Goal: Transaction & Acquisition: Purchase product/service

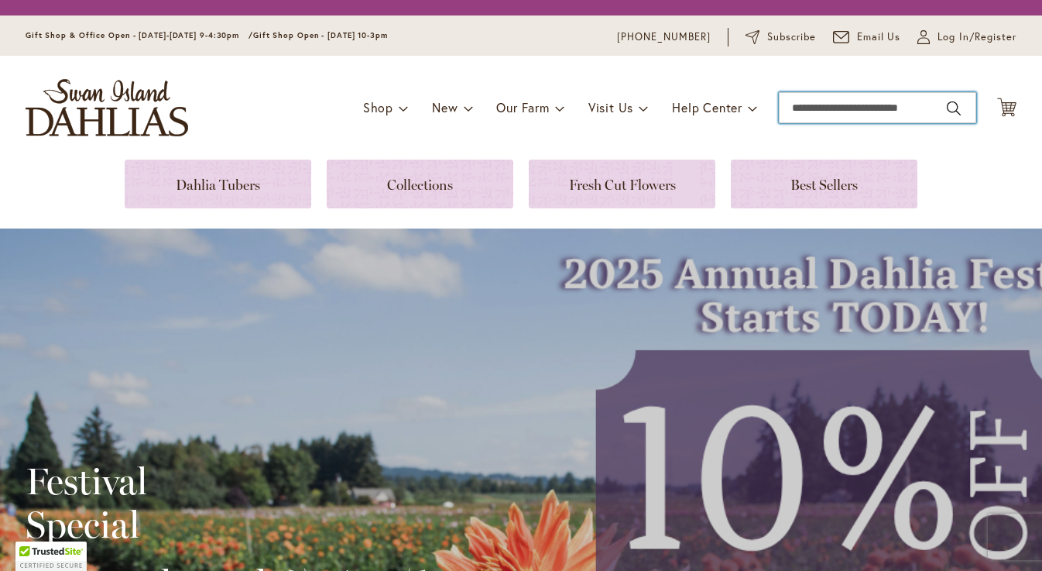
click at [823, 105] on input "Search" at bounding box center [877, 107] width 197 height 31
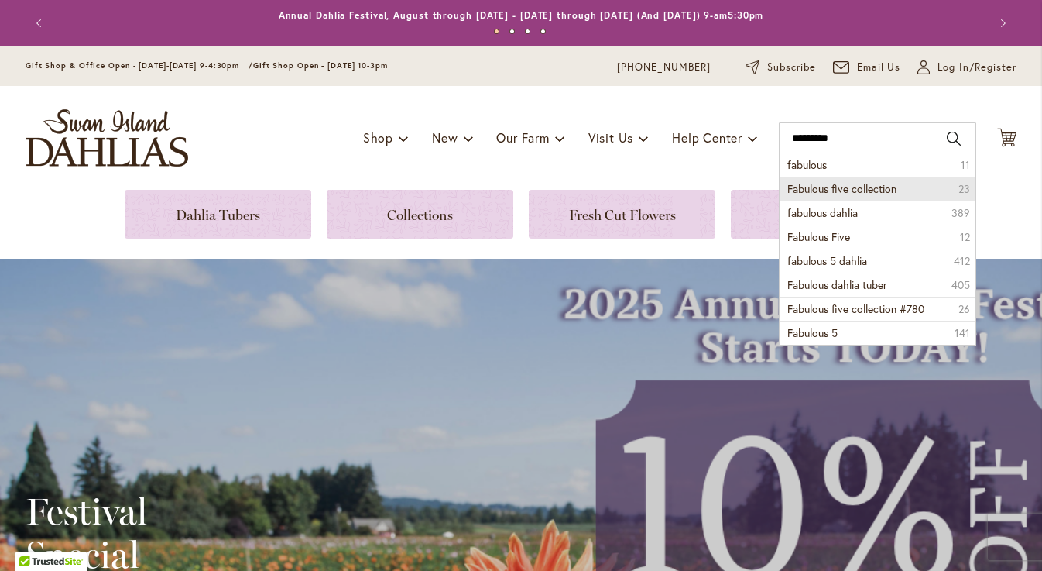
click at [844, 188] on span "Fabulous five collection" at bounding box center [841, 188] width 109 height 15
type input "**********"
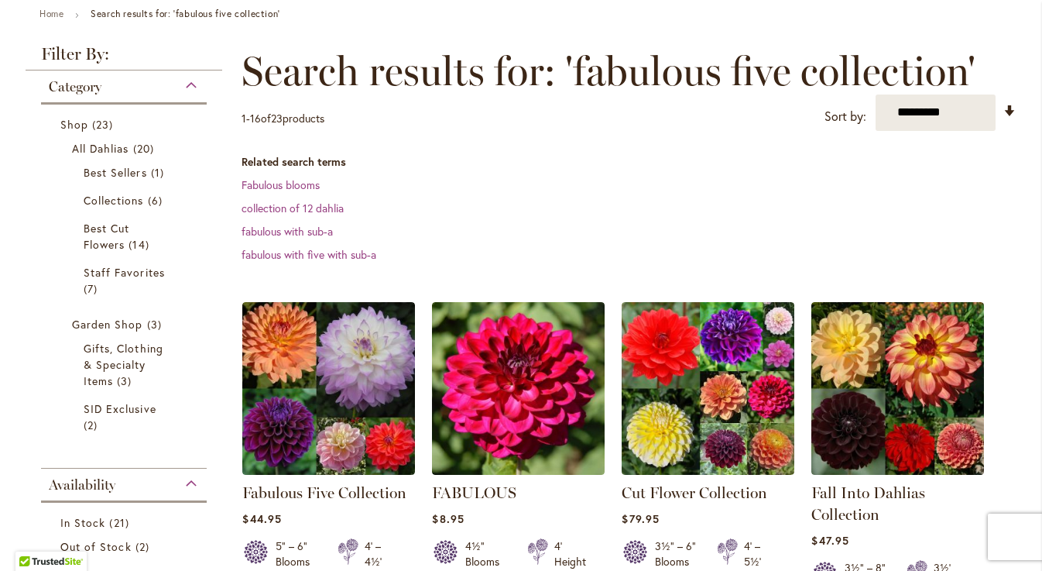
scroll to position [232, 0]
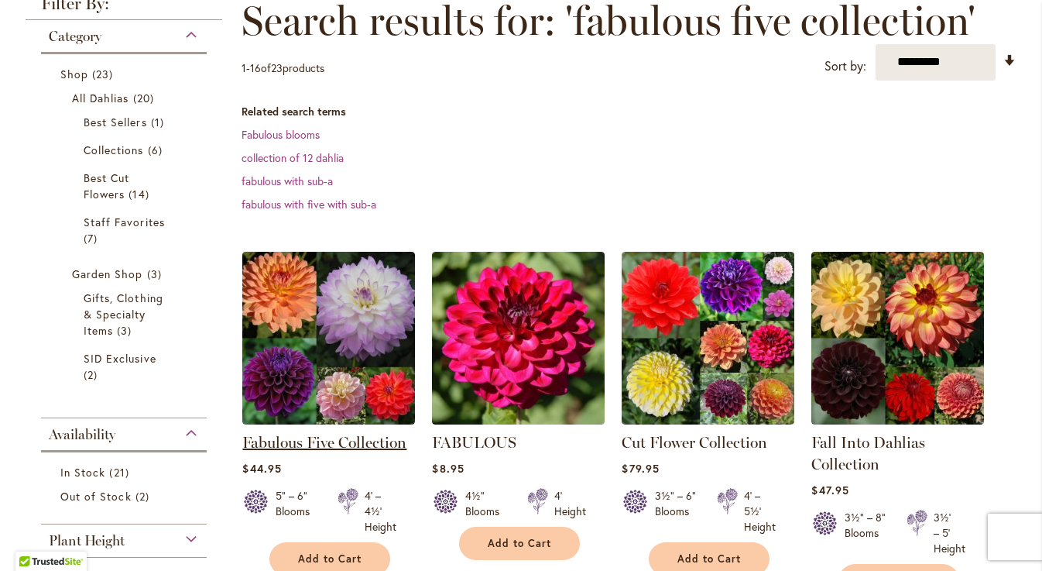
click at [318, 440] on link "Fabulous Five Collection" at bounding box center [324, 442] width 164 height 19
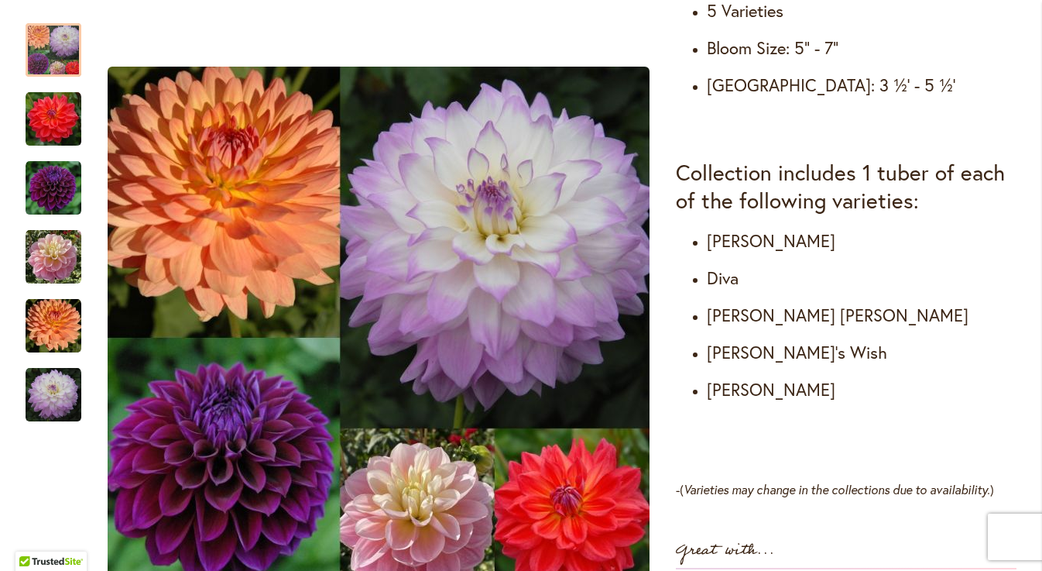
scroll to position [789, 0]
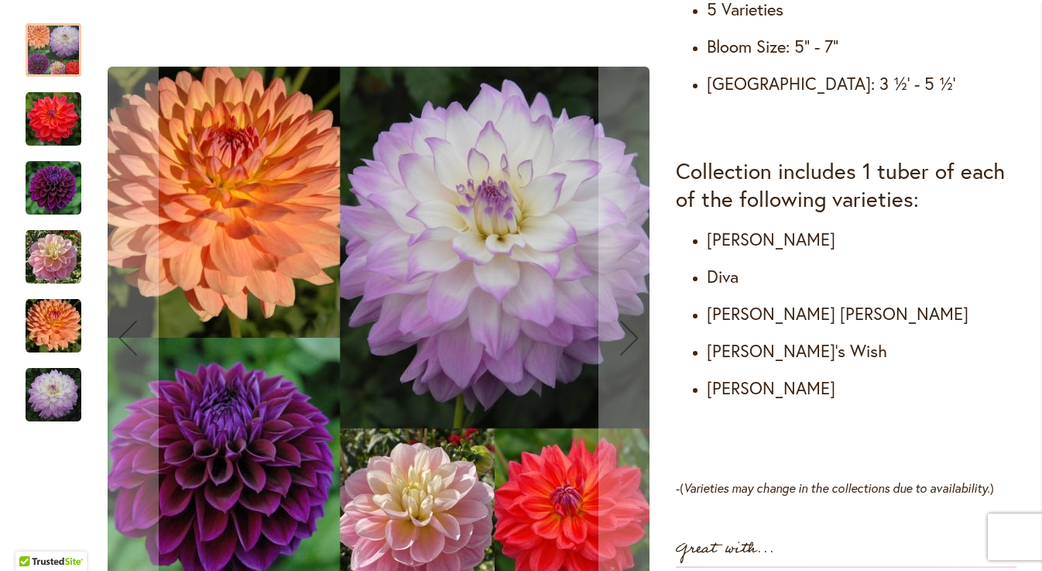
click at [53, 120] on img "COOPER BLAINE" at bounding box center [54, 119] width 56 height 56
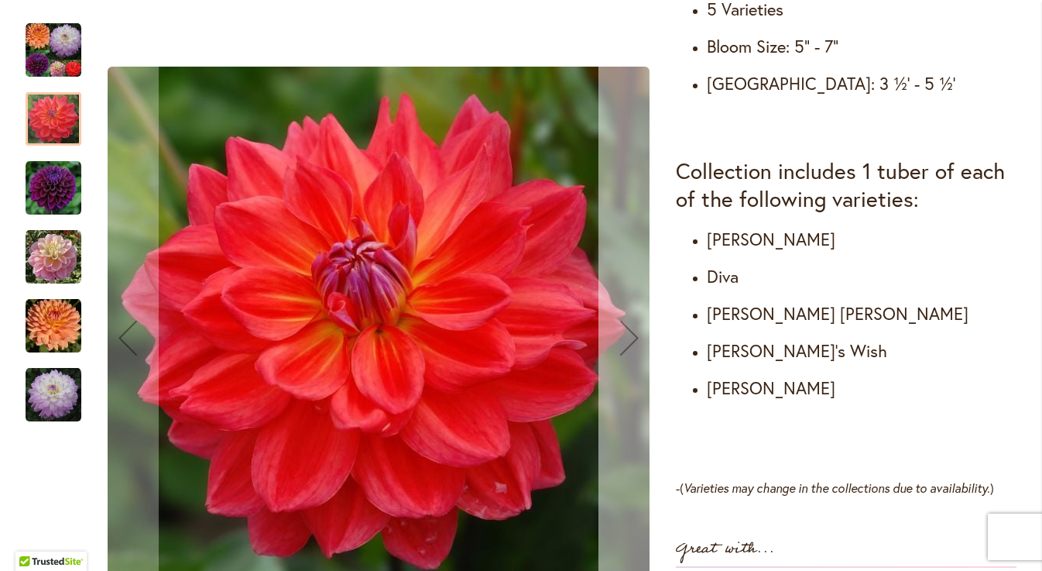
click at [627, 334] on div "Next" at bounding box center [630, 338] width 62 height 62
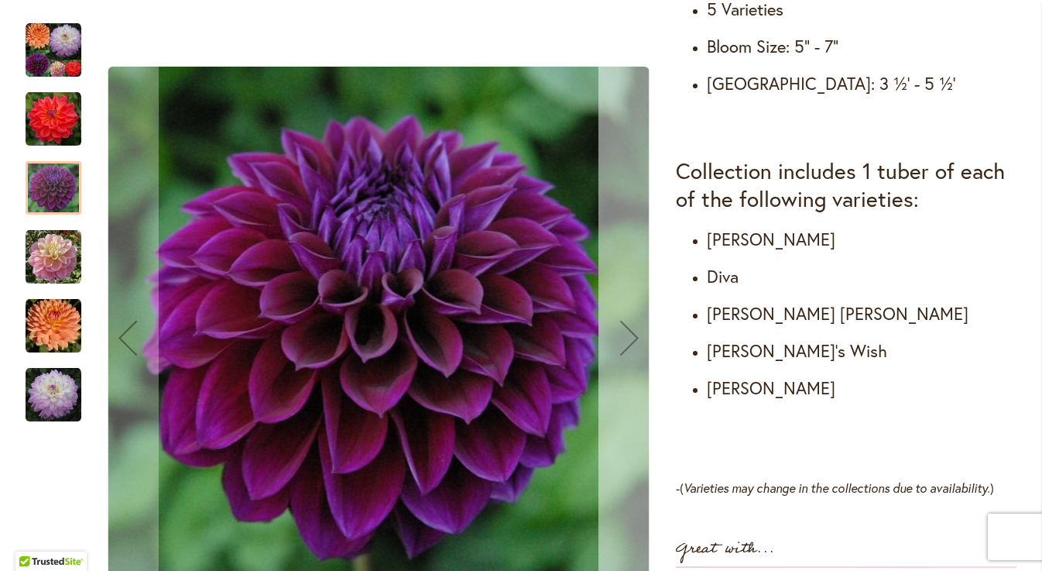
click at [627, 334] on div "Next" at bounding box center [630, 338] width 62 height 62
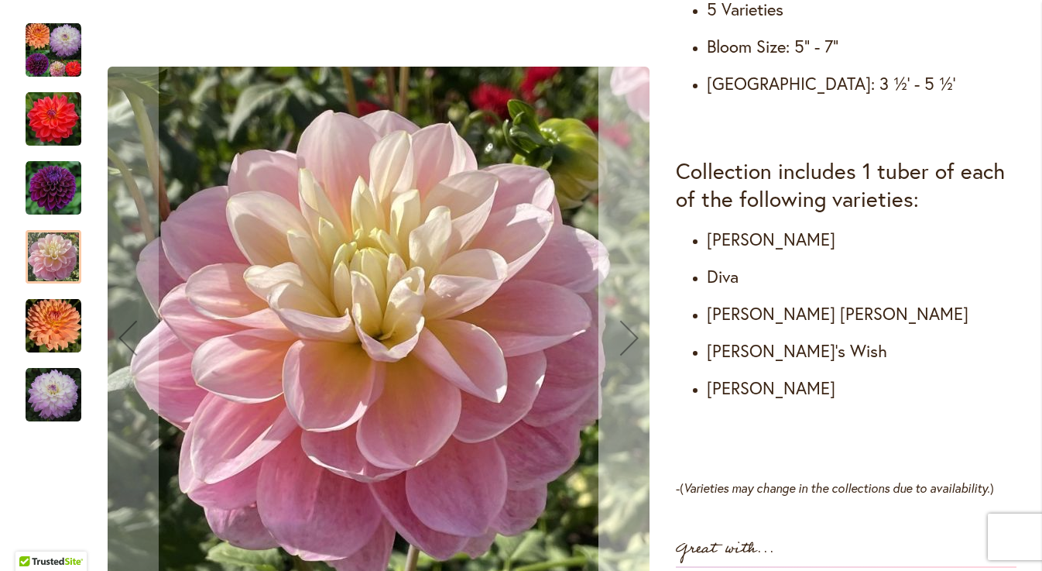
click at [626, 333] on div "Next" at bounding box center [630, 338] width 62 height 62
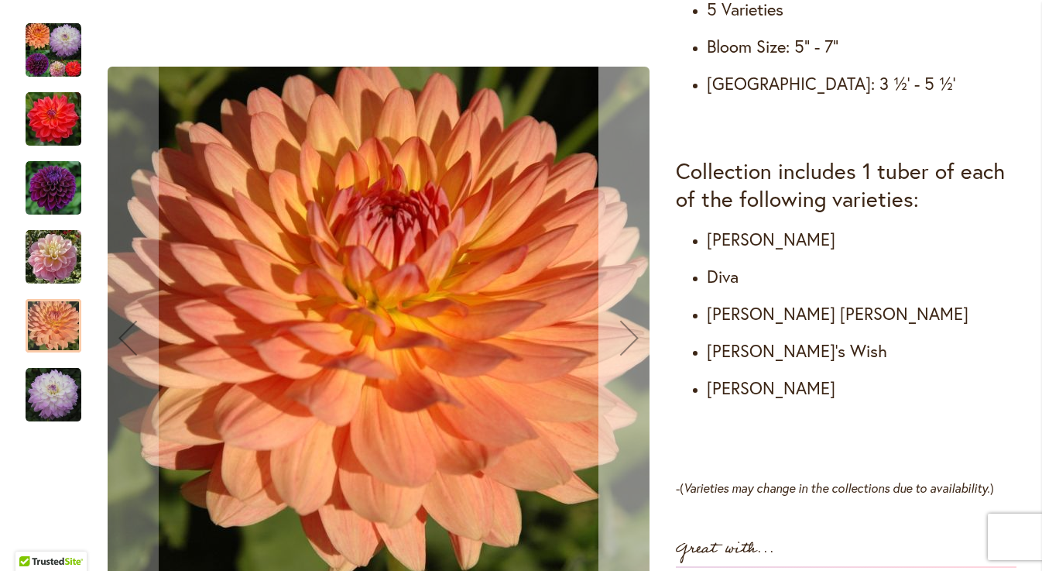
click at [626, 333] on div "Next" at bounding box center [630, 338] width 62 height 62
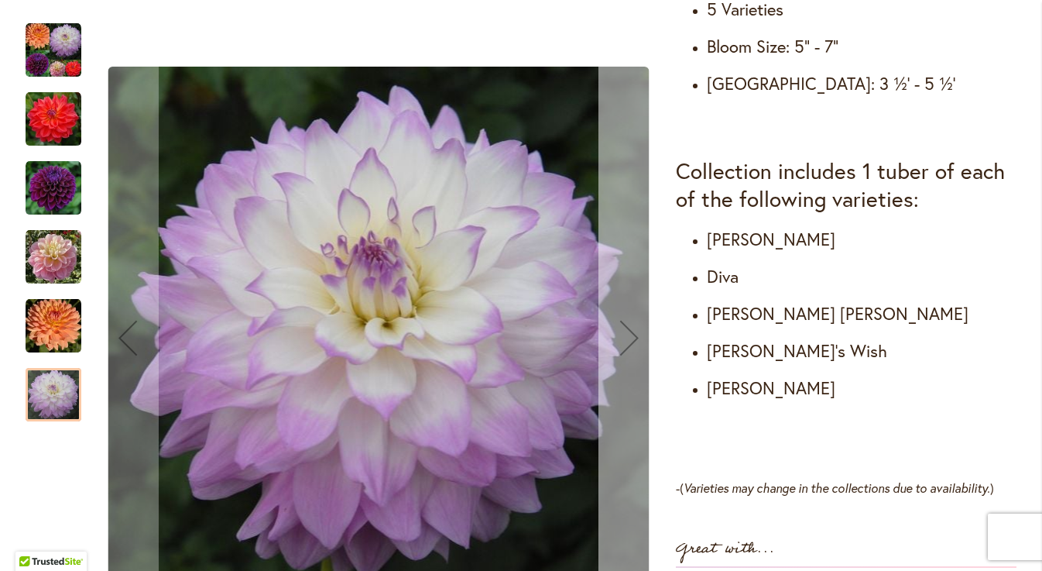
click at [626, 333] on div "Next" at bounding box center [630, 338] width 62 height 62
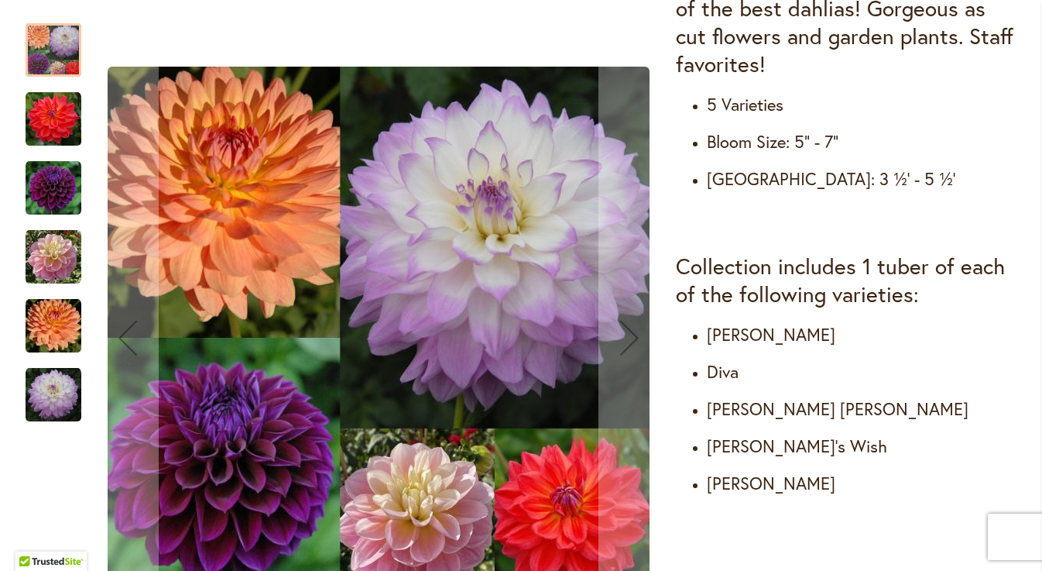
scroll to position [0, 0]
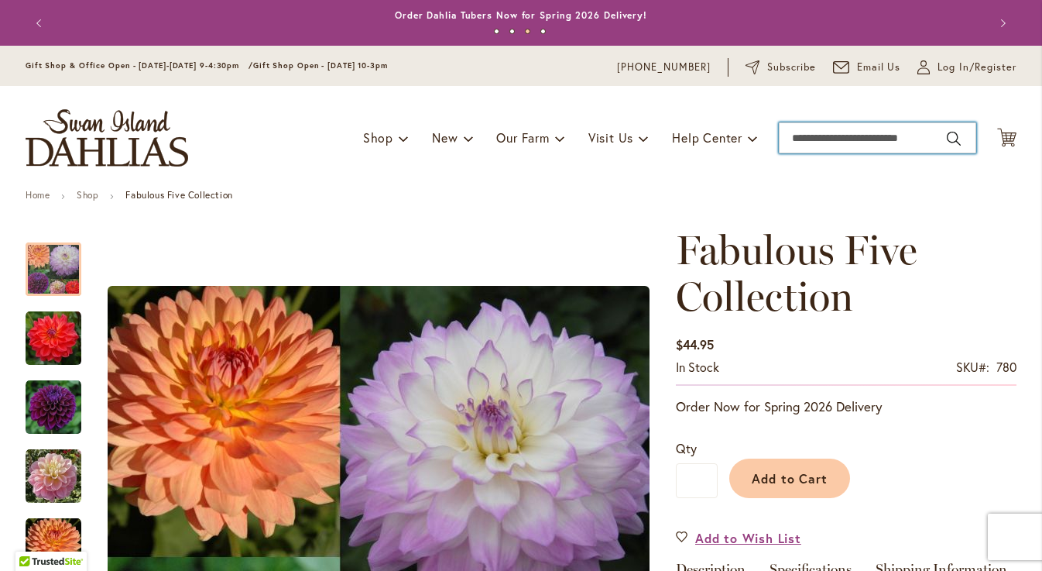
click at [805, 146] on input "Search" at bounding box center [877, 137] width 197 height 31
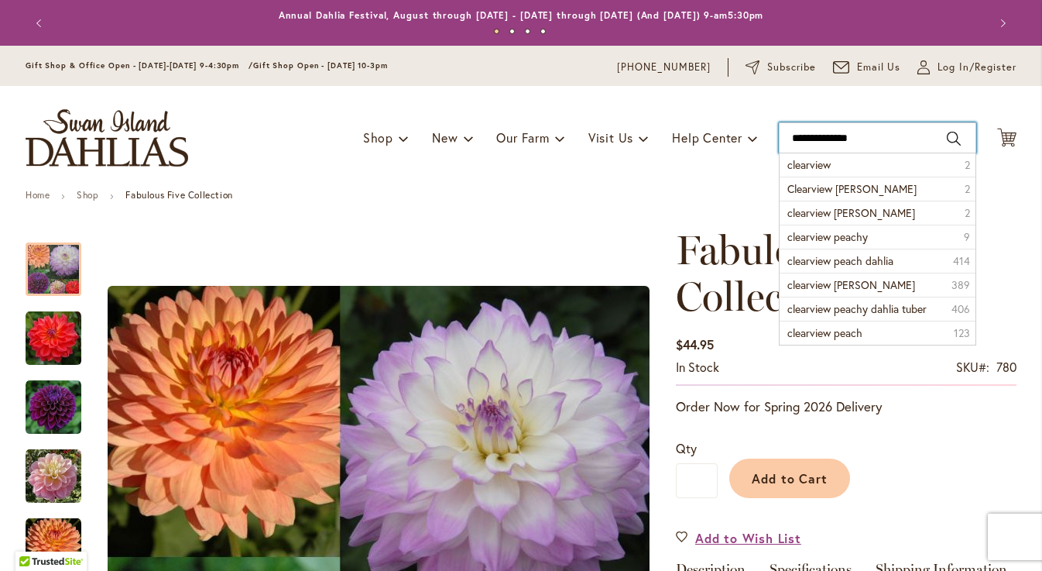
type input "**********"
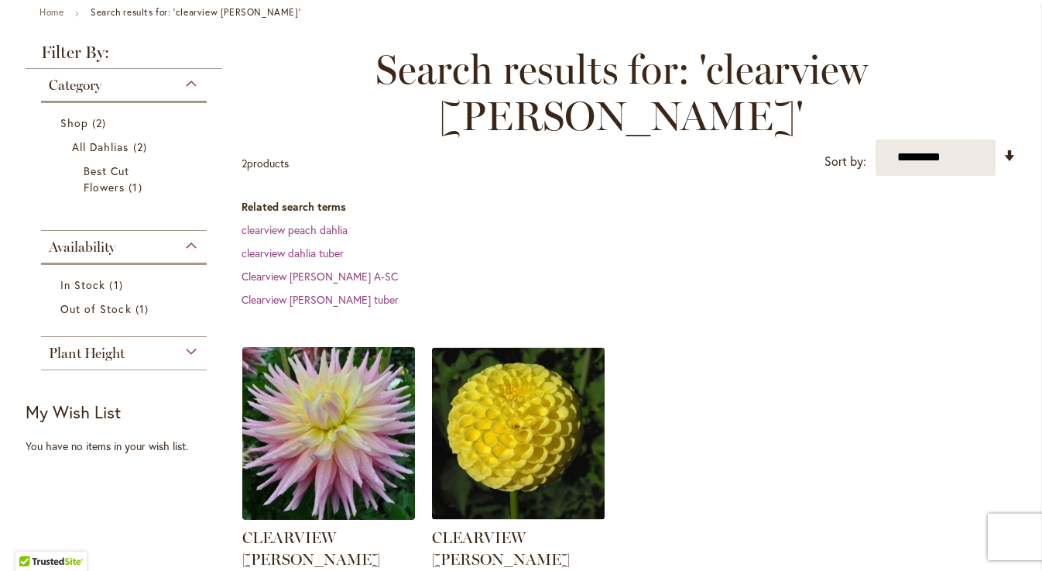
scroll to position [197, 0]
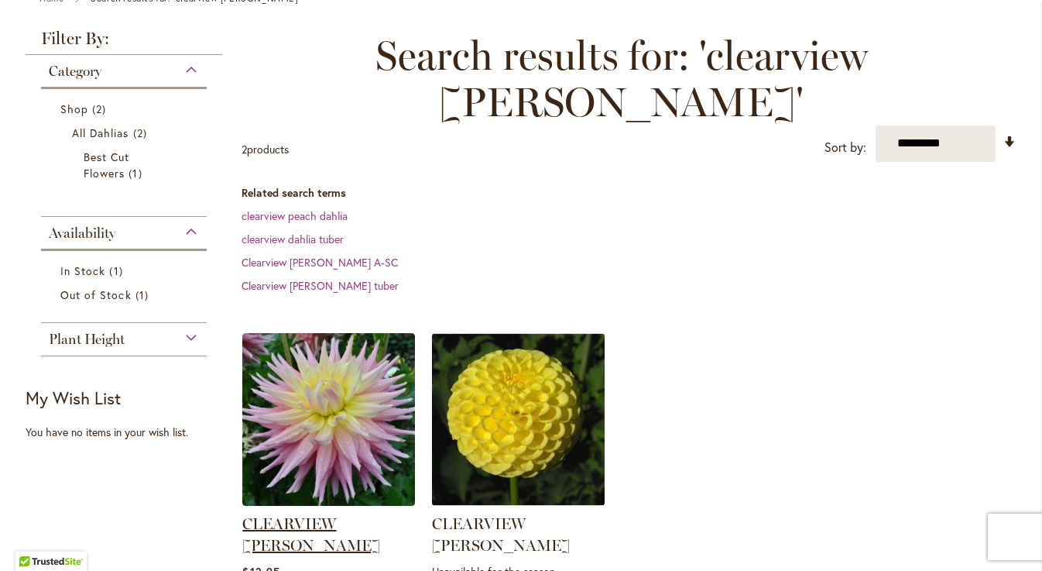
click at [304, 514] on link "CLEARVIEW JONAS" at bounding box center [311, 534] width 138 height 40
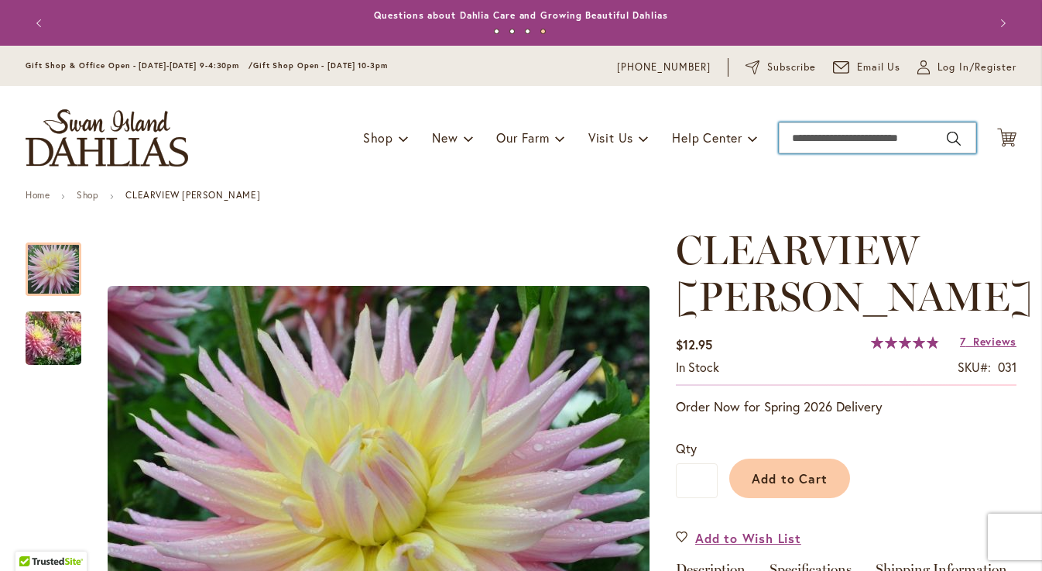
click at [798, 141] on input "Search" at bounding box center [877, 137] width 197 height 31
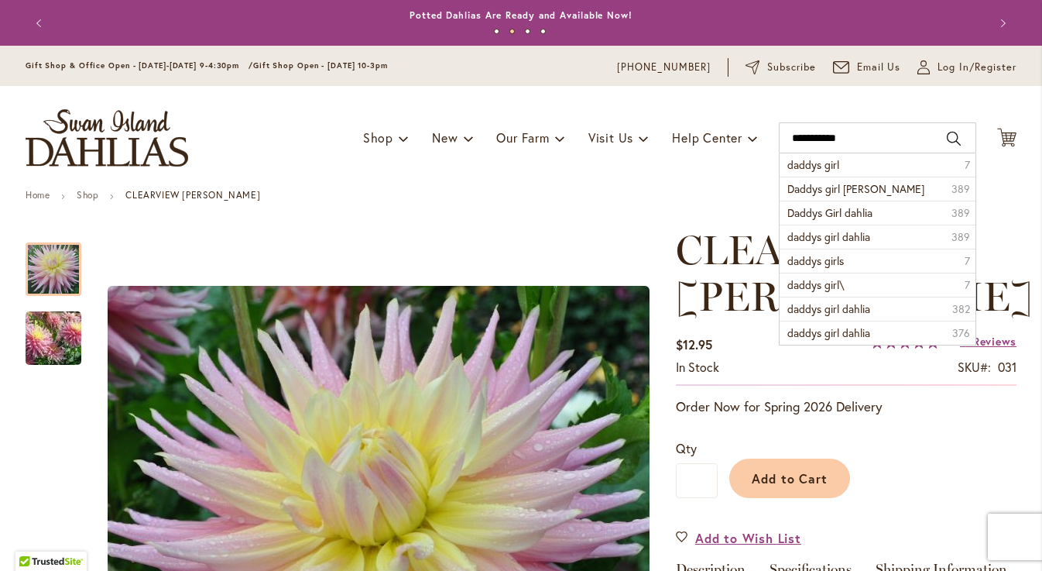
click at [811, 191] on span "Daddys girl dahlia" at bounding box center [855, 188] width 137 height 15
type input "**********"
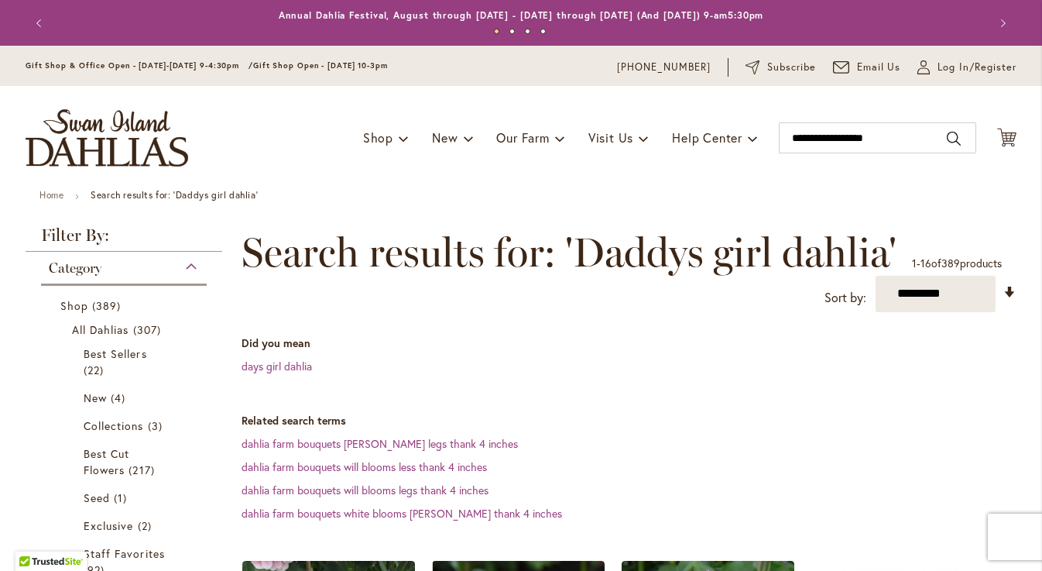
scroll to position [300, 0]
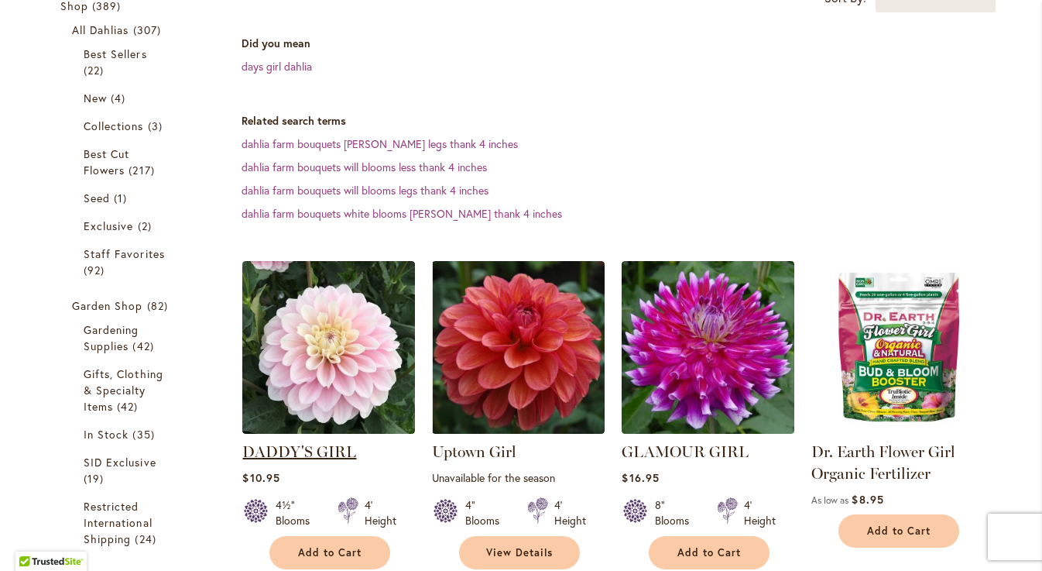
click at [294, 448] on link "DADDY'S GIRL" at bounding box center [299, 451] width 114 height 19
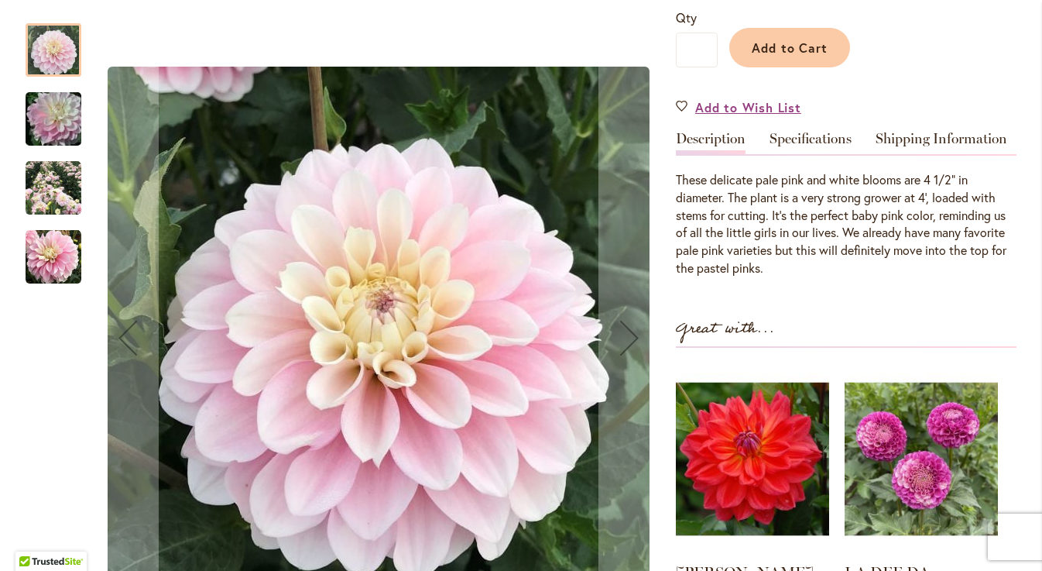
scroll to position [382, 0]
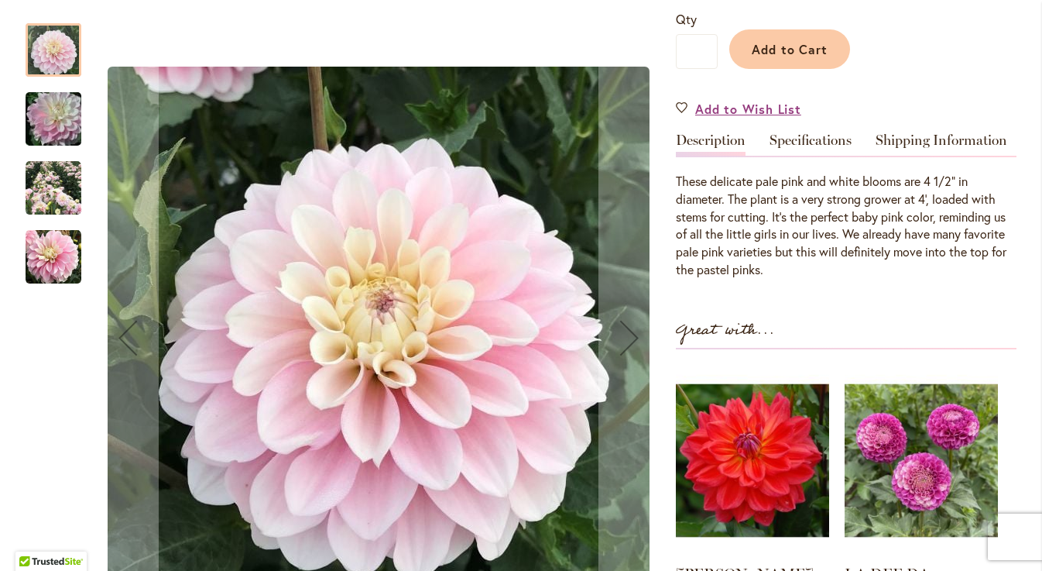
click at [47, 113] on img "DADDY'S GIRL" at bounding box center [53, 119] width 111 height 74
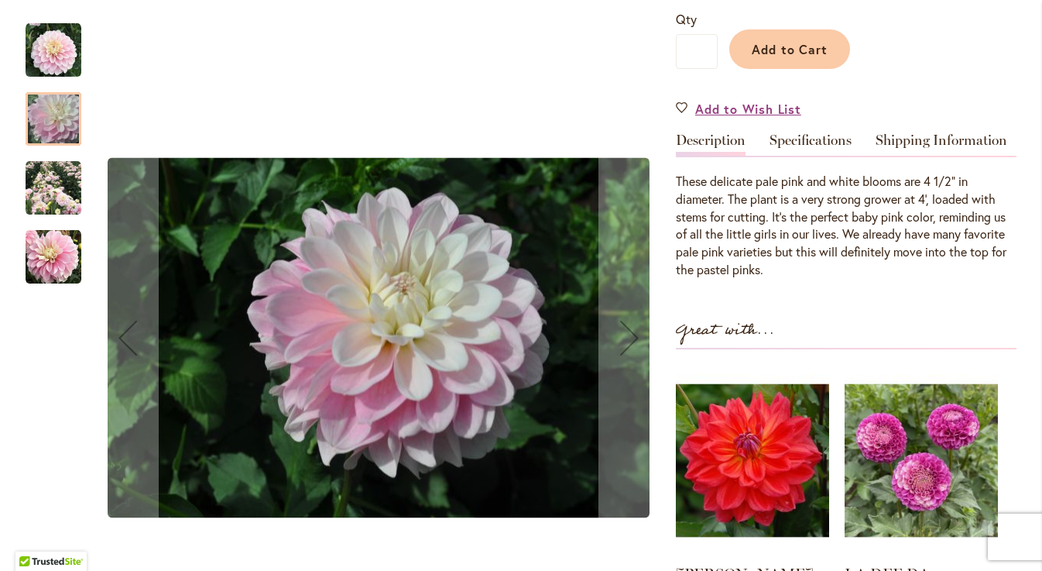
click at [56, 188] on img "DADDY'S GIRL" at bounding box center [54, 188] width 56 height 56
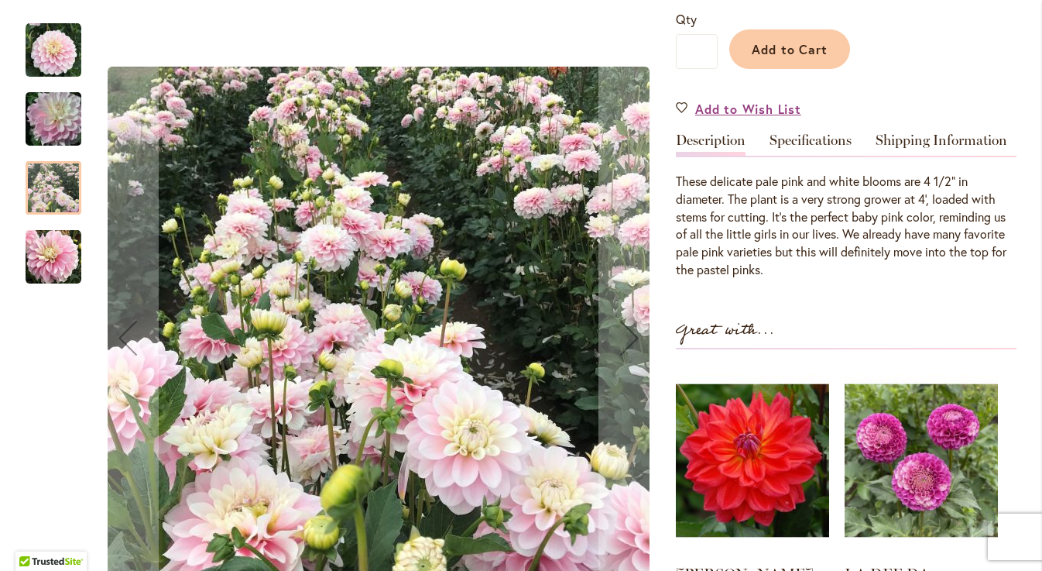
click at [53, 270] on img "DADDY'S GIRL" at bounding box center [54, 257] width 56 height 56
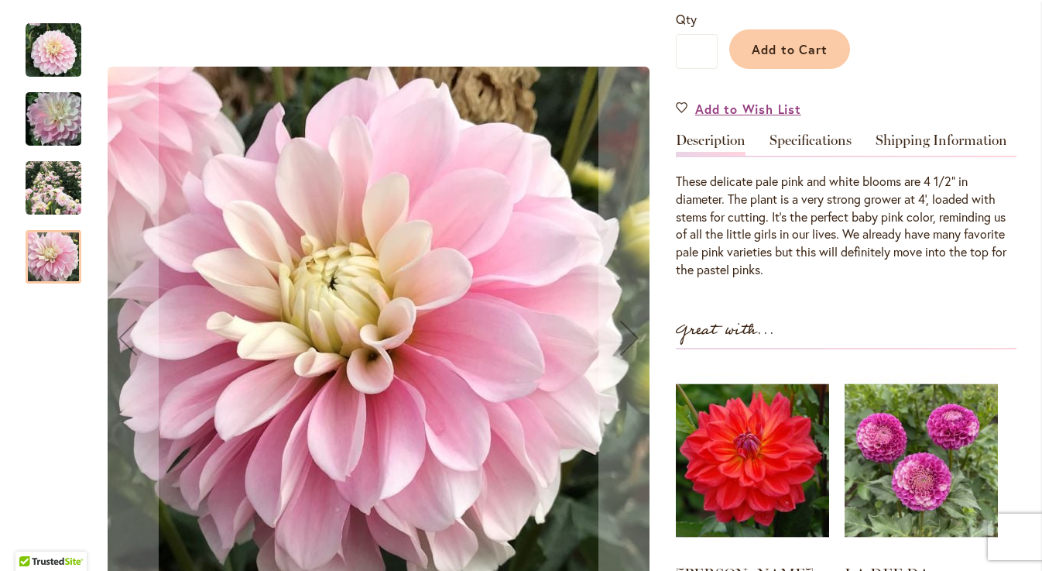
click at [53, 188] on img "DADDY'S GIRL" at bounding box center [54, 188] width 56 height 56
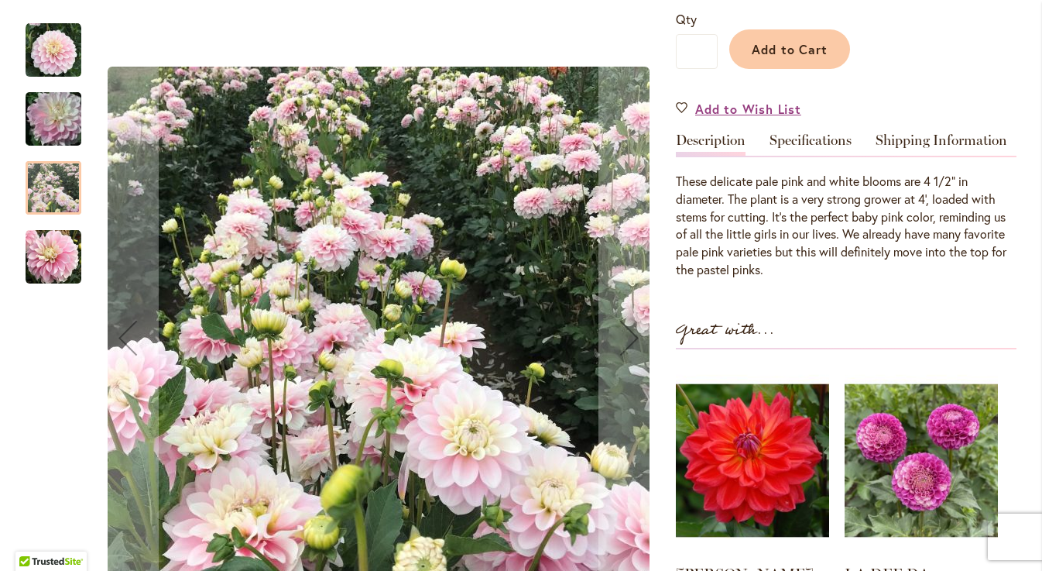
click at [57, 116] on img "DADDY'S GIRL" at bounding box center [53, 119] width 111 height 74
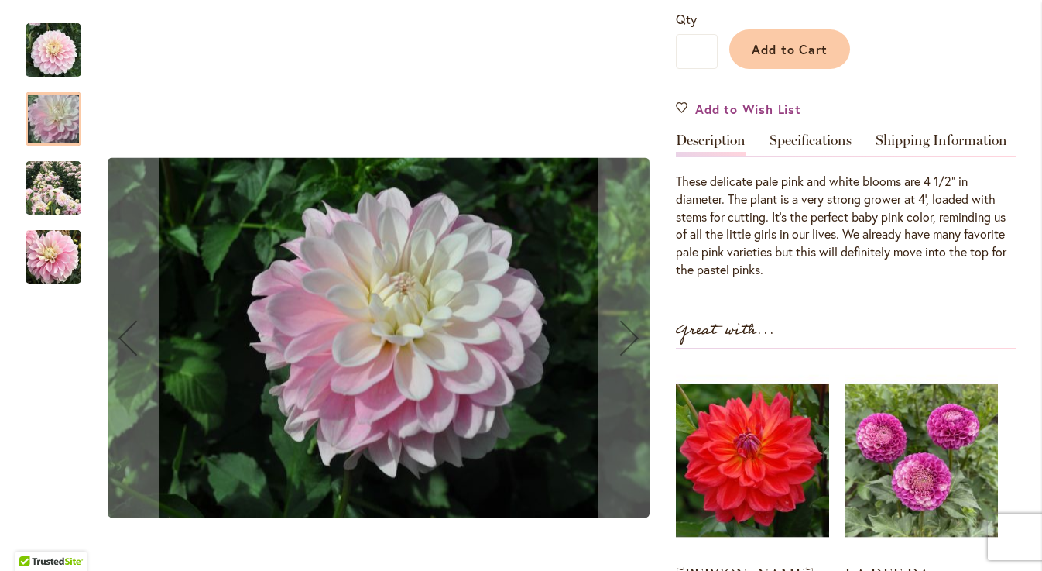
click at [51, 46] on img "DADDY'S GIRL" at bounding box center [54, 50] width 56 height 56
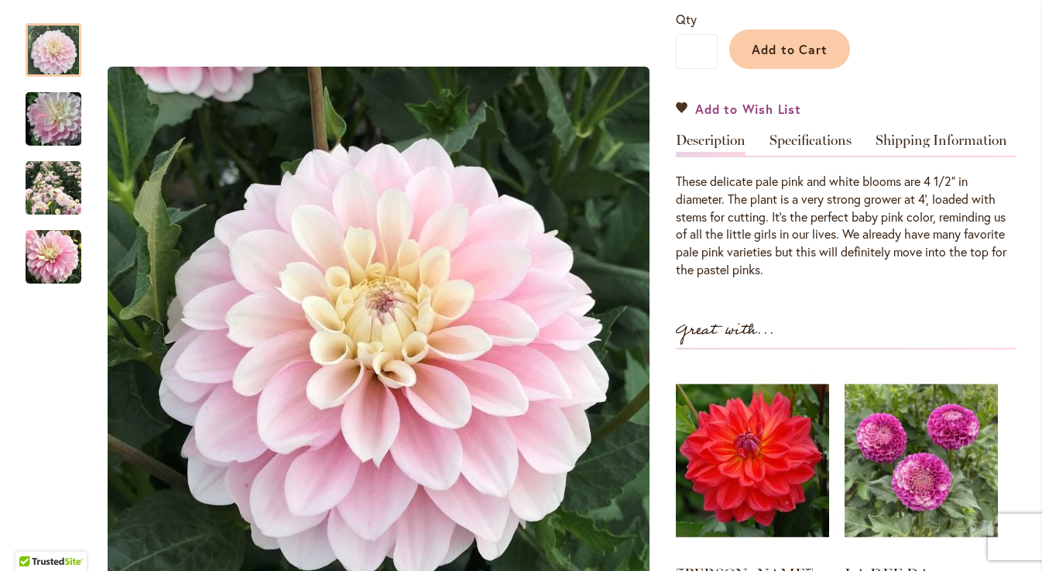
scroll to position [0, 0]
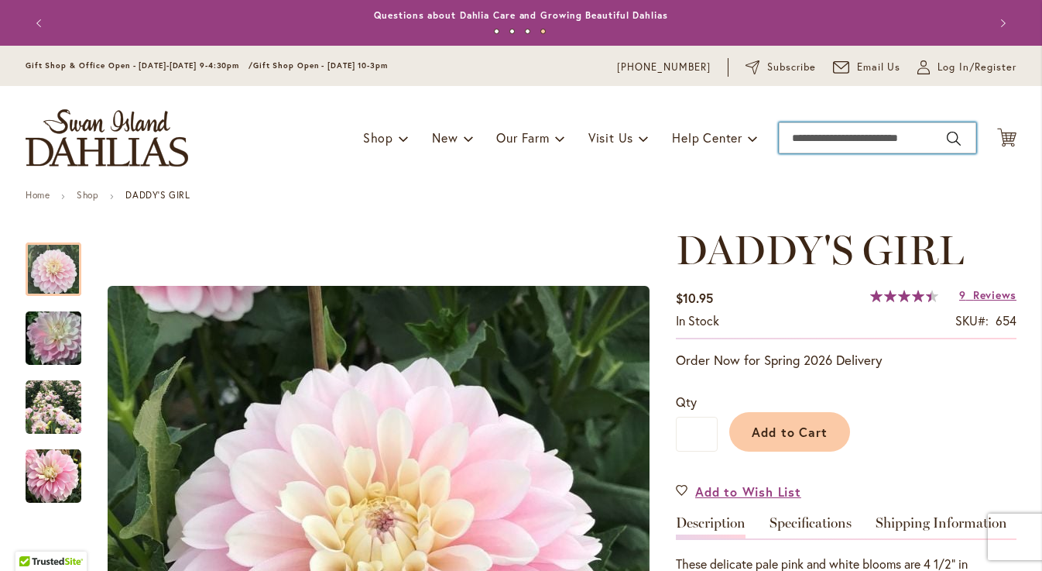
click at [839, 129] on input "Search" at bounding box center [877, 137] width 197 height 31
type input "******"
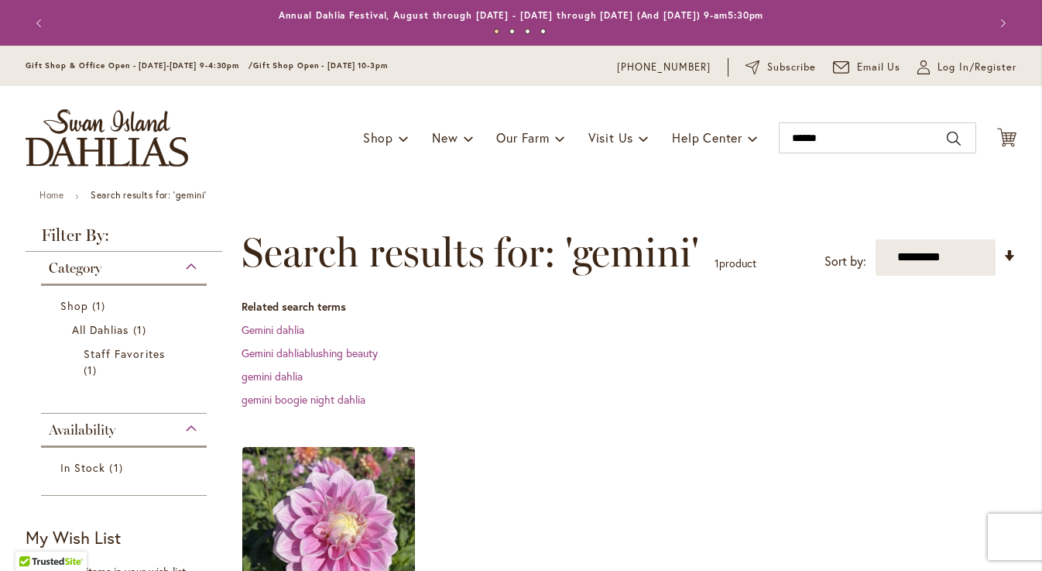
scroll to position [186, 0]
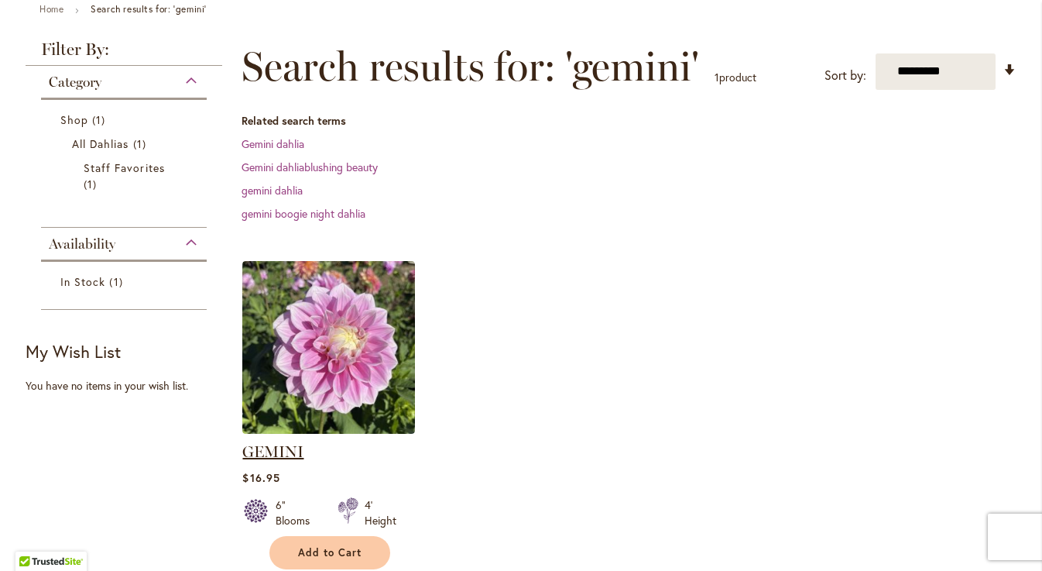
click at [272, 451] on link "GEMINI" at bounding box center [272, 451] width 61 height 19
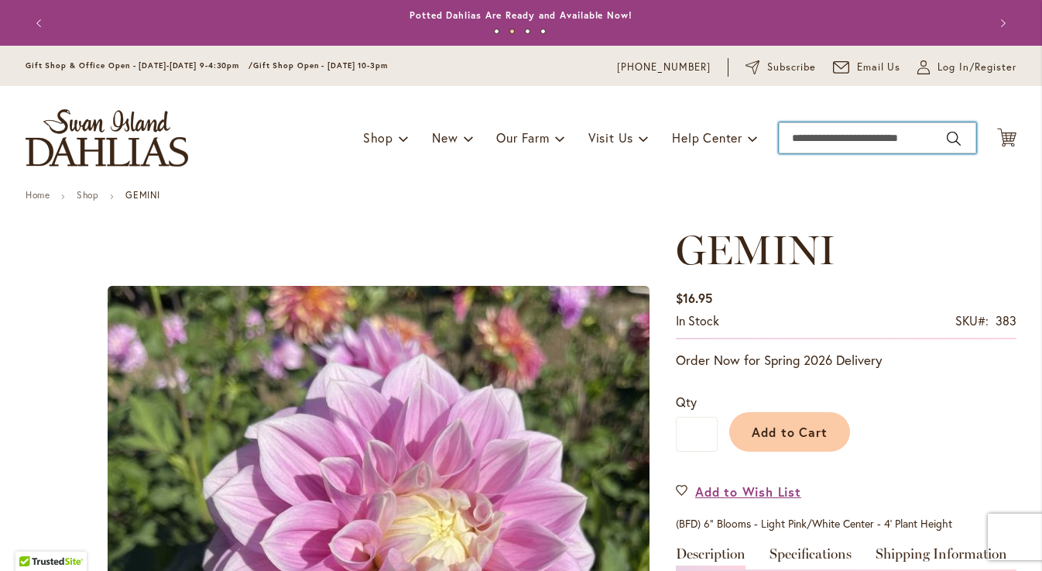
click at [798, 139] on input "Search" at bounding box center [877, 137] width 197 height 31
type input "********"
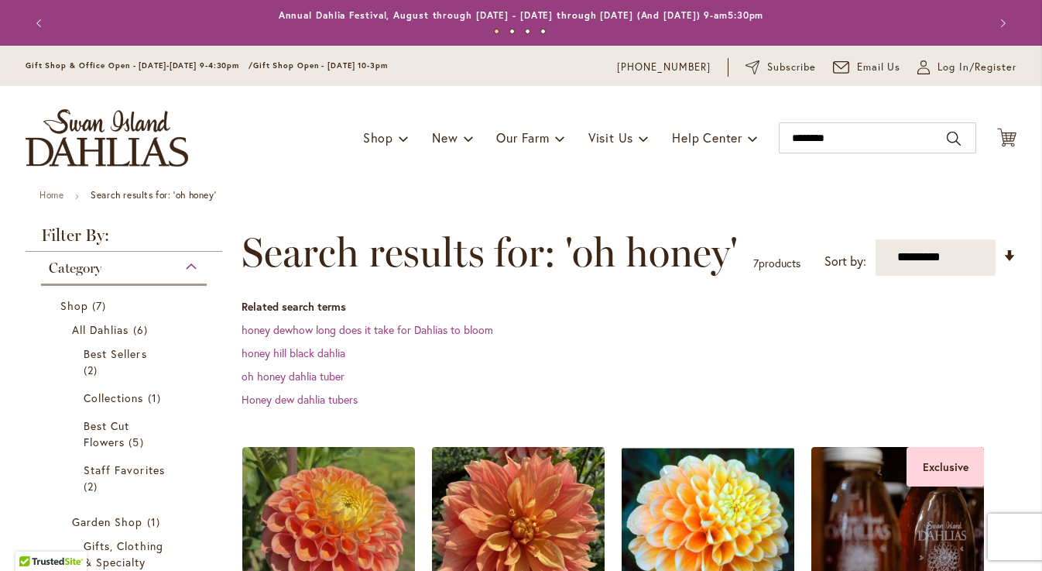
scroll to position [182, 0]
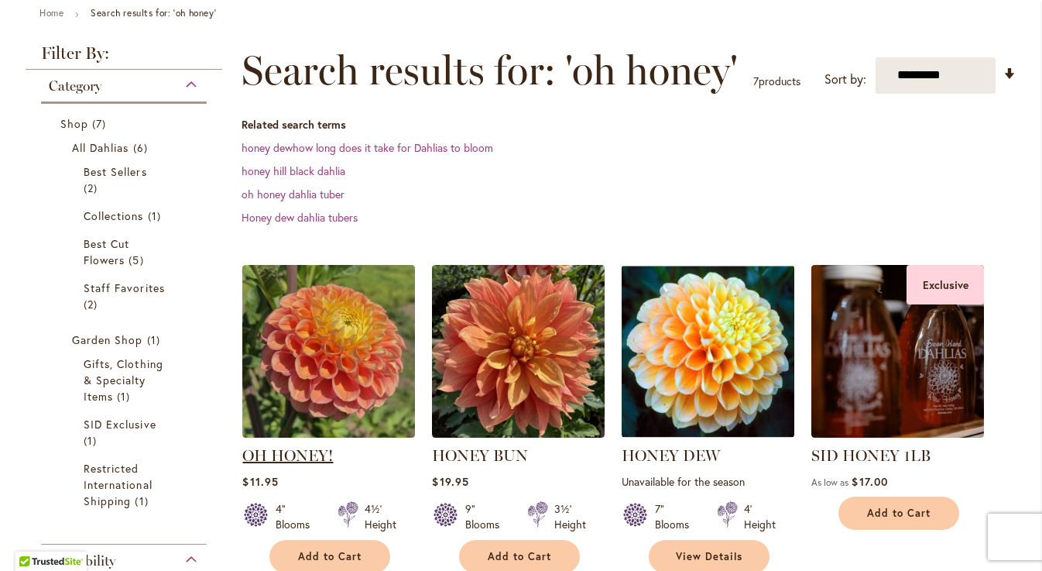
click at [284, 452] on link "OH HONEY!" at bounding box center [287, 455] width 91 height 19
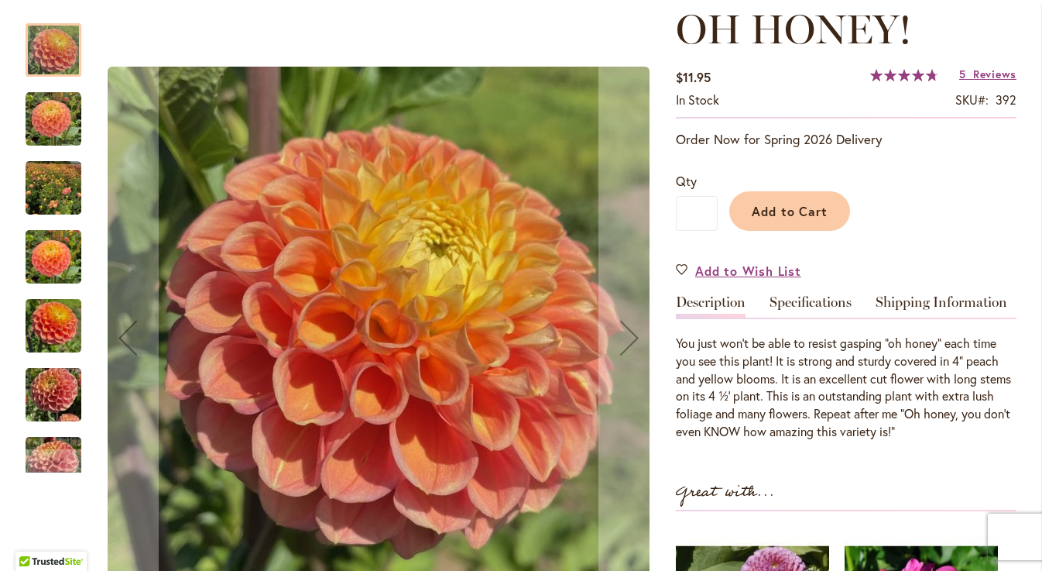
scroll to position [214, 0]
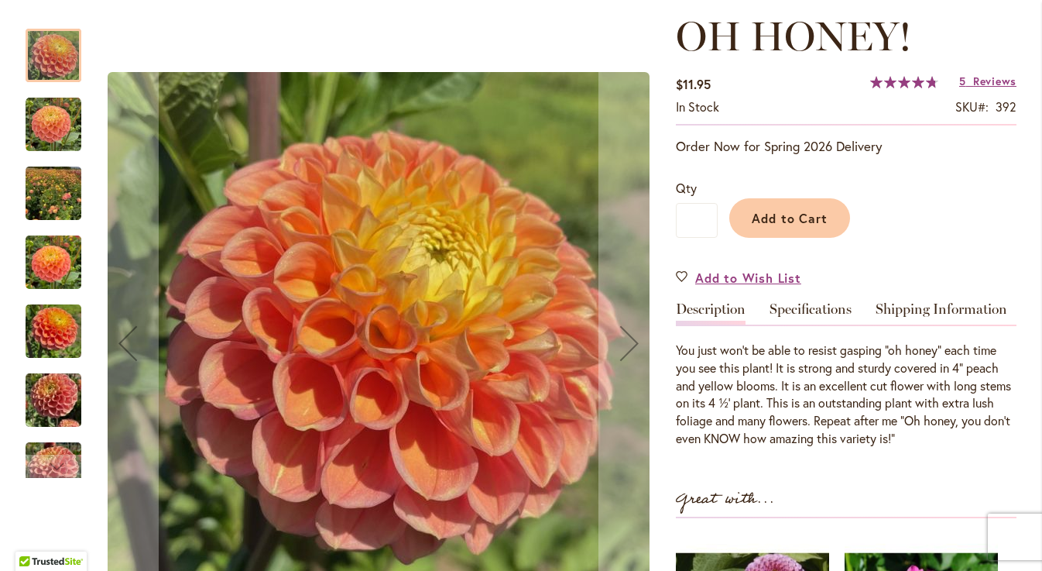
click at [68, 135] on img "Oh Honey!" at bounding box center [54, 125] width 56 height 56
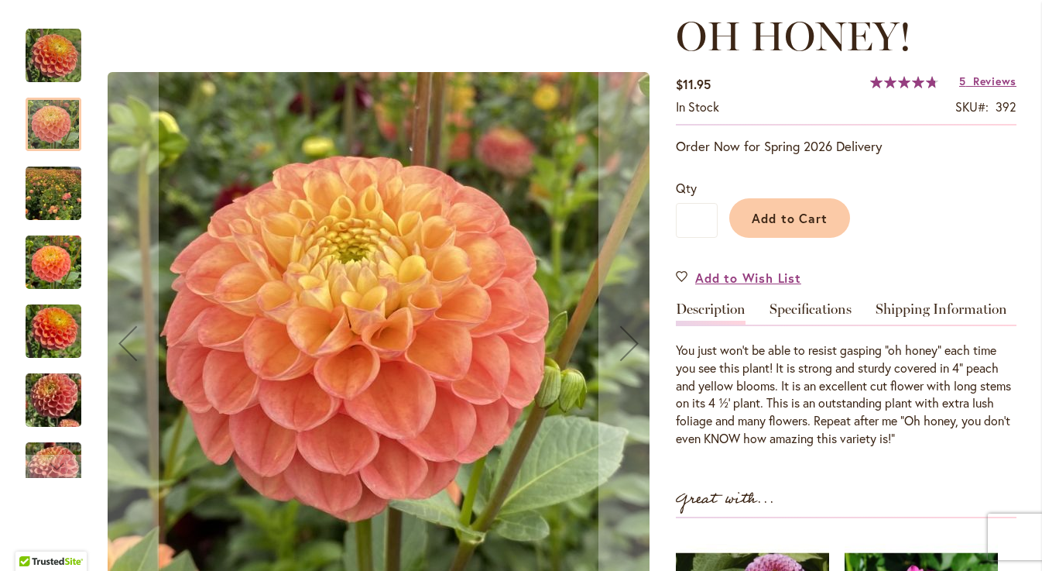
click at [56, 194] on img "Oh Honey!" at bounding box center [54, 193] width 56 height 74
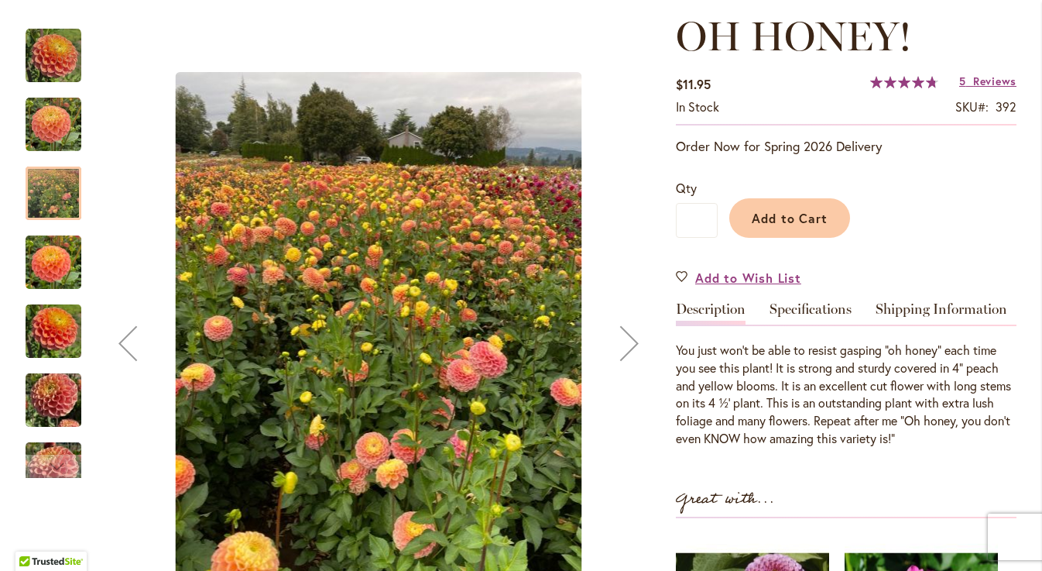
click at [50, 267] on img "Oh Honey!" at bounding box center [54, 262] width 56 height 74
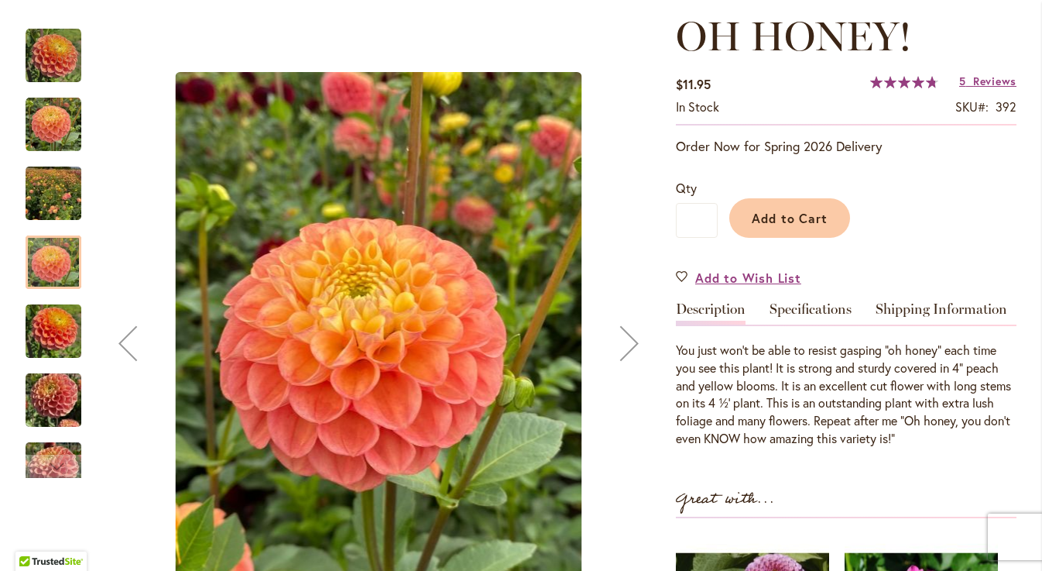
click at [48, 340] on img "Oh Honey!" at bounding box center [54, 331] width 56 height 74
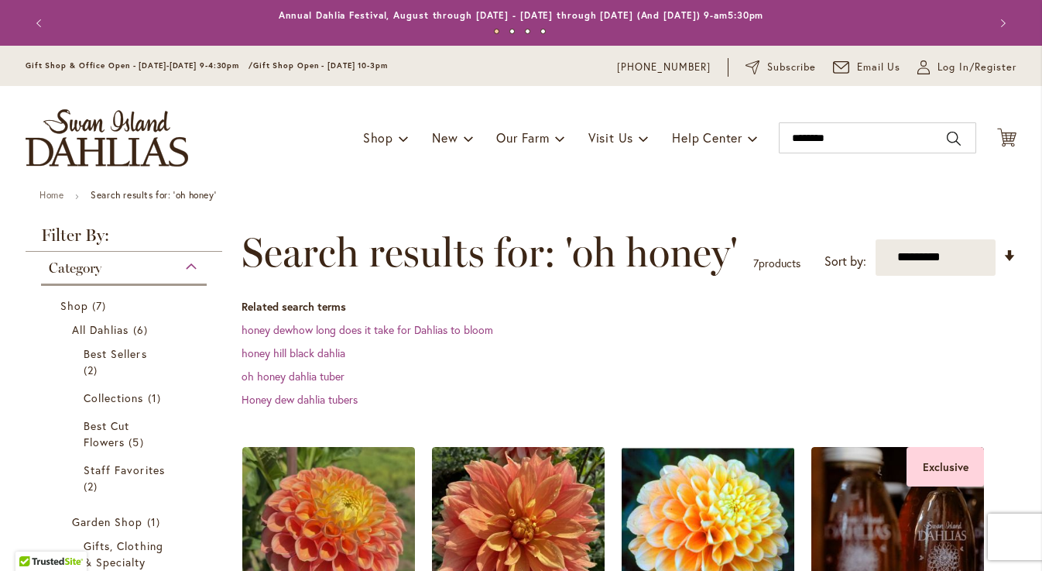
scroll to position [181, 0]
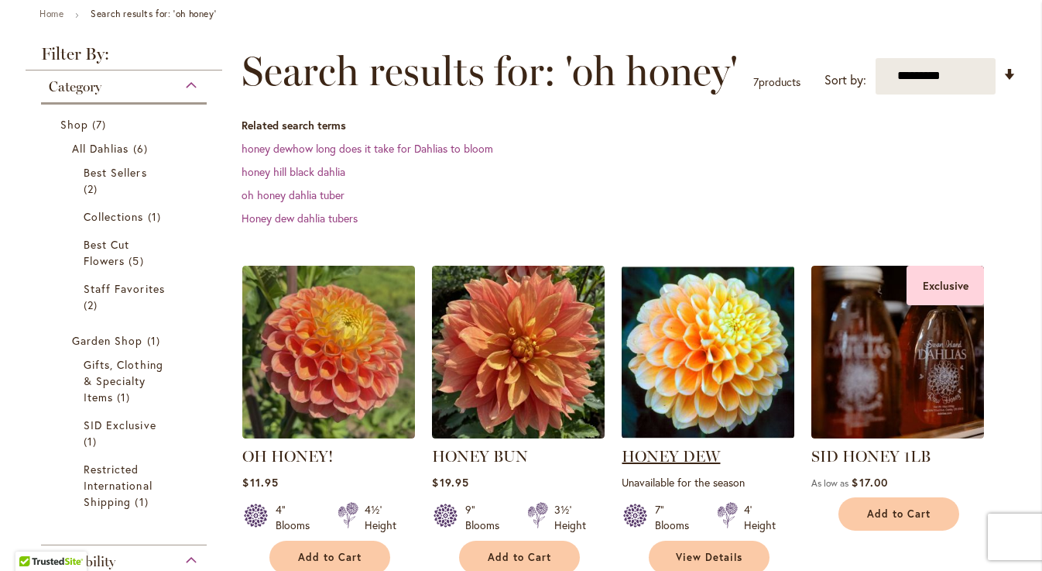
click at [674, 455] on link "HONEY DEW" at bounding box center [671, 456] width 98 height 19
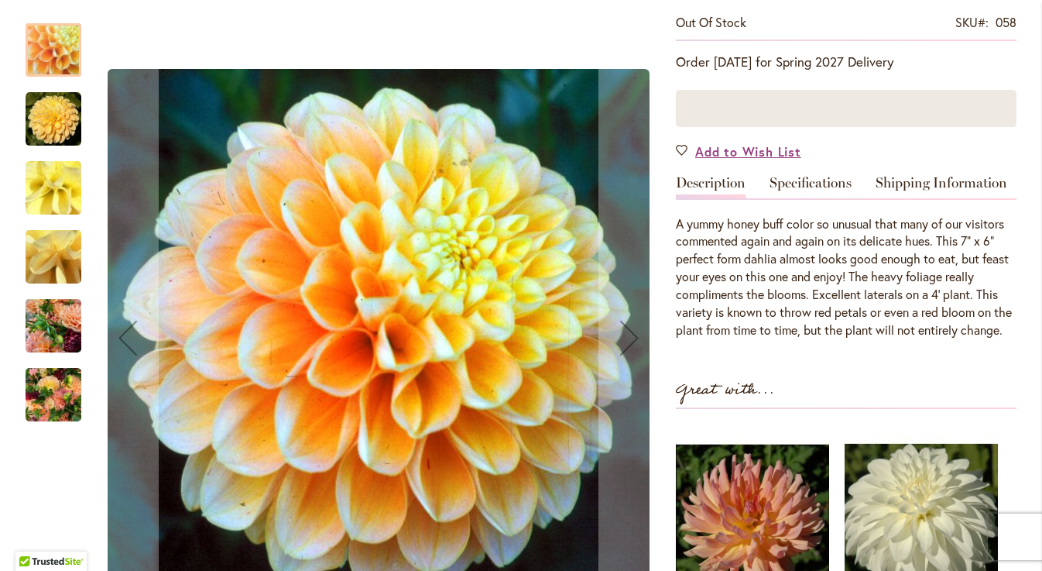
scroll to position [308, 0]
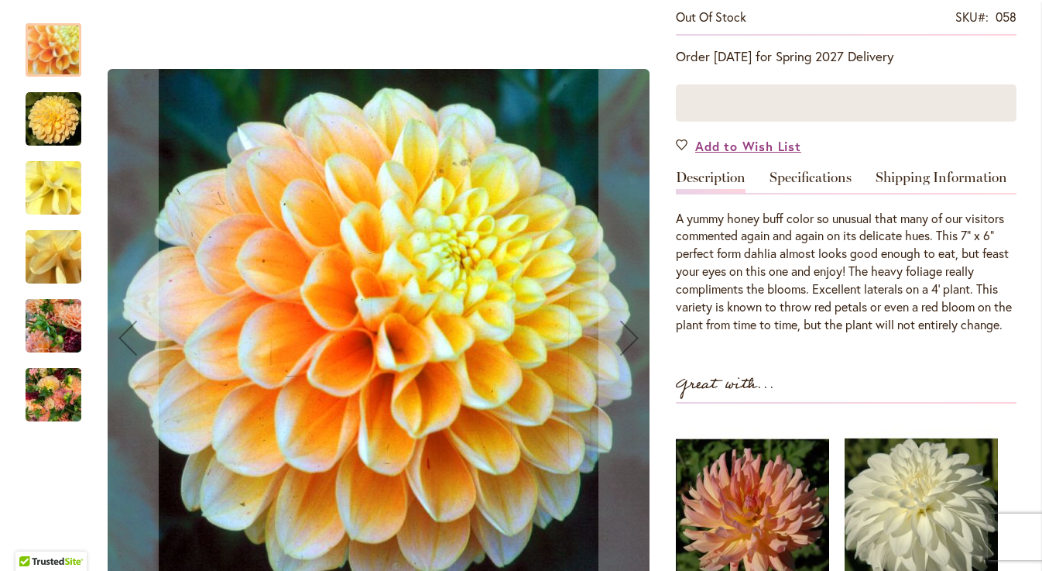
click at [53, 129] on img "Honey Dew" at bounding box center [54, 119] width 56 height 56
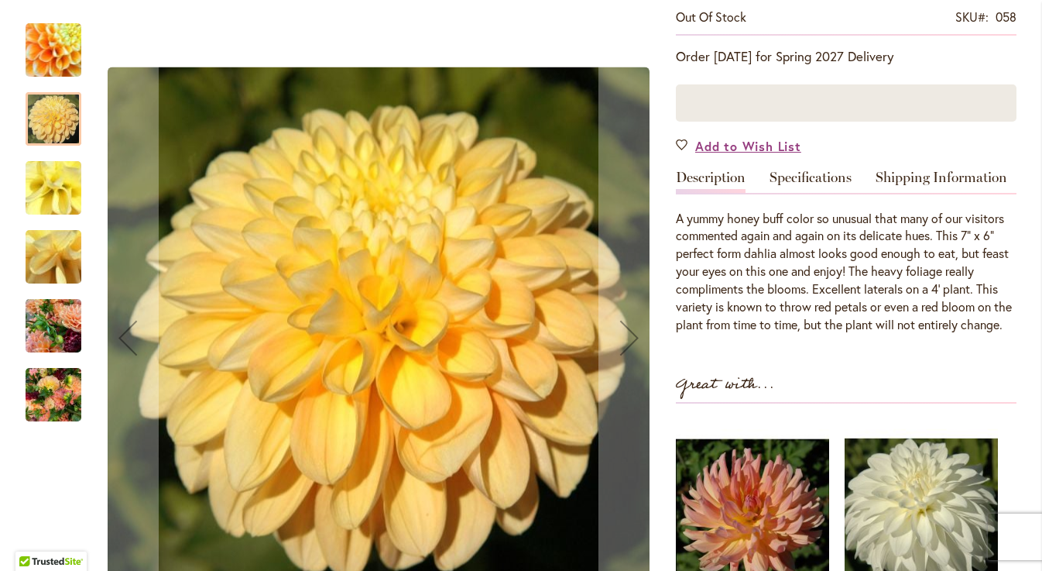
click at [51, 191] on img "Honey Dew" at bounding box center [53, 188] width 111 height 84
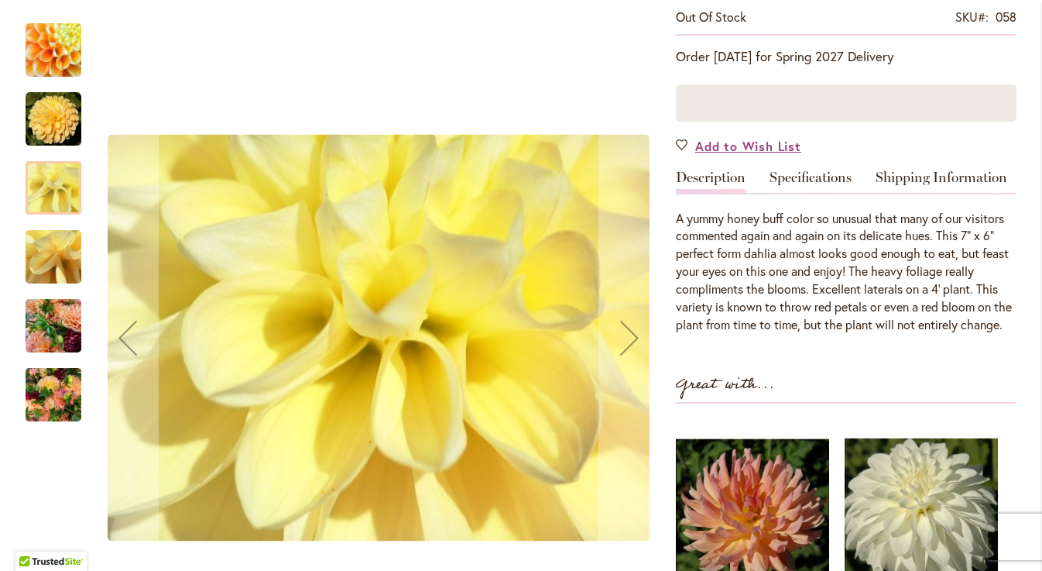
click at [53, 253] on img "Honey Dew" at bounding box center [53, 257] width 111 height 84
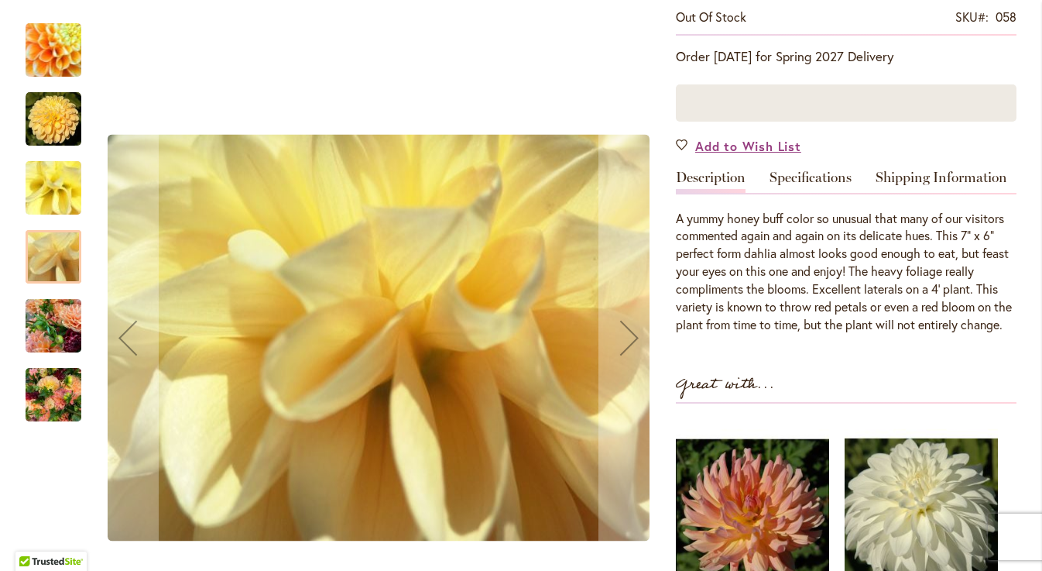
click at [55, 312] on img "Honey Dew" at bounding box center [54, 326] width 56 height 74
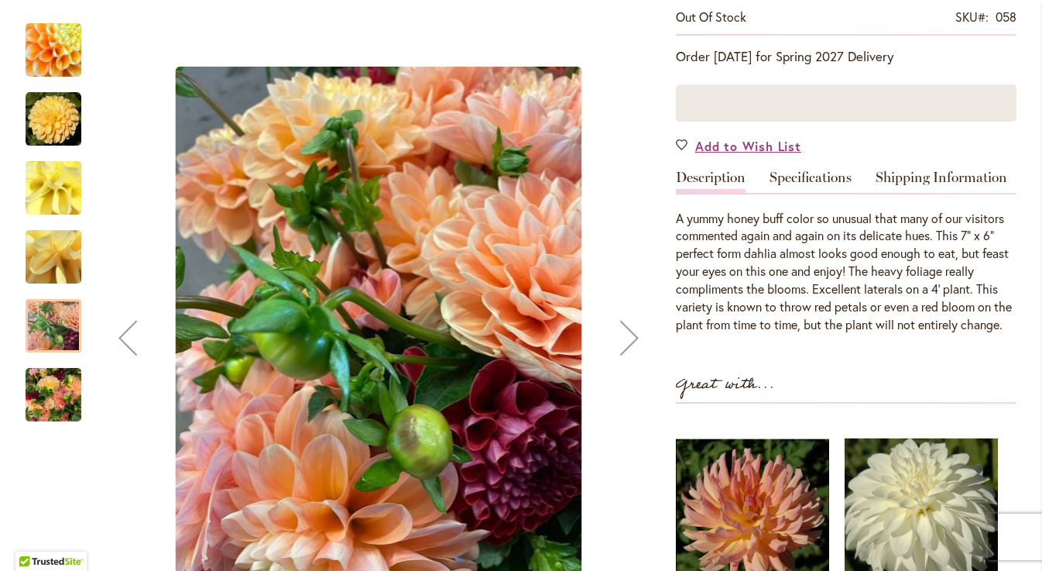
click at [45, 185] on img "Honey Dew" at bounding box center [53, 188] width 111 height 84
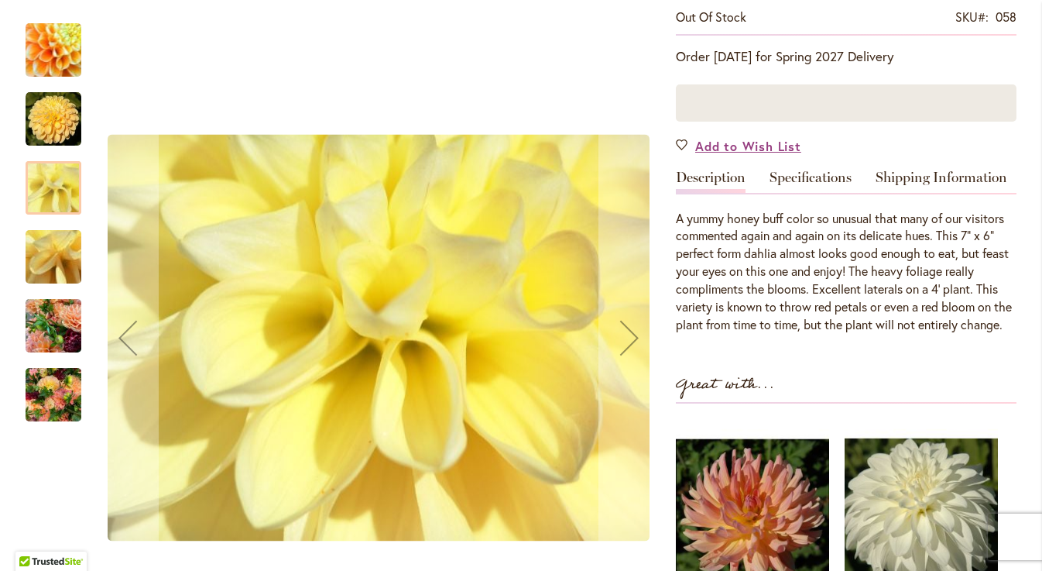
click at [48, 251] on img "Honey Dew" at bounding box center [53, 257] width 111 height 84
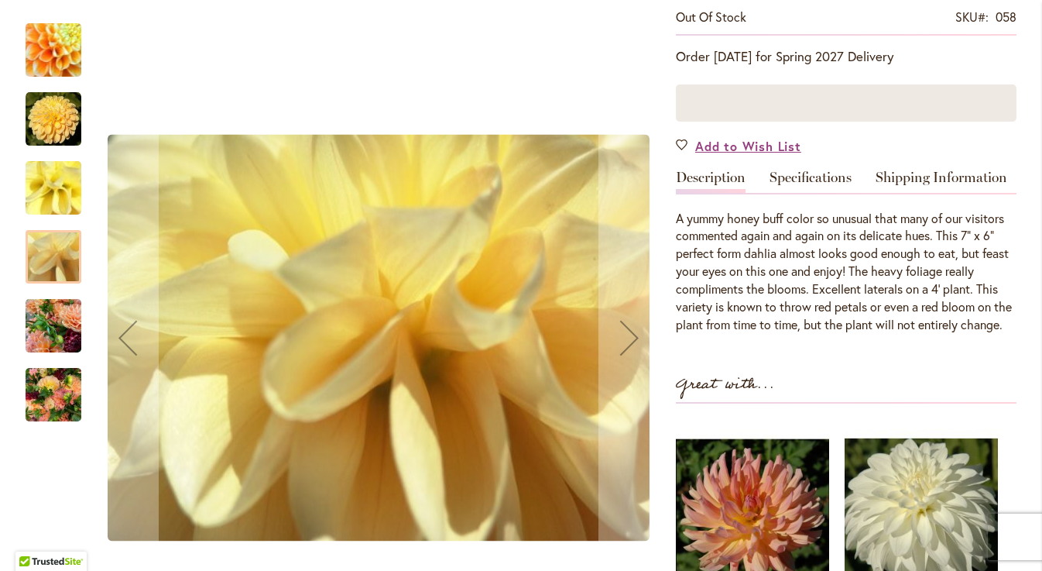
click at [51, 329] on img "Honey Dew" at bounding box center [54, 326] width 56 height 74
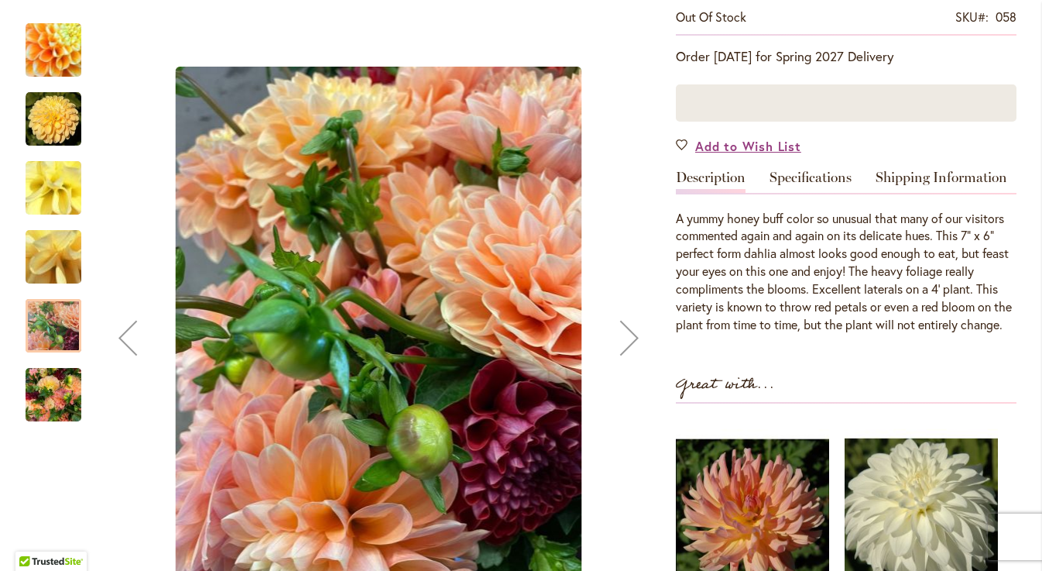
click at [58, 398] on img "Honey Dew" at bounding box center [54, 395] width 56 height 74
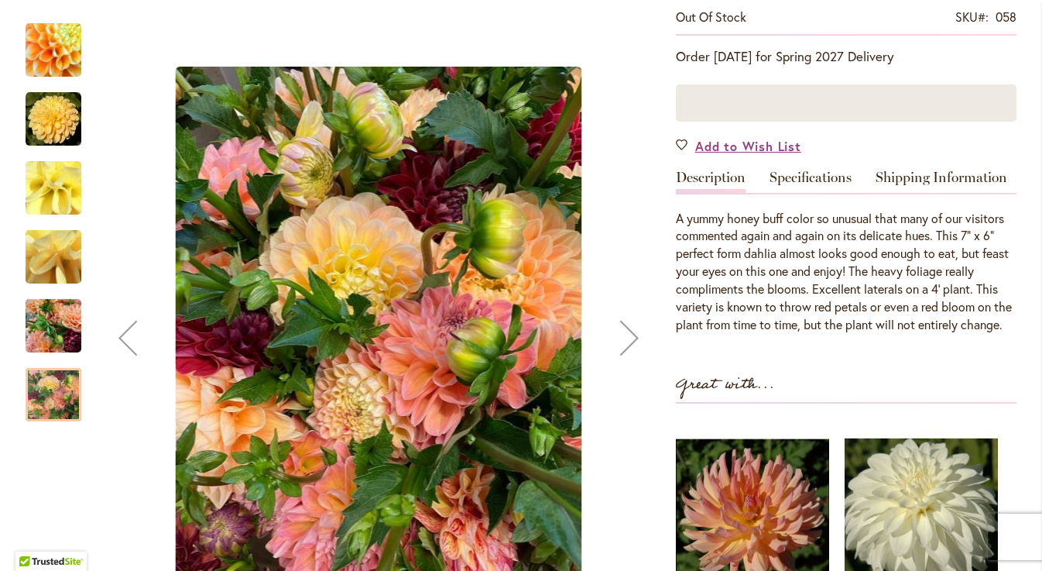
click at [63, 53] on img "Honey Dew" at bounding box center [54, 50] width 108 height 107
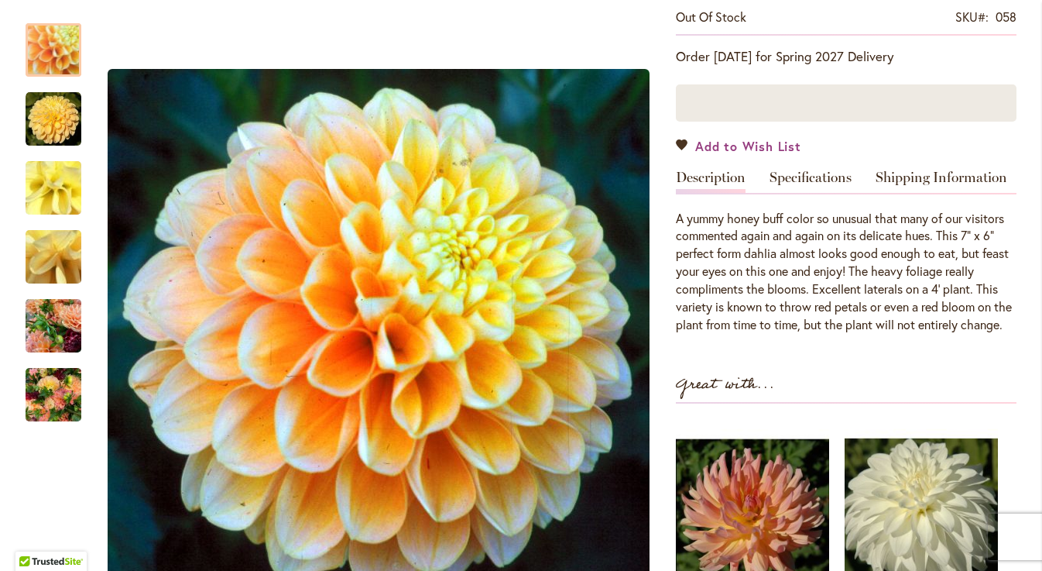
scroll to position [0, 0]
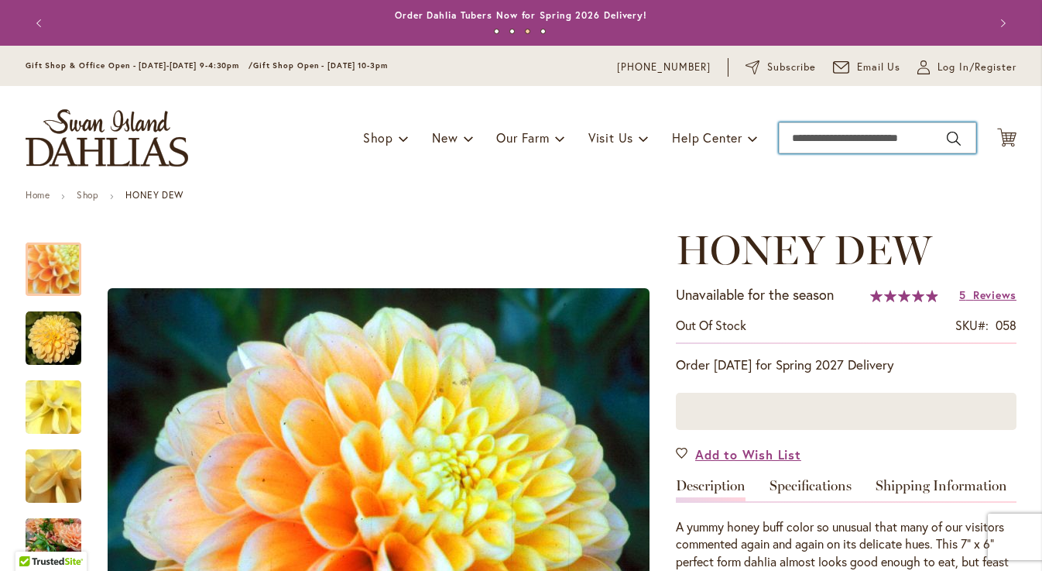
click at [801, 141] on input "Search" at bounding box center [877, 137] width 197 height 31
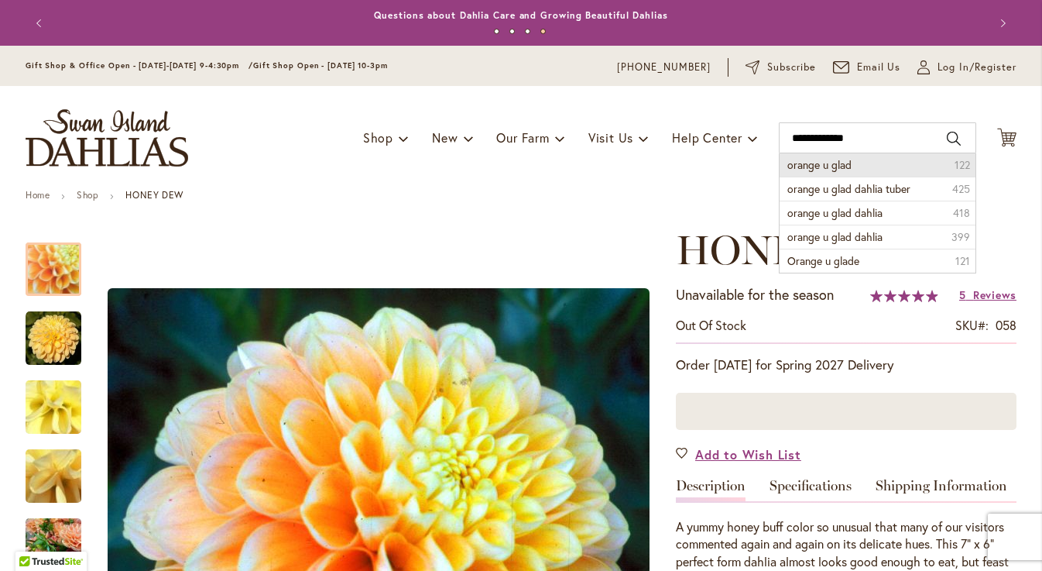
click at [818, 166] on span "orange u glad" at bounding box center [819, 164] width 64 height 15
type input "**********"
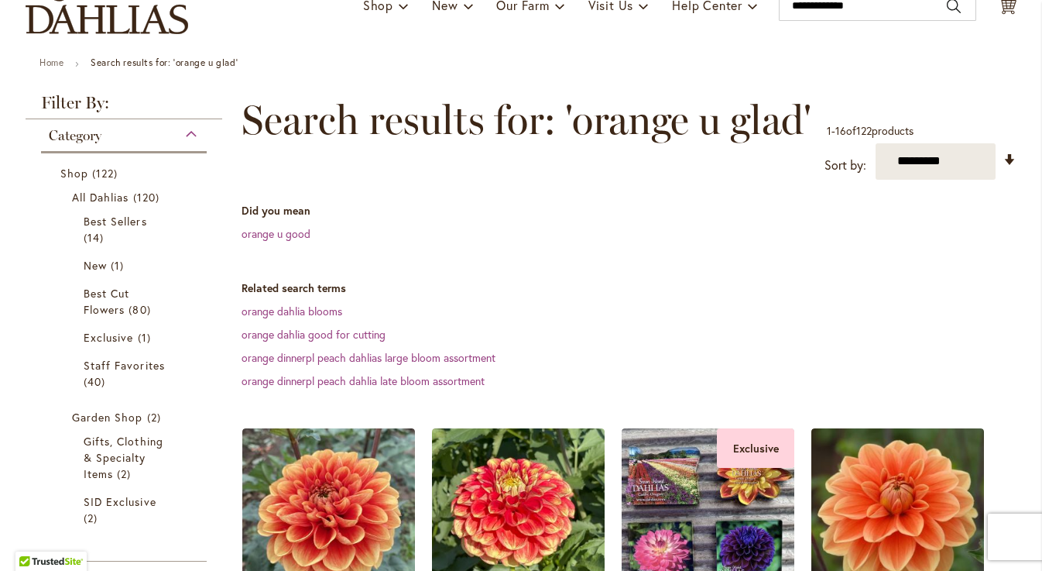
scroll to position [201, 0]
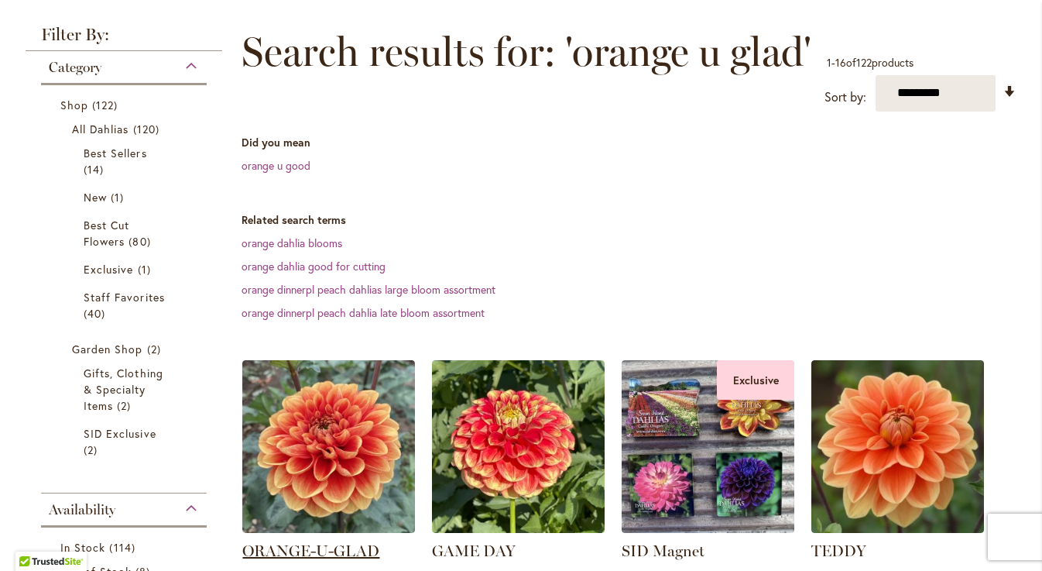
click at [295, 550] on link "ORANGE-U-GLAD" at bounding box center [310, 550] width 137 height 19
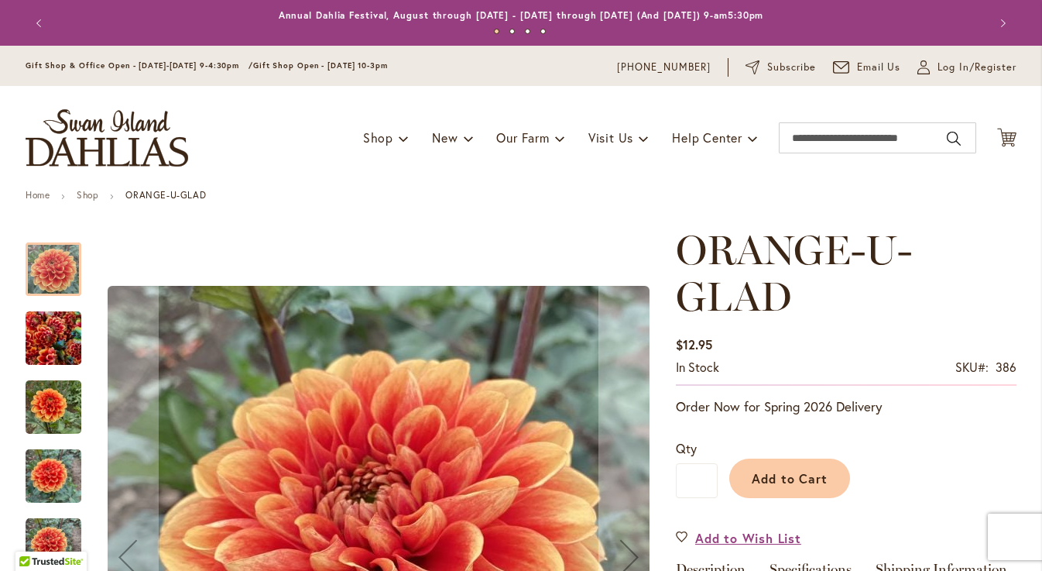
scroll to position [226, 0]
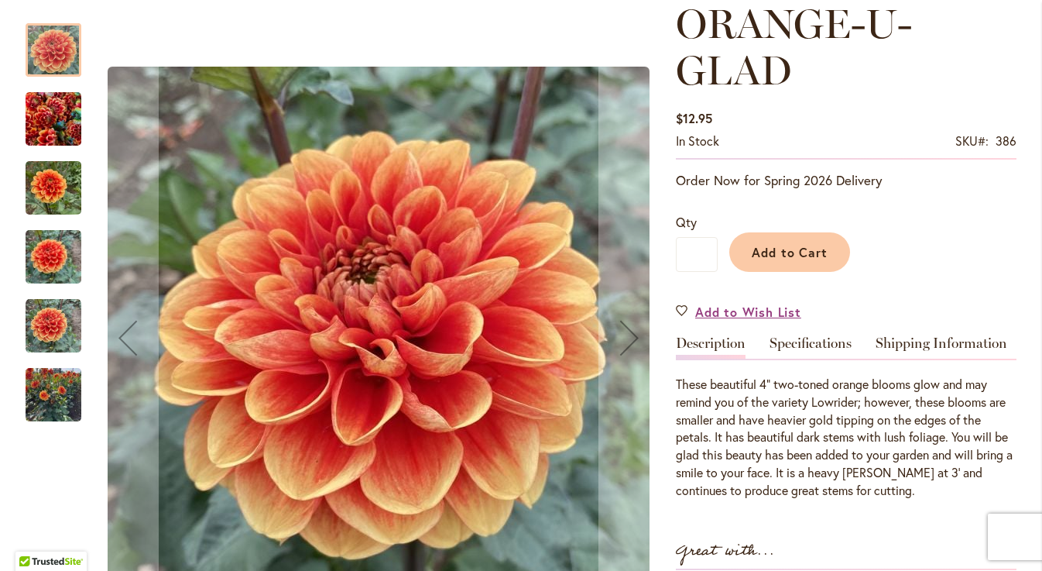
click at [53, 180] on img "Orange-U-Glad" at bounding box center [54, 188] width 56 height 74
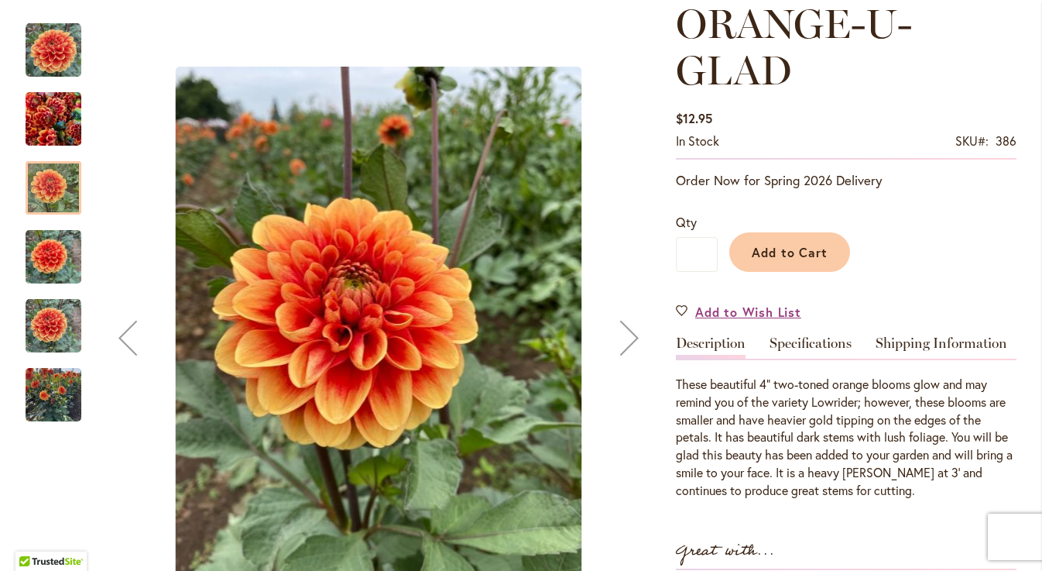
click at [57, 259] on img "Orange-U-Glad" at bounding box center [54, 257] width 56 height 74
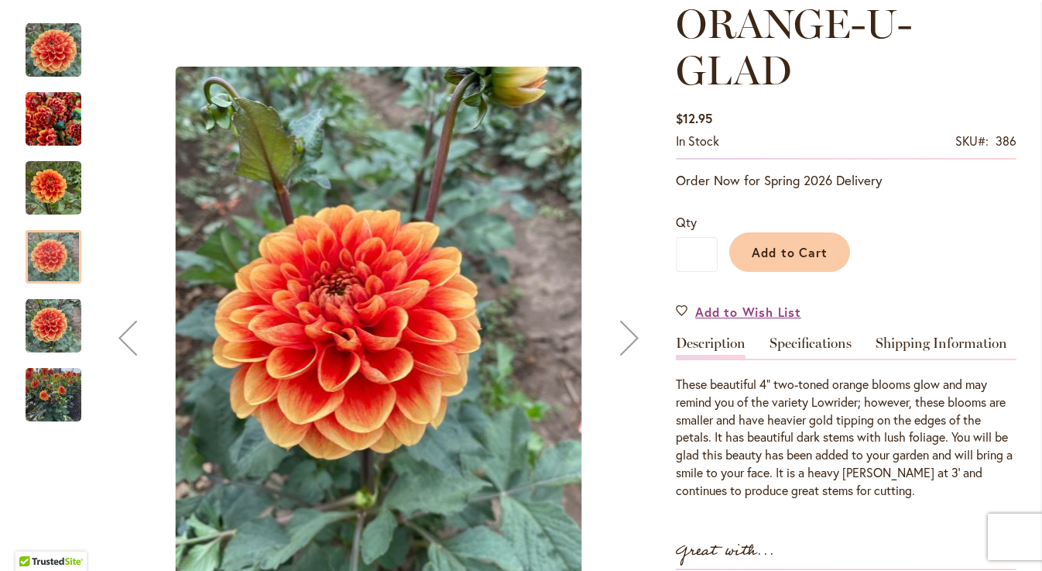
click at [53, 317] on img "Orange-U-Glad" at bounding box center [54, 326] width 56 height 56
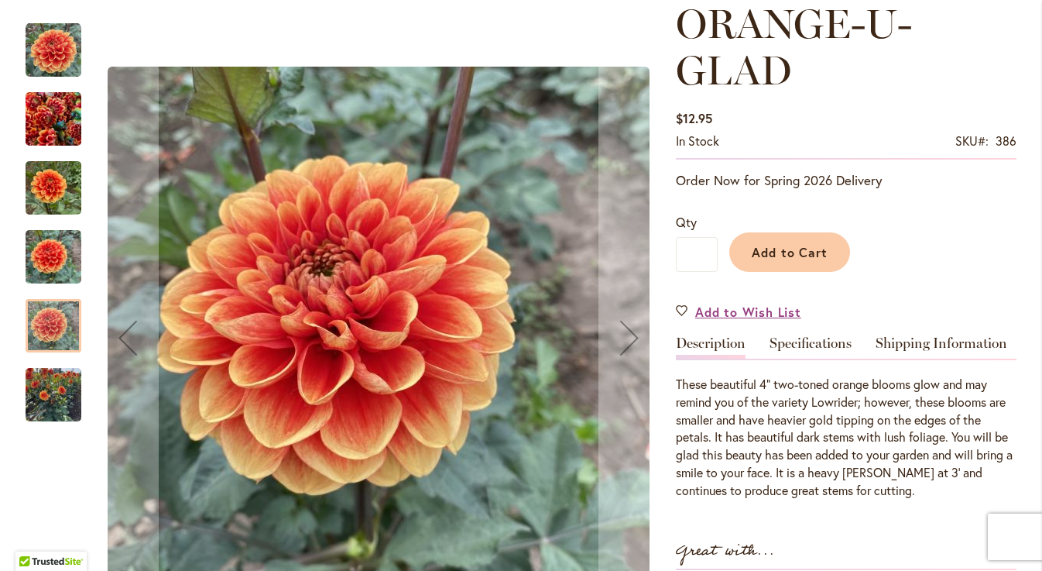
click at [50, 386] on img "Orange-U-Glad" at bounding box center [54, 395] width 56 height 74
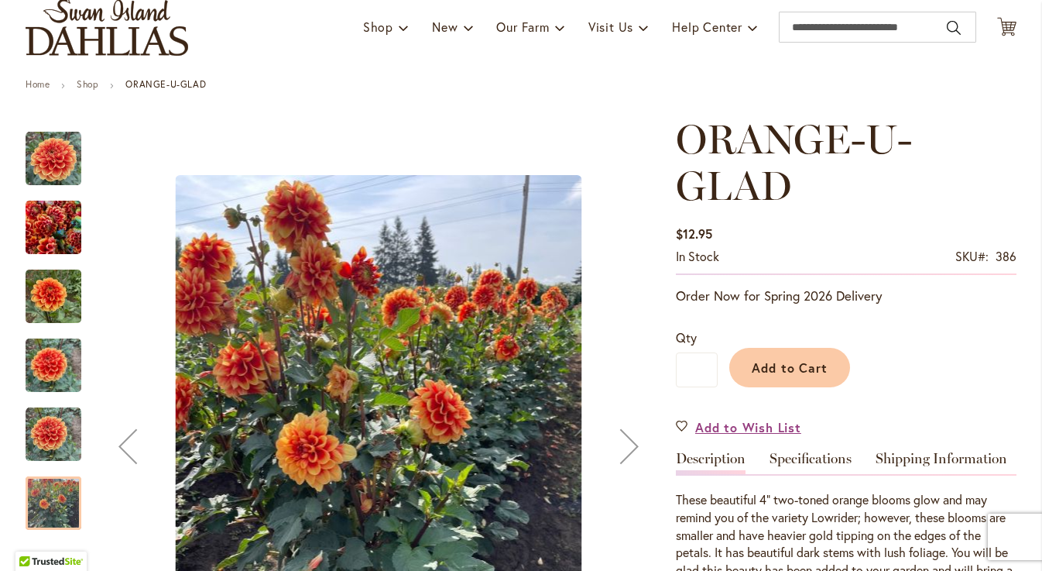
scroll to position [0, 0]
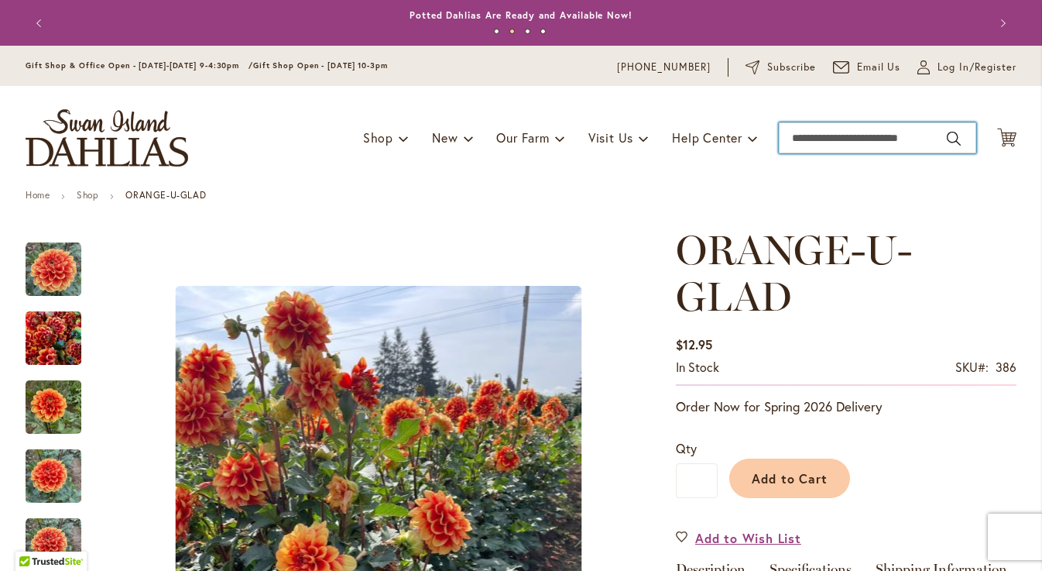
click at [818, 129] on input "Search" at bounding box center [877, 137] width 197 height 31
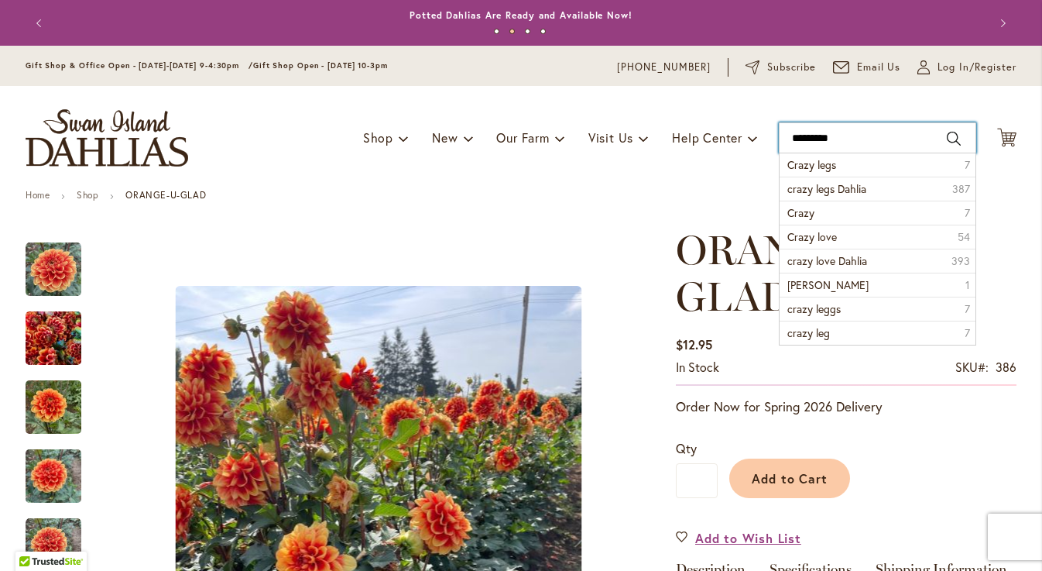
type input "**********"
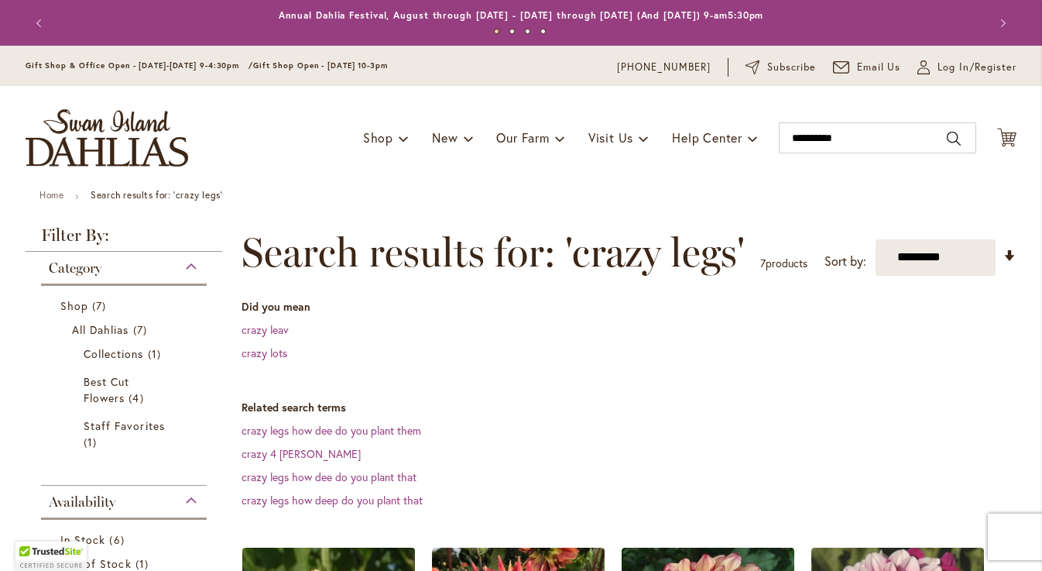
scroll to position [258, 0]
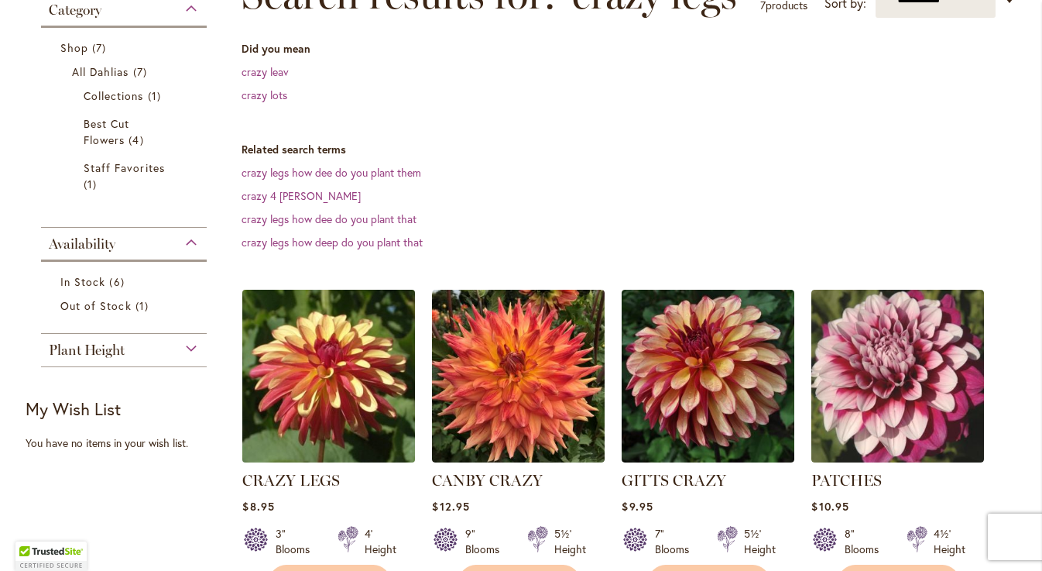
click at [308, 413] on img at bounding box center [328, 375] width 181 height 181
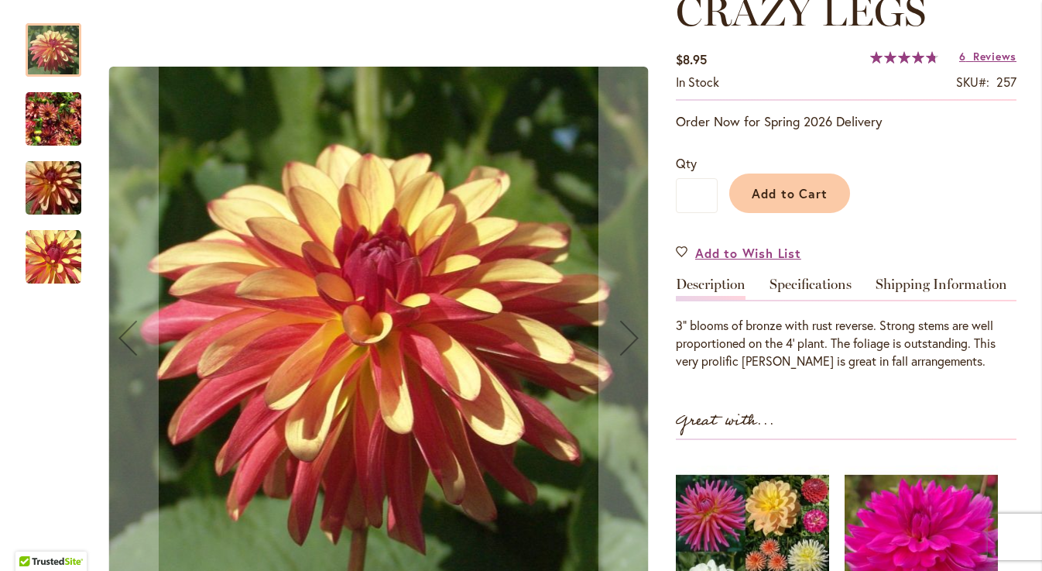
scroll to position [241, 0]
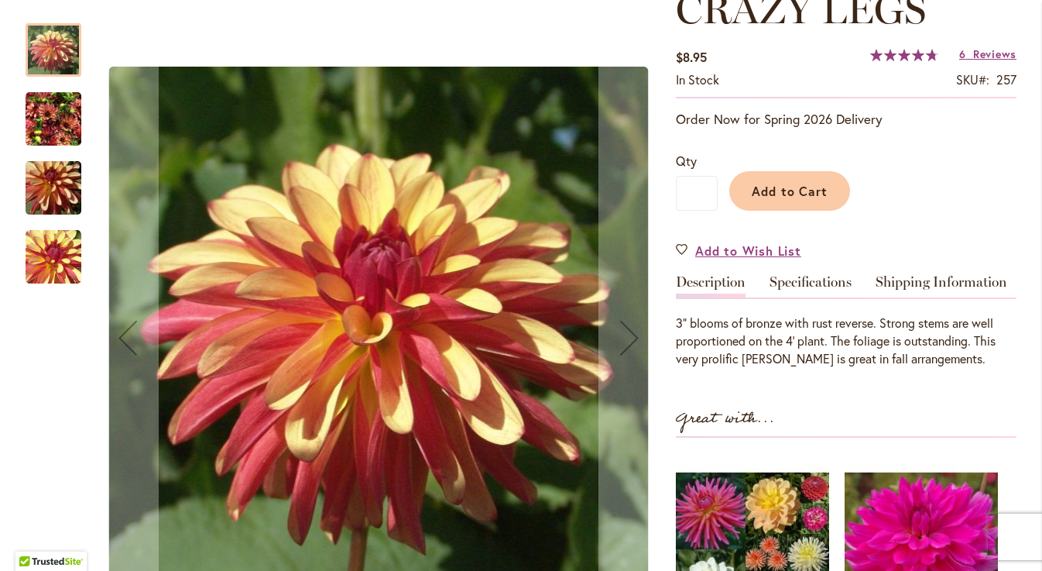
click at [51, 132] on img "CRAZY LEGS" at bounding box center [54, 119] width 56 height 74
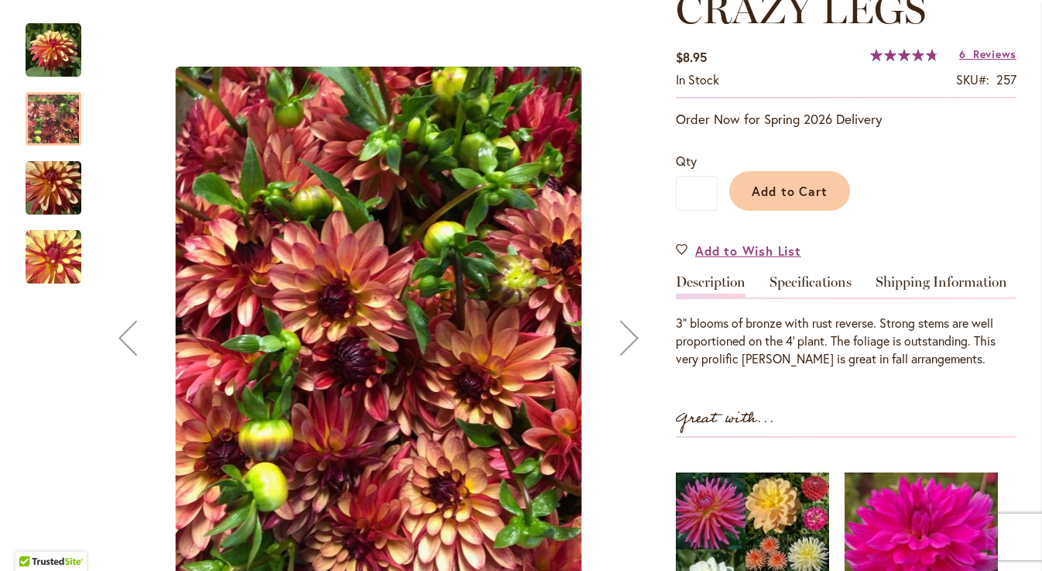
click at [47, 184] on img "CRAZY LEGS" at bounding box center [53, 188] width 111 height 74
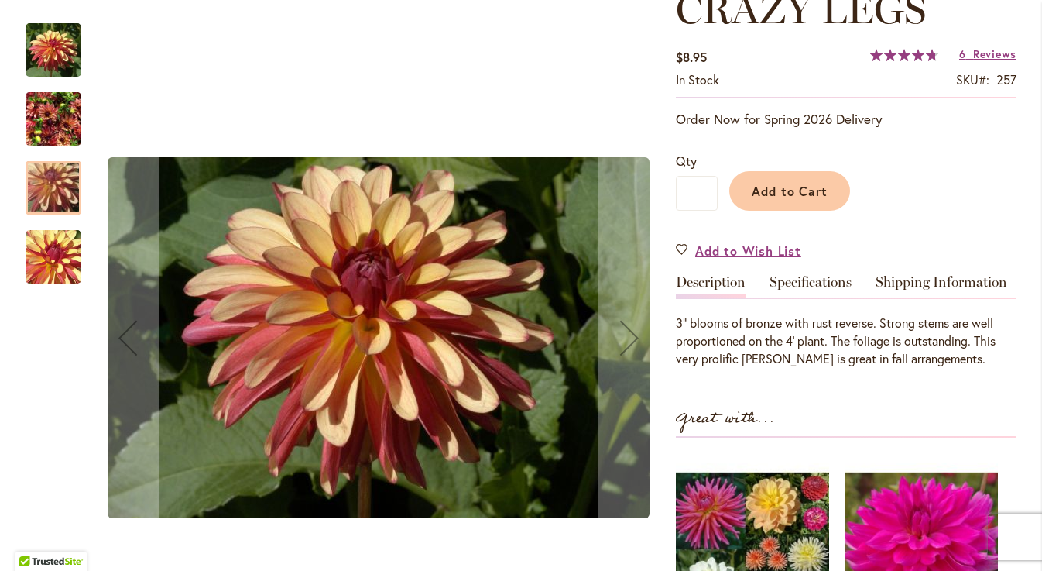
click at [53, 264] on img "CRAZY LEGS" at bounding box center [54, 257] width 56 height 56
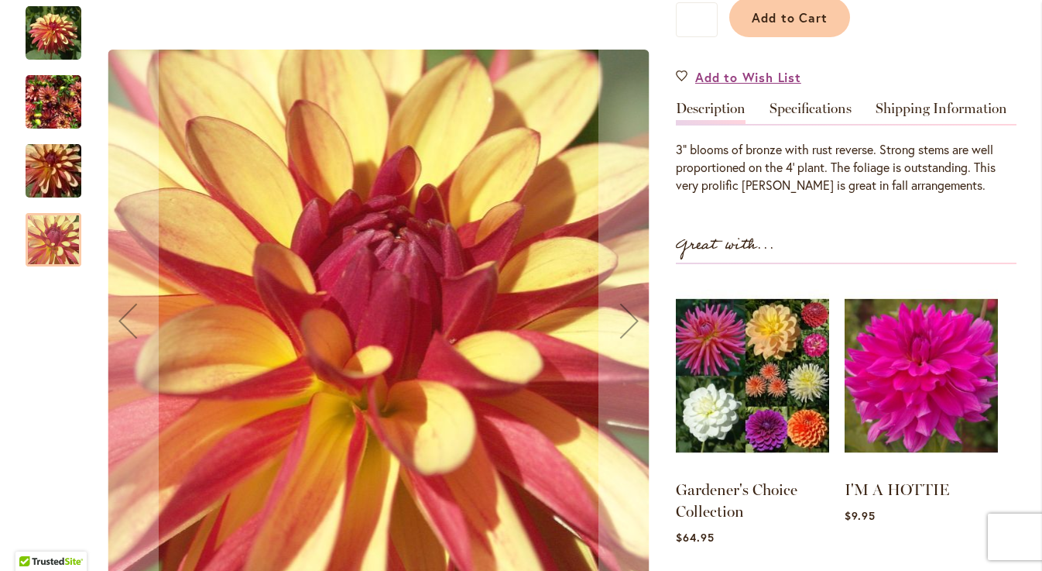
scroll to position [425, 0]
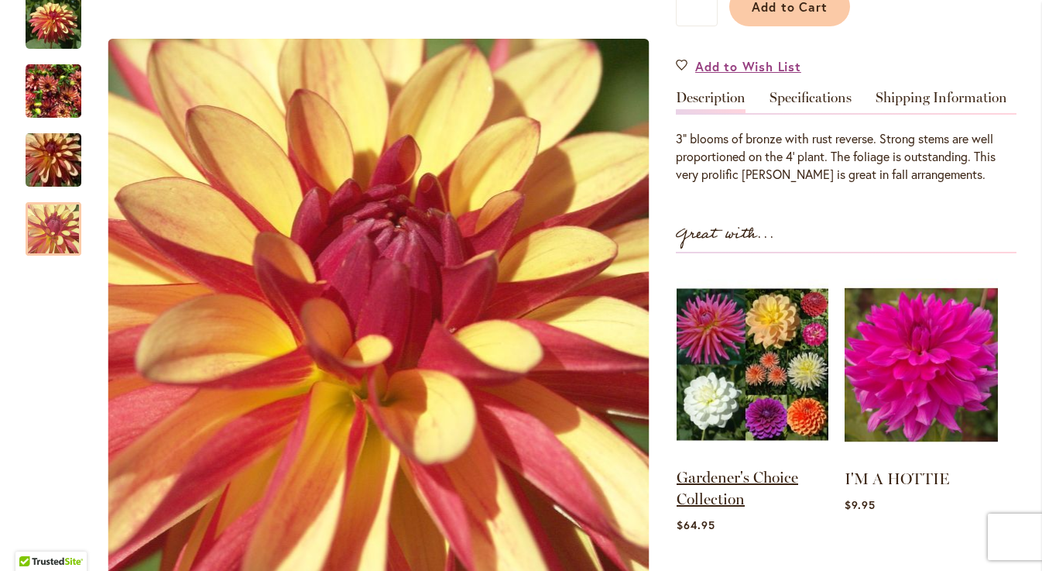
click at [712, 480] on link "Gardener's Choice Collection" at bounding box center [738, 488] width 122 height 40
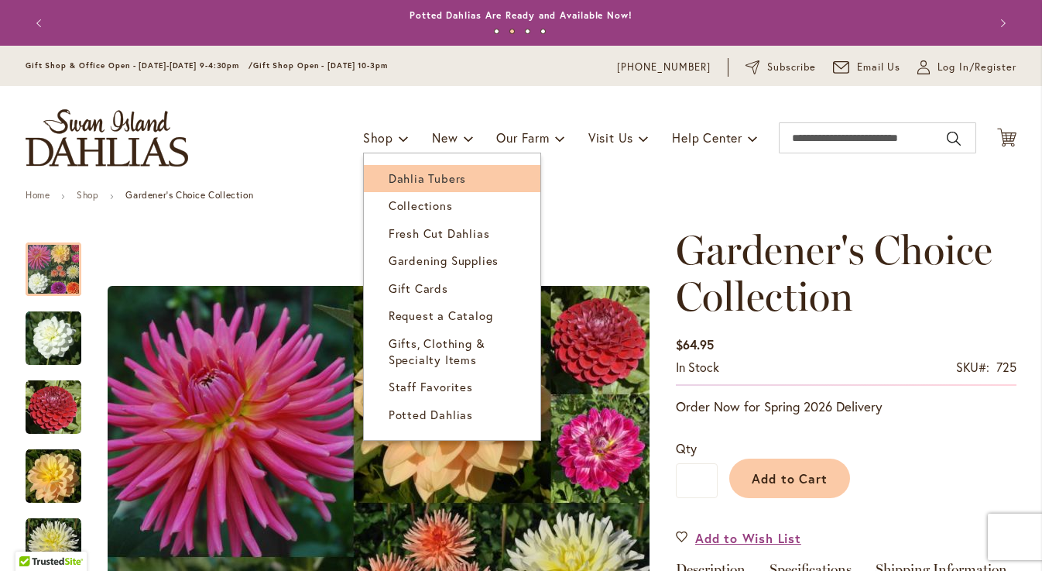
click at [398, 178] on span "Dahlia Tubers" at bounding box center [427, 177] width 77 height 15
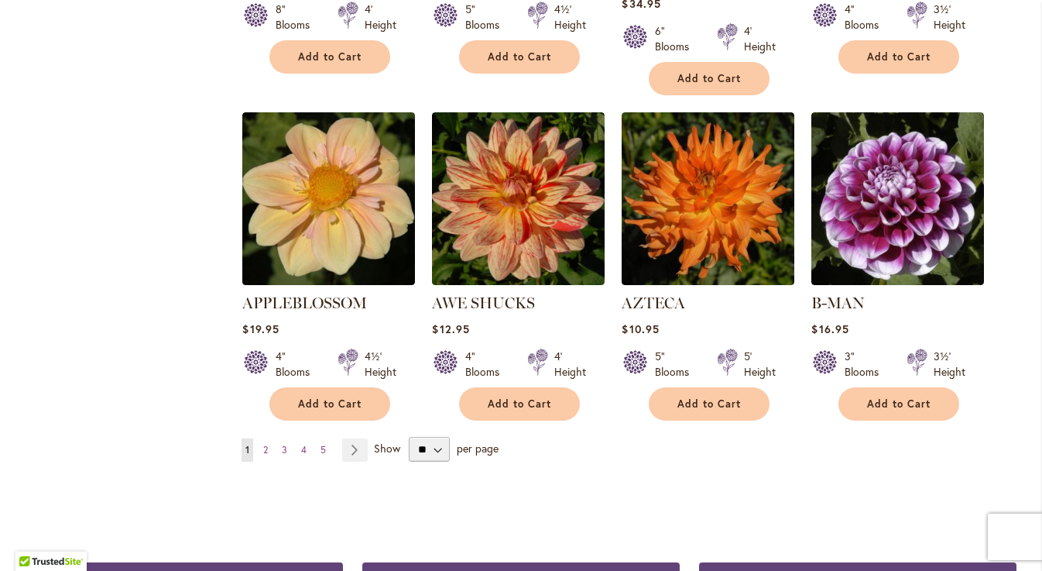
scroll to position [1274, 0]
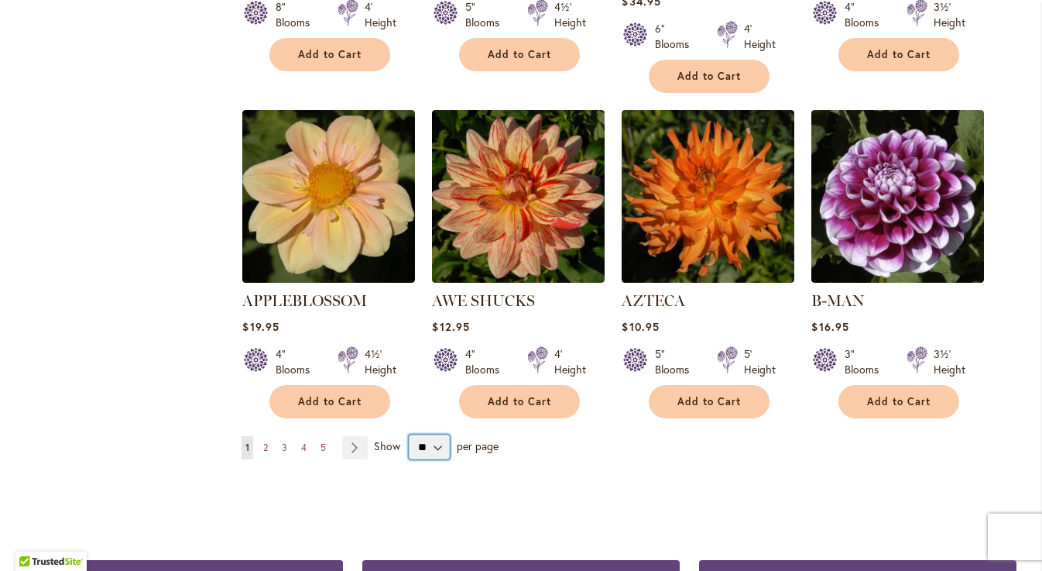
click at [437, 434] on select "** ** ** **" at bounding box center [429, 446] width 41 height 25
select select "**"
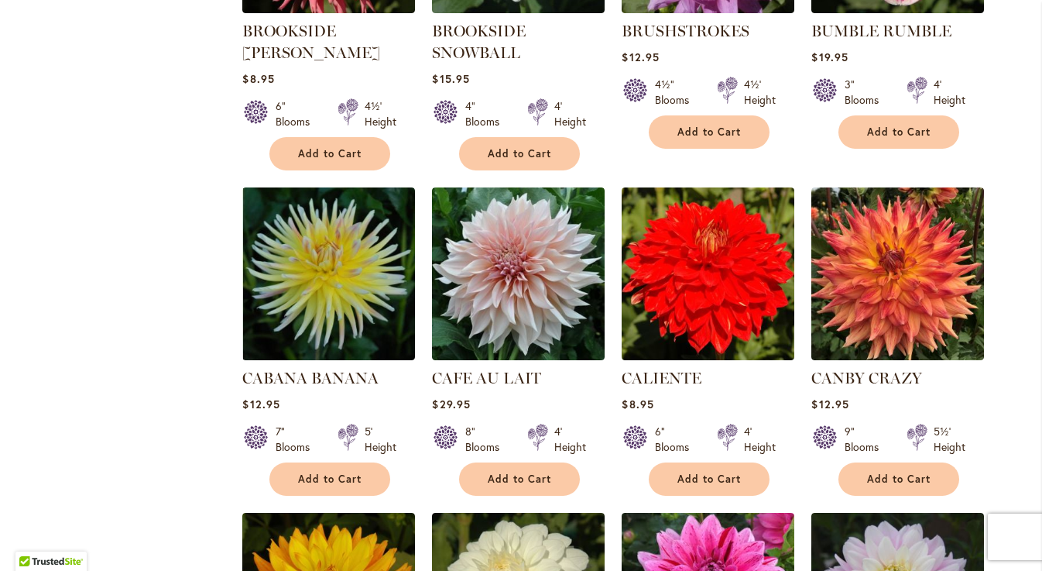
scroll to position [4822, 0]
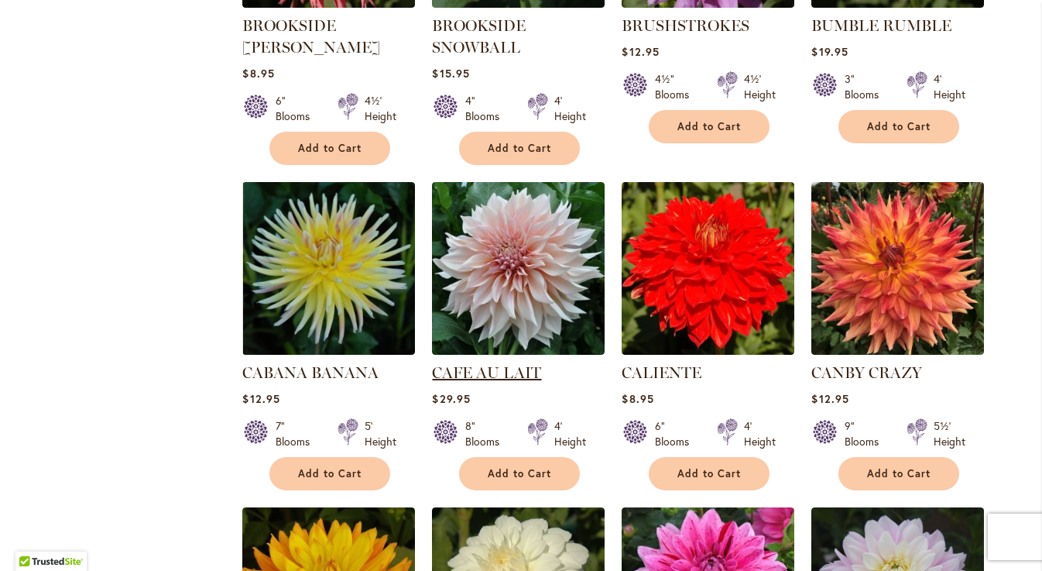
click at [485, 363] on link "CAFE AU LAIT" at bounding box center [486, 372] width 109 height 19
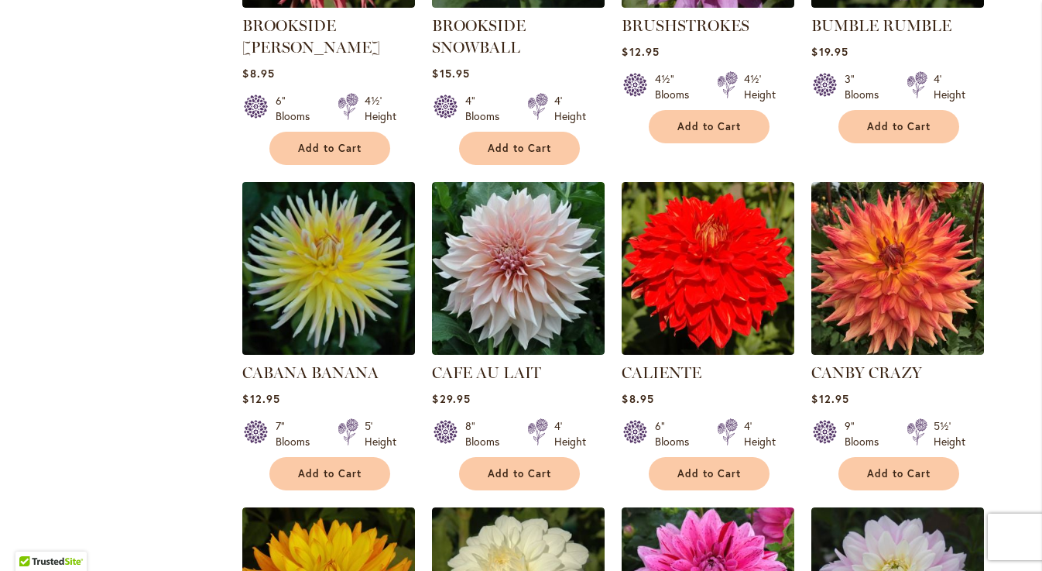
click at [353, 248] on img at bounding box center [328, 268] width 181 height 181
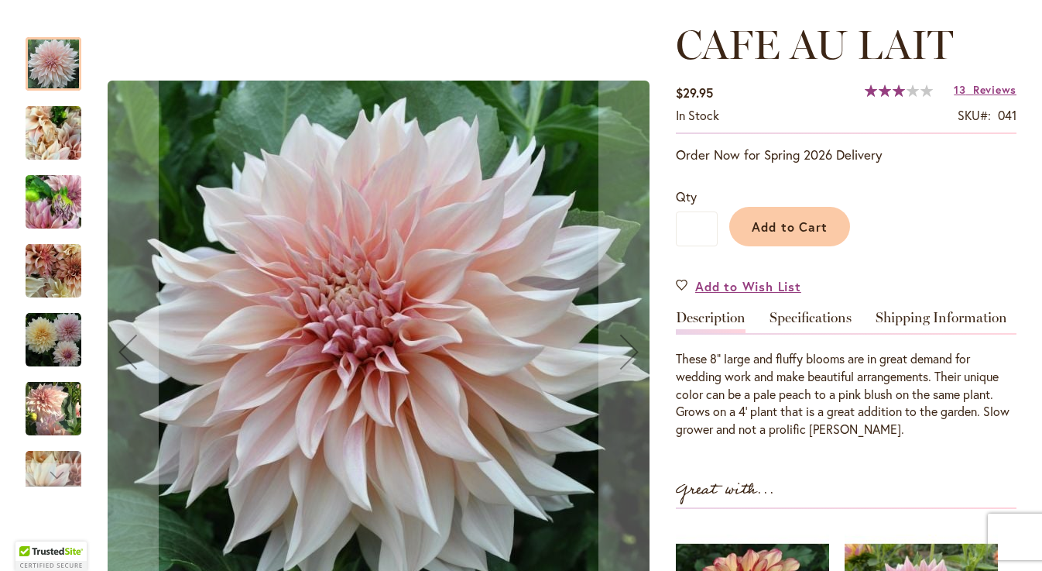
scroll to position [226, 0]
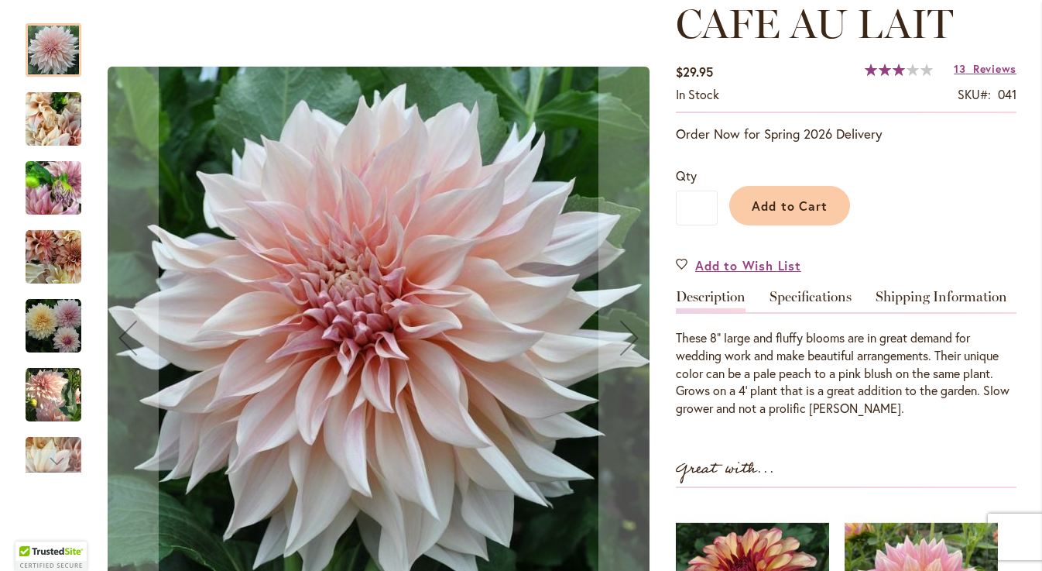
click at [57, 122] on img "Café Au Lait" at bounding box center [54, 119] width 56 height 74
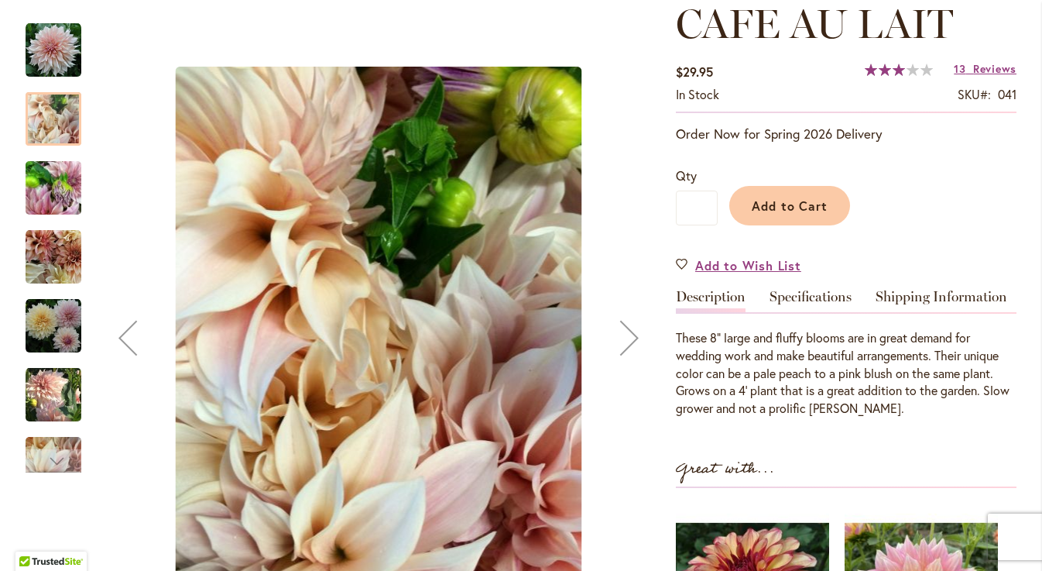
click at [57, 189] on img "Café Au Lait" at bounding box center [54, 188] width 56 height 74
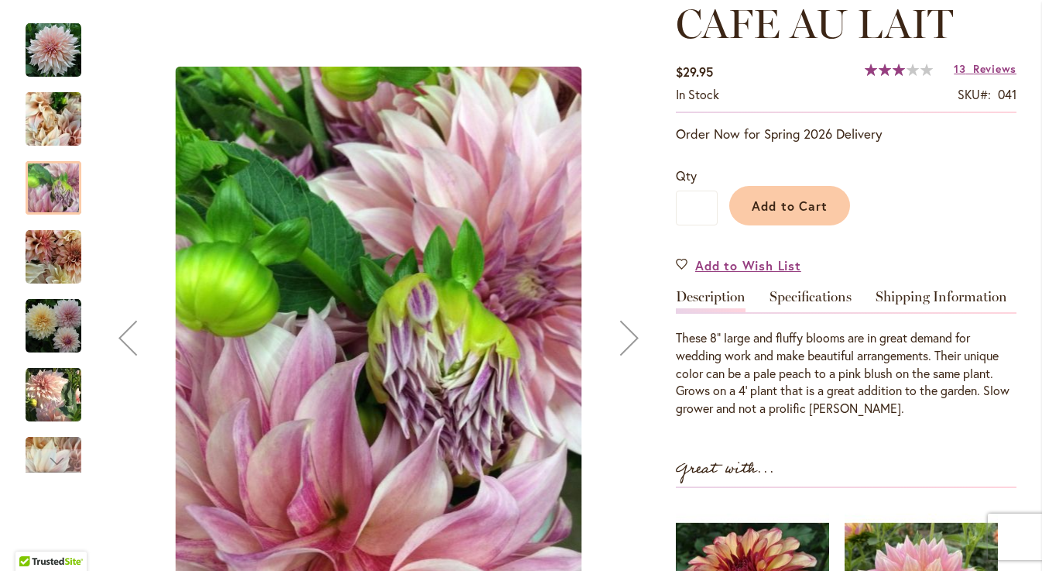
click at [59, 258] on img "Café Au Lait" at bounding box center [54, 257] width 56 height 56
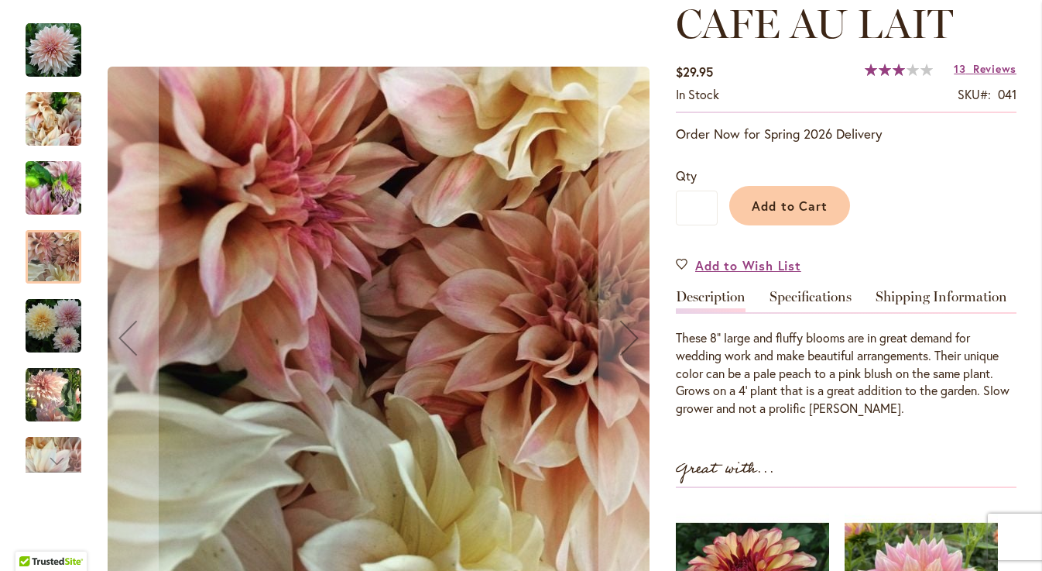
click at [56, 342] on img "Café Au Lait" at bounding box center [54, 326] width 56 height 56
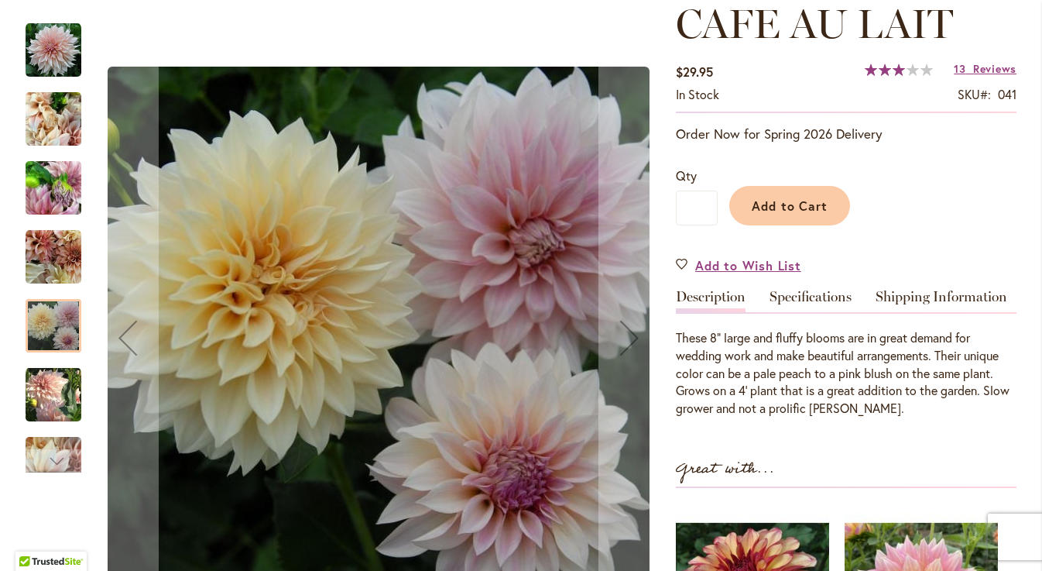
click at [61, 386] on img "Café Au Lait" at bounding box center [54, 393] width 56 height 57
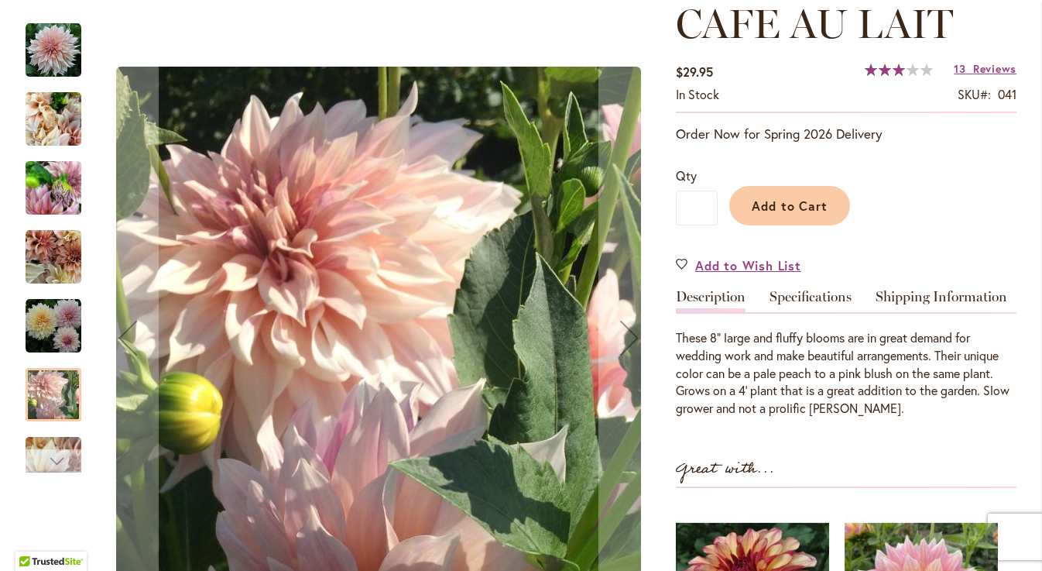
click at [60, 451] on div "Next" at bounding box center [53, 460] width 23 height 23
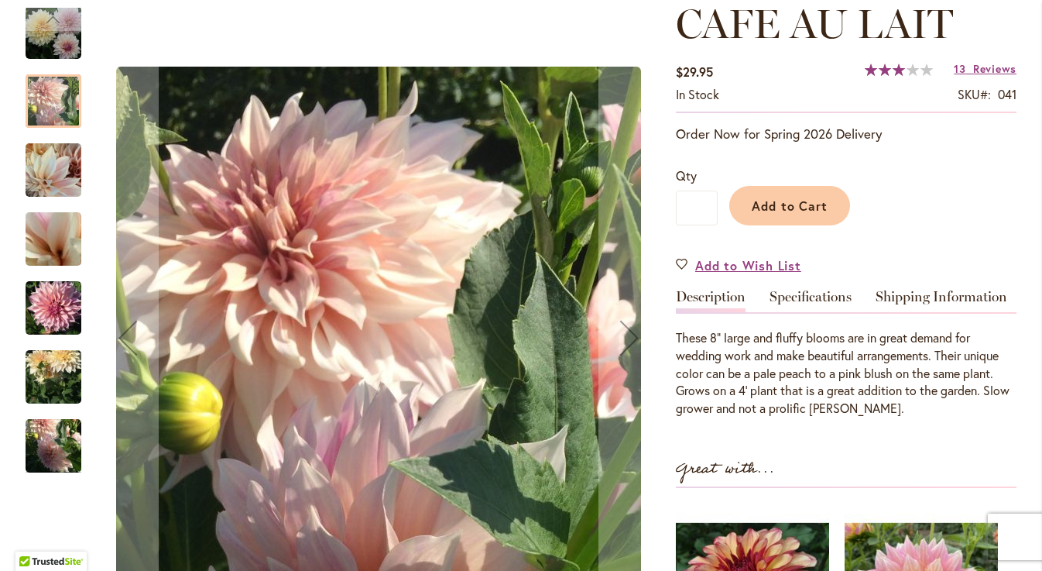
click at [43, 305] on img "Café Au Lait" at bounding box center [54, 308] width 56 height 74
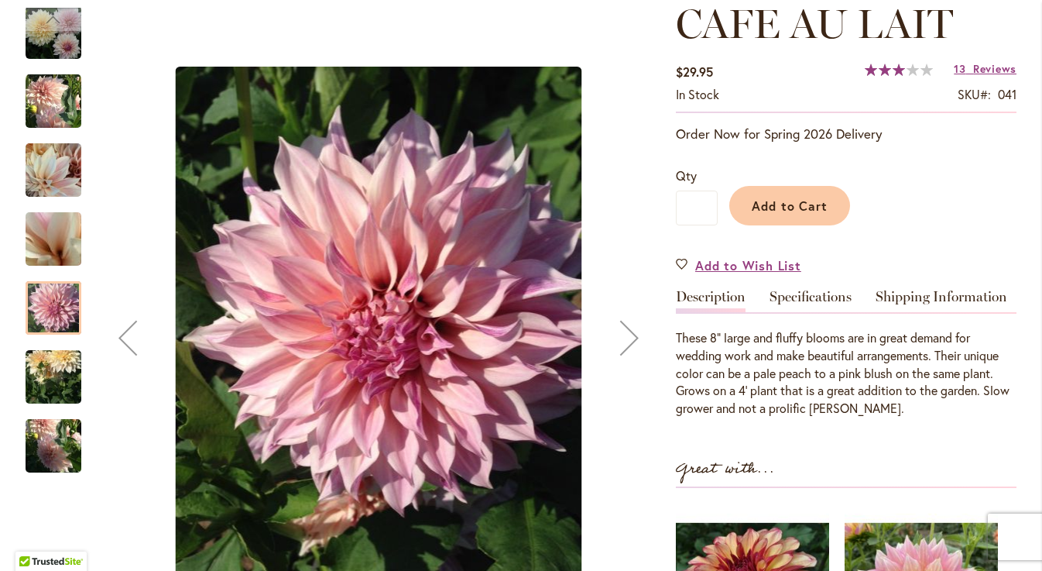
click at [56, 380] on img "Café Au Lait" at bounding box center [54, 377] width 56 height 74
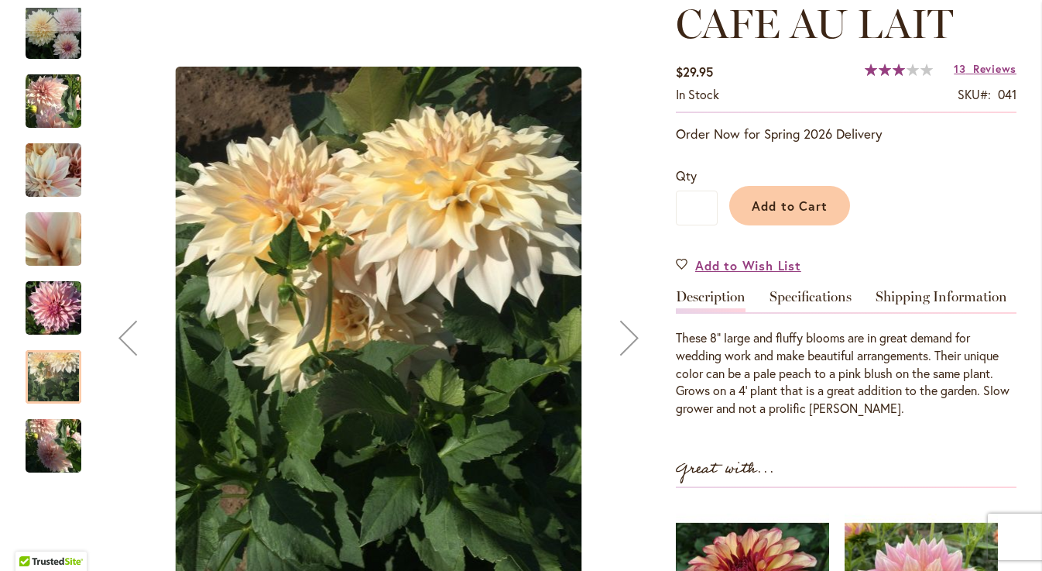
click at [57, 448] on img "Café Au Lait" at bounding box center [54, 446] width 56 height 74
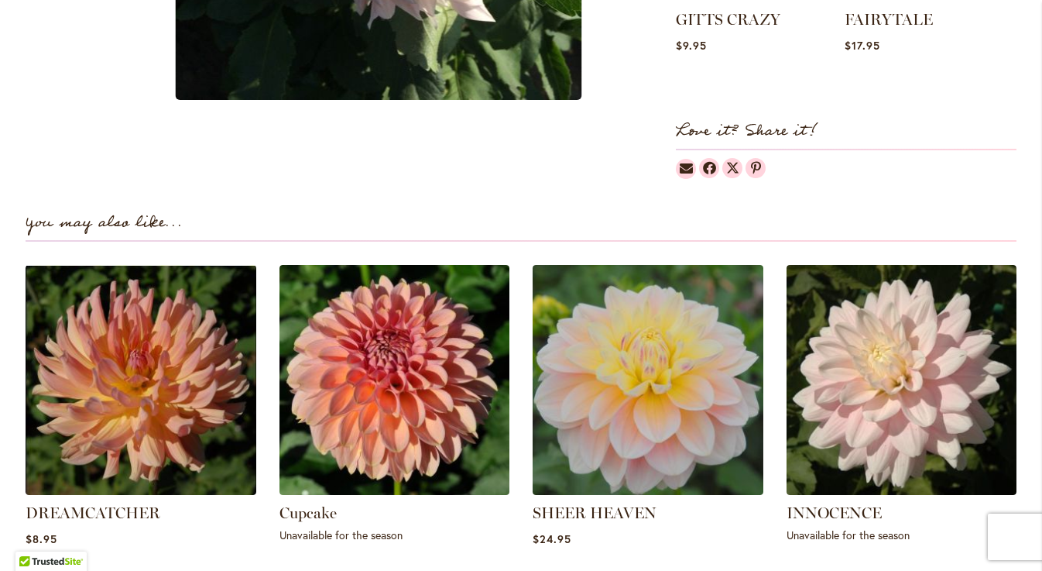
scroll to position [0, 0]
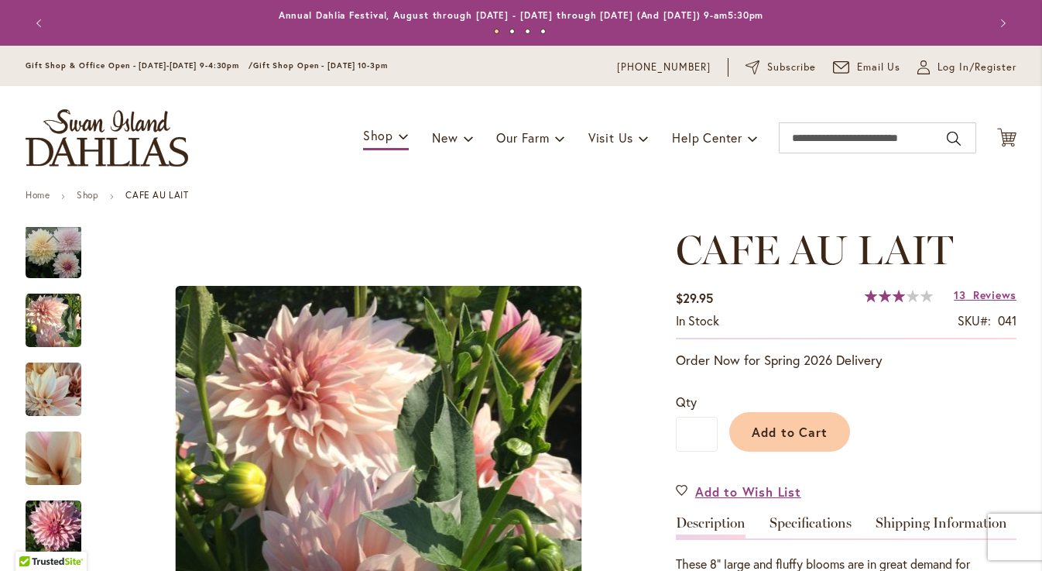
click at [41, 23] on button "Previous" at bounding box center [41, 23] width 31 height 31
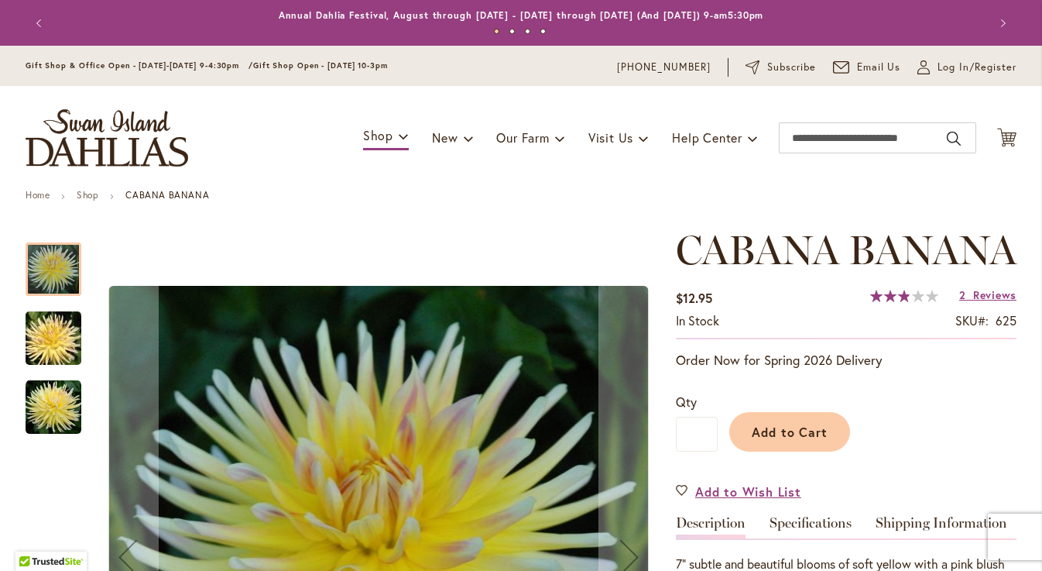
click at [55, 341] on img "CABANA BANANA" at bounding box center [53, 338] width 111 height 74
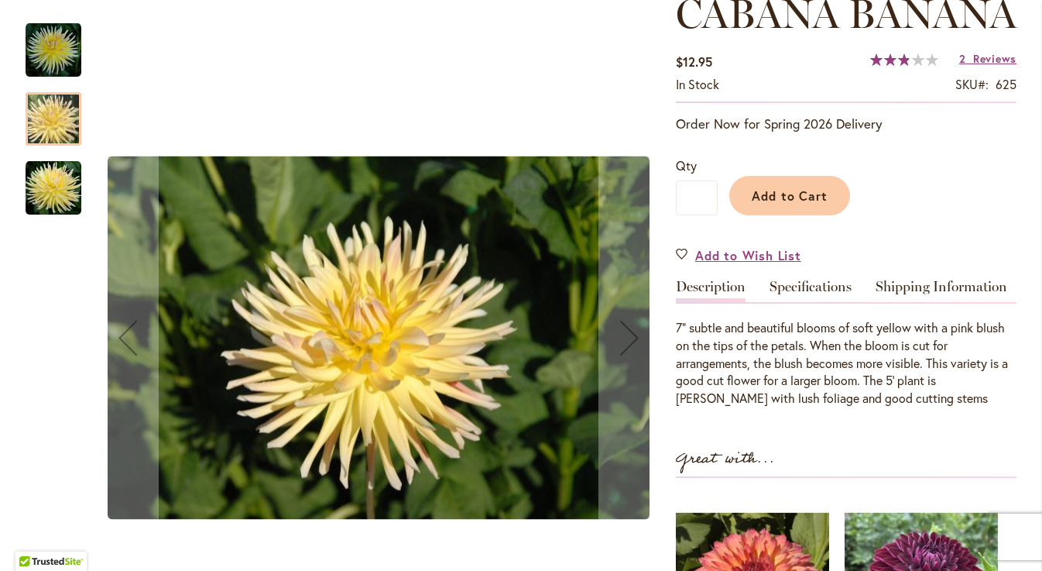
scroll to position [237, 0]
click at [50, 188] on img "CABANA BANANA" at bounding box center [54, 188] width 56 height 56
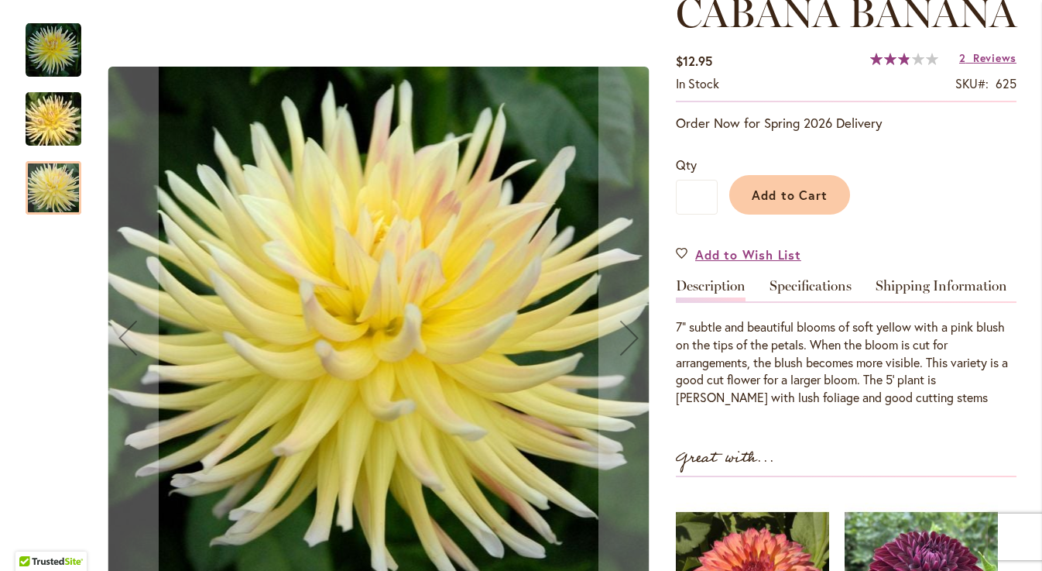
click at [45, 116] on img "CABANA BANANA" at bounding box center [53, 119] width 111 height 74
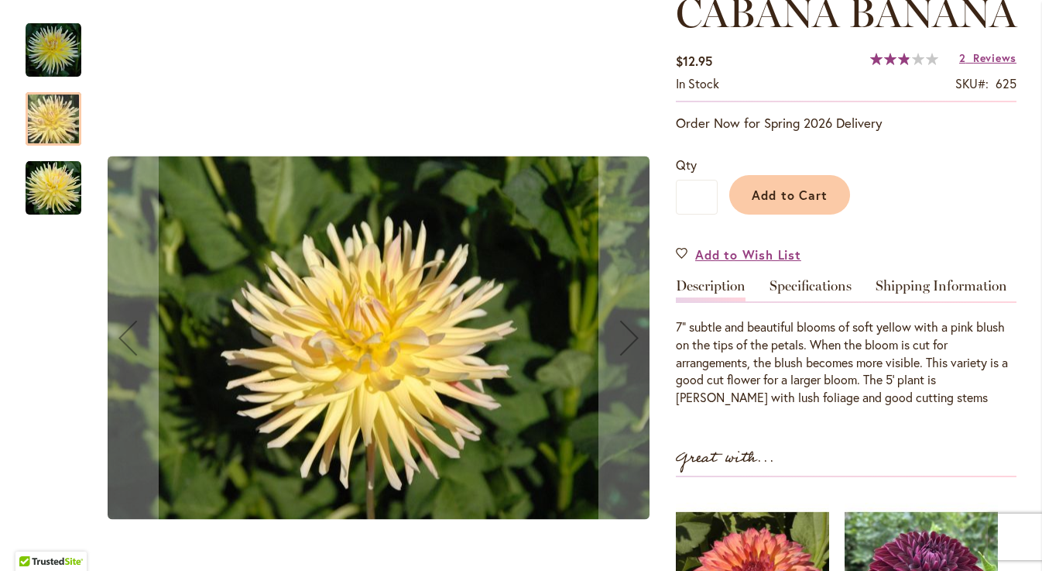
click at [59, 52] on img "CABANA BANANA" at bounding box center [54, 50] width 56 height 57
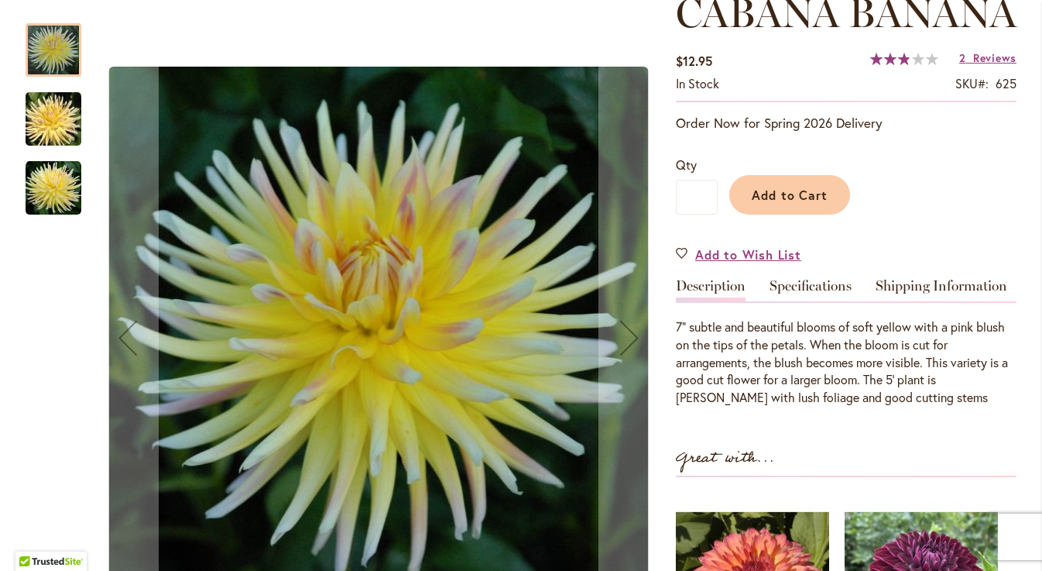
click at [49, 111] on img "CABANA BANANA" at bounding box center [53, 119] width 111 height 74
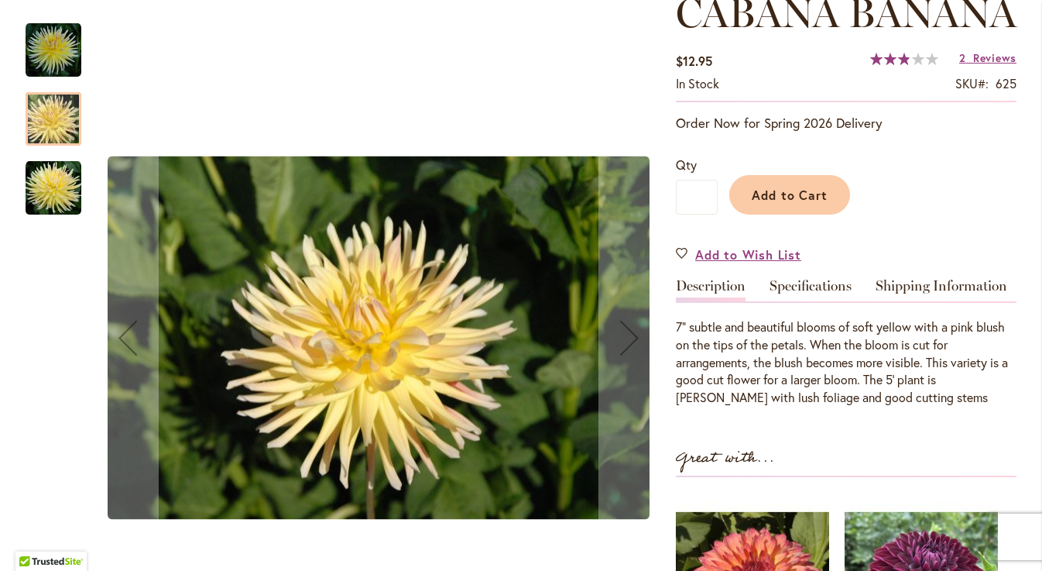
scroll to position [241, 0]
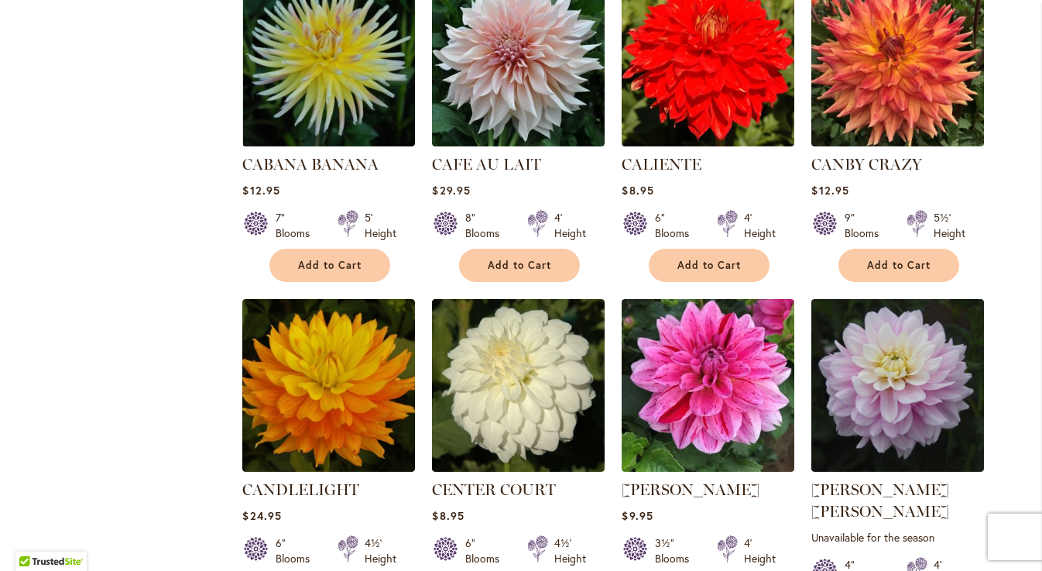
scroll to position [5032, 0]
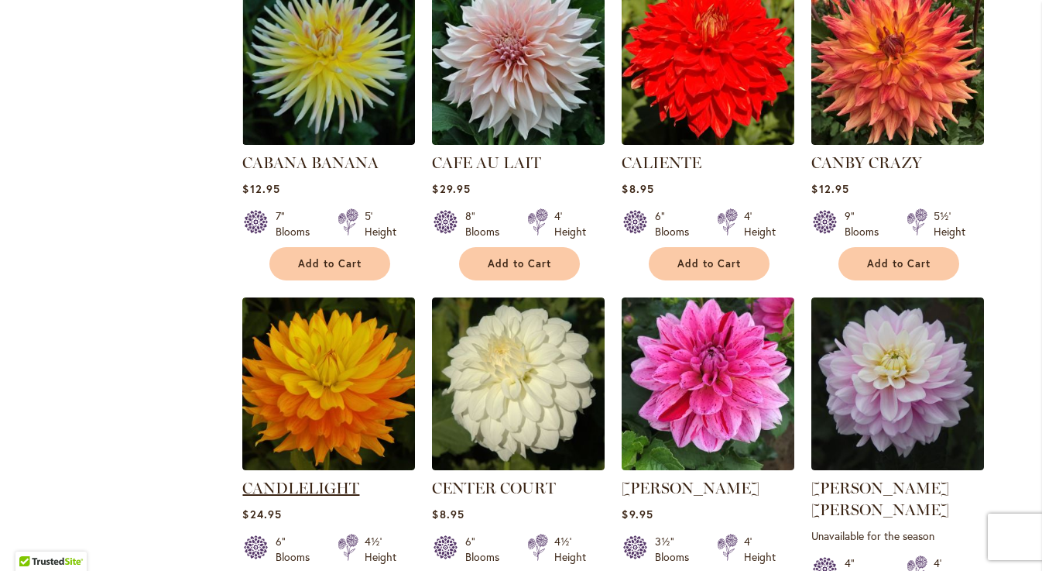
click at [313, 479] on link "CANDLELIGHT" at bounding box center [300, 488] width 117 height 19
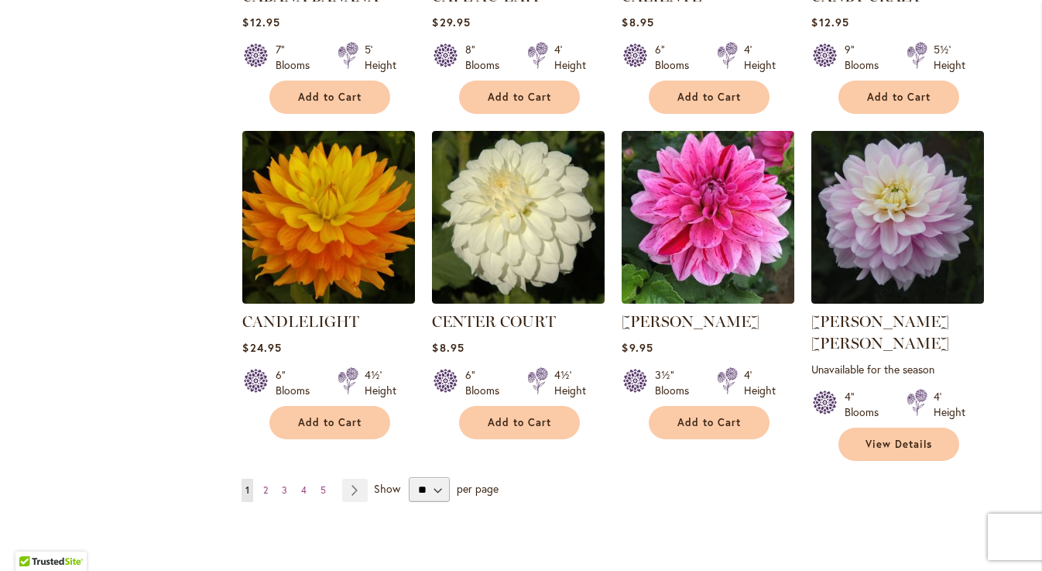
scroll to position [5203, 0]
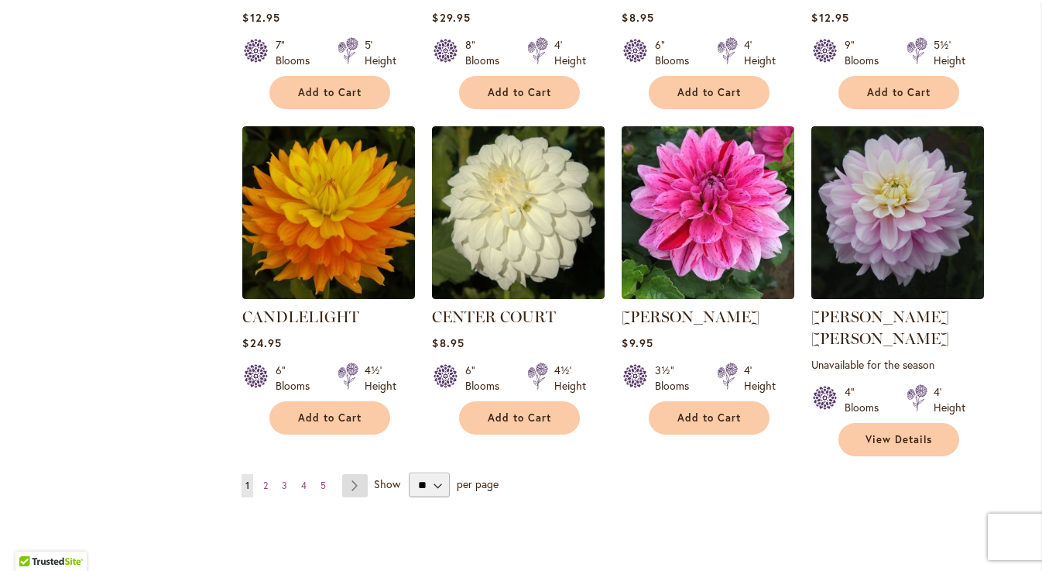
click at [352, 474] on link "Page Next" at bounding box center [355, 485] width 26 height 23
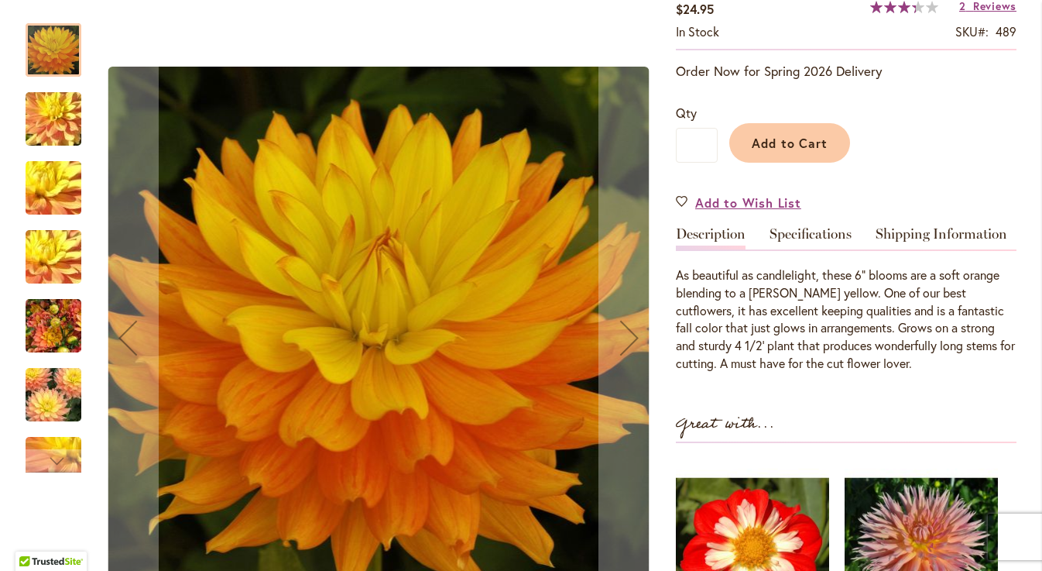
scroll to position [294, 0]
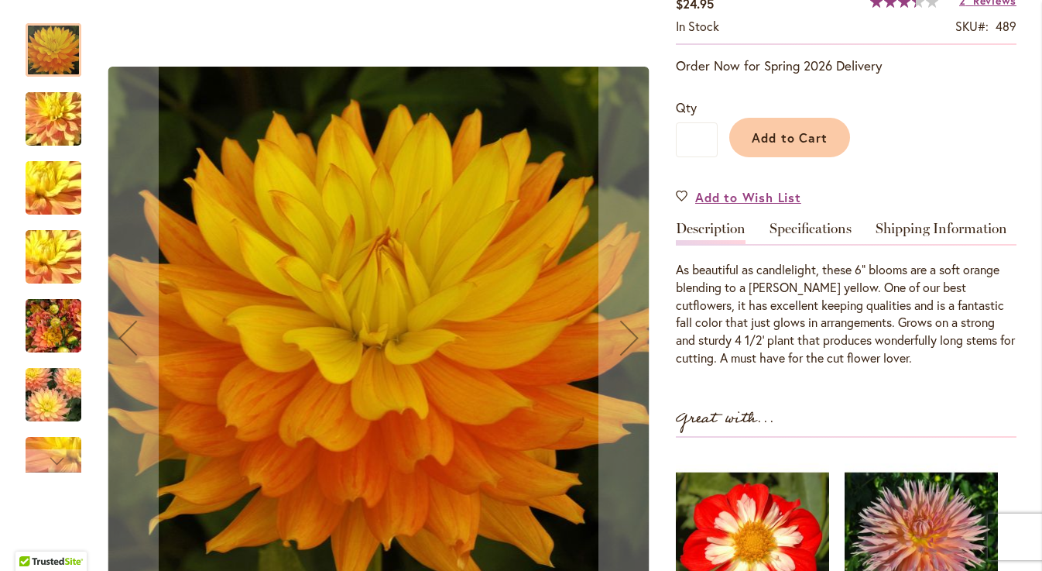
click at [53, 117] on img "CANDLELIGHT" at bounding box center [53, 119] width 111 height 84
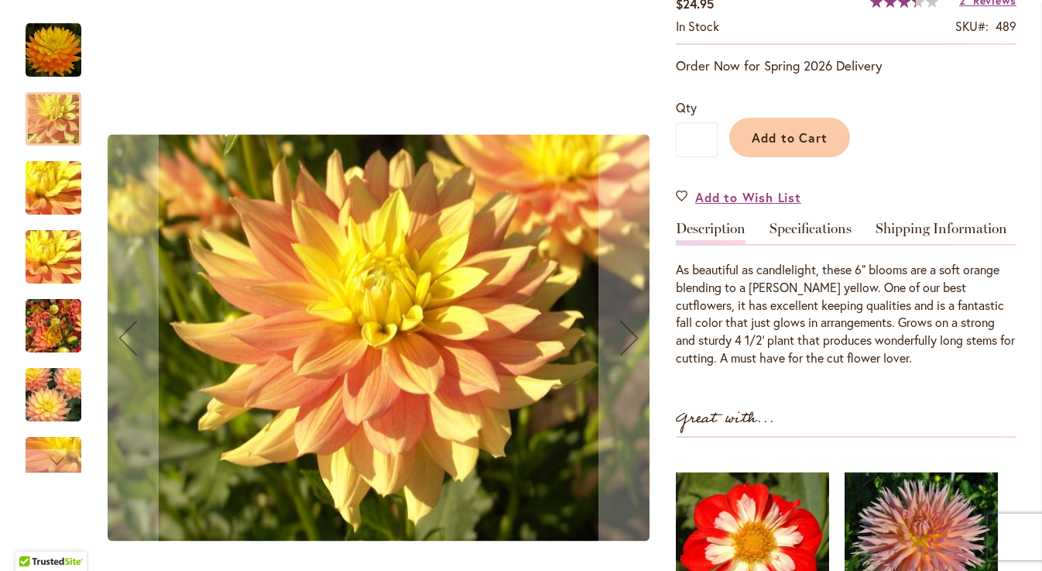
click at [57, 195] on img "CANDLELIGHT" at bounding box center [53, 188] width 111 height 84
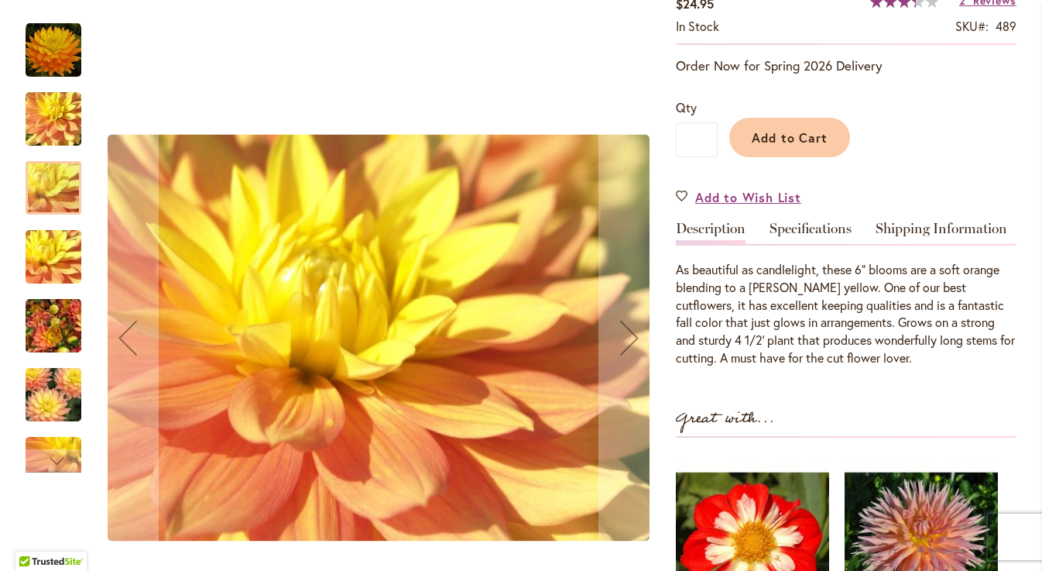
click at [60, 249] on img "CANDLELIGHT" at bounding box center [53, 257] width 111 height 84
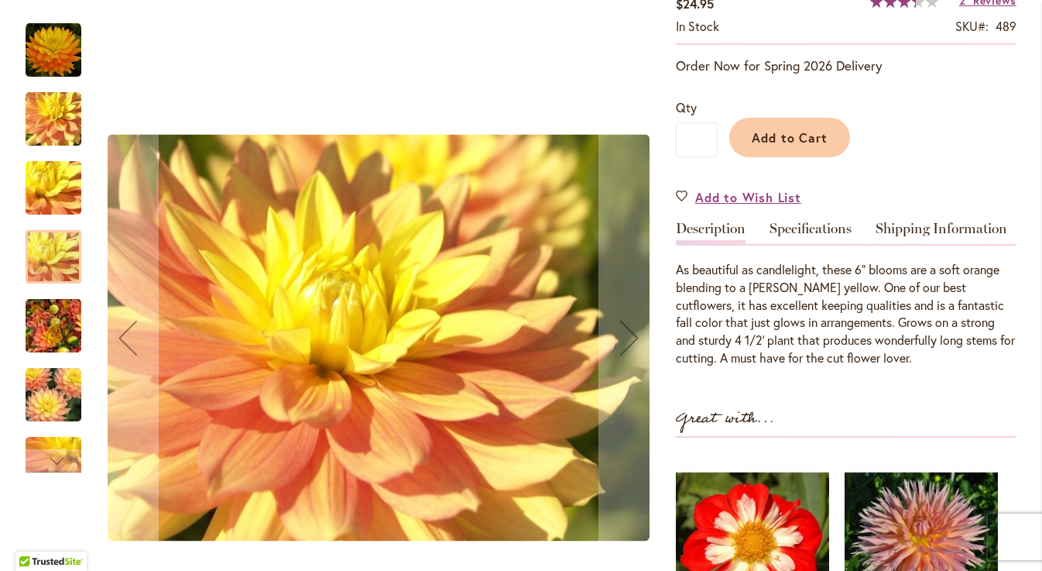
click at [70, 326] on img "CANDLELIGHT" at bounding box center [54, 326] width 56 height 74
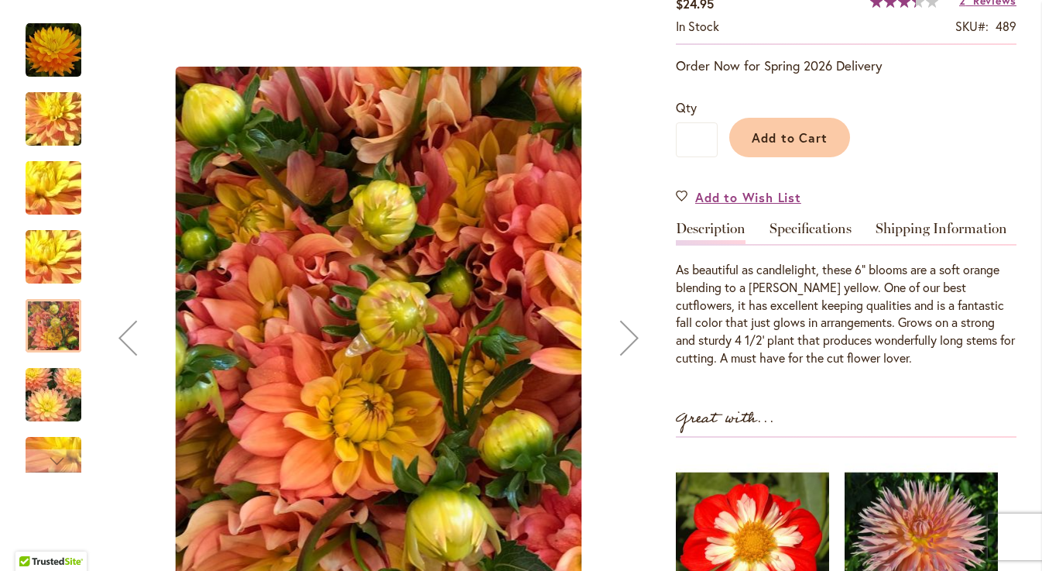
click at [68, 389] on img "CANDLELIGHT" at bounding box center [53, 395] width 111 height 74
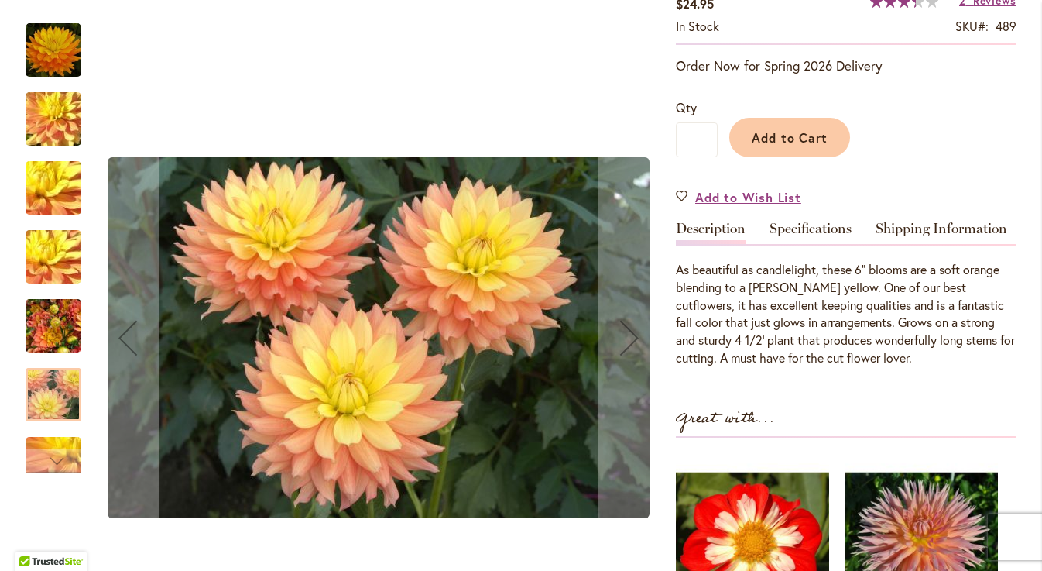
click at [57, 446] on img "CANDLELIGHT" at bounding box center [53, 464] width 111 height 84
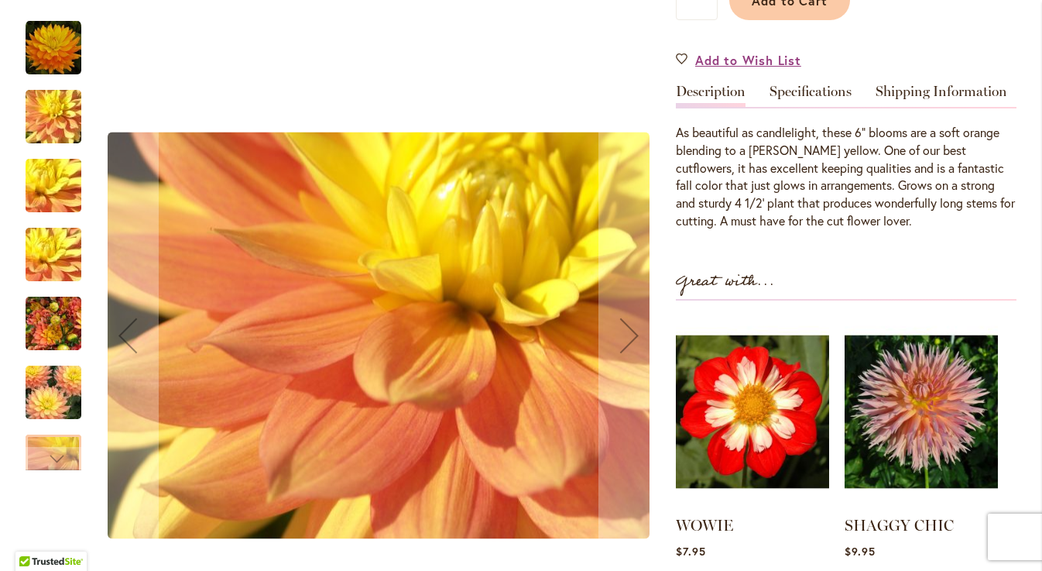
scroll to position [383, 0]
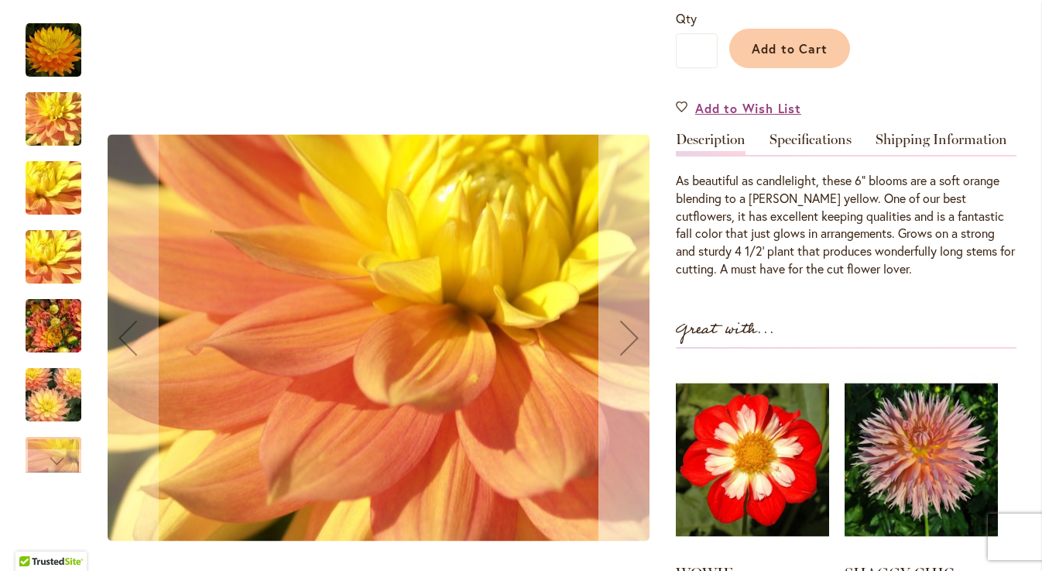
click at [629, 348] on div "Next" at bounding box center [630, 338] width 62 height 62
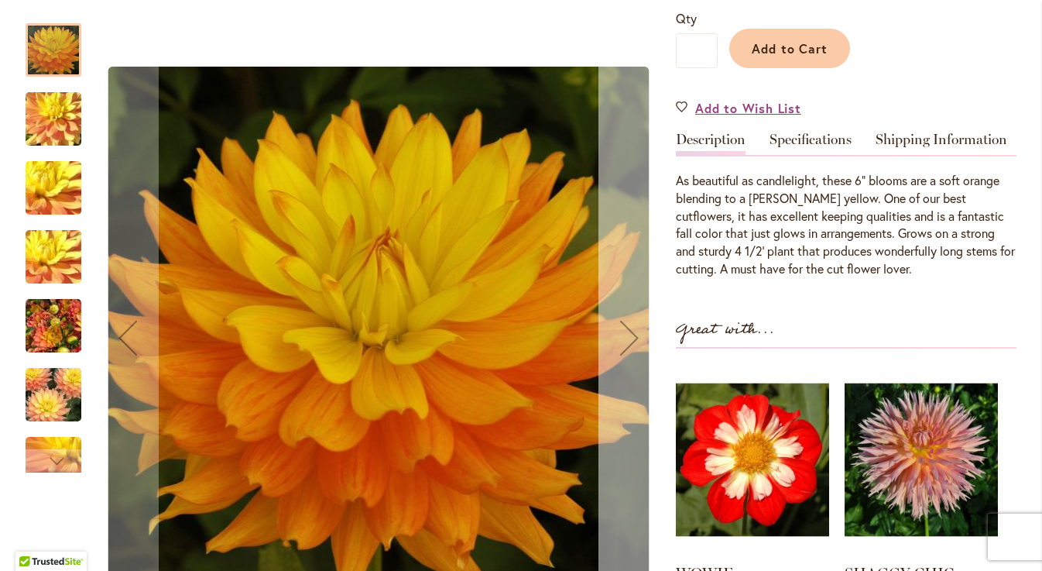
click at [629, 348] on div "Next" at bounding box center [630, 338] width 62 height 62
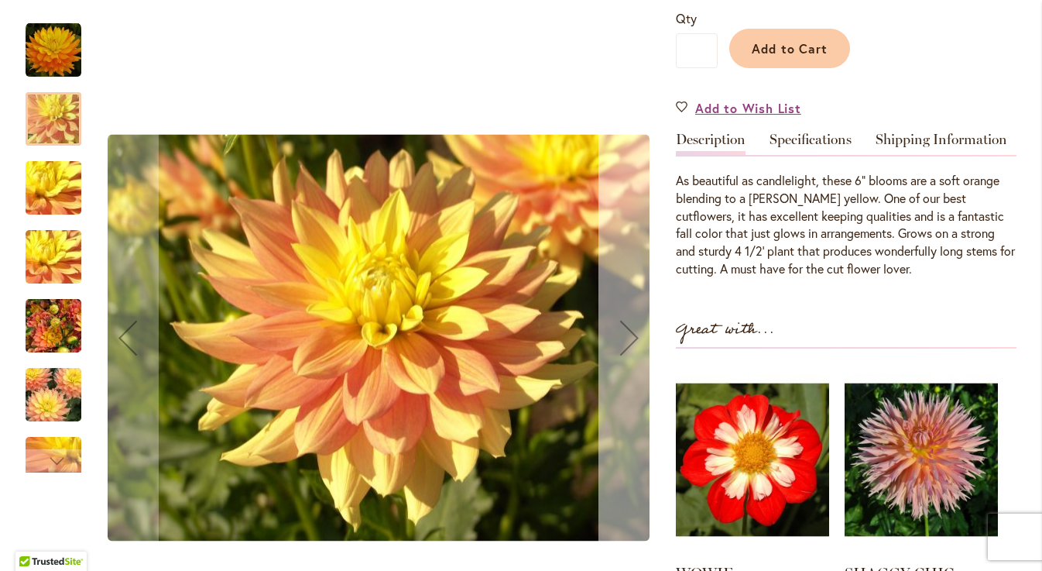
click at [629, 348] on div "Next" at bounding box center [630, 338] width 62 height 62
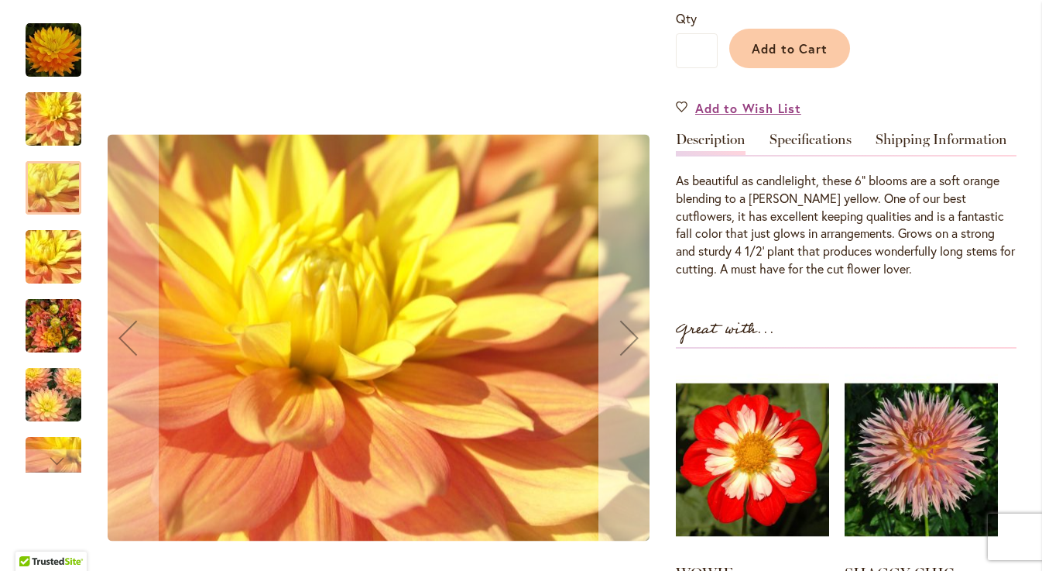
click at [624, 333] on div "Next" at bounding box center [630, 338] width 62 height 62
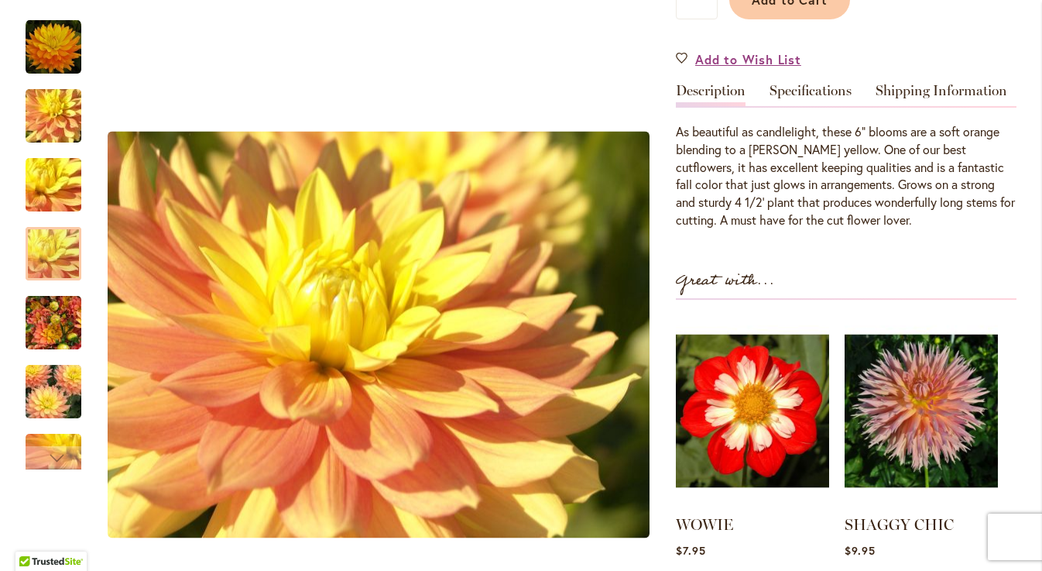
scroll to position [430, 0]
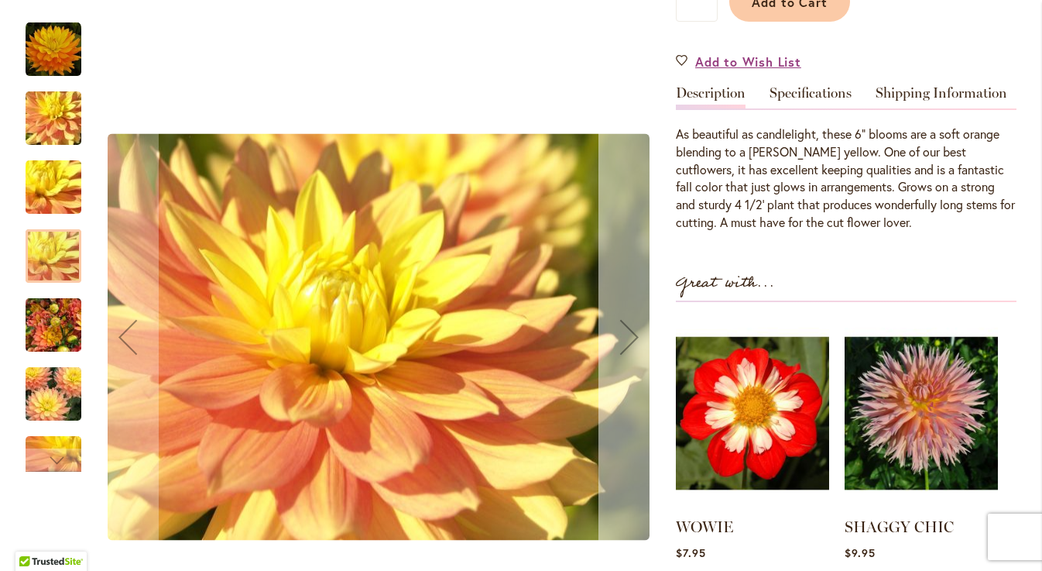
click at [626, 348] on div "Next" at bounding box center [630, 337] width 62 height 62
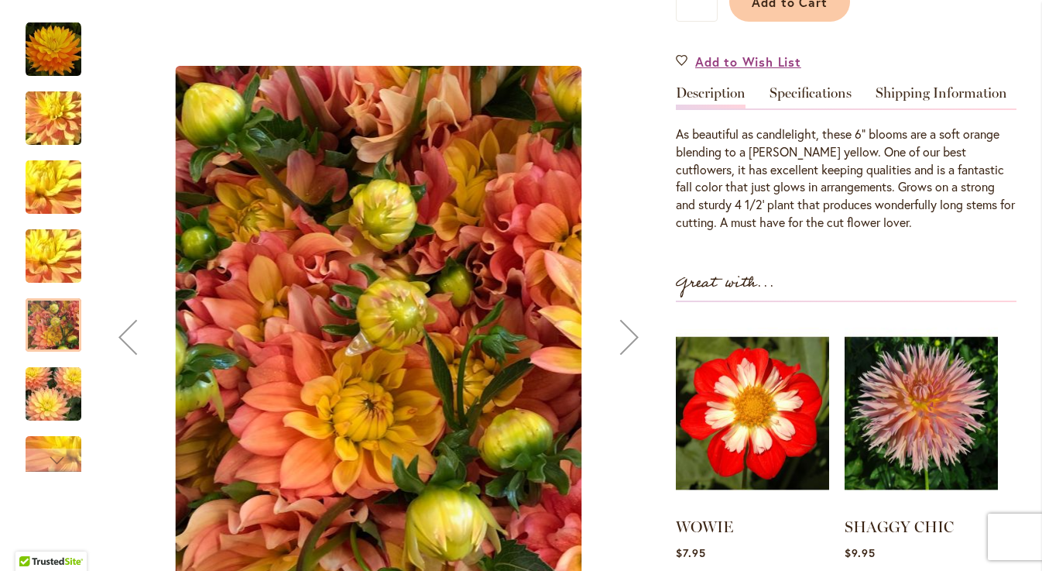
click at [626, 349] on div "Next" at bounding box center [630, 337] width 62 height 62
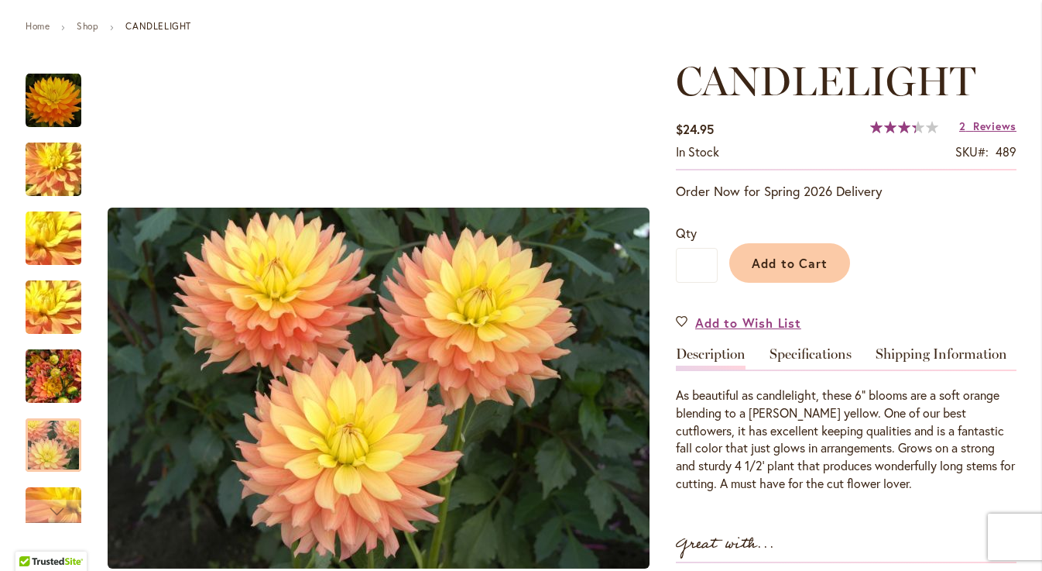
scroll to position [163, 0]
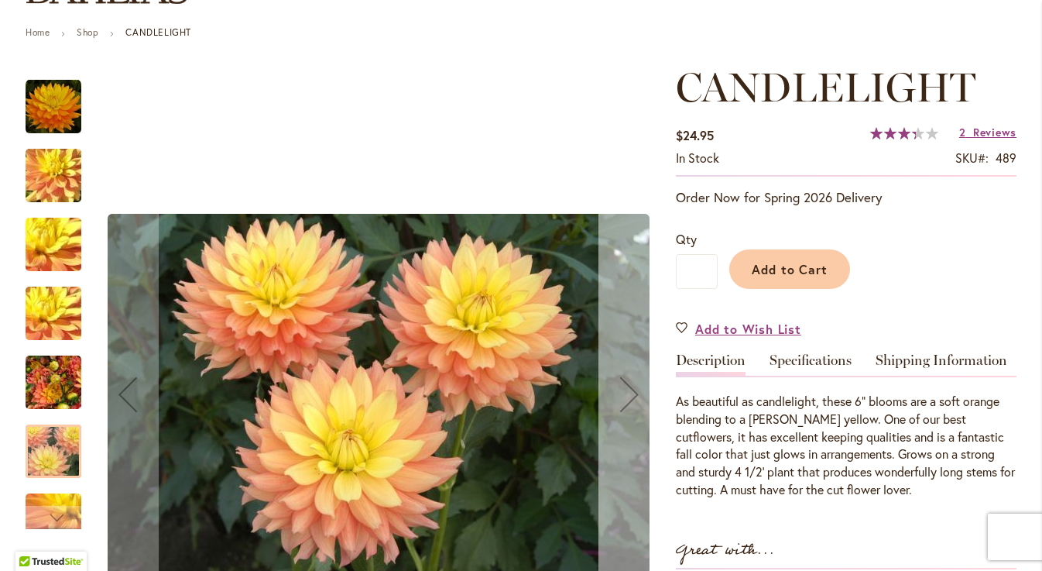
click at [623, 399] on div "Next" at bounding box center [630, 394] width 62 height 62
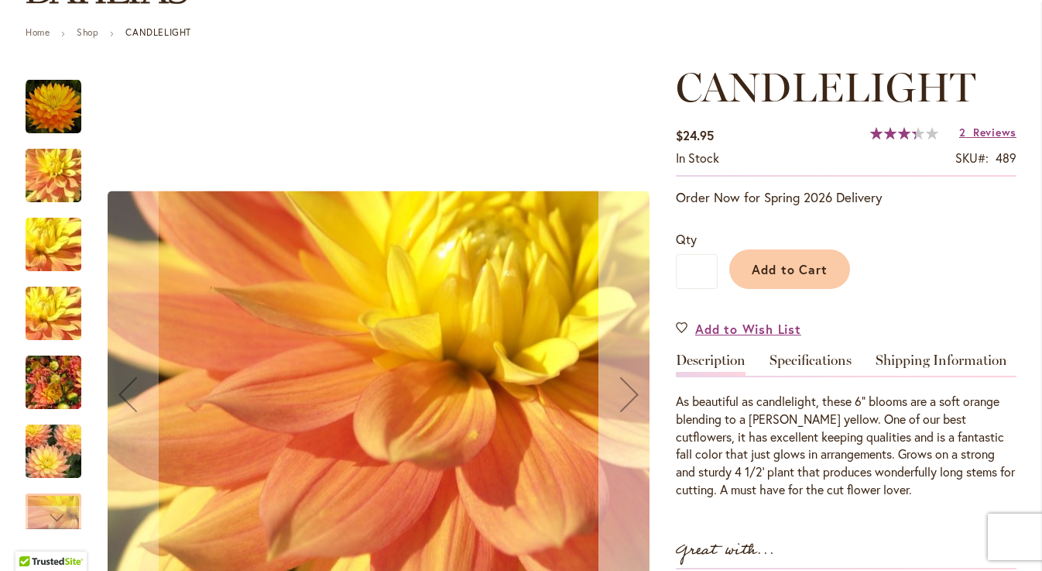
click at [623, 399] on div "Next" at bounding box center [630, 394] width 62 height 62
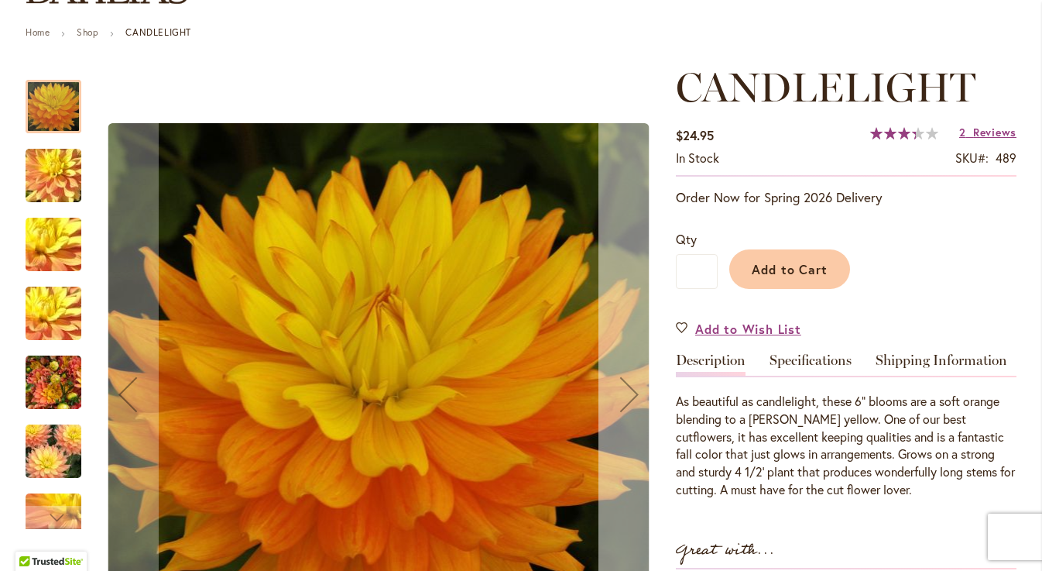
click at [623, 399] on div "Next" at bounding box center [630, 394] width 62 height 62
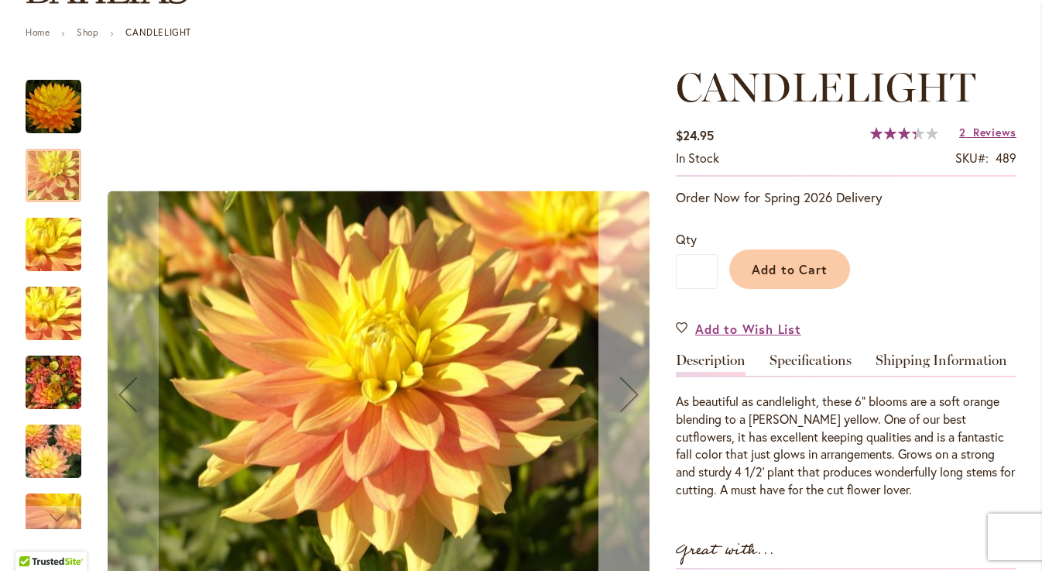
click at [623, 399] on div "Next" at bounding box center [630, 394] width 62 height 62
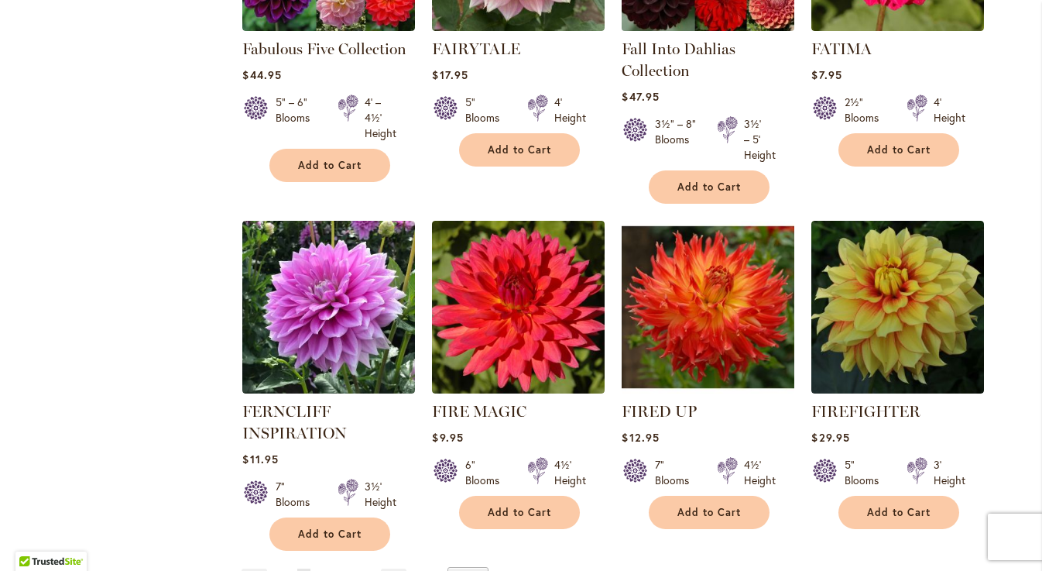
scroll to position [5250, 0]
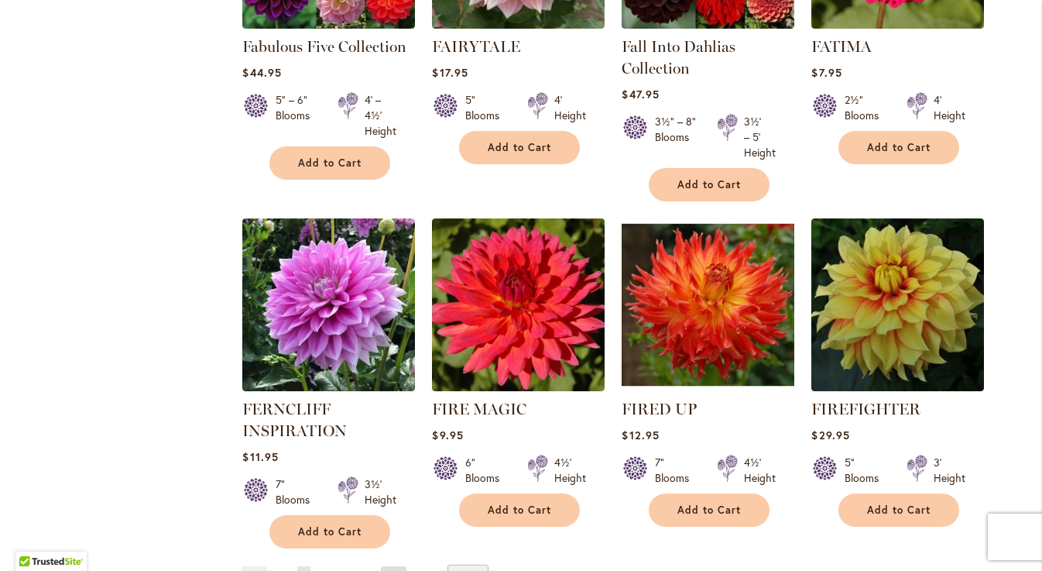
click at [389, 566] on link "Page Next" at bounding box center [394, 577] width 26 height 23
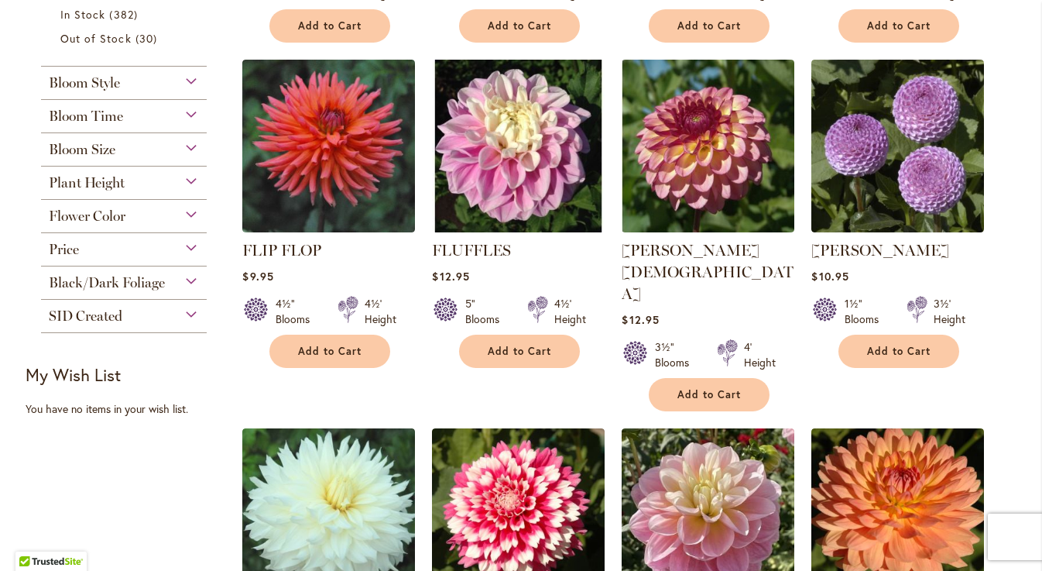
scroll to position [660, 0]
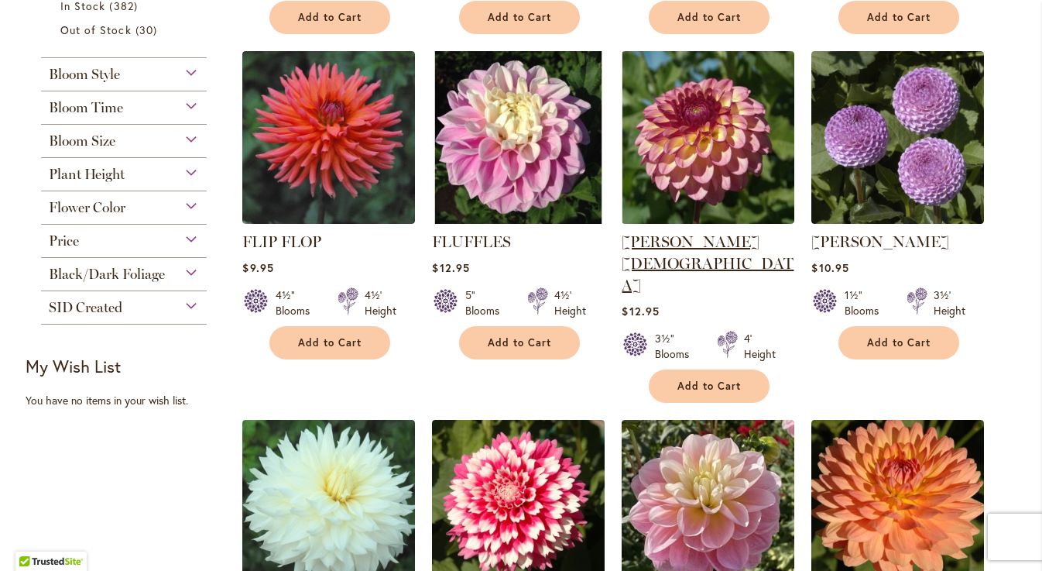
click at [650, 243] on link "[PERSON_NAME][DEMOGRAPHIC_DATA]" at bounding box center [708, 263] width 172 height 62
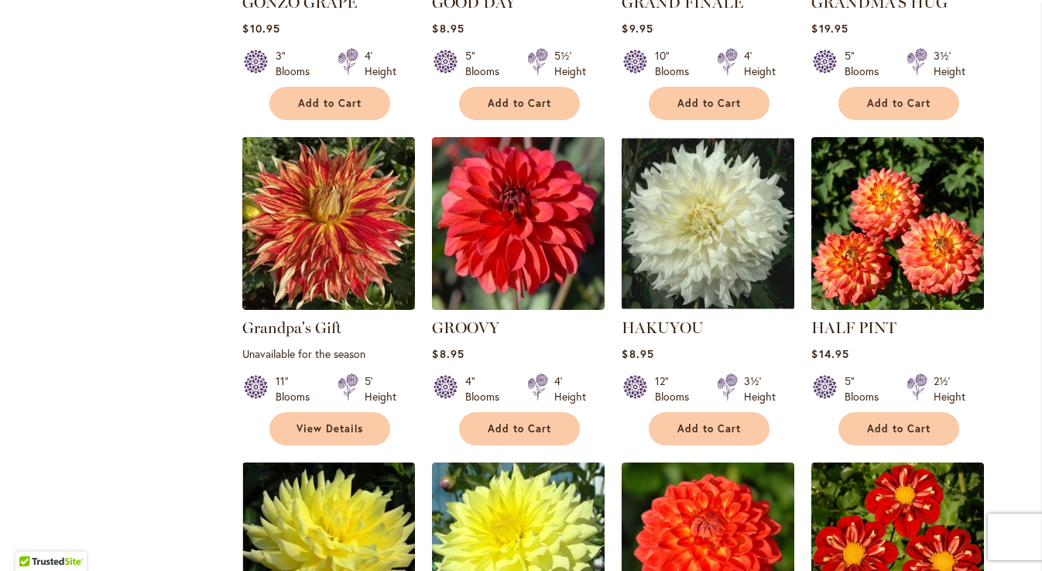
scroll to position [2955, 0]
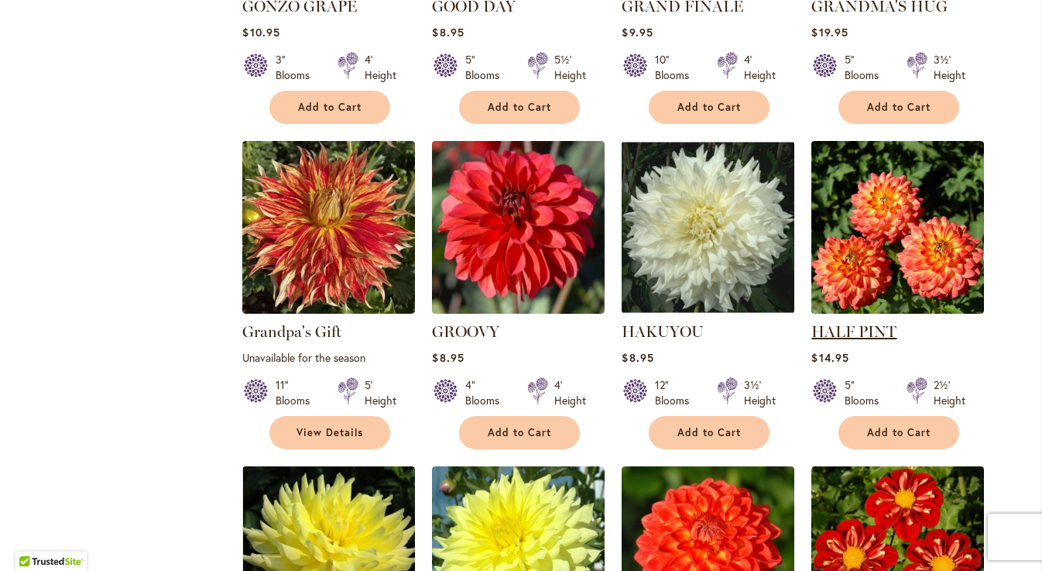
click at [874, 322] on link "HALF PINT" at bounding box center [853, 331] width 85 height 19
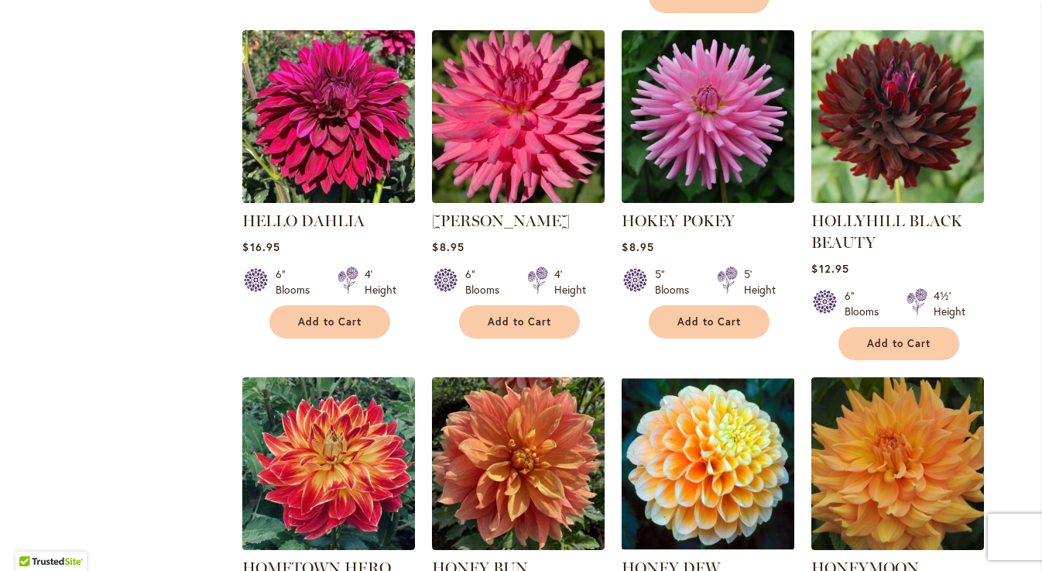
scroll to position [4104, 0]
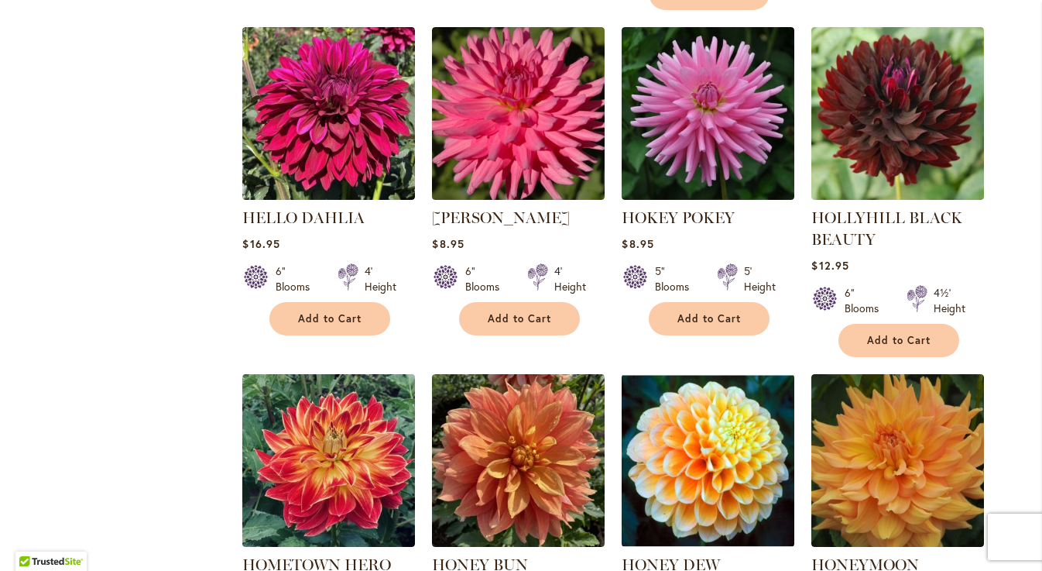
click at [676, 555] on link "HONEY DEW" at bounding box center [671, 564] width 98 height 19
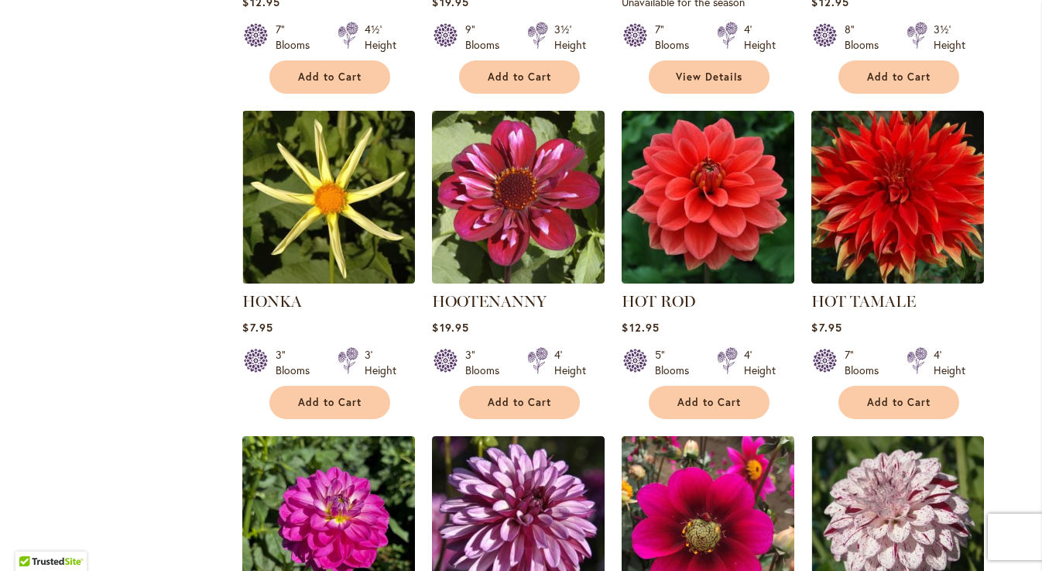
scroll to position [4691, 0]
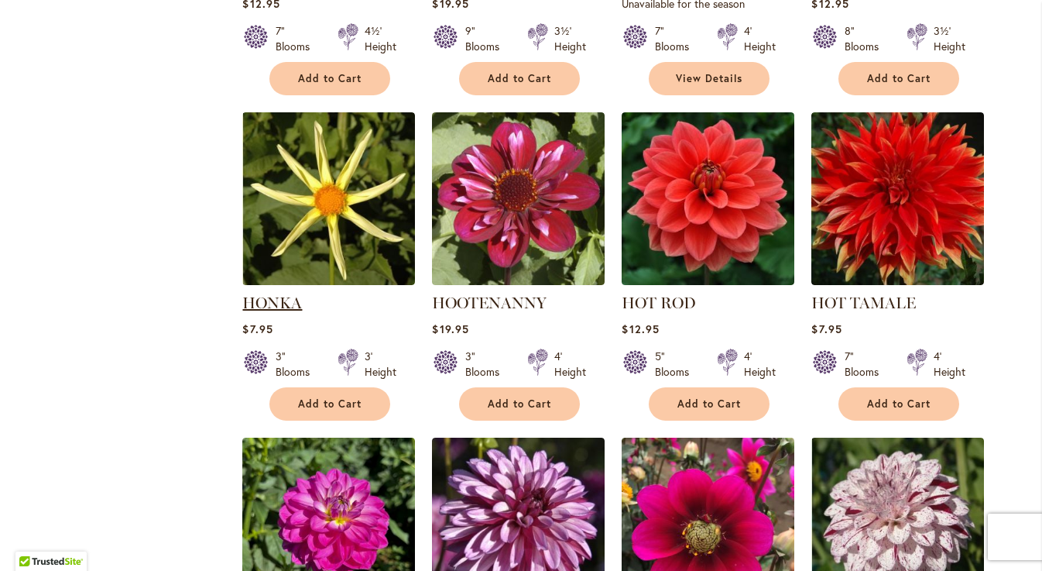
click at [263, 293] on link "HONKA" at bounding box center [272, 302] width 60 height 19
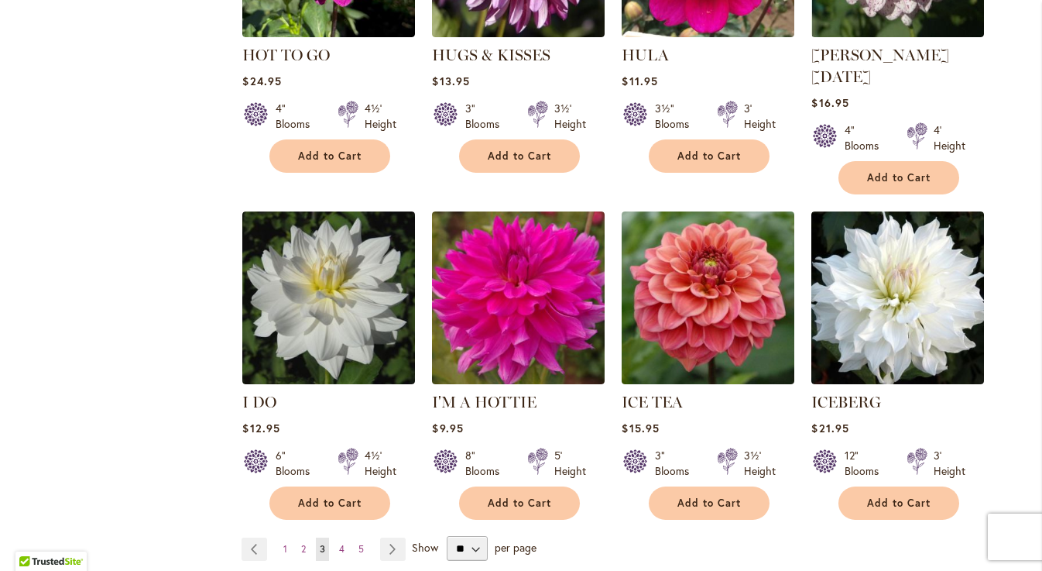
scroll to position [5265, 0]
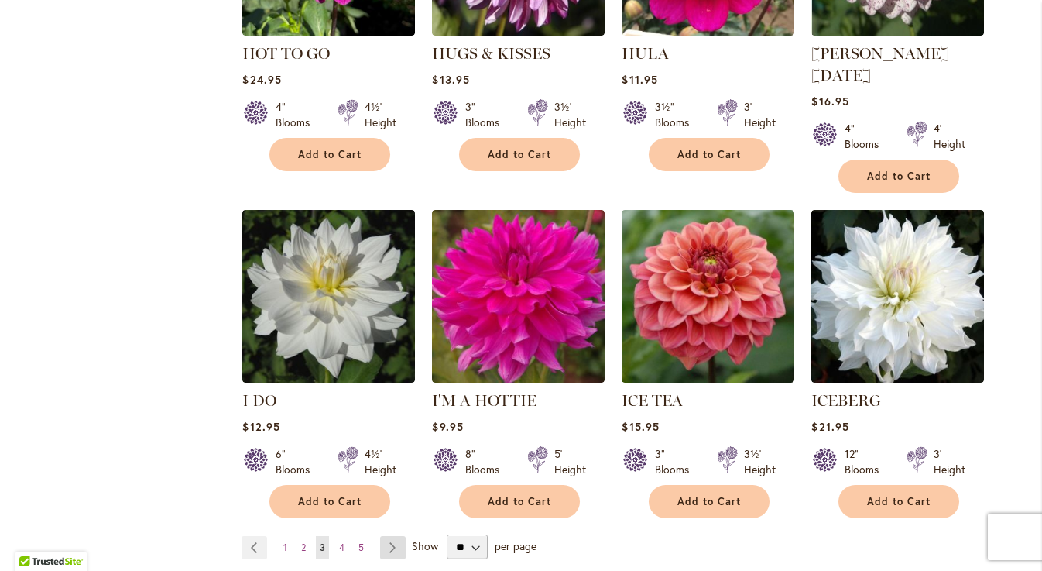
click at [389, 536] on link "Page Next" at bounding box center [393, 547] width 26 height 23
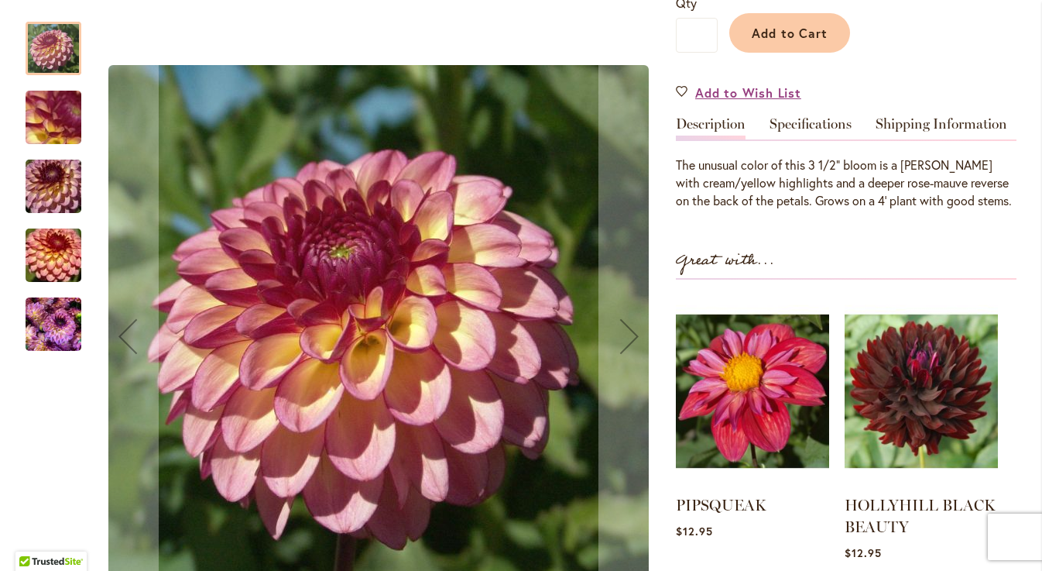
scroll to position [447, 0]
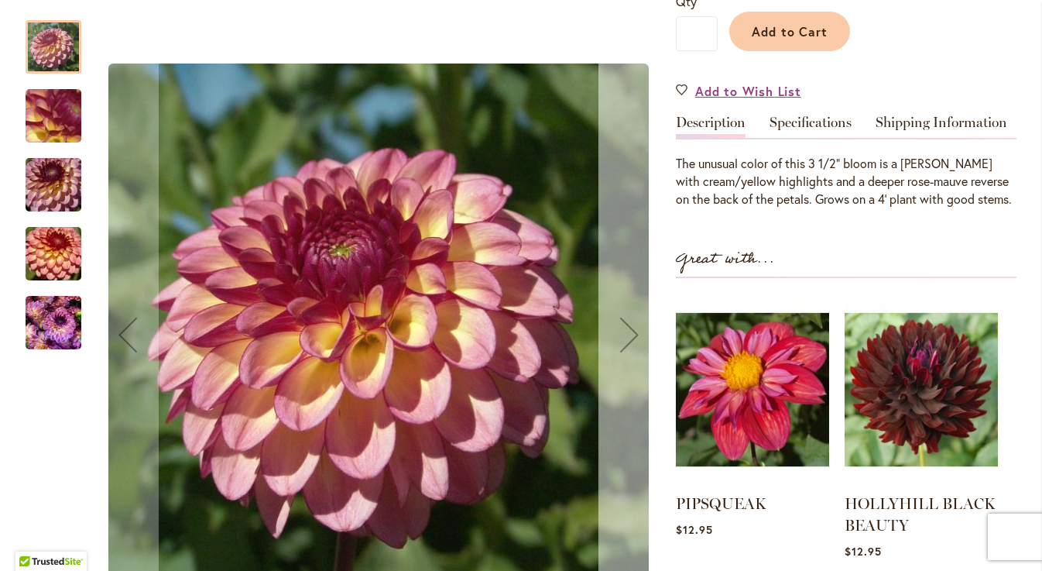
click at [632, 304] on div "Next" at bounding box center [630, 335] width 62 height 62
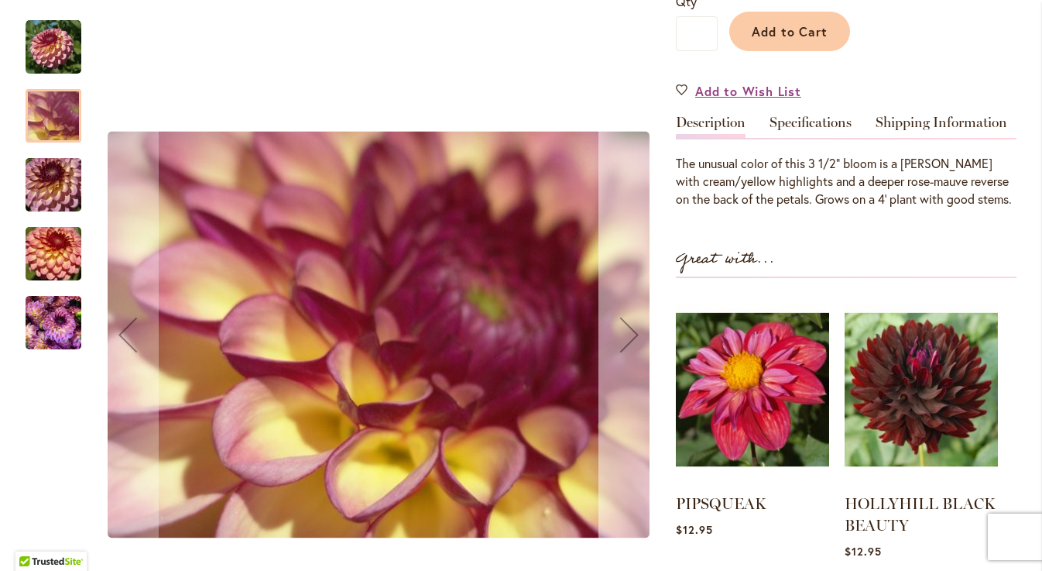
click at [632, 304] on div "Next" at bounding box center [630, 335] width 62 height 62
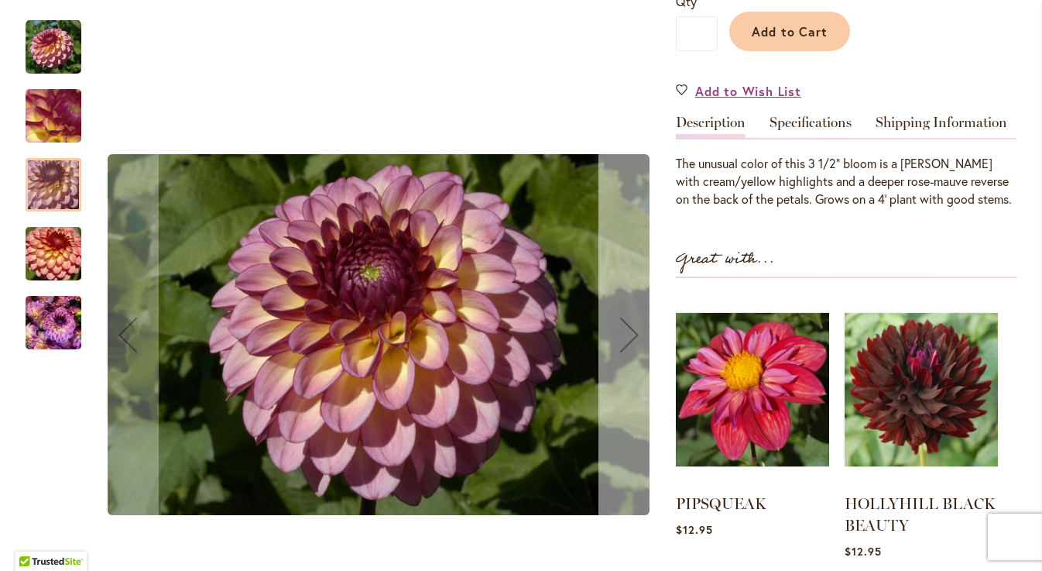
click at [632, 304] on div "Next" at bounding box center [630, 335] width 62 height 62
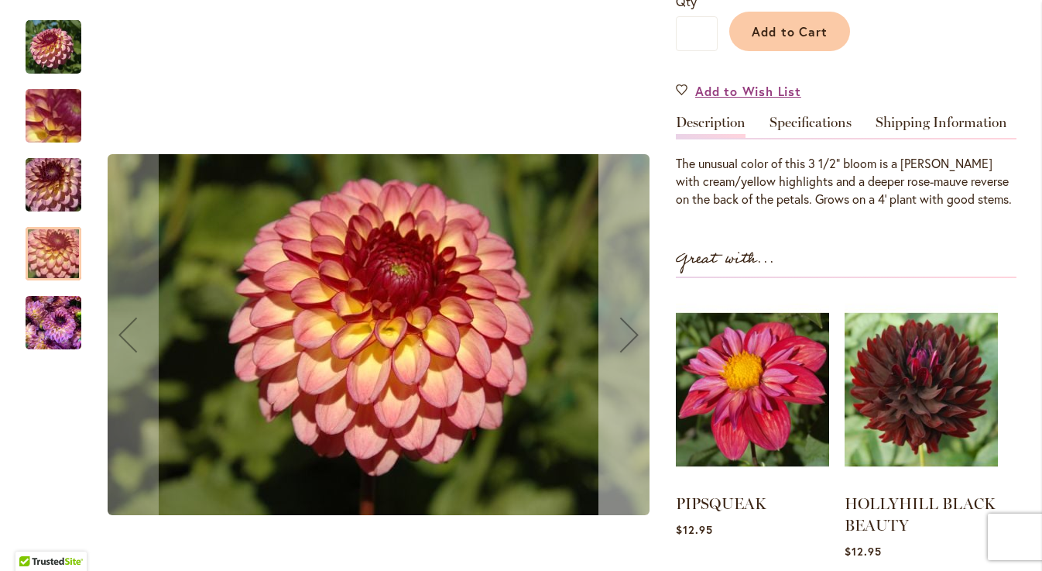
click at [632, 304] on div "Next" at bounding box center [630, 335] width 62 height 62
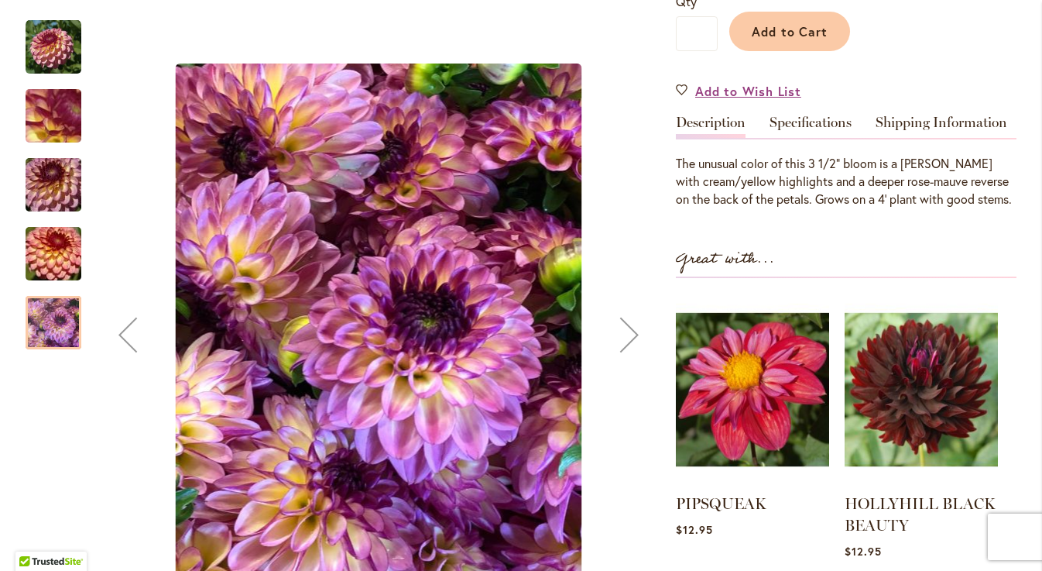
click at [629, 304] on div "Next" at bounding box center [630, 335] width 62 height 62
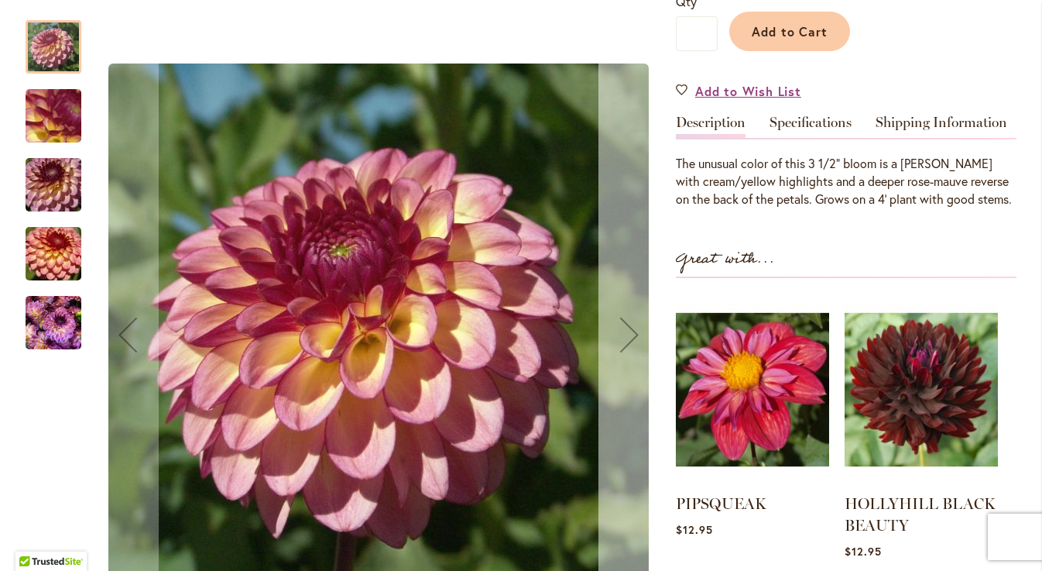
click at [629, 304] on div "Next" at bounding box center [630, 335] width 62 height 62
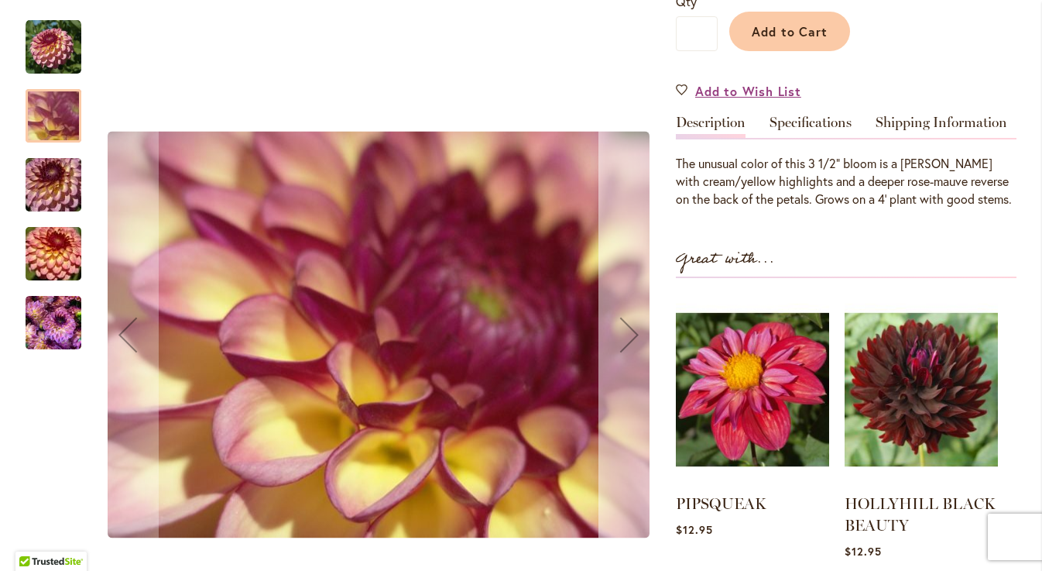
click at [629, 304] on div "Next" at bounding box center [630, 335] width 62 height 62
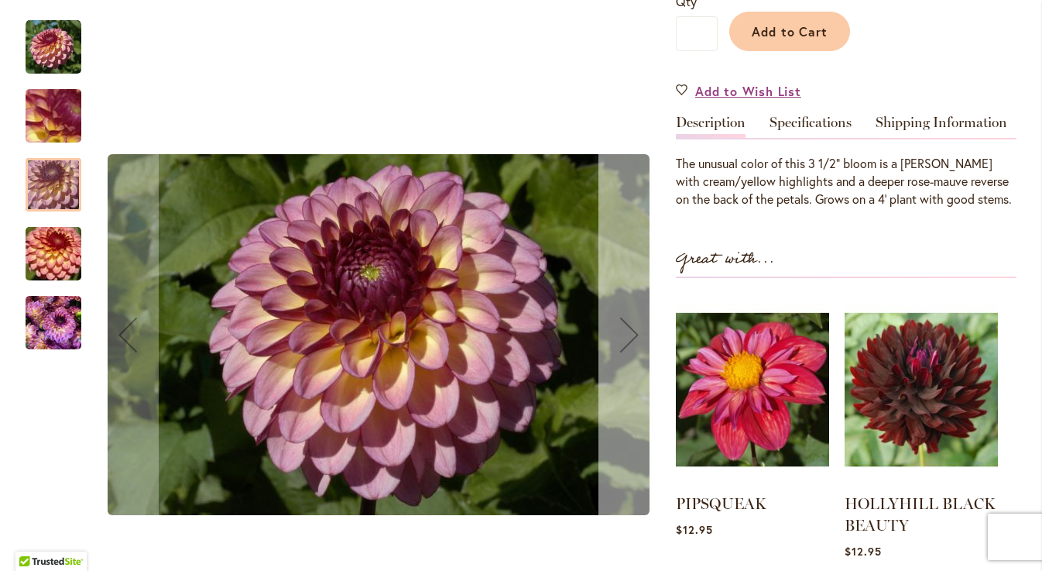
click at [629, 304] on div "Next" at bounding box center [630, 335] width 62 height 62
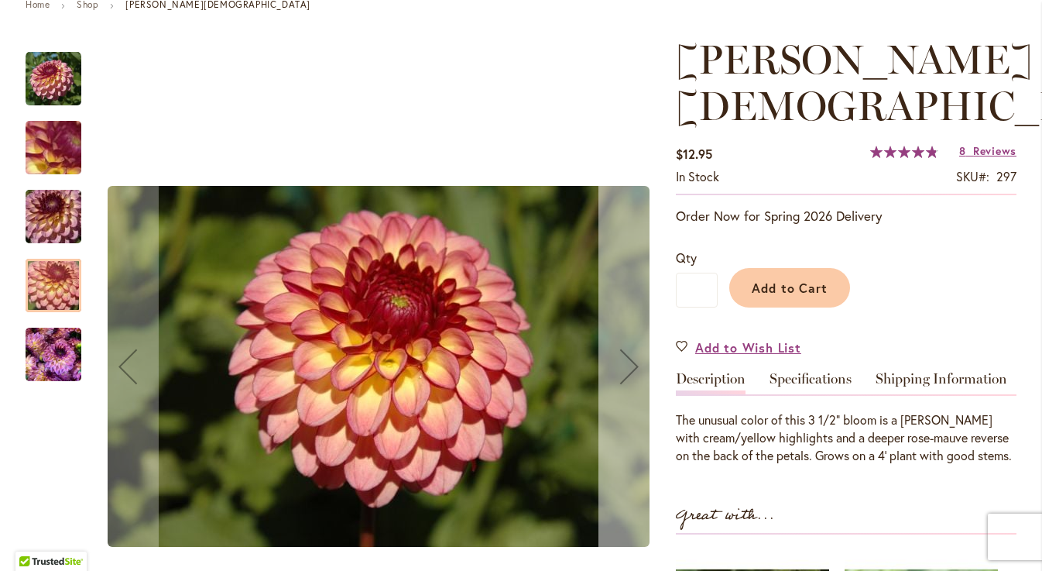
scroll to position [191, 0]
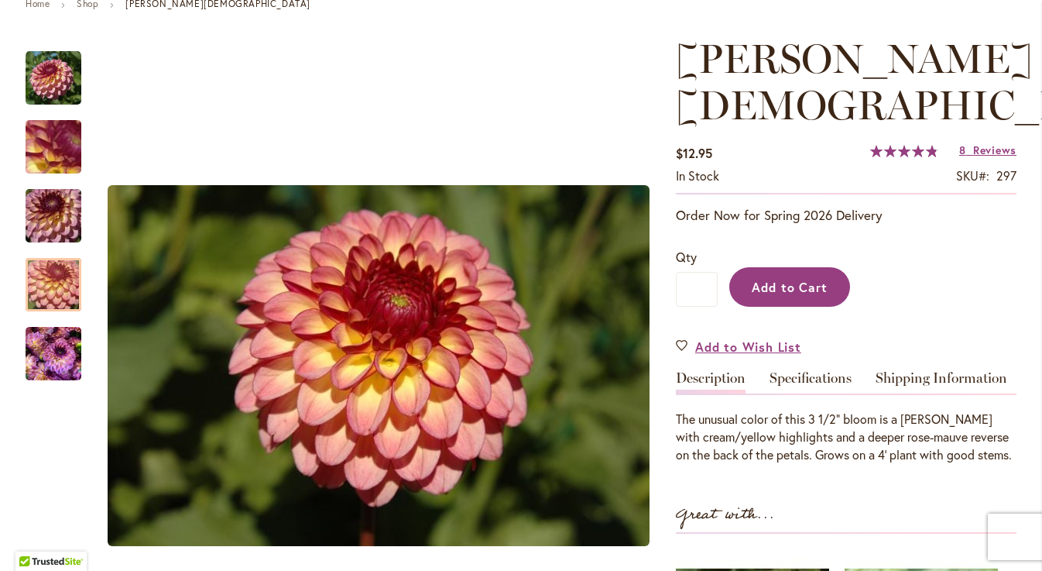
click at [761, 279] on span "Add to Cart" at bounding box center [790, 287] width 77 height 16
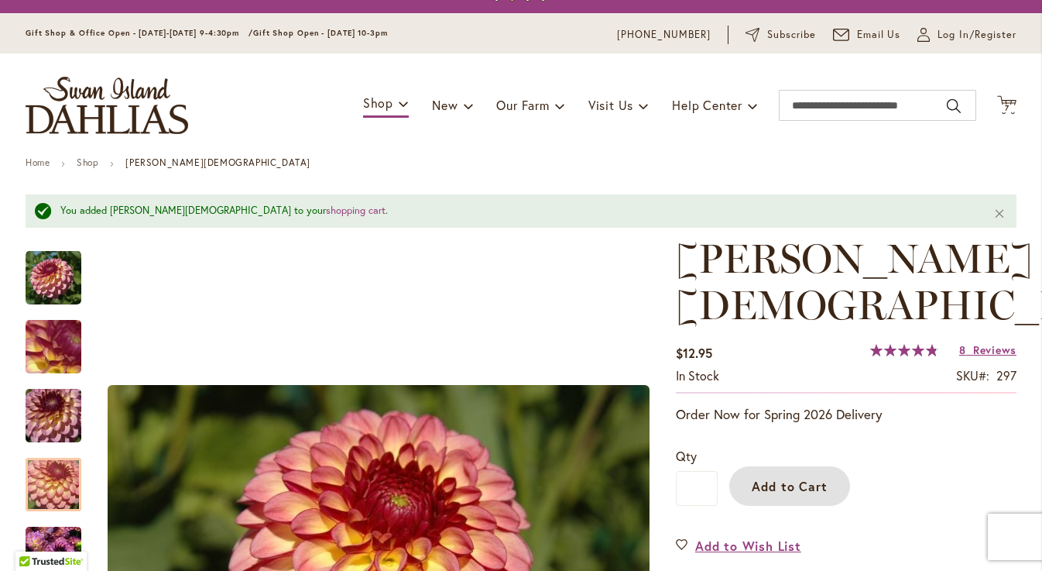
scroll to position [6, 0]
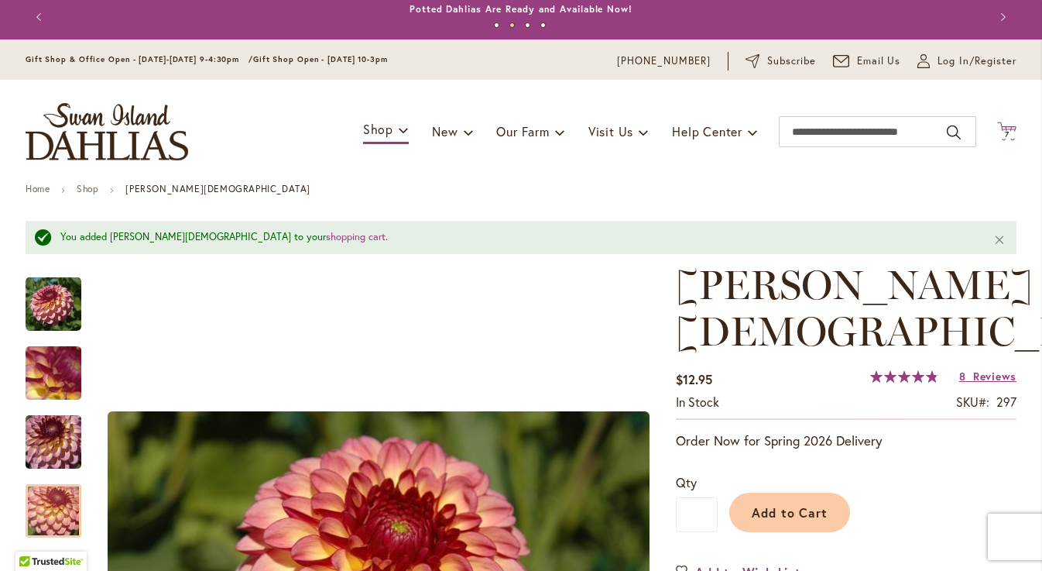
click at [1008, 129] on icon "Cart .cls-1 { fill: #231f20; }" at bounding box center [1006, 131] width 19 height 19
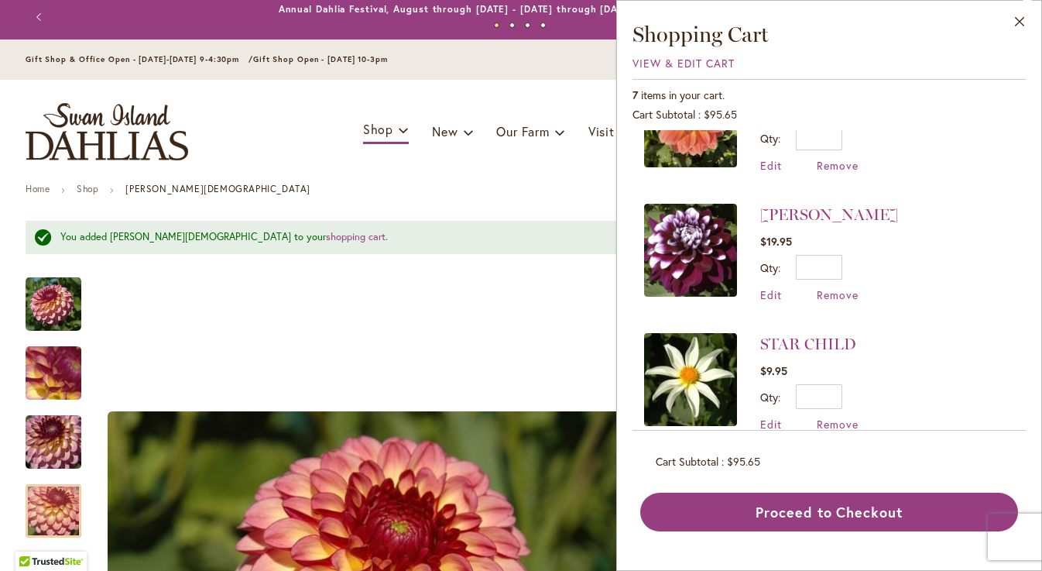
scroll to position [478, 0]
click at [674, 65] on span "View & Edit Cart" at bounding box center [684, 63] width 102 height 15
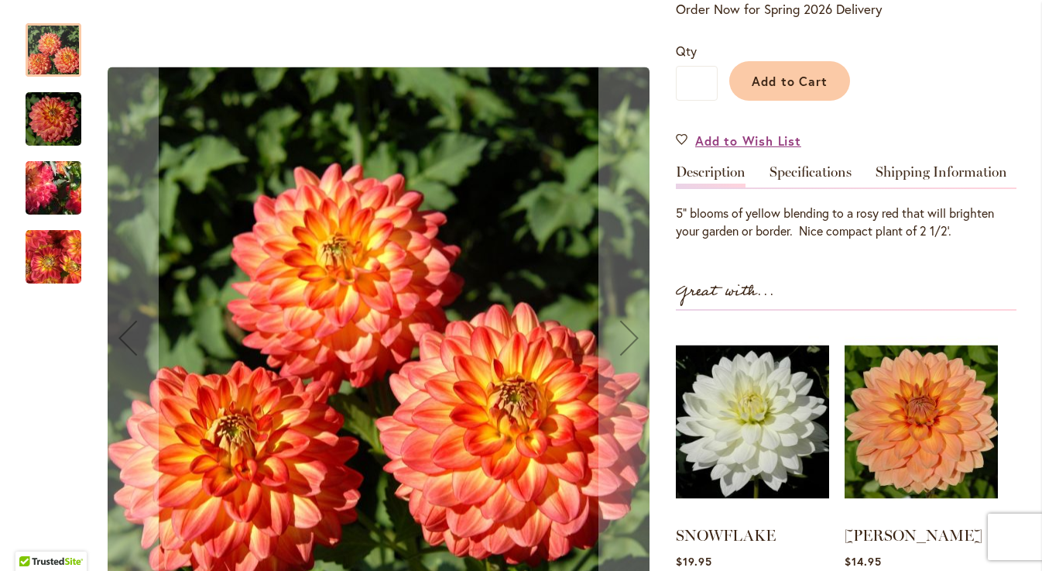
scroll to position [314, 0]
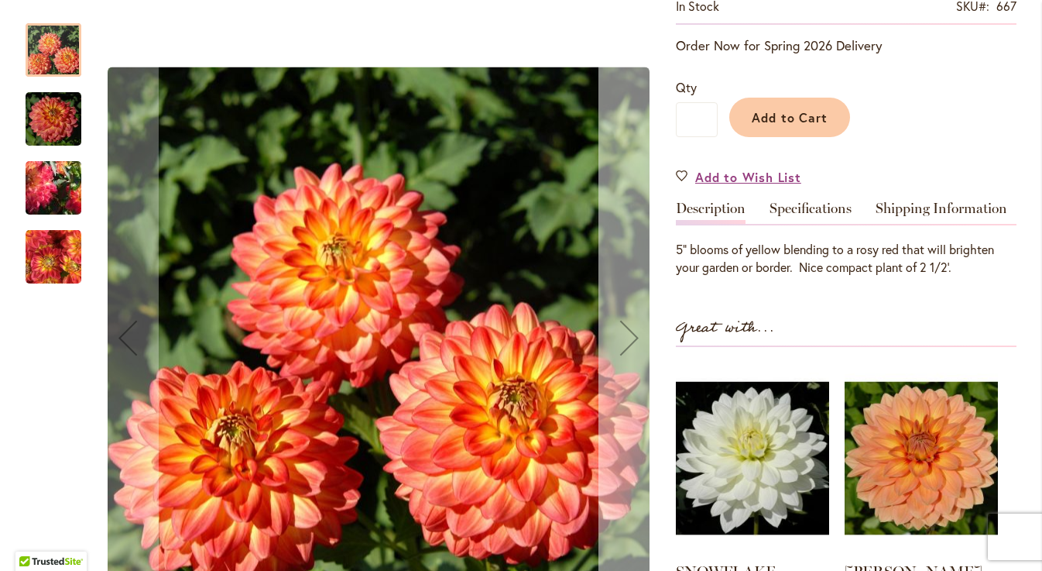
click at [625, 336] on div "Next" at bounding box center [630, 338] width 62 height 62
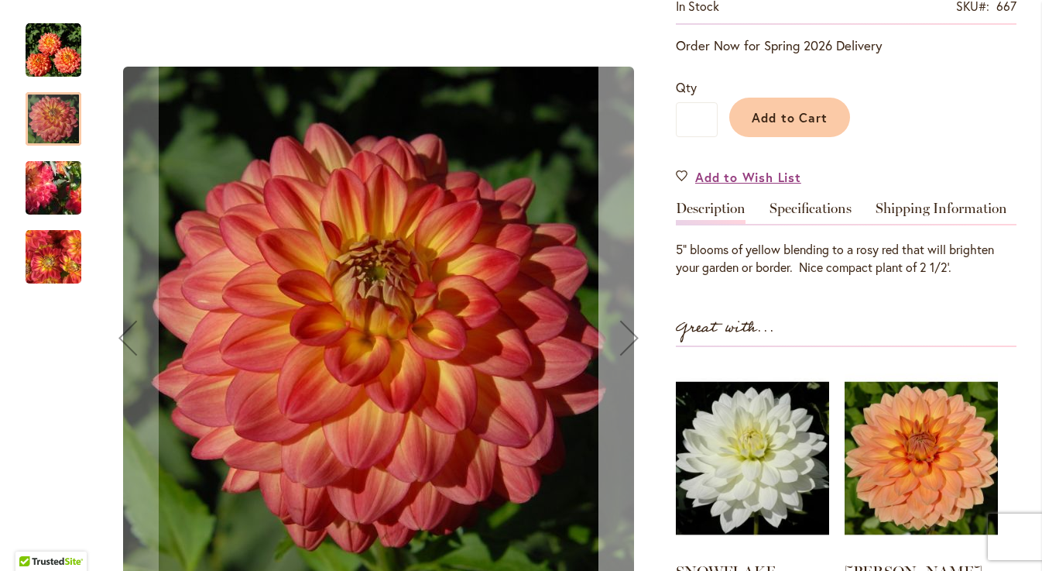
click at [622, 333] on div "Next" at bounding box center [630, 338] width 62 height 62
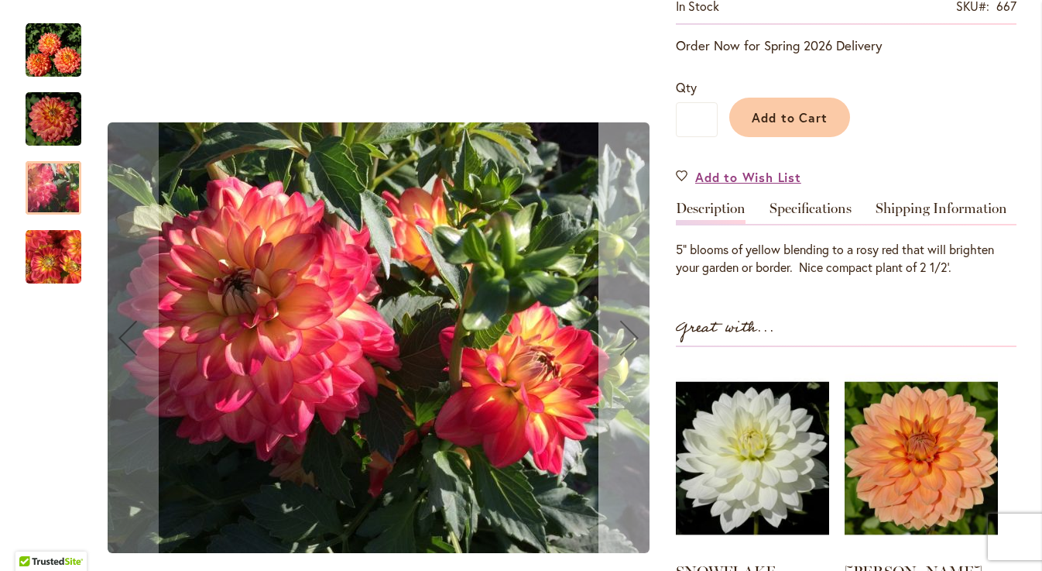
click at [622, 333] on div "Next" at bounding box center [630, 338] width 62 height 62
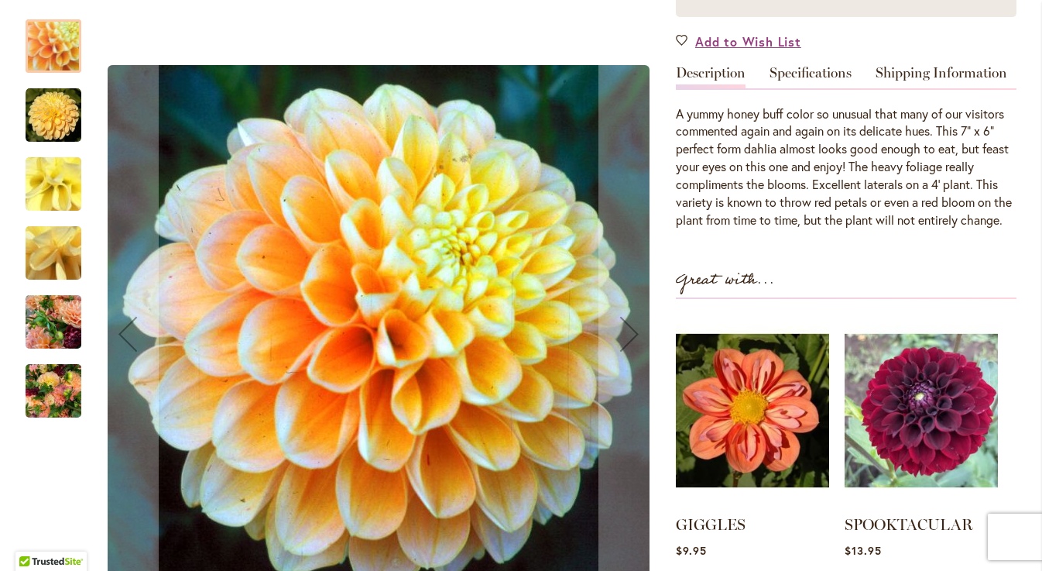
scroll to position [407, 0]
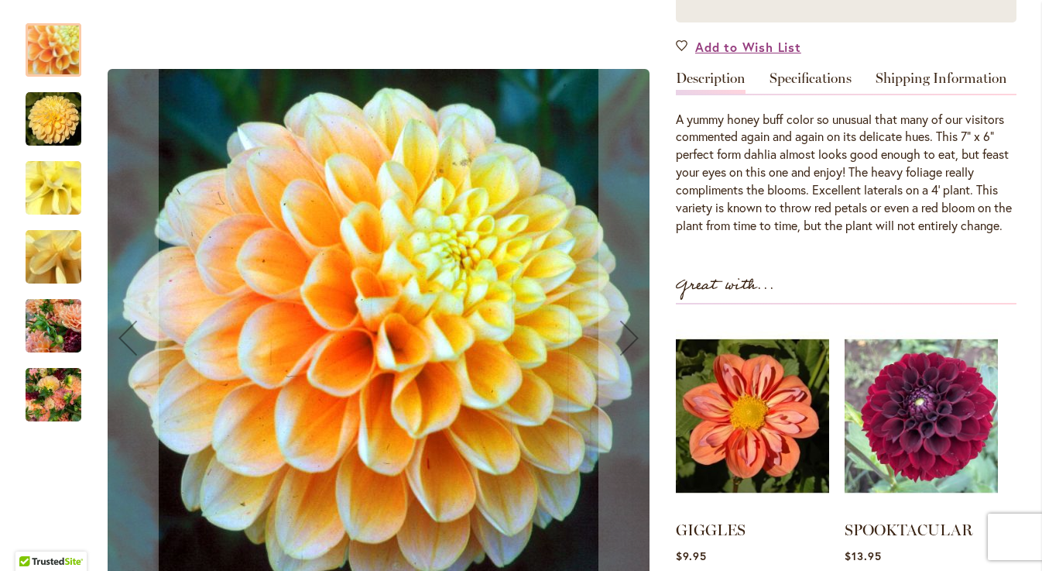
click at [56, 128] on img "Honey Dew" at bounding box center [54, 119] width 56 height 56
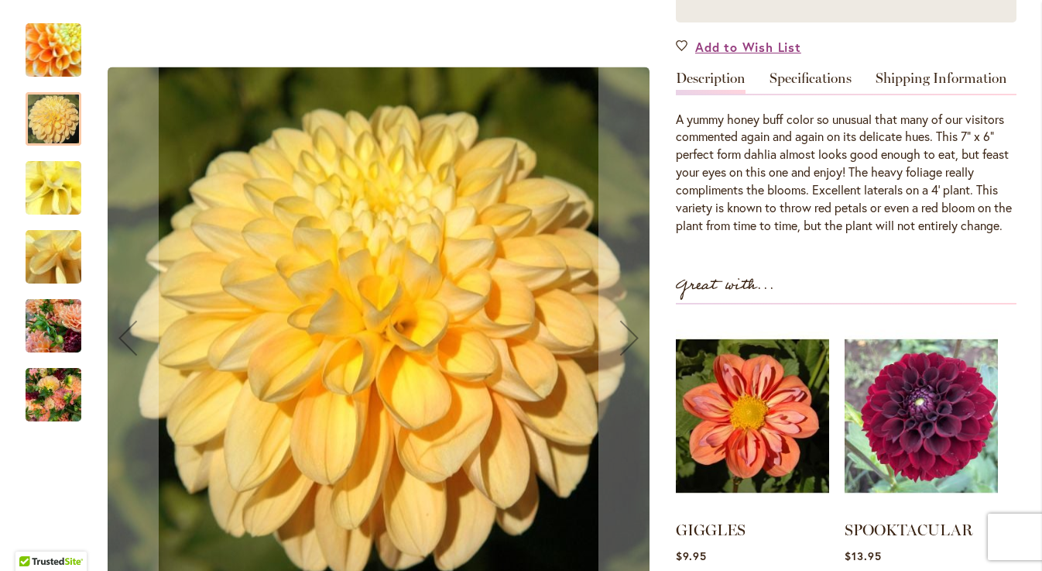
click at [63, 173] on img "Honey Dew" at bounding box center [53, 188] width 111 height 84
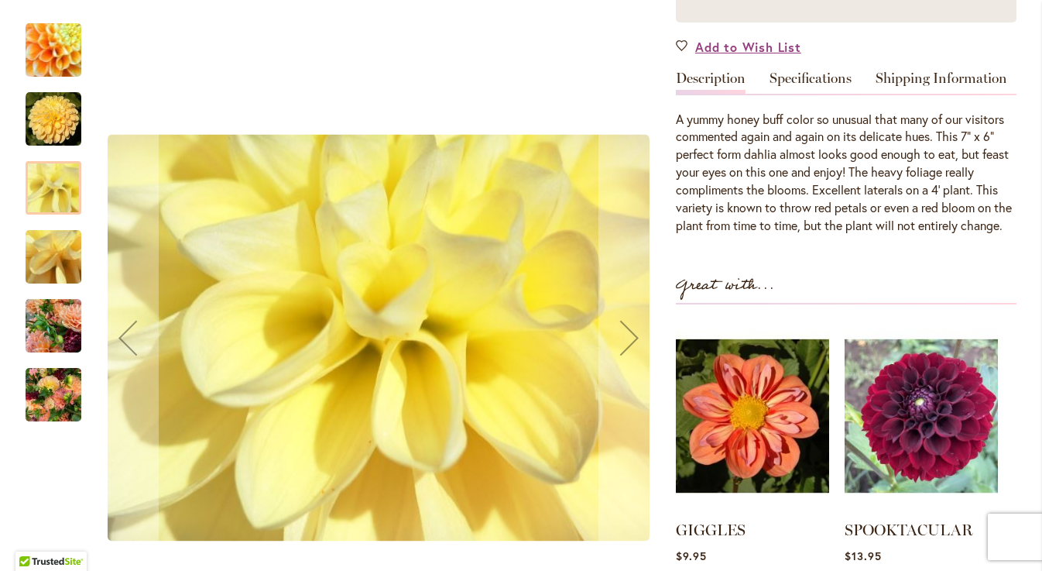
click at [64, 245] on img "Honey Dew" at bounding box center [53, 257] width 111 height 84
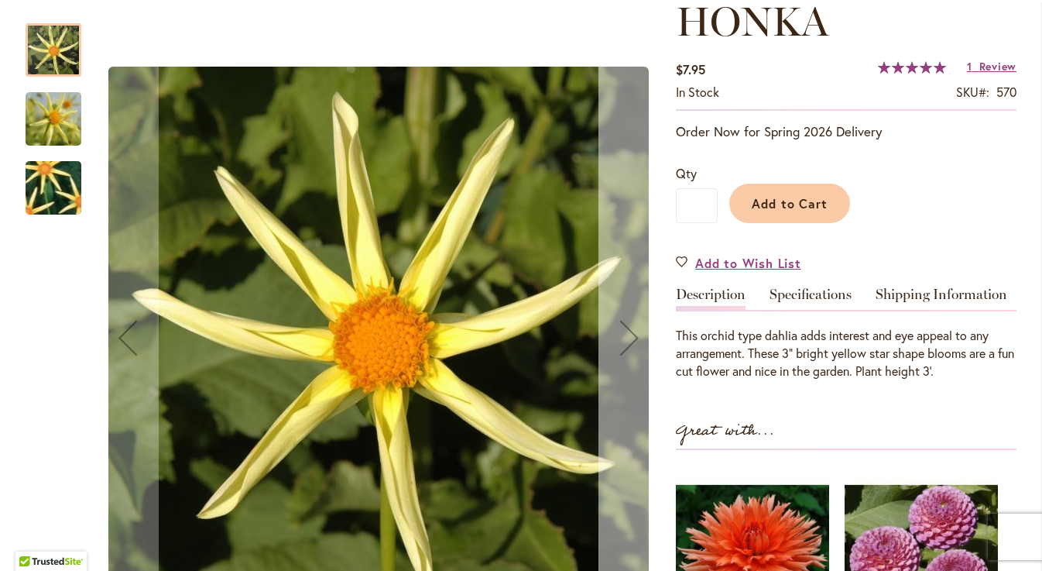
scroll to position [230, 0]
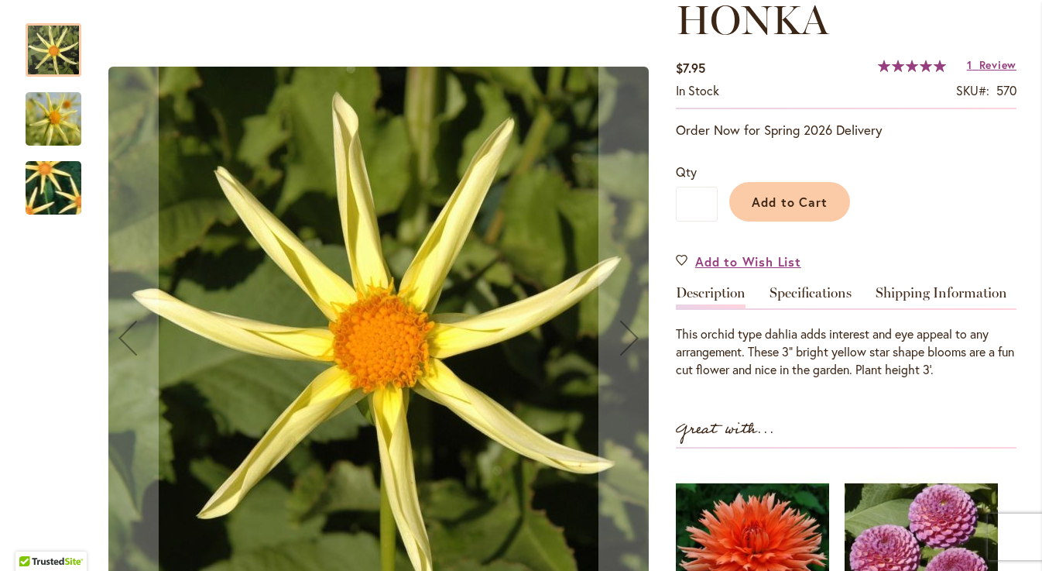
click at [54, 128] on img "HONKA" at bounding box center [54, 119] width 56 height 84
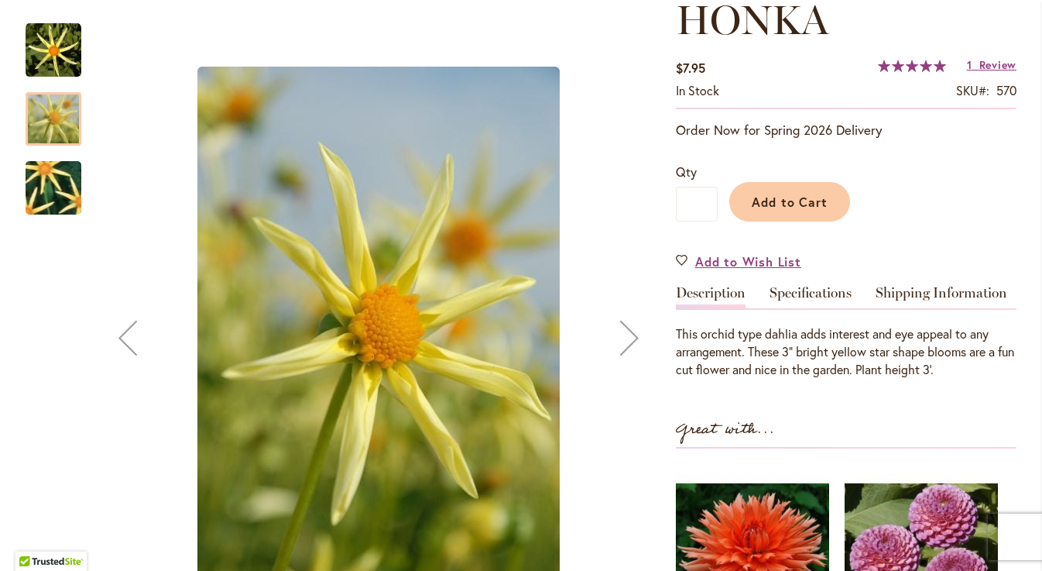
click at [59, 197] on img "HONKA" at bounding box center [54, 188] width 108 height 107
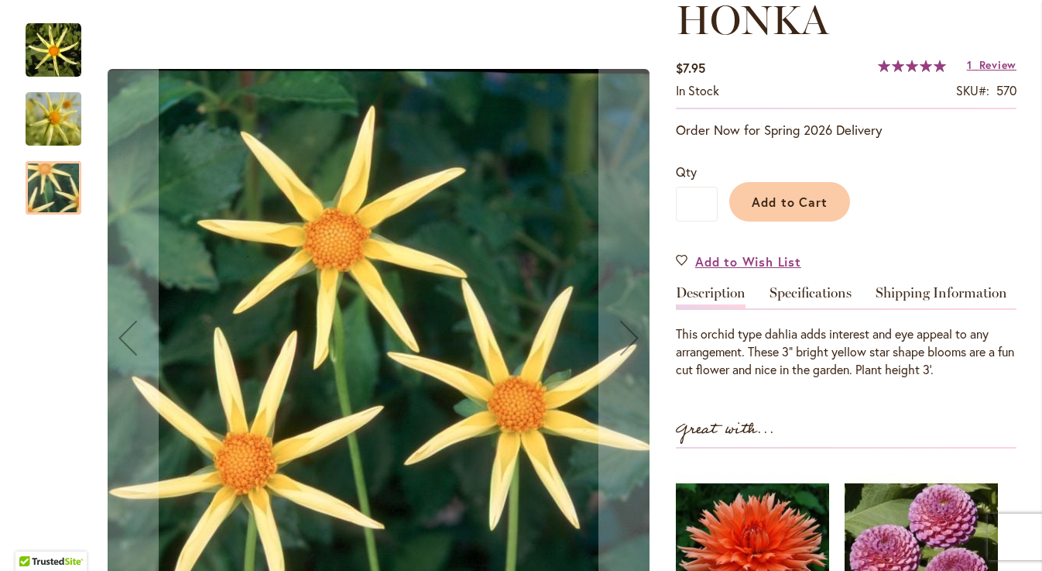
click at [51, 112] on img "HONKA" at bounding box center [54, 119] width 56 height 84
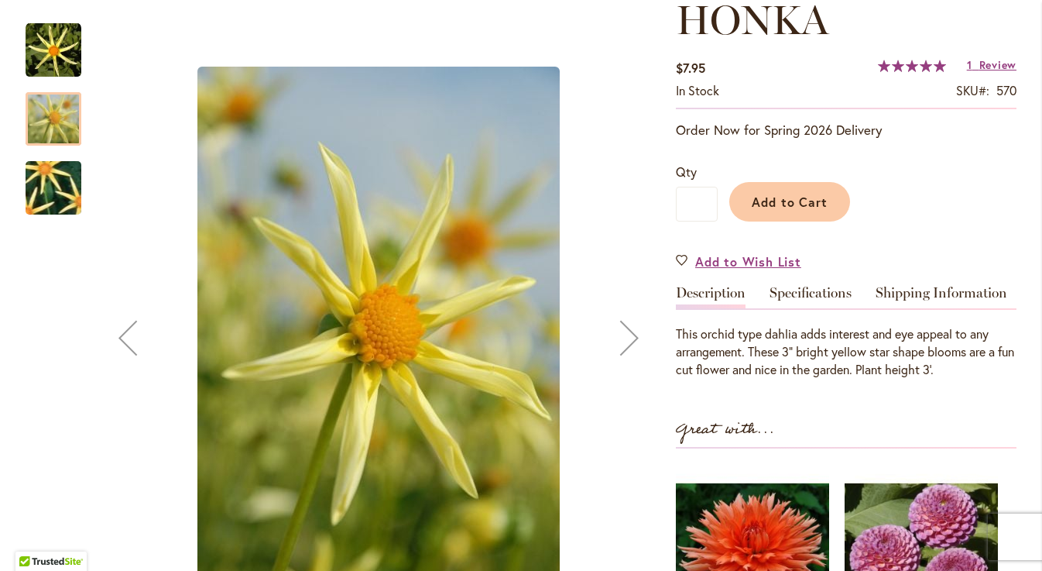
click at [52, 38] on img "HONKA" at bounding box center [54, 50] width 56 height 56
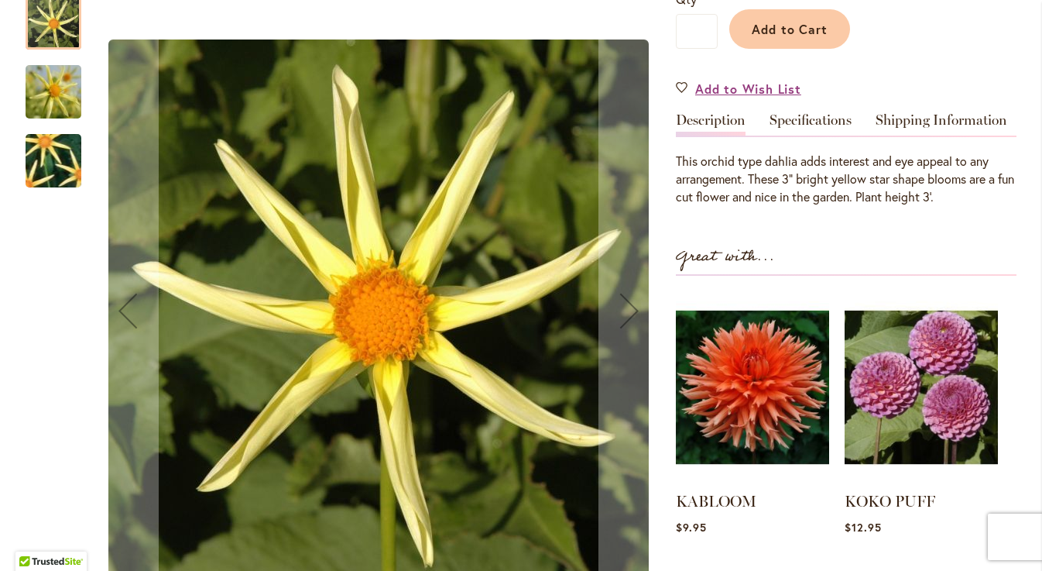
scroll to position [398, 0]
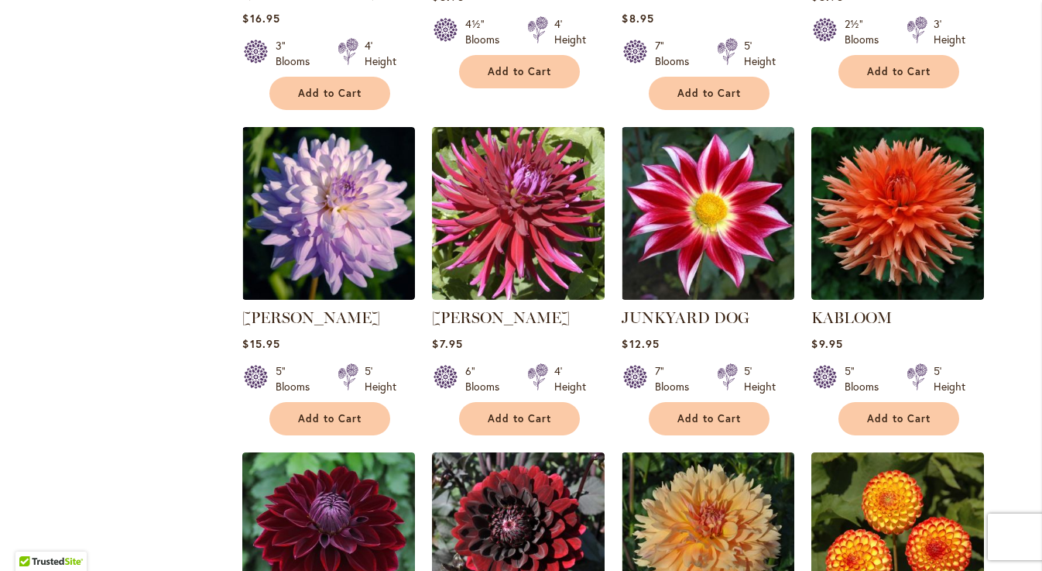
scroll to position [1621, 0]
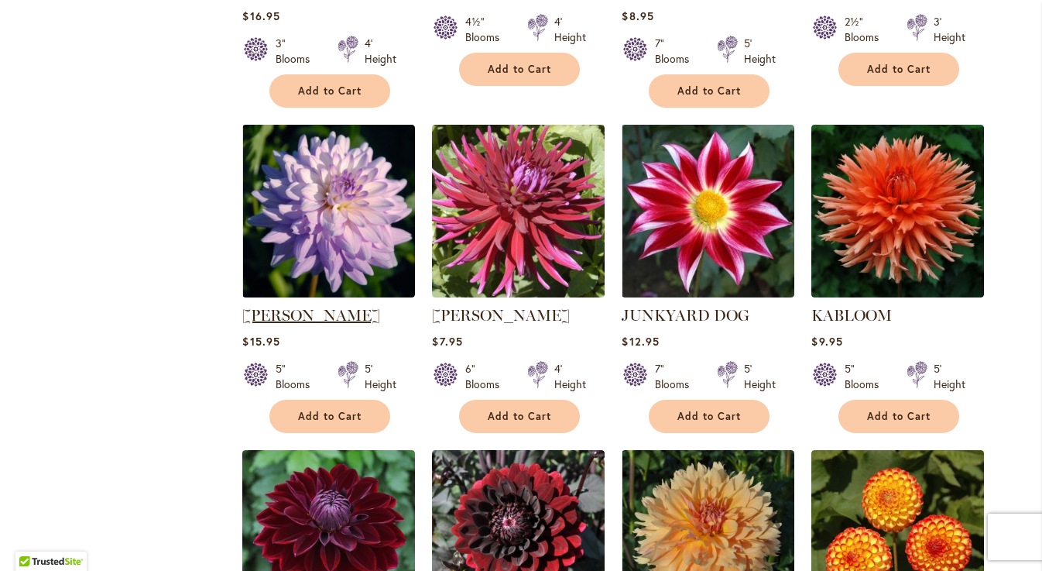
click at [305, 306] on link "JORDAN NICOLE" at bounding box center [311, 315] width 138 height 19
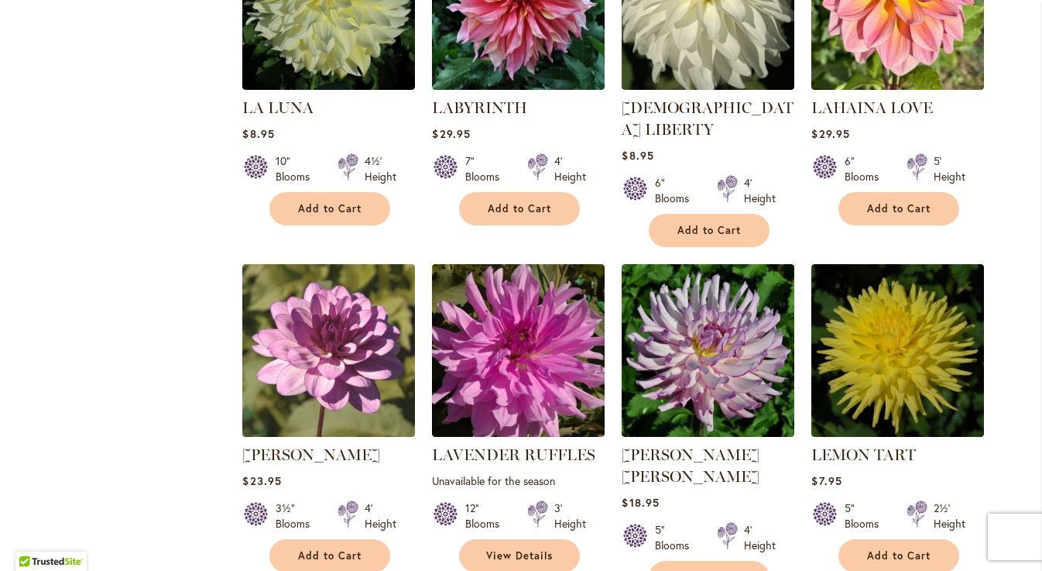
scroll to position [2814, 0]
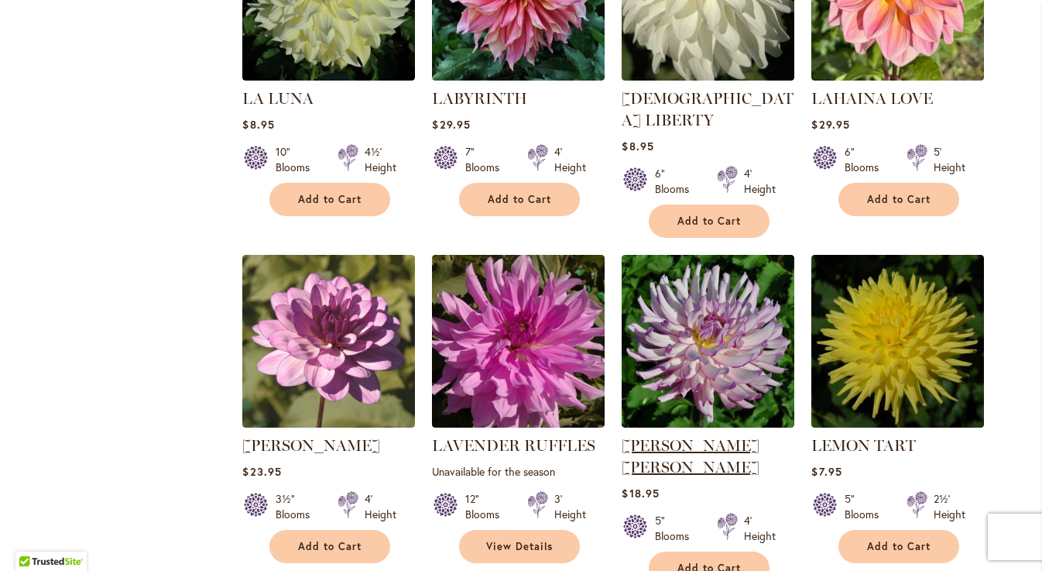
click at [702, 436] on link "LEILA SAVANNA ROSE" at bounding box center [691, 456] width 138 height 40
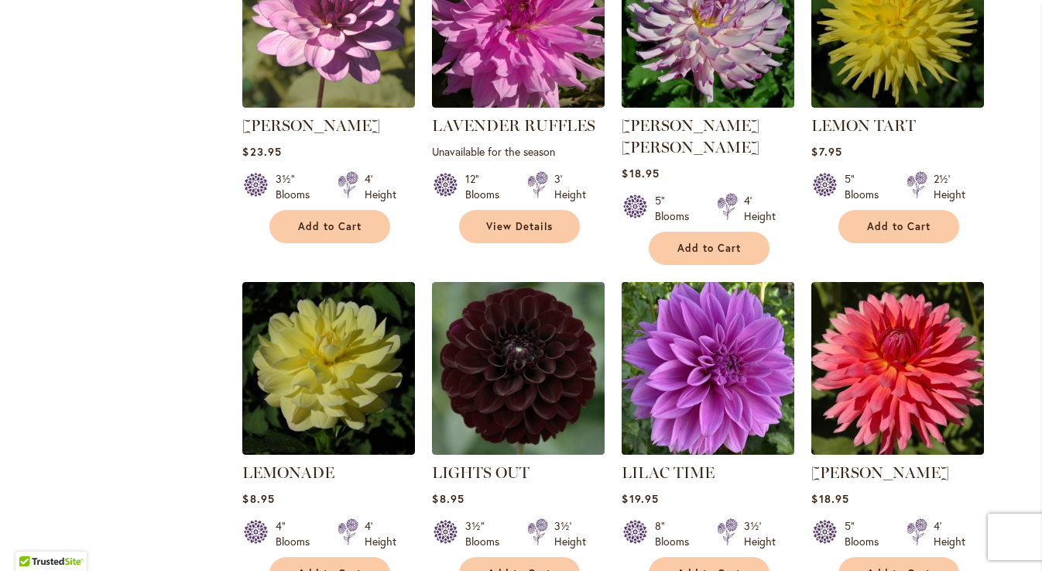
scroll to position [3138, 0]
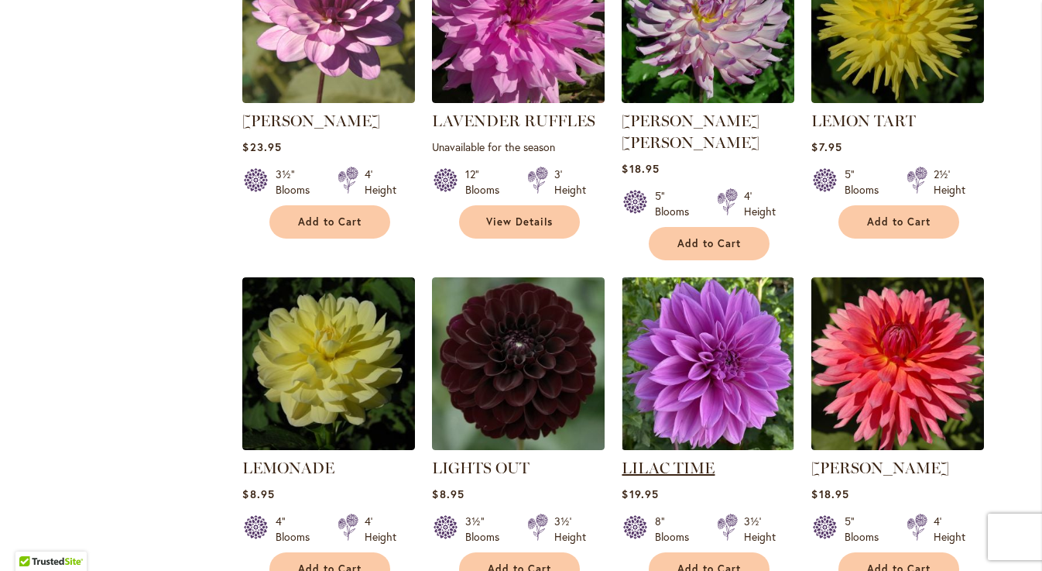
click at [682, 458] on link "LILAC TIME" at bounding box center [668, 467] width 93 height 19
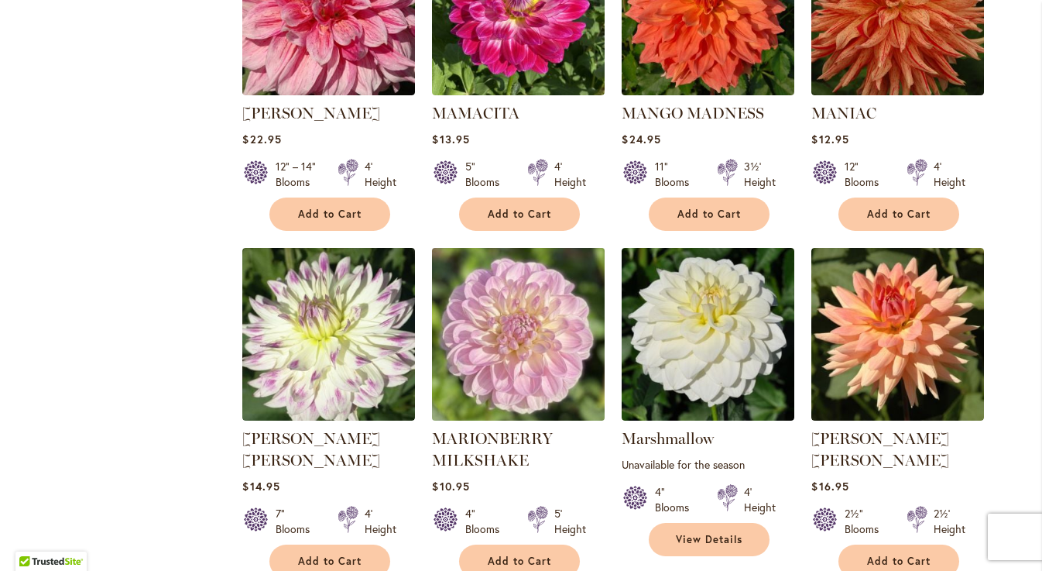
scroll to position [5168, 0]
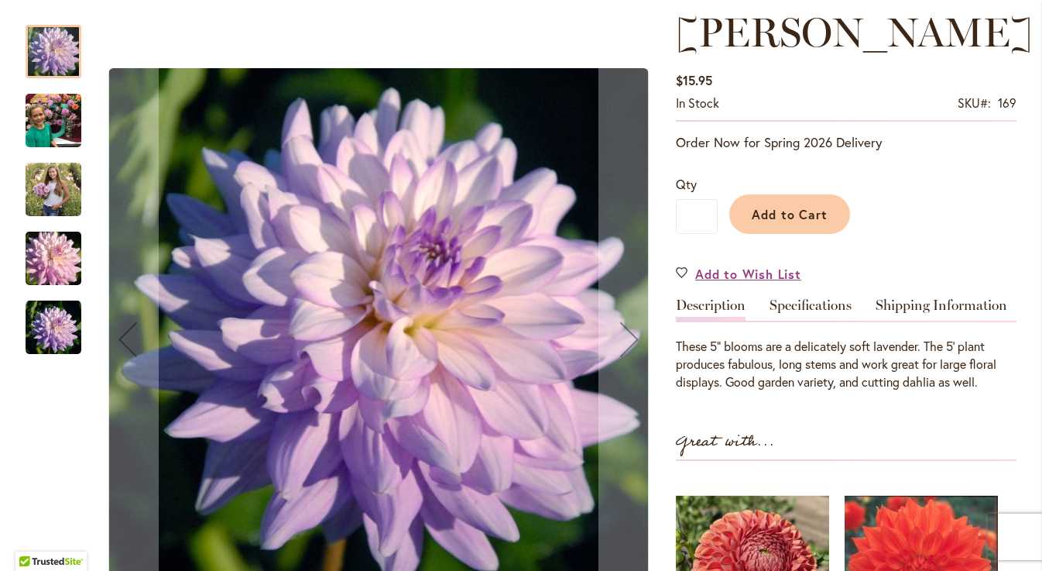
scroll to position [222, 0]
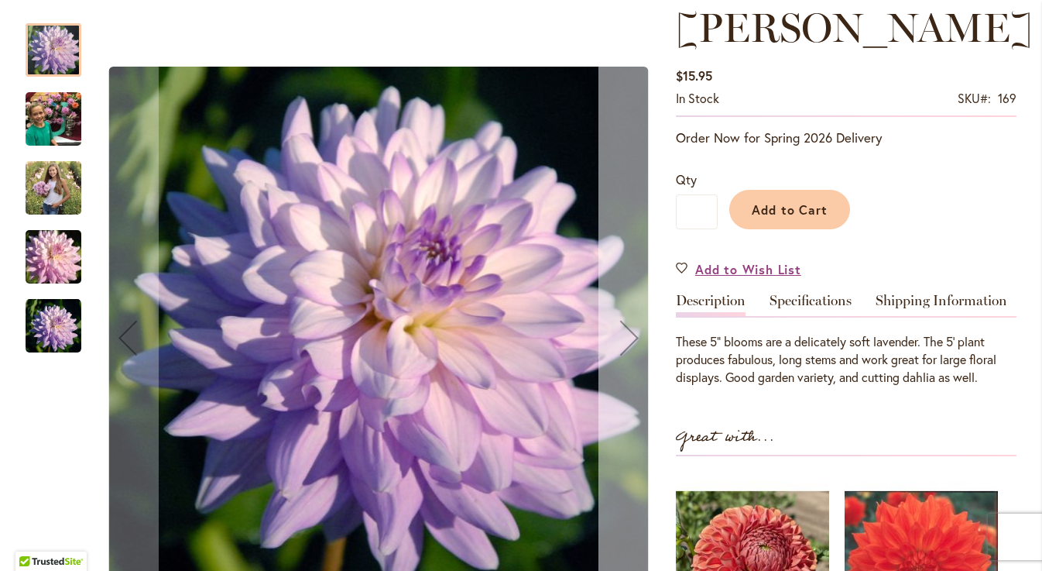
click at [634, 336] on div "Next" at bounding box center [630, 338] width 62 height 62
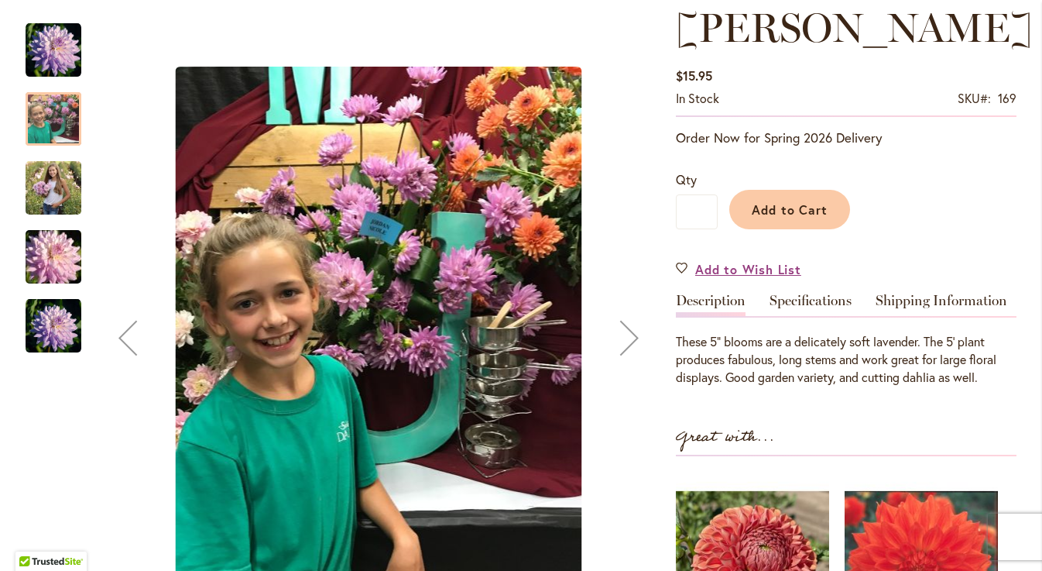
click at [634, 336] on div "Next" at bounding box center [630, 338] width 62 height 62
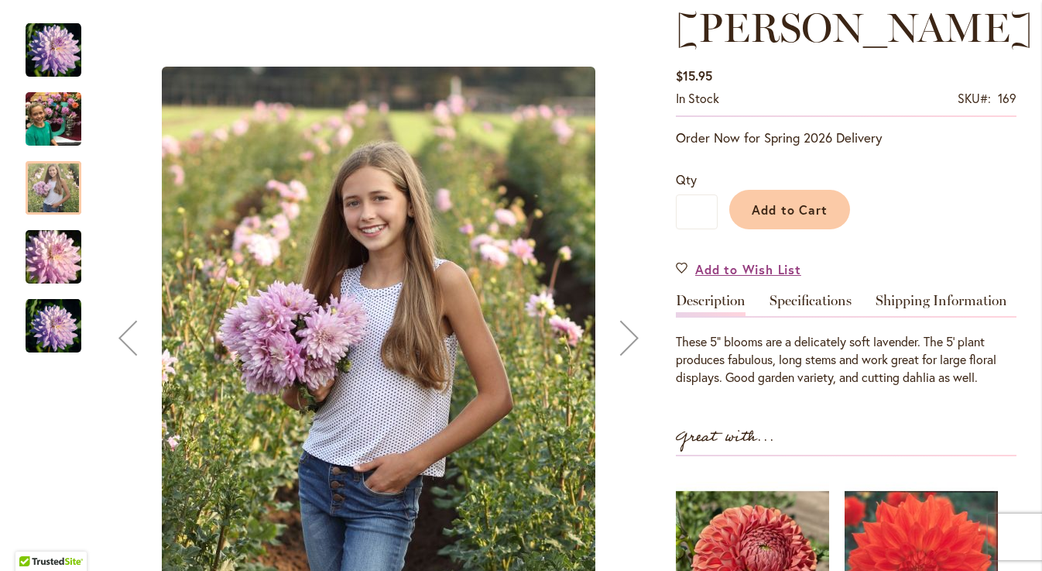
click at [629, 338] on div "Next" at bounding box center [630, 338] width 62 height 62
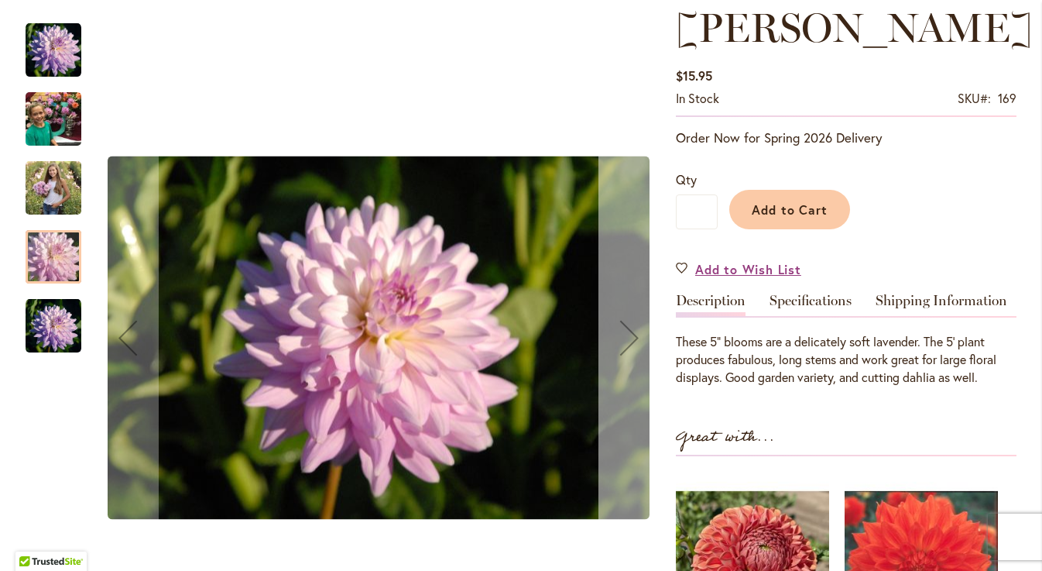
click at [631, 334] on div "Next" at bounding box center [630, 338] width 62 height 62
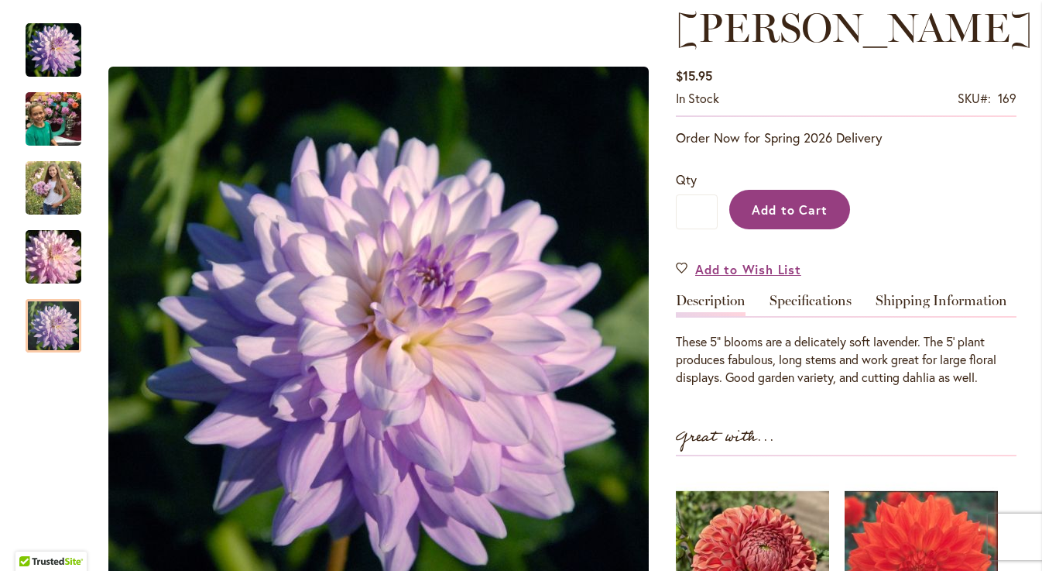
click at [775, 204] on span "Add to Cart" at bounding box center [790, 209] width 77 height 16
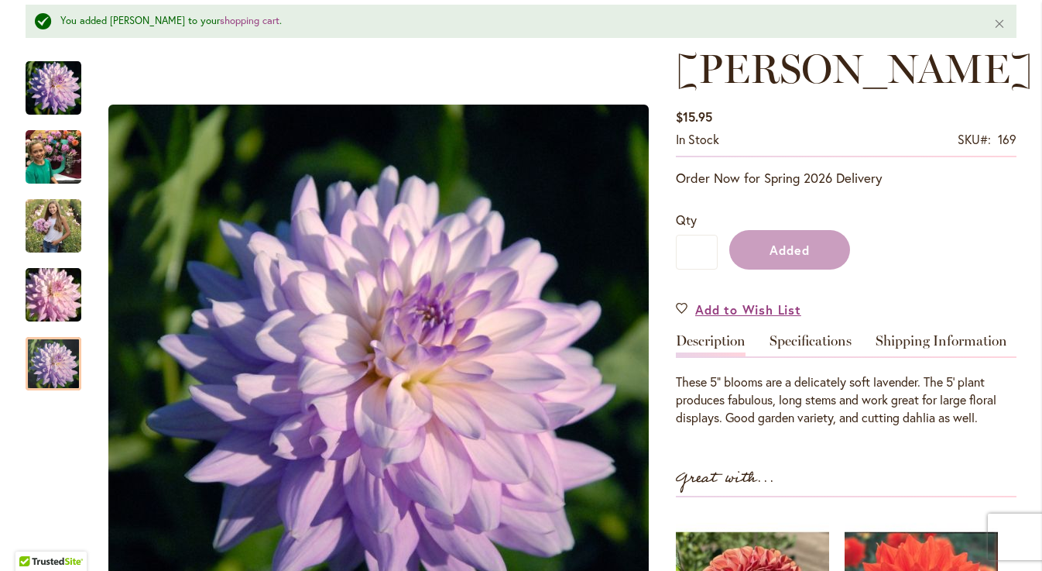
scroll to position [263, 0]
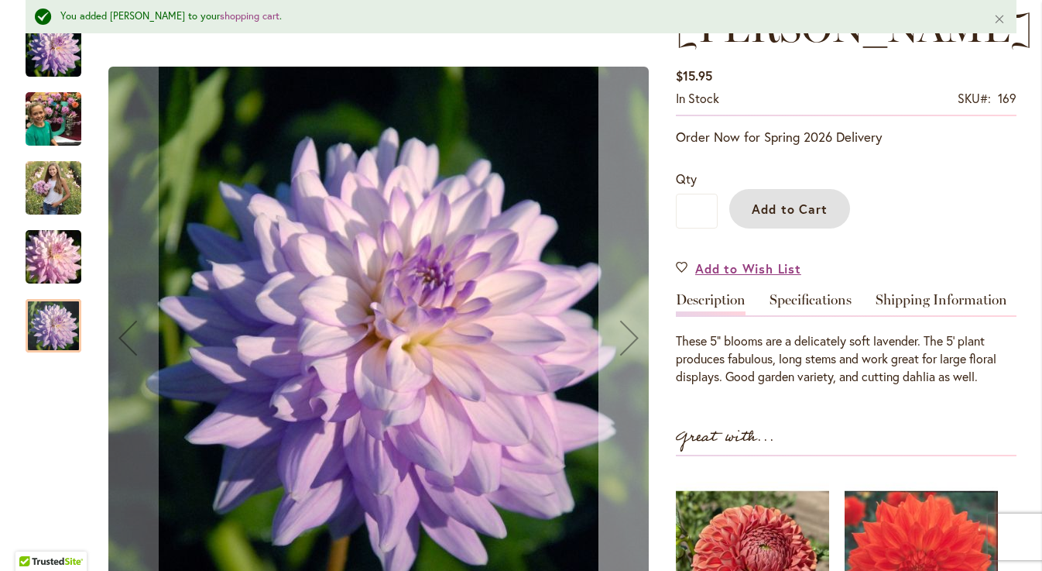
click at [636, 331] on div "Next" at bounding box center [630, 338] width 62 height 62
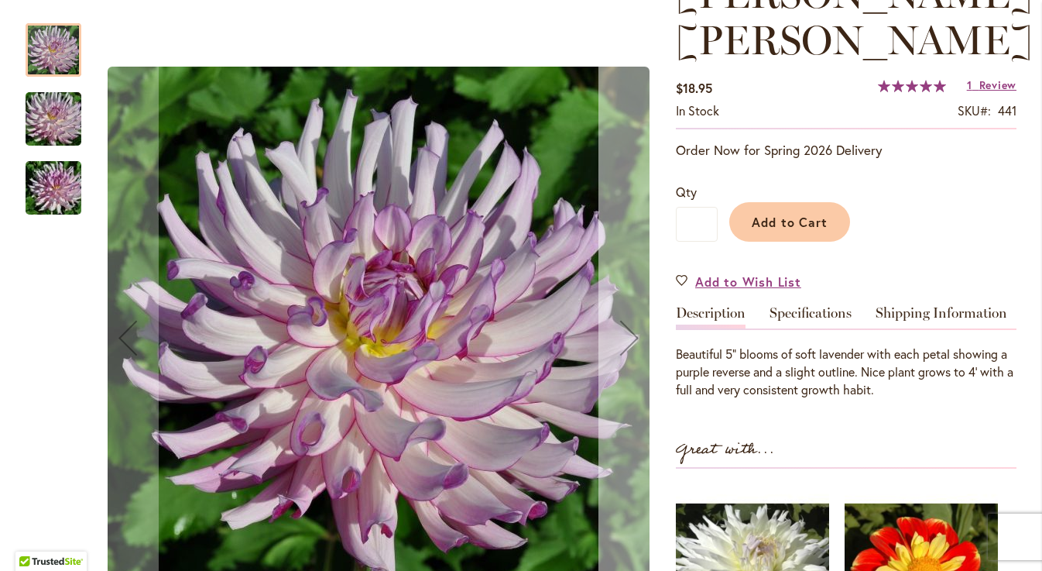
scroll to position [259, 0]
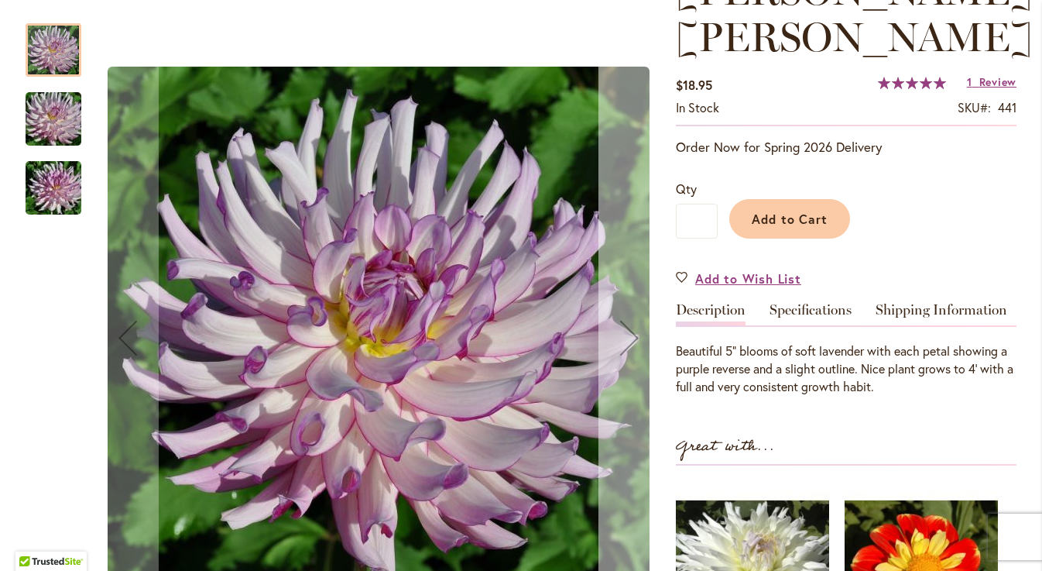
click at [625, 343] on div "Next" at bounding box center [630, 338] width 62 height 62
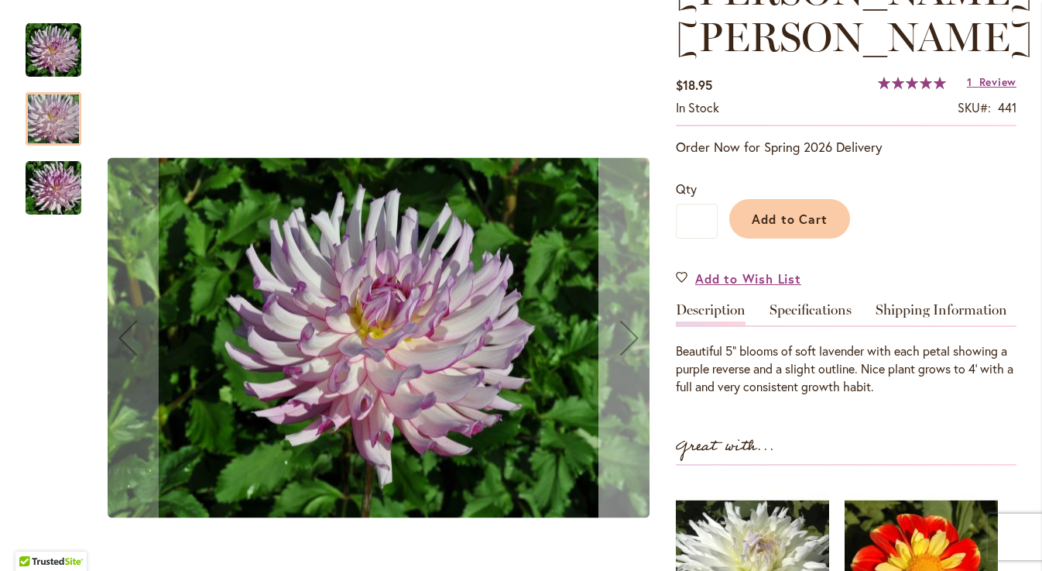
click at [625, 343] on div "Next" at bounding box center [630, 338] width 62 height 62
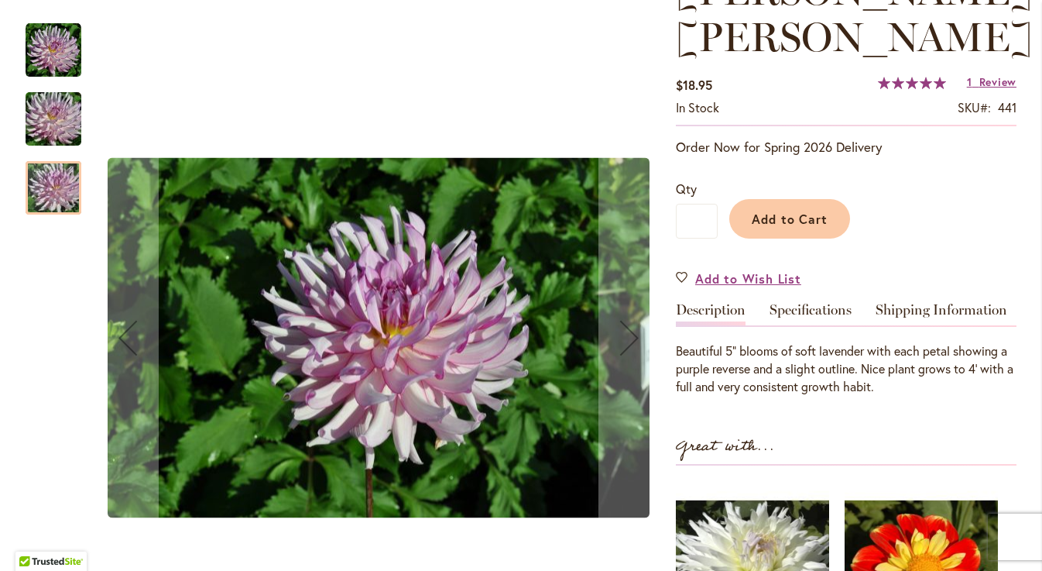
click at [63, 126] on img "LEILA SAVANNA ROSE" at bounding box center [53, 119] width 111 height 74
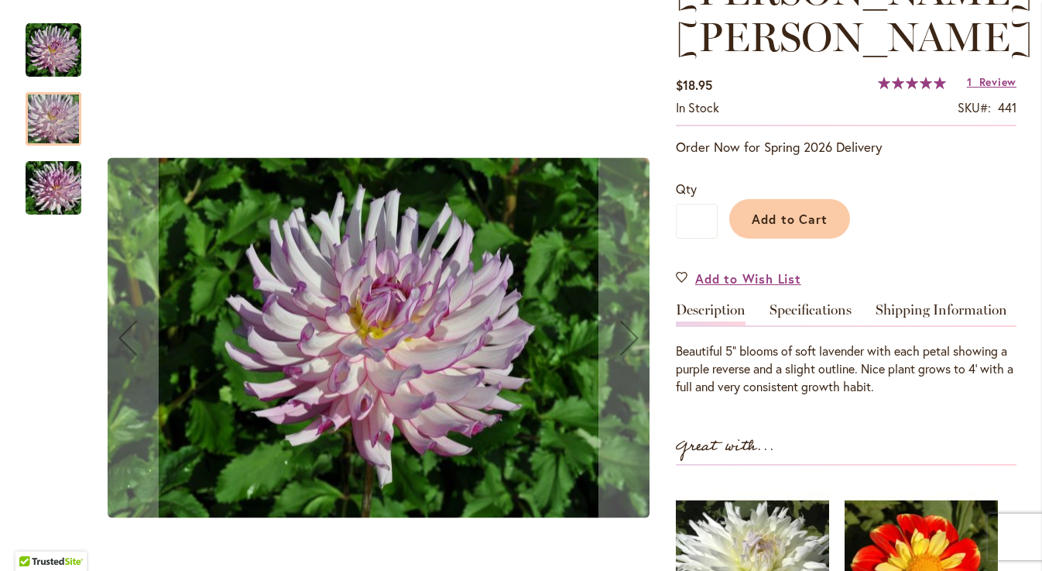
click at [55, 37] on img "LEILA SAVANNA ROSE" at bounding box center [54, 50] width 56 height 56
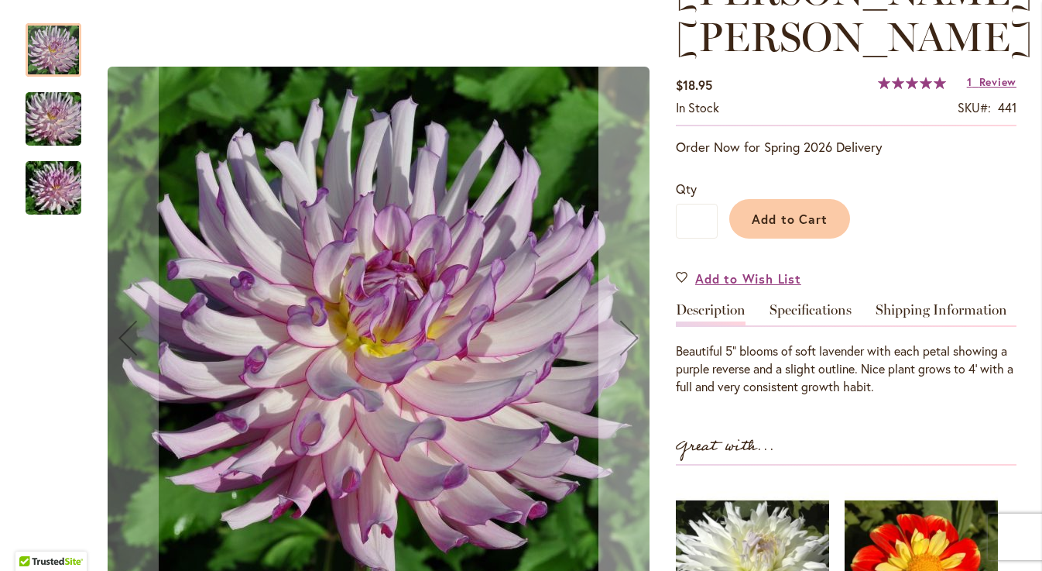
click at [624, 334] on div "Next" at bounding box center [630, 338] width 62 height 62
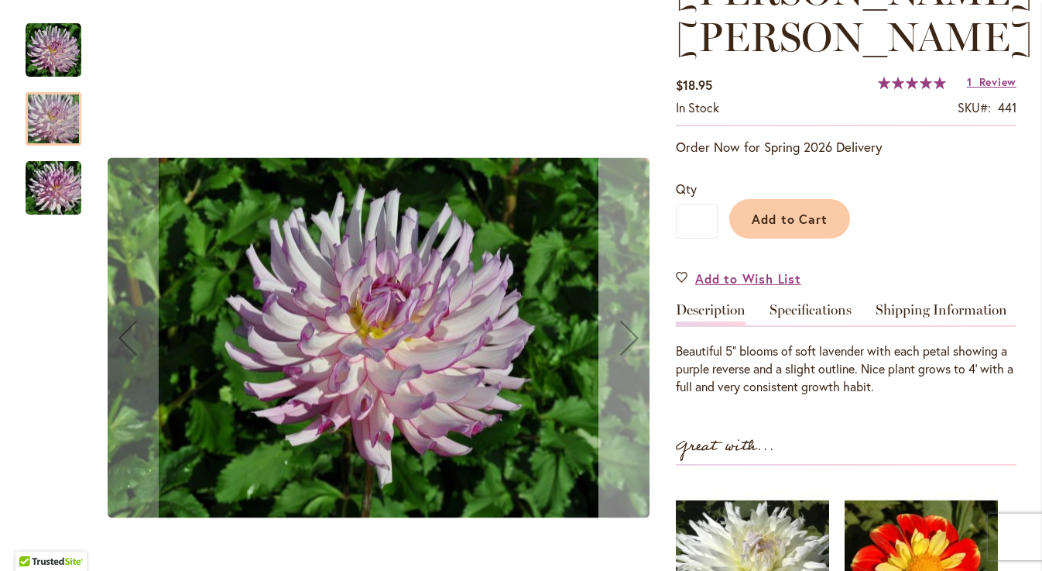
click at [624, 334] on div "Next" at bounding box center [630, 338] width 62 height 62
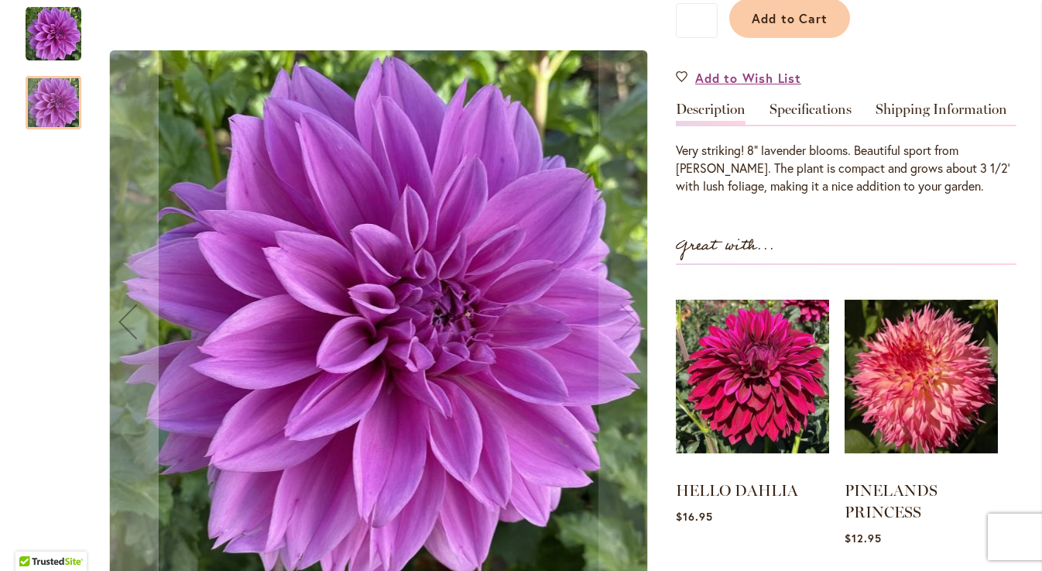
scroll to position [402, 0]
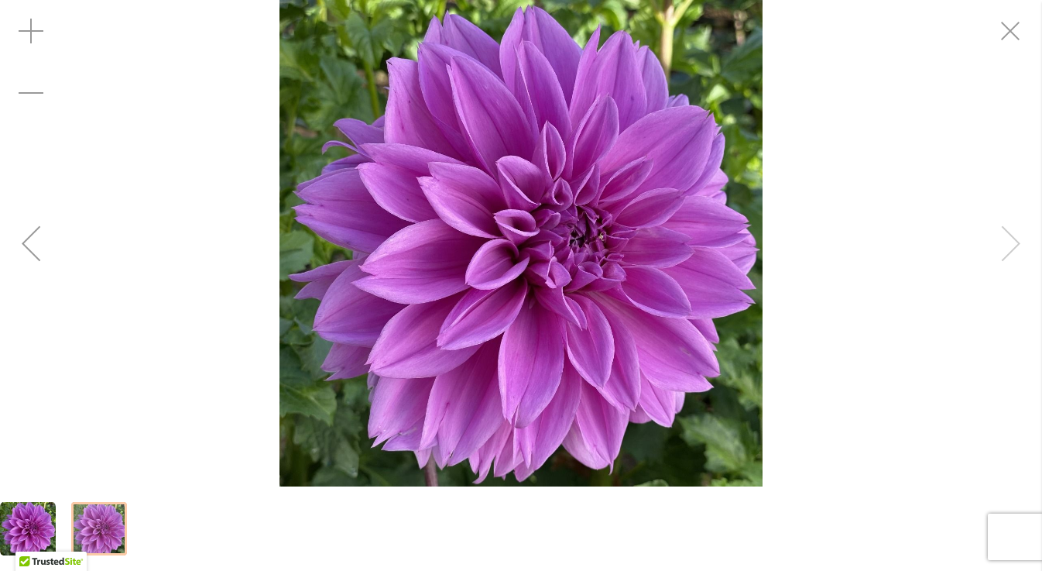
click at [1014, 252] on div "Lilac Time" at bounding box center [521, 243] width 1042 height 486
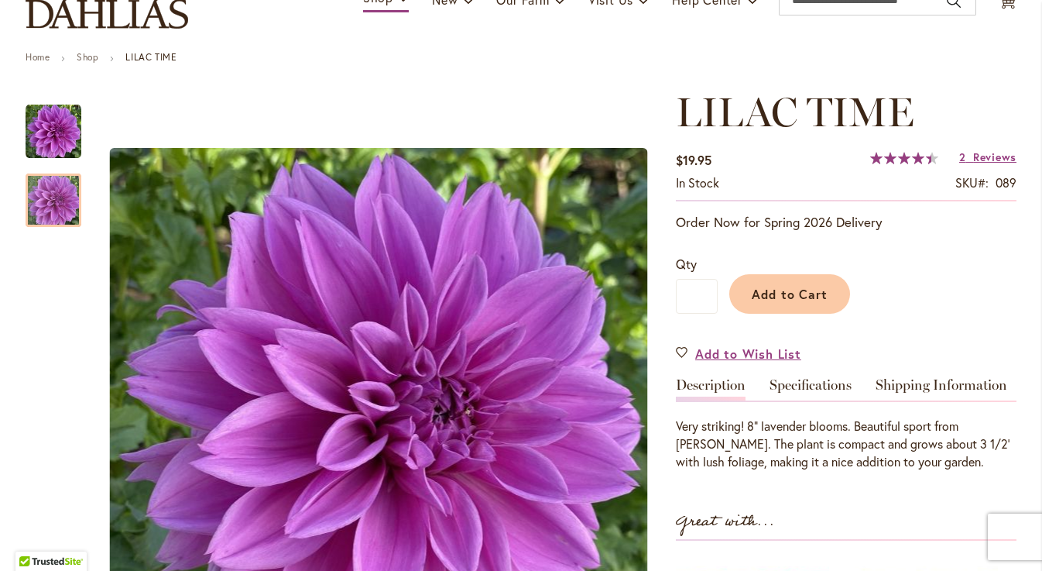
scroll to position [128, 0]
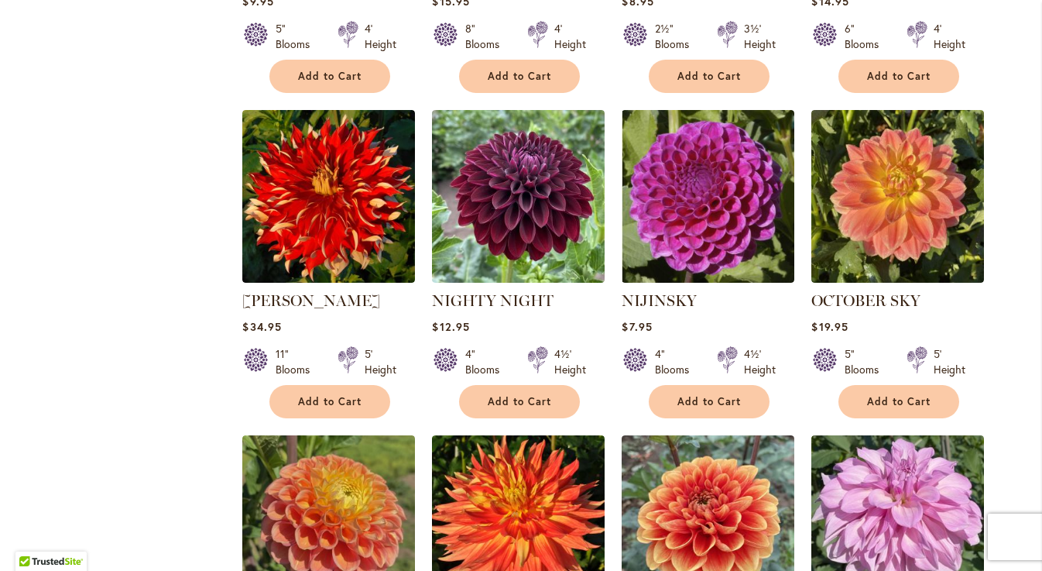
scroll to position [2584, 0]
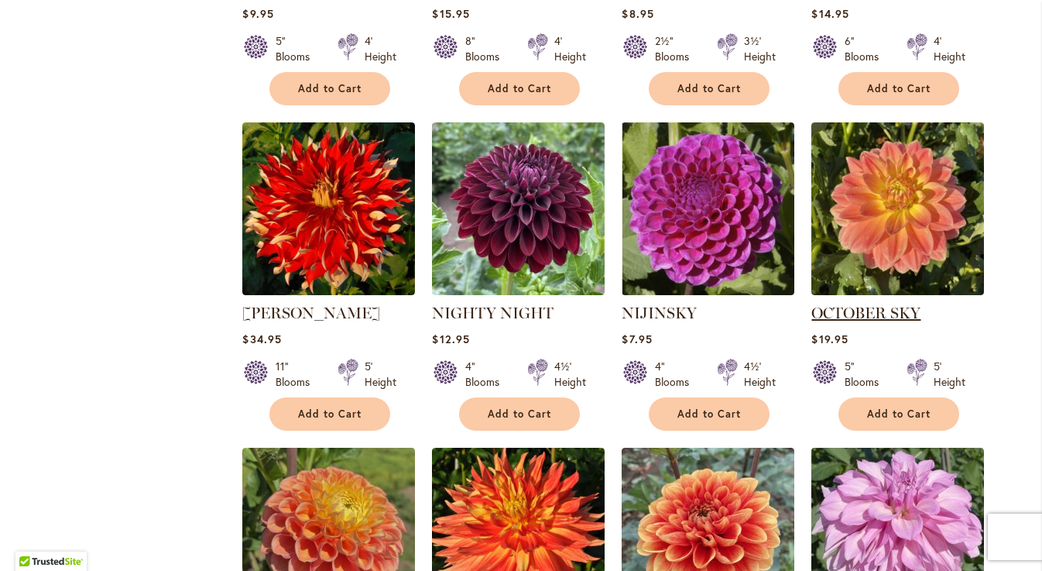
click at [859, 304] on link "OCTOBER SKY" at bounding box center [865, 313] width 109 height 19
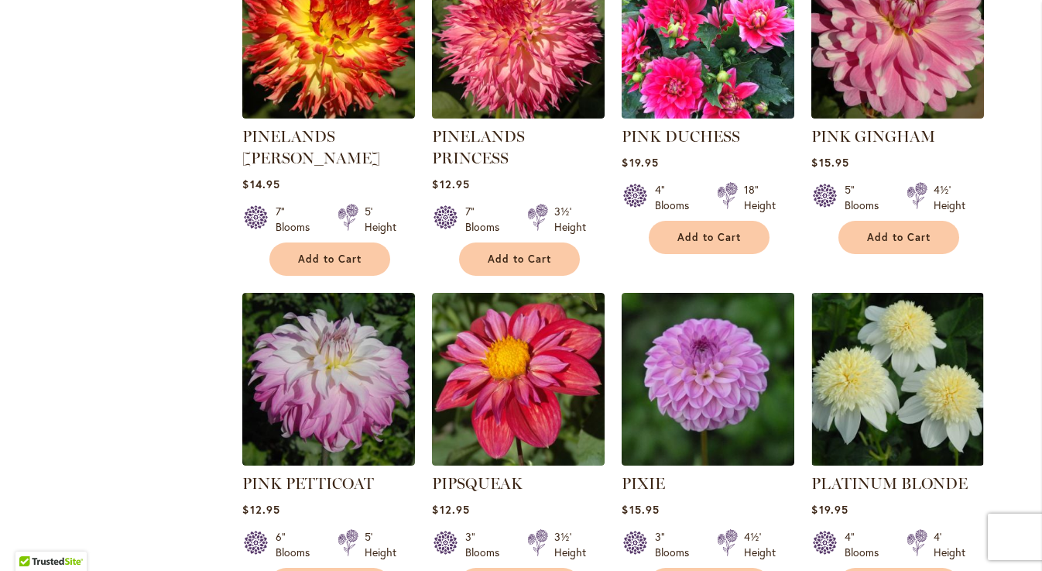
scroll to position [5124, 0]
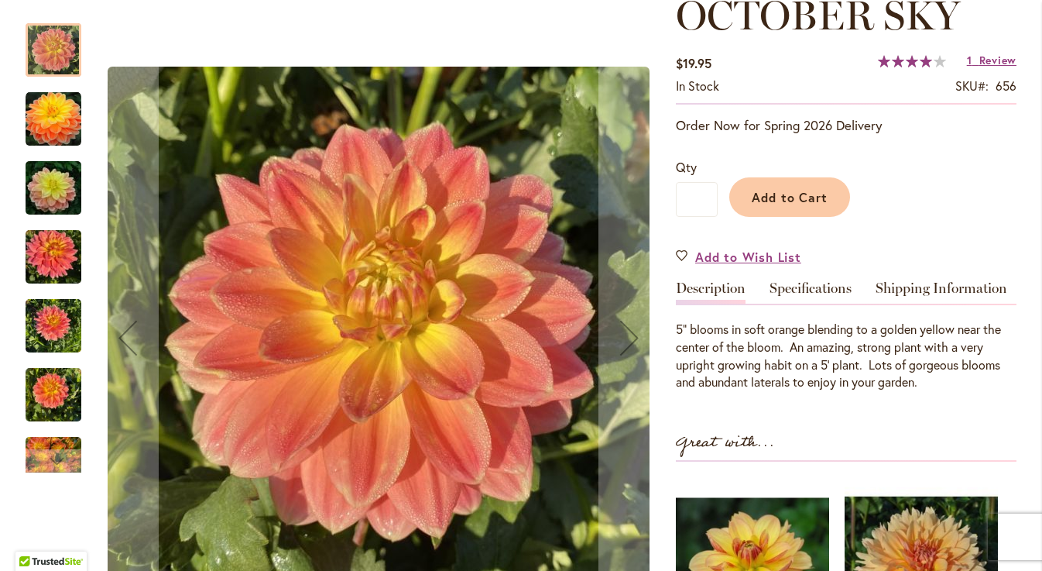
scroll to position [235, 0]
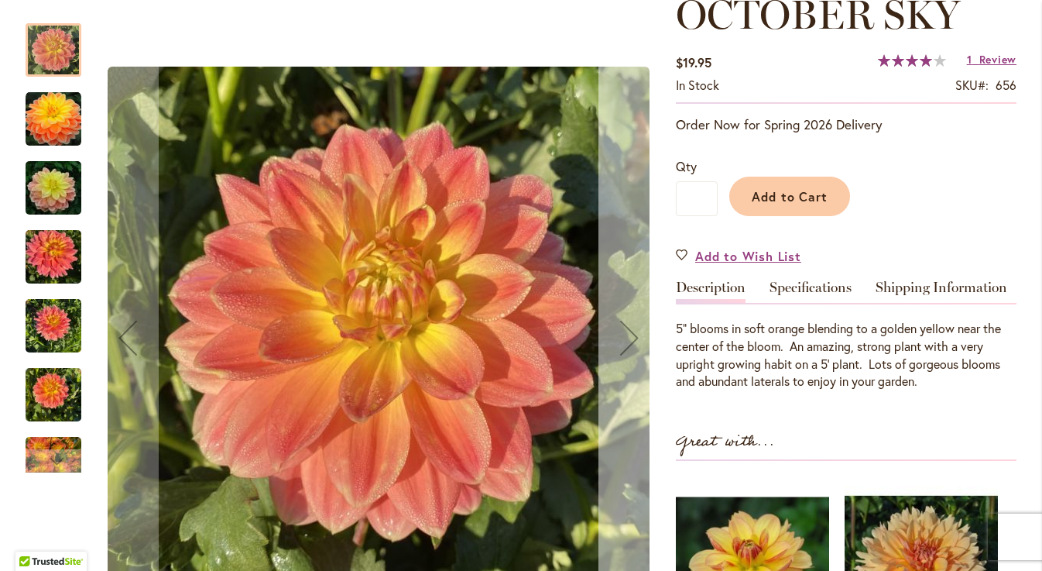
click at [621, 344] on div "Next" at bounding box center [630, 338] width 62 height 62
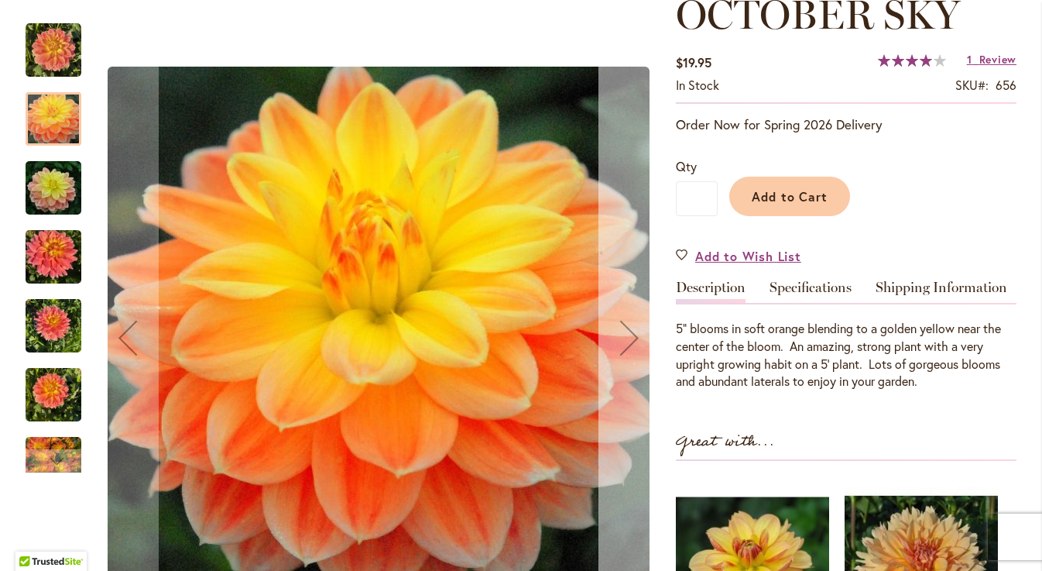
click at [621, 344] on div "Next" at bounding box center [630, 338] width 62 height 62
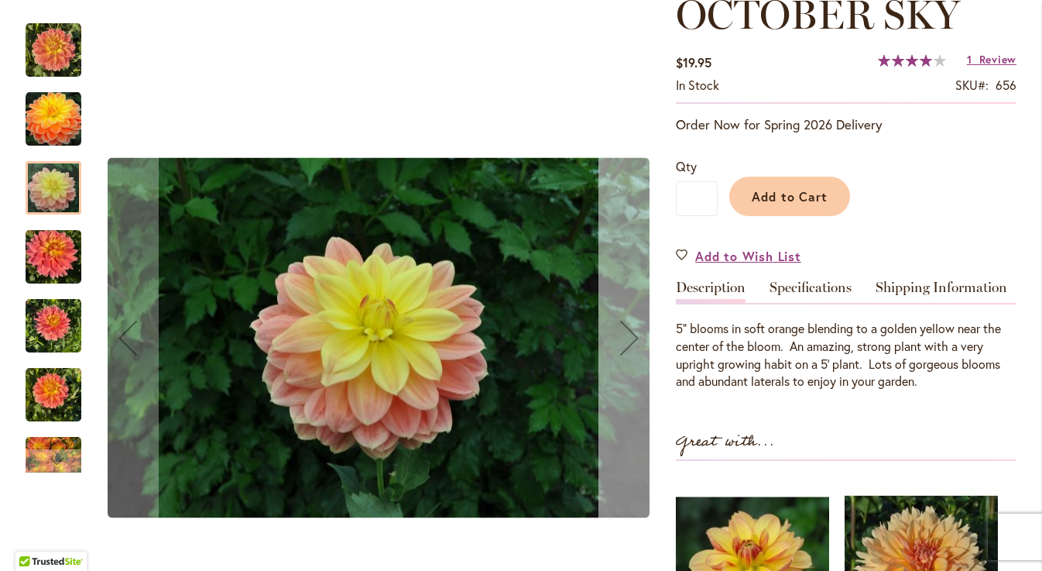
click at [621, 344] on div "Next" at bounding box center [630, 338] width 62 height 62
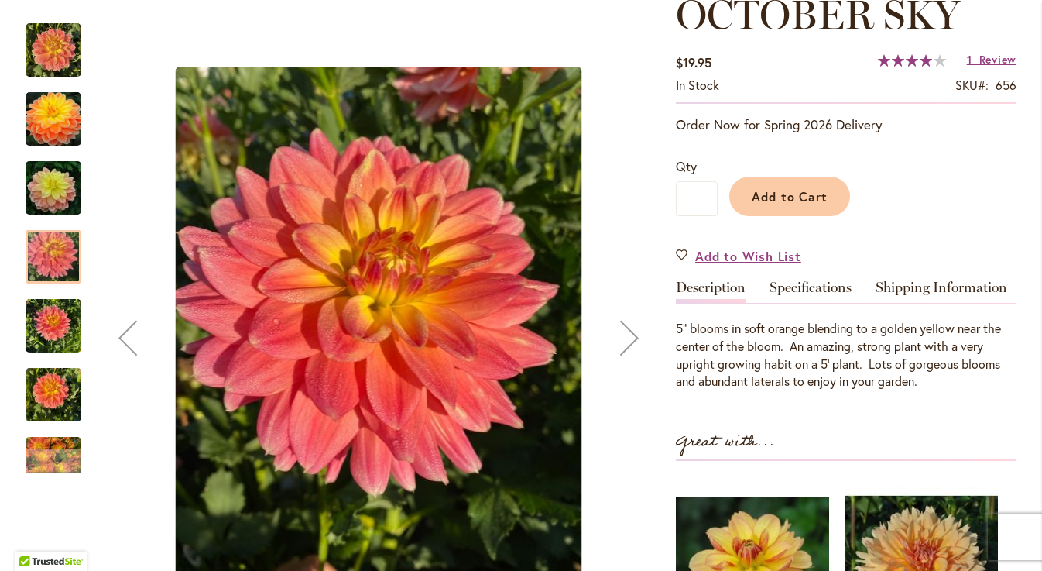
click at [621, 344] on div "Next" at bounding box center [630, 338] width 62 height 62
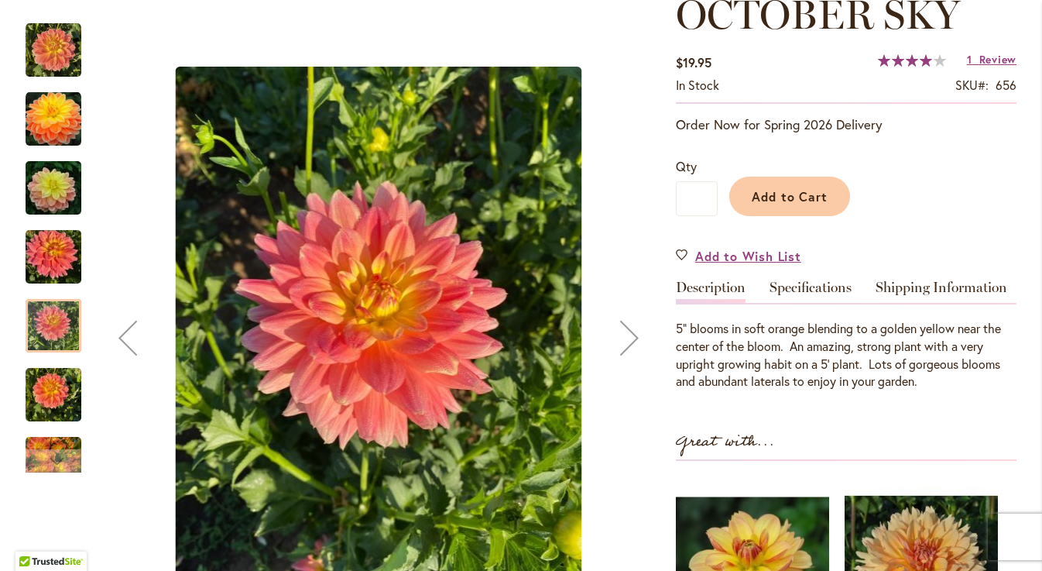
click at [621, 344] on div "Next" at bounding box center [630, 338] width 62 height 62
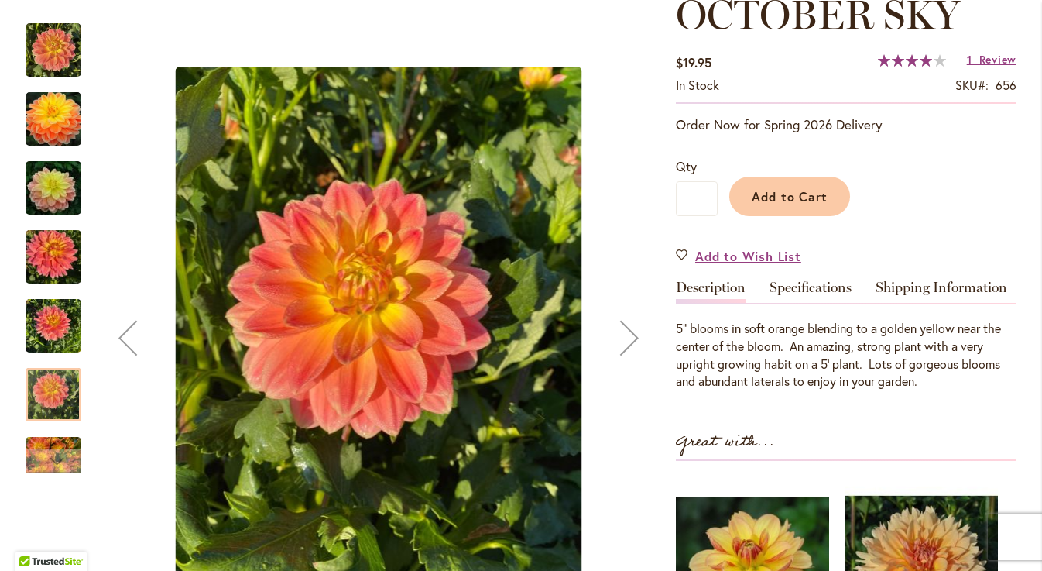
click at [621, 344] on div "Next" at bounding box center [630, 338] width 62 height 62
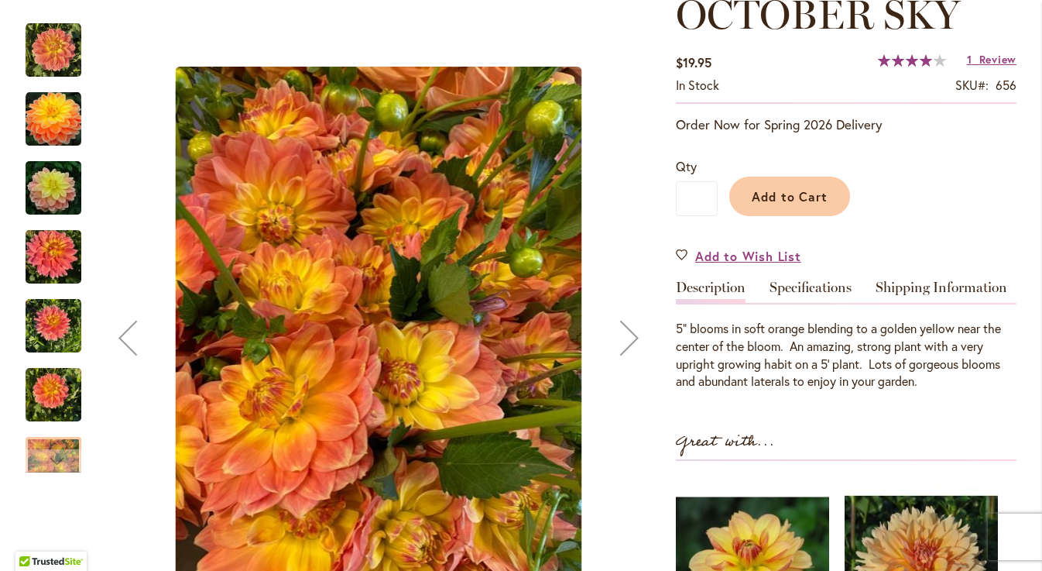
click at [621, 344] on div "Next" at bounding box center [630, 338] width 62 height 62
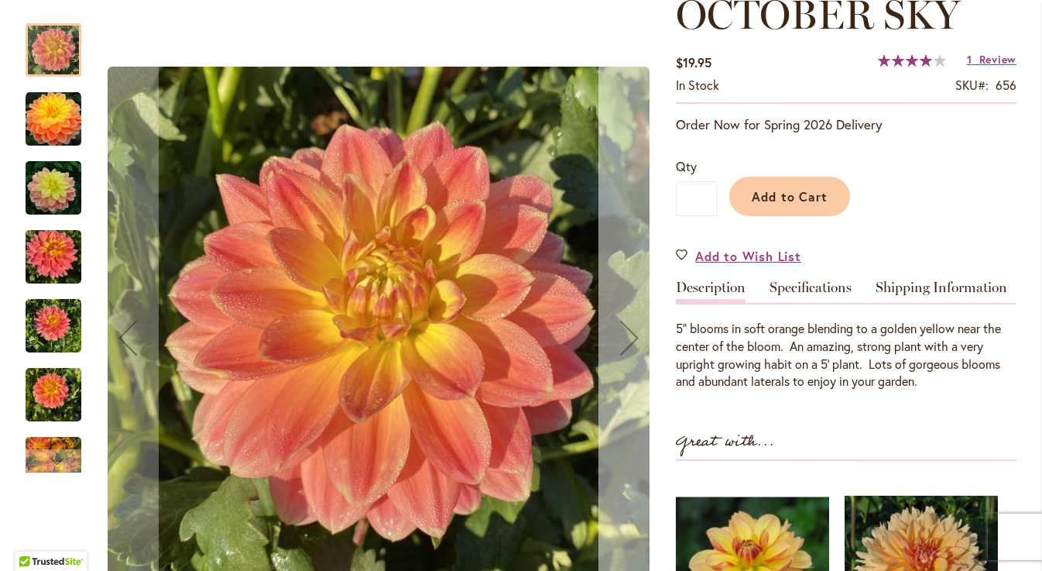
click at [621, 344] on div "Next" at bounding box center [630, 338] width 62 height 62
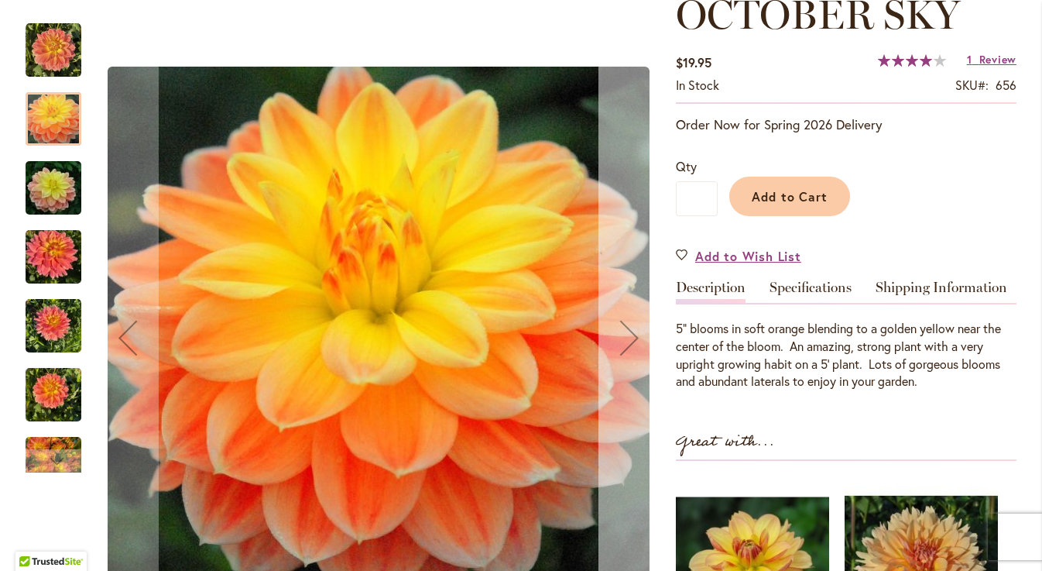
click at [621, 344] on div "Next" at bounding box center [630, 338] width 62 height 62
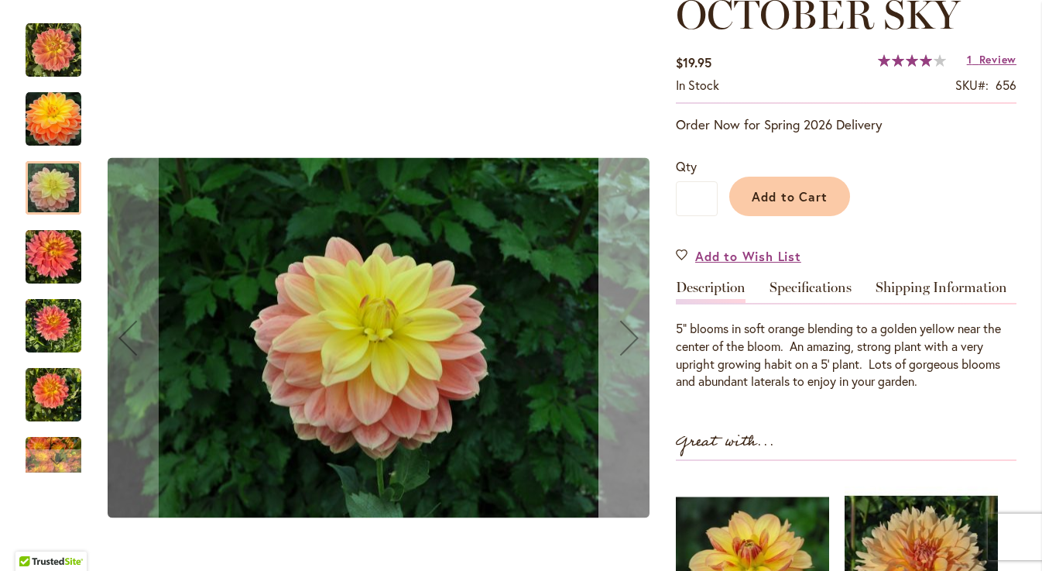
click at [621, 344] on div "Next" at bounding box center [630, 338] width 62 height 62
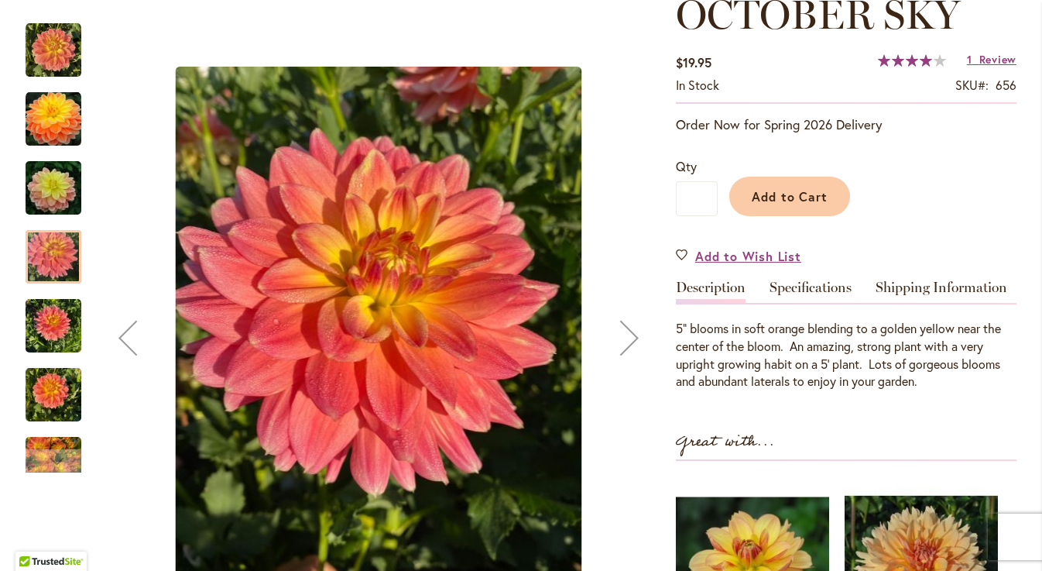
click at [621, 344] on div "Next" at bounding box center [630, 338] width 62 height 62
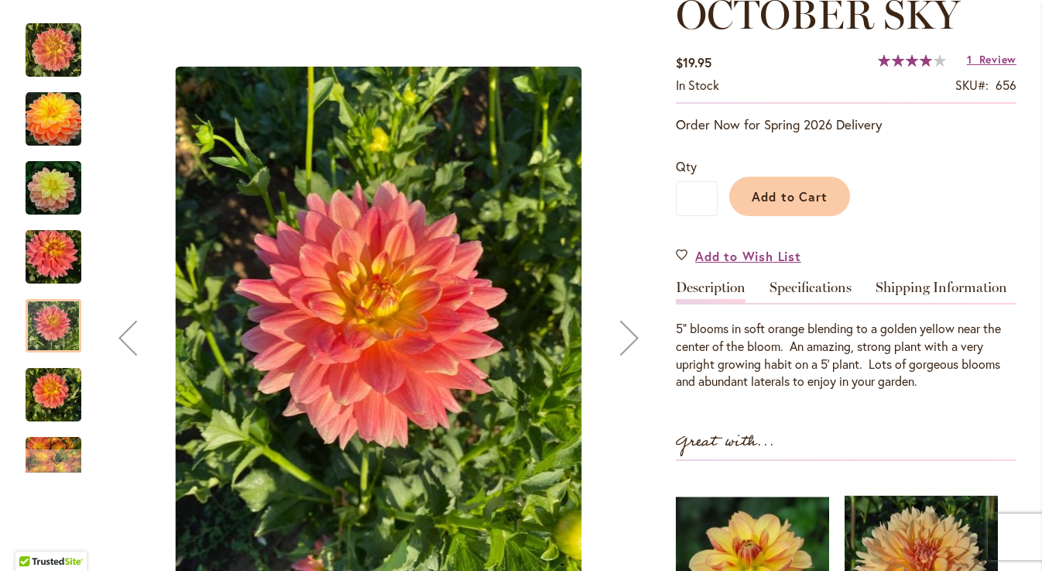
click at [621, 344] on div "Next" at bounding box center [630, 338] width 62 height 62
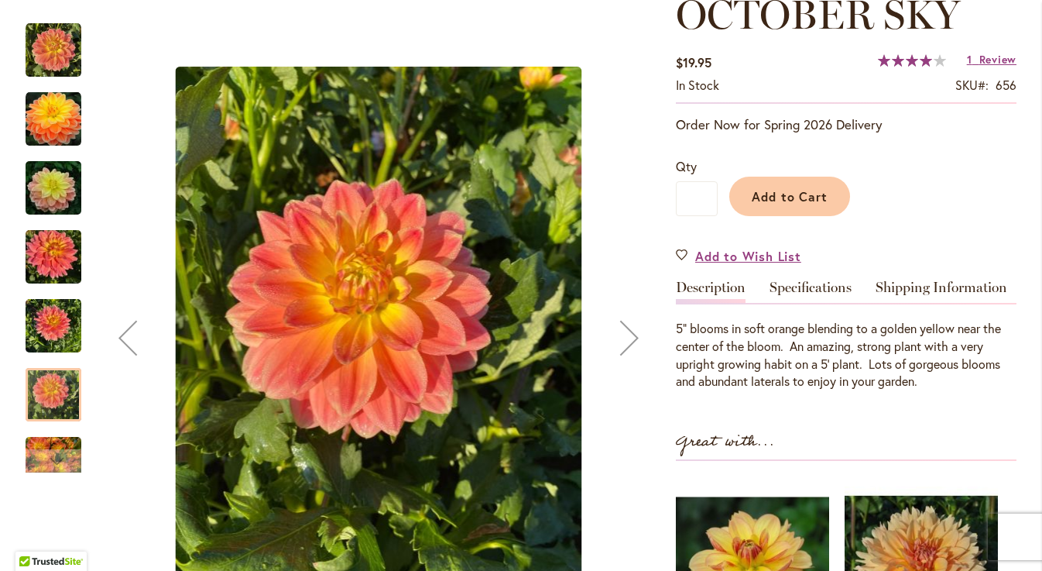
click at [621, 344] on div "Next" at bounding box center [630, 338] width 62 height 62
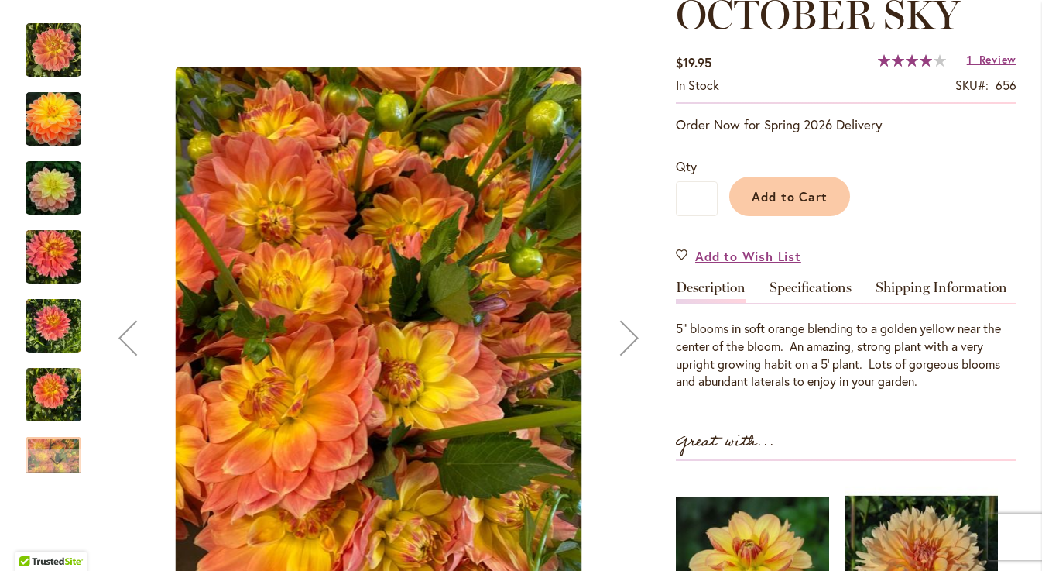
click at [621, 344] on div "Next" at bounding box center [630, 338] width 62 height 62
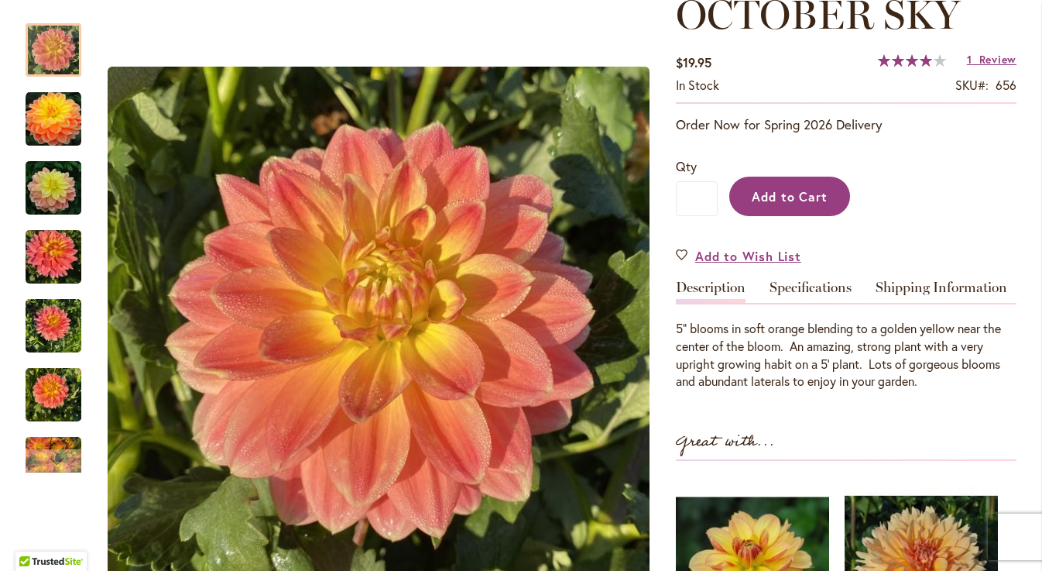
click at [793, 199] on span "Add to Cart" at bounding box center [790, 196] width 77 height 16
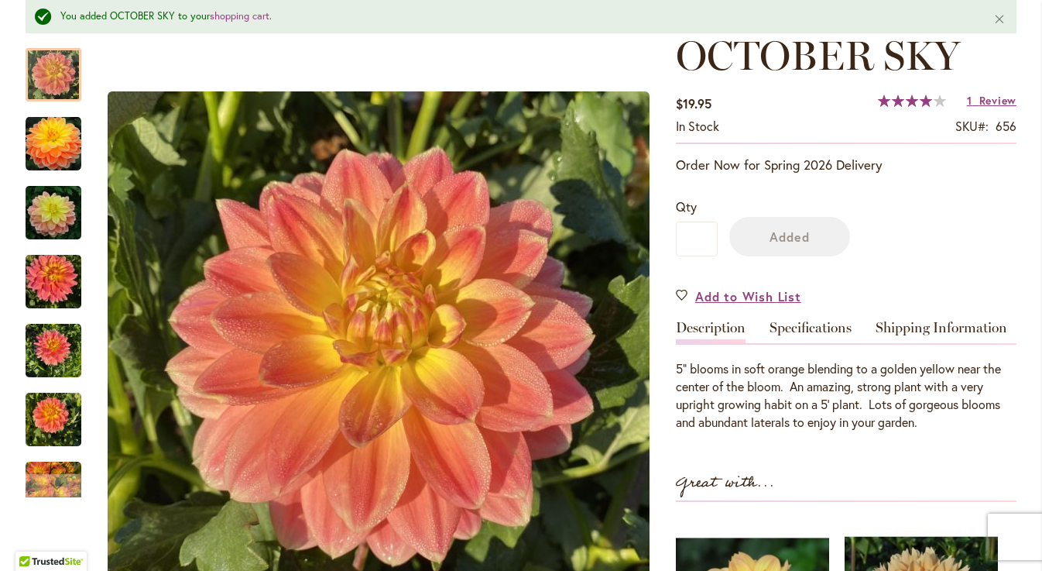
scroll to position [276, 0]
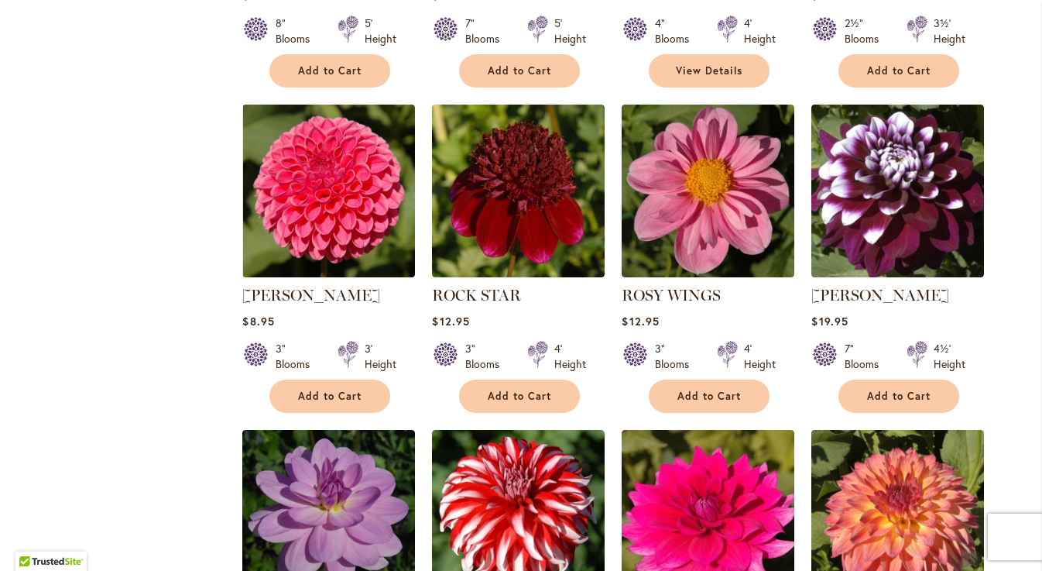
scroll to position [1285, 0]
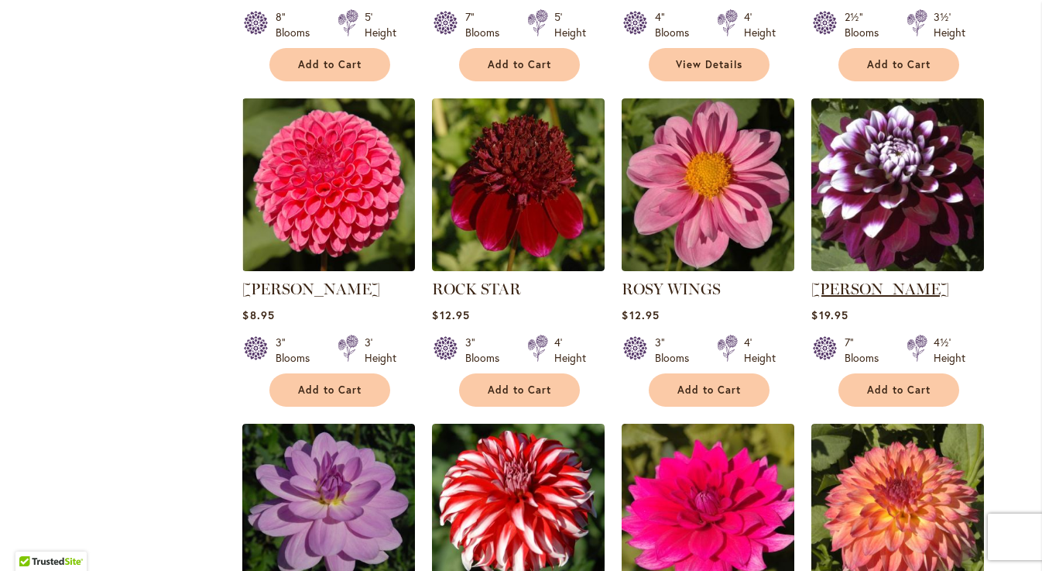
click at [831, 287] on link "[PERSON_NAME]" at bounding box center [880, 289] width 138 height 19
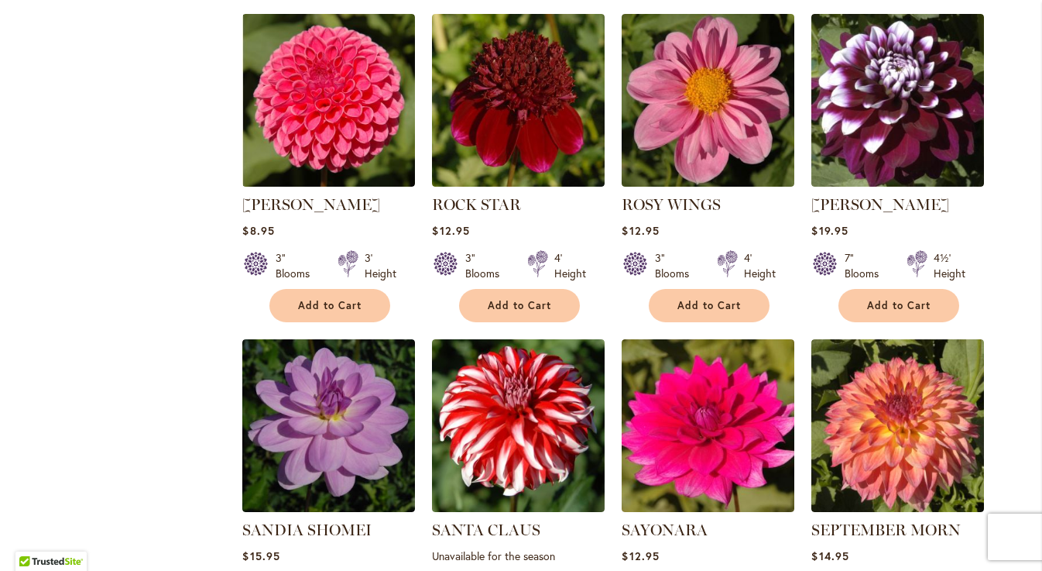
scroll to position [1397, 0]
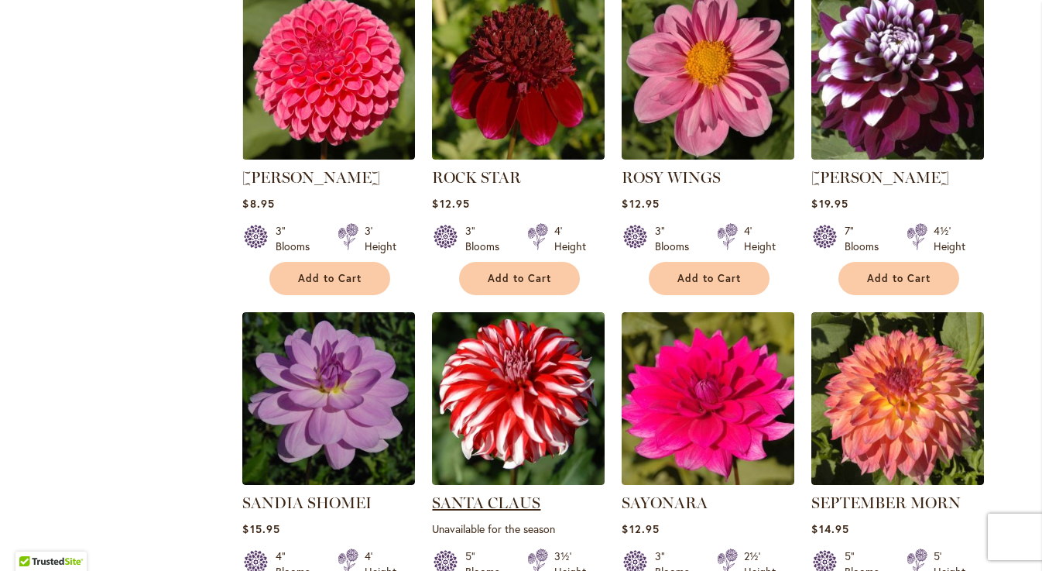
click at [499, 497] on link "SANTA CLAUS" at bounding box center [486, 502] width 108 height 19
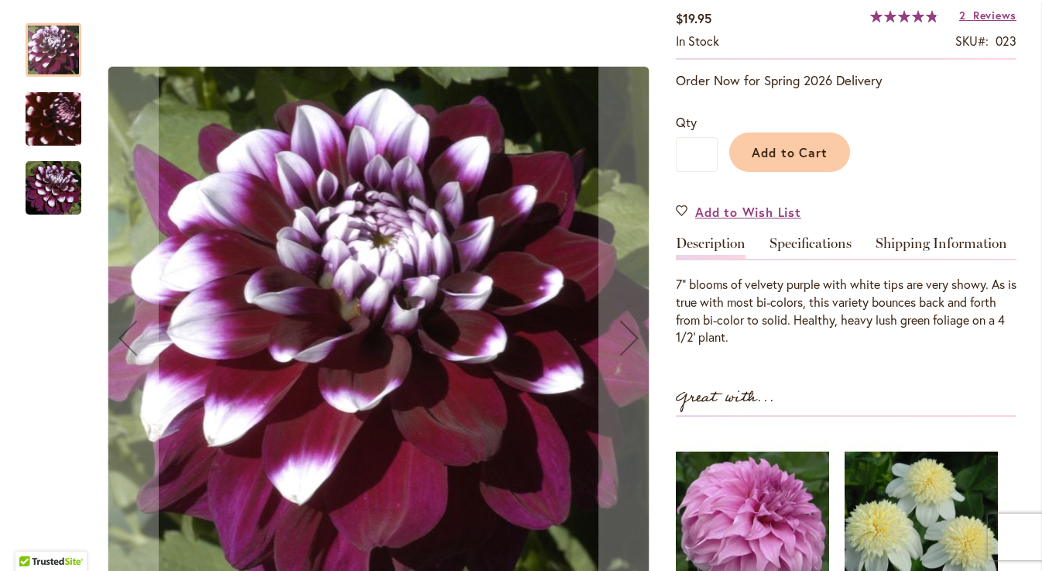
scroll to position [290, 0]
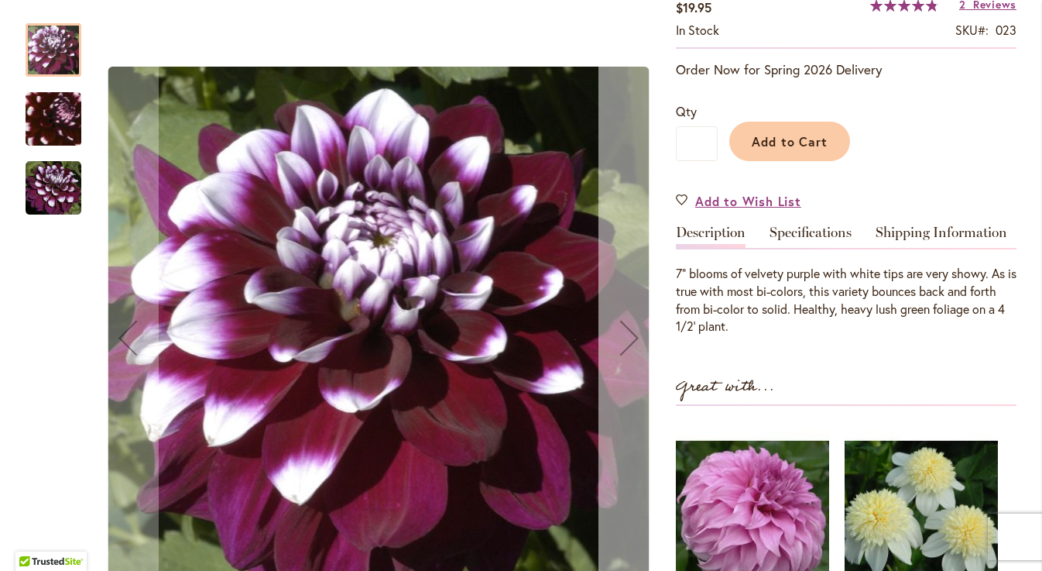
click at [629, 341] on div "Next" at bounding box center [630, 338] width 62 height 62
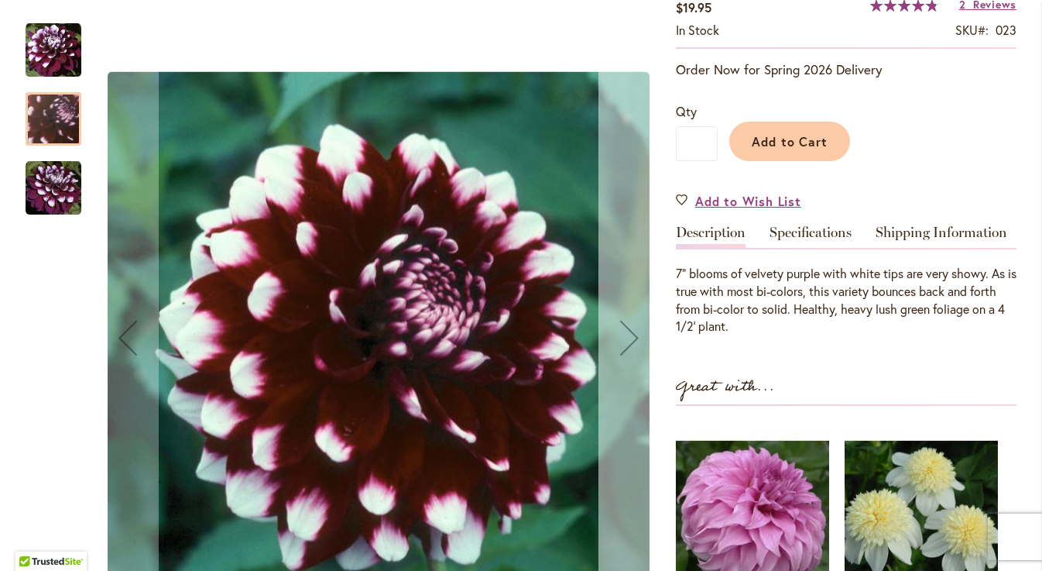
click at [629, 341] on div "Next" at bounding box center [630, 338] width 62 height 62
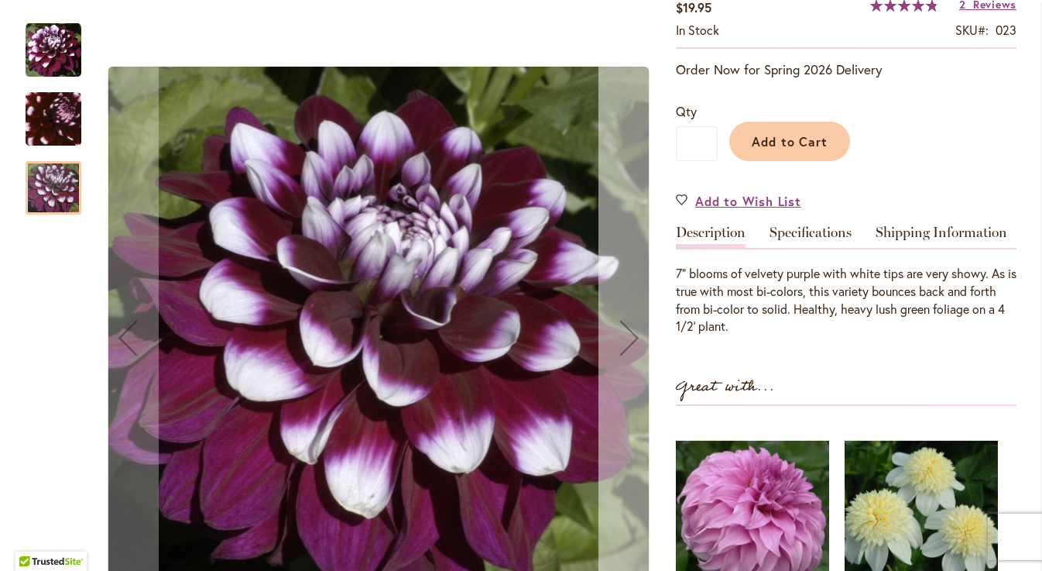
click at [629, 341] on div "Next" at bounding box center [630, 338] width 62 height 62
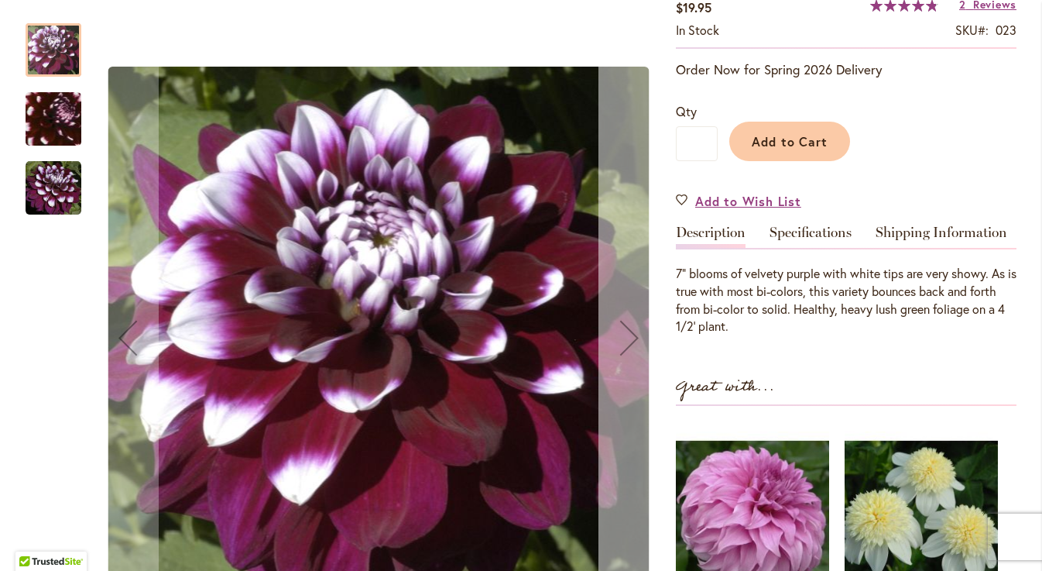
click at [629, 341] on div "Next" at bounding box center [630, 338] width 62 height 62
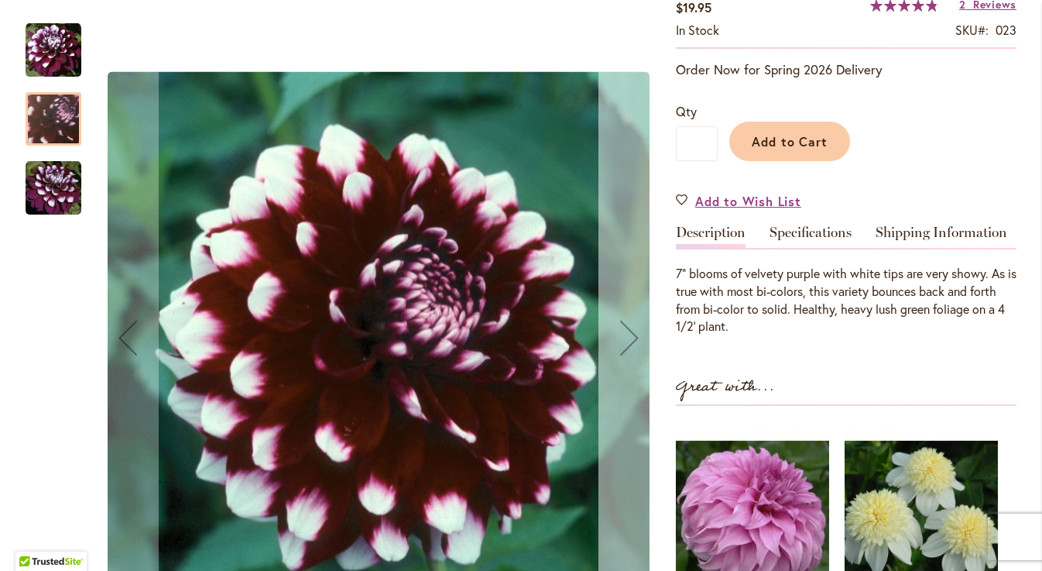
click at [629, 341] on div "Next" at bounding box center [630, 338] width 62 height 62
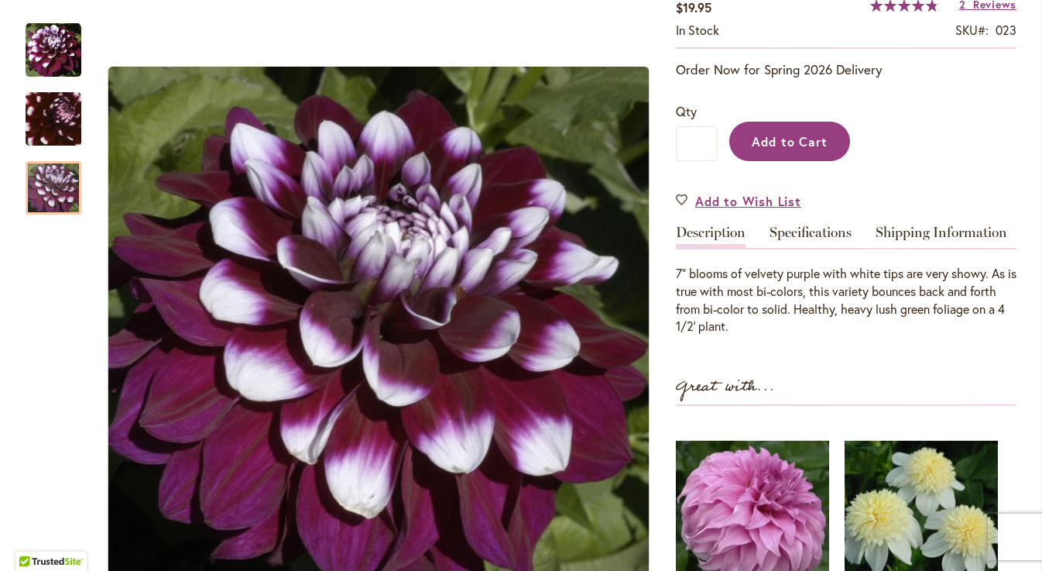
click at [809, 140] on span "Add to Cart" at bounding box center [790, 141] width 77 height 16
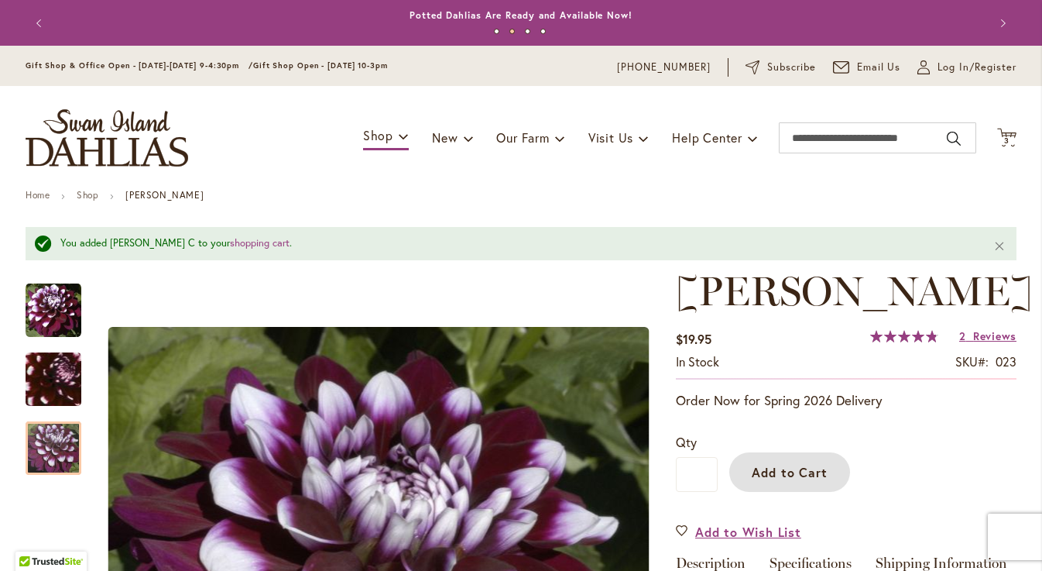
scroll to position [1, 0]
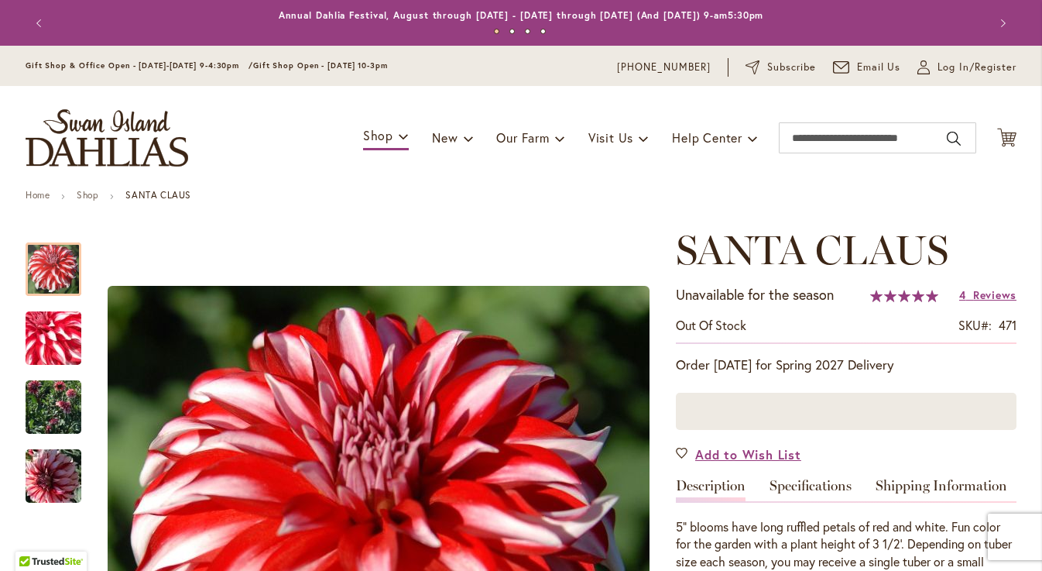
click at [38, 20] on button "Previous" at bounding box center [41, 23] width 31 height 31
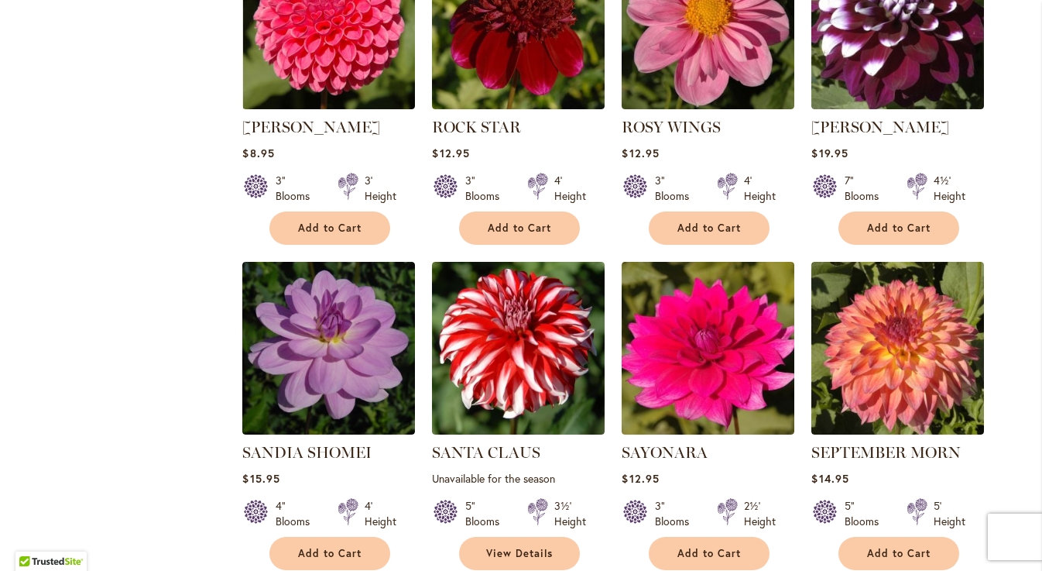
scroll to position [1452, 0]
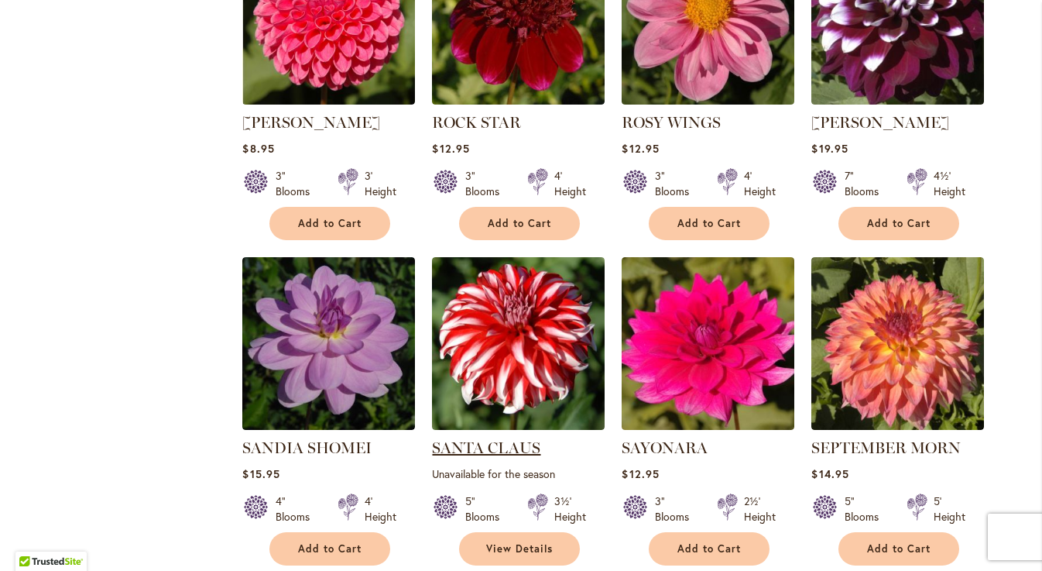
click at [474, 445] on link "SANTA CLAUS" at bounding box center [486, 447] width 108 height 19
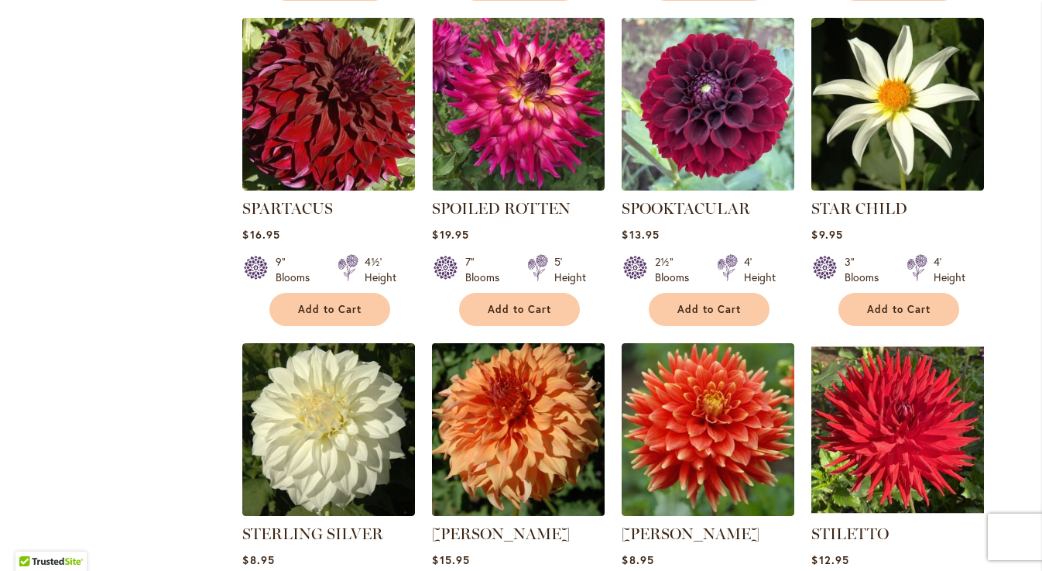
scroll to position [3004, 0]
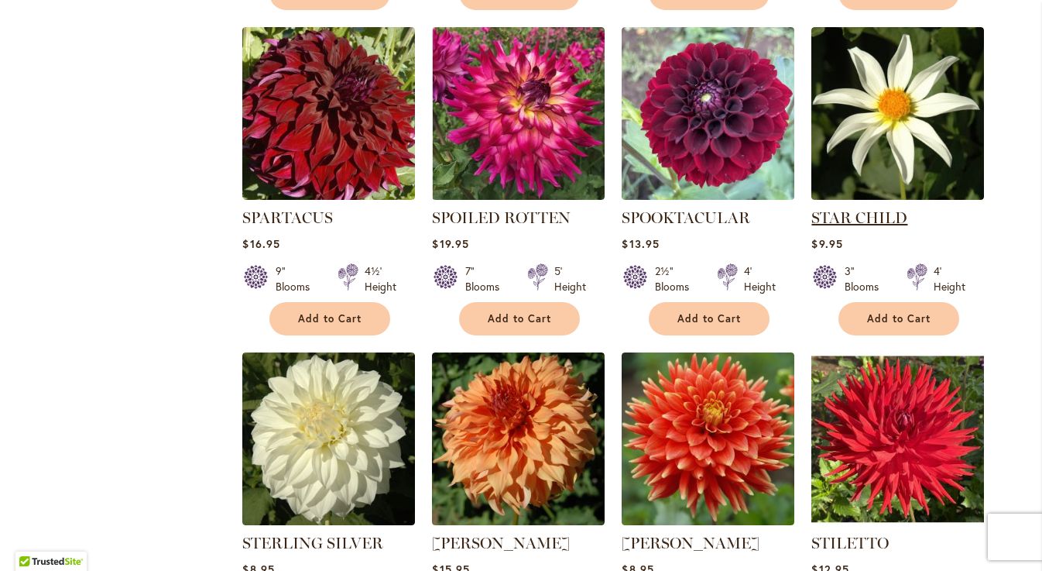
click at [831, 208] on link "STAR CHILD" at bounding box center [859, 217] width 96 height 19
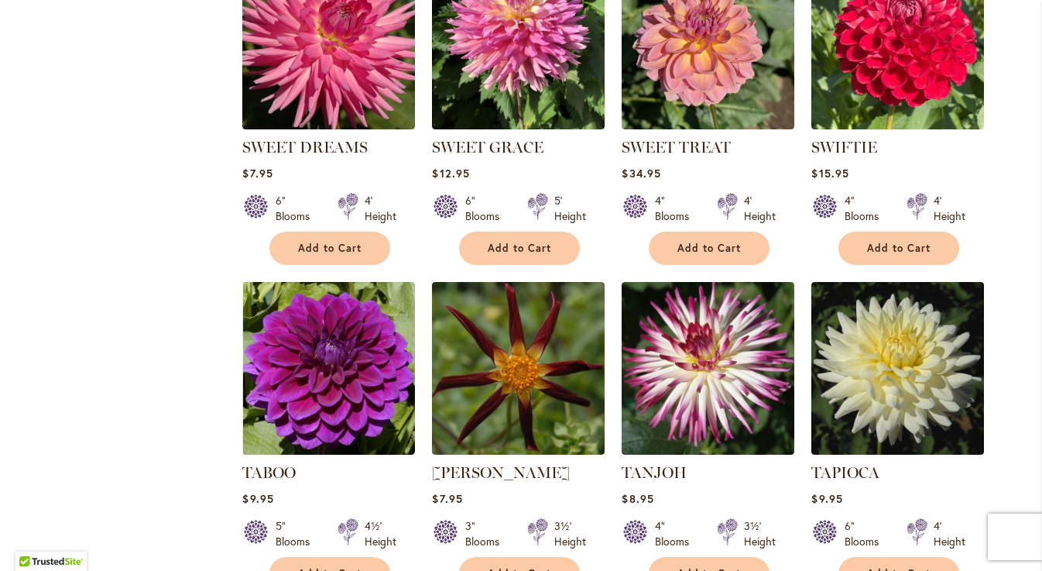
scroll to position [4068, 0]
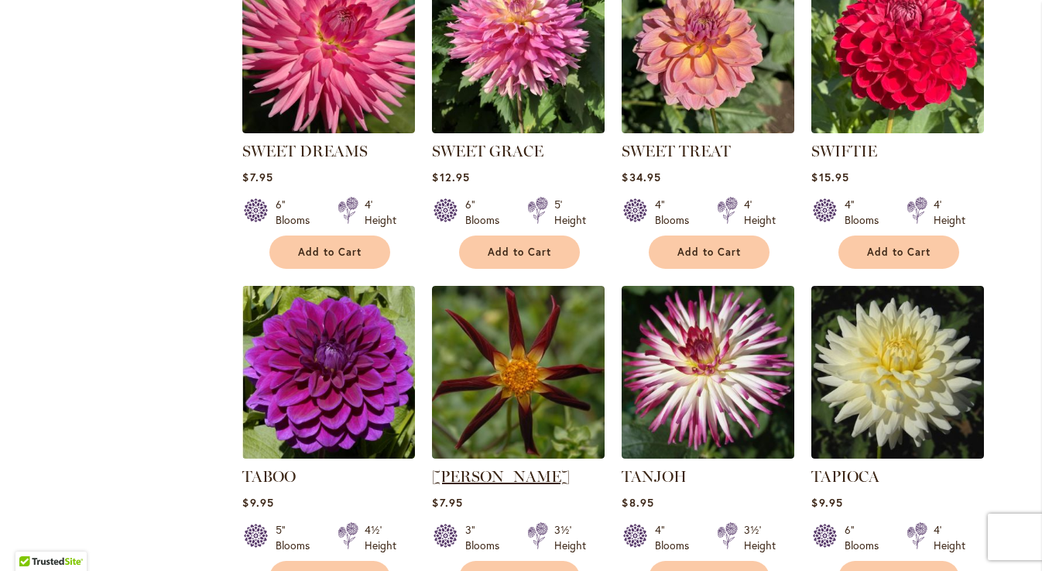
click at [535, 467] on link "[PERSON_NAME]" at bounding box center [501, 476] width 138 height 19
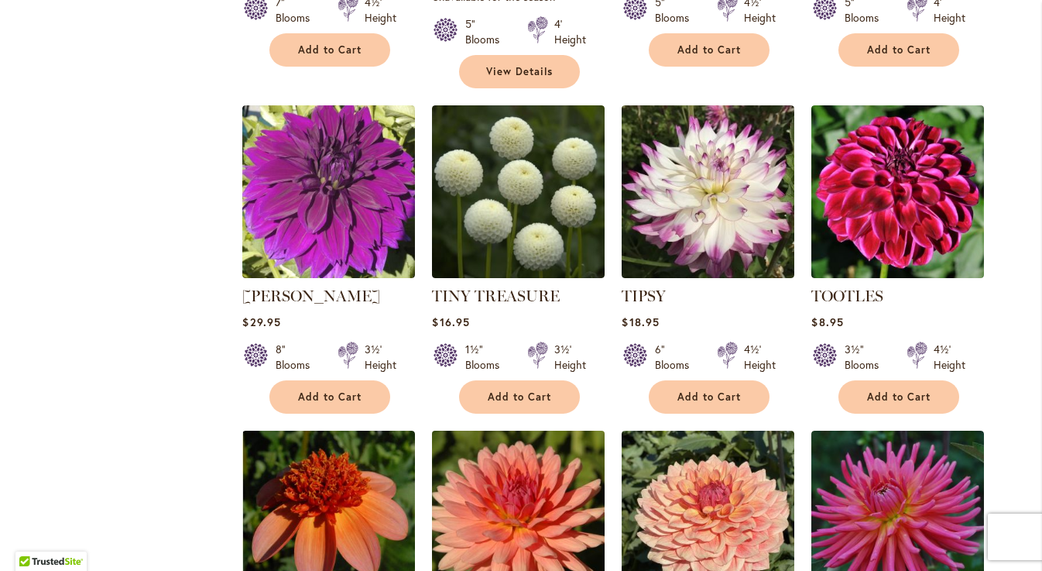
scroll to position [4919, 0]
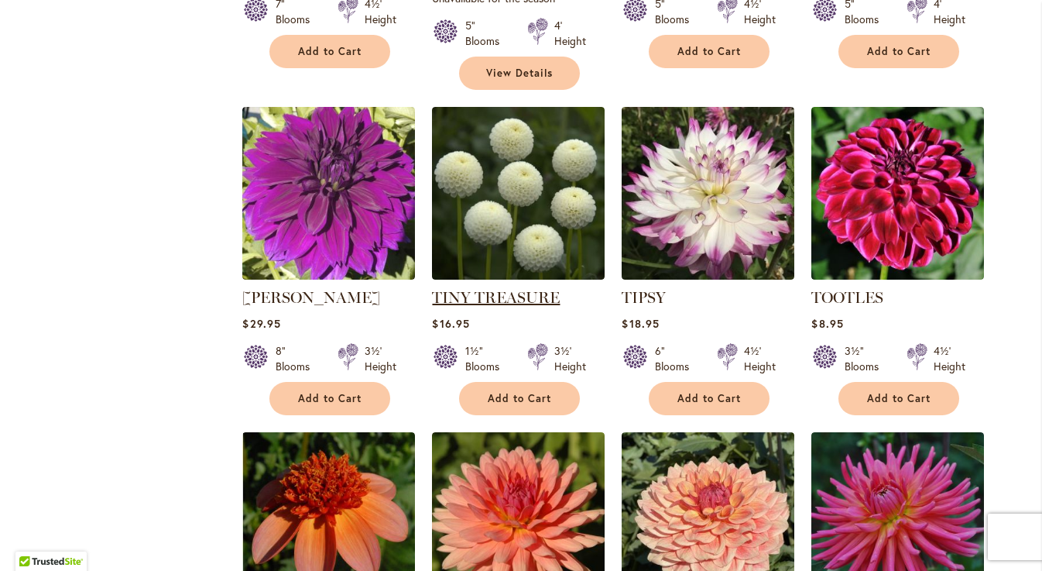
click at [485, 288] on link "TINY TREASURE" at bounding box center [496, 297] width 128 height 19
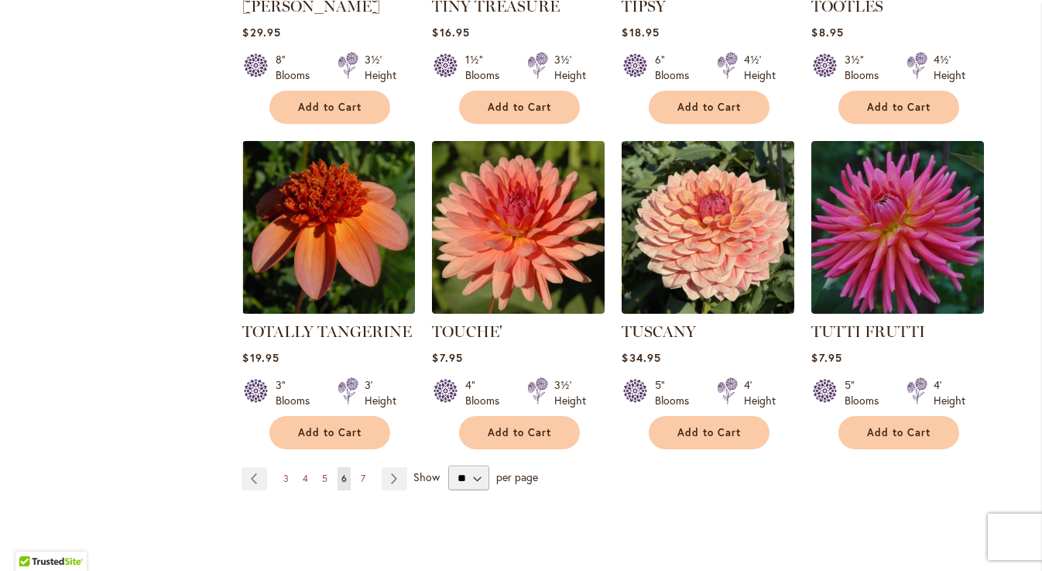
scroll to position [5225, 0]
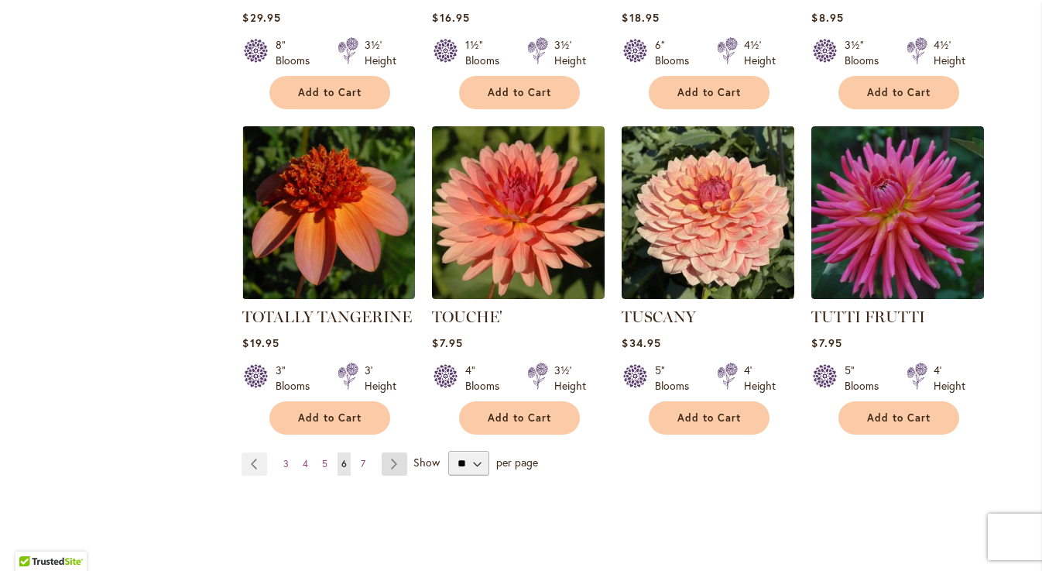
click at [393, 452] on link "Page Next" at bounding box center [395, 463] width 26 height 23
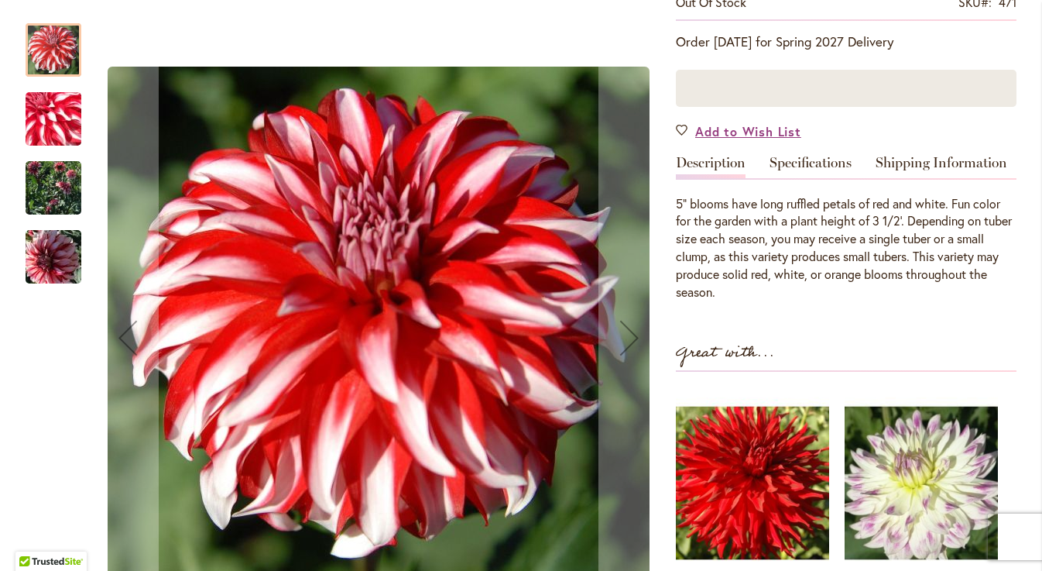
scroll to position [337, 0]
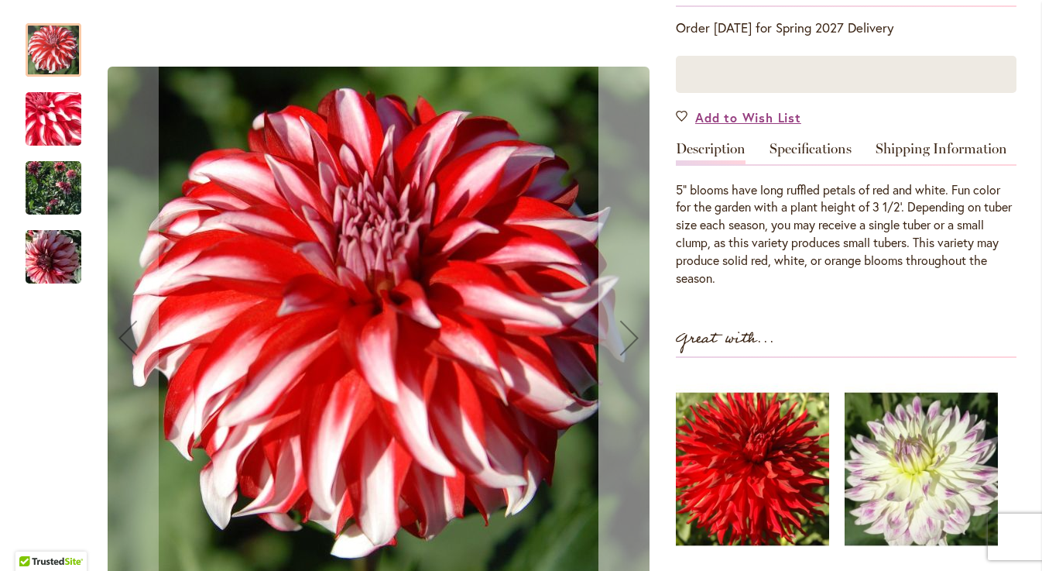
click at [612, 321] on div "Next" at bounding box center [630, 338] width 62 height 62
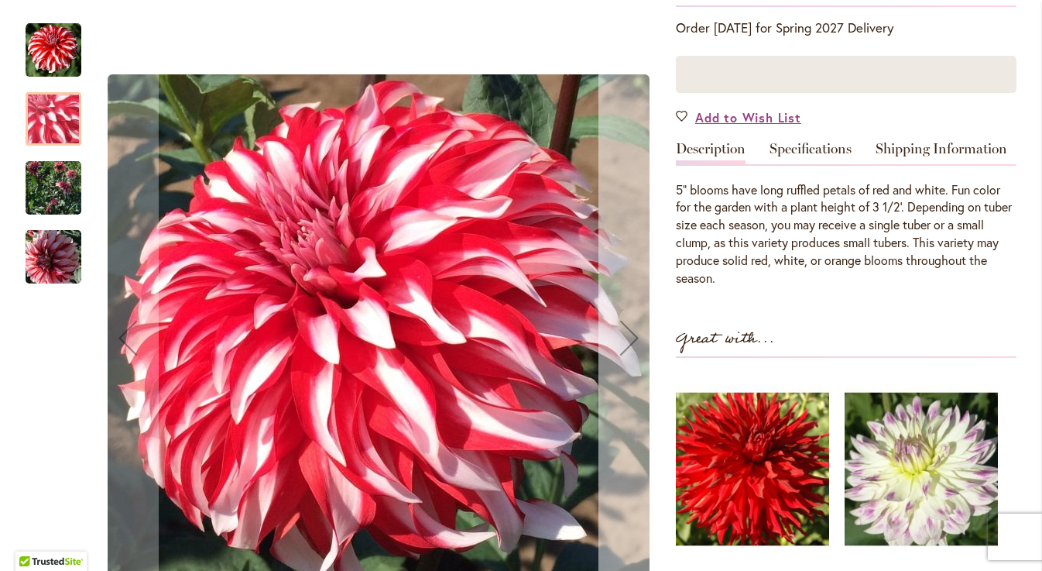
click at [612, 321] on div "Next" at bounding box center [630, 338] width 62 height 62
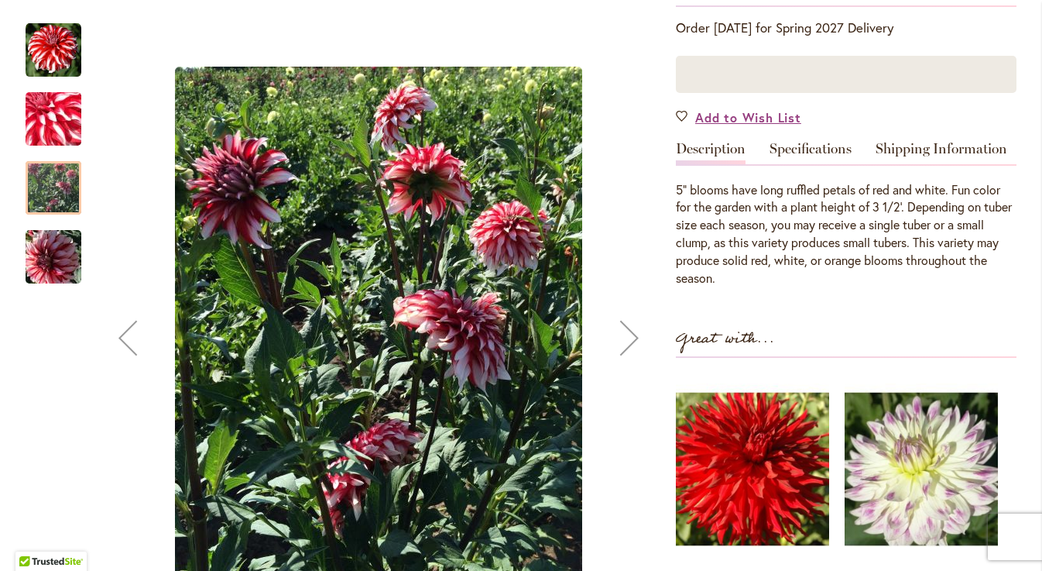
click at [612, 321] on div "Next" at bounding box center [630, 338] width 62 height 62
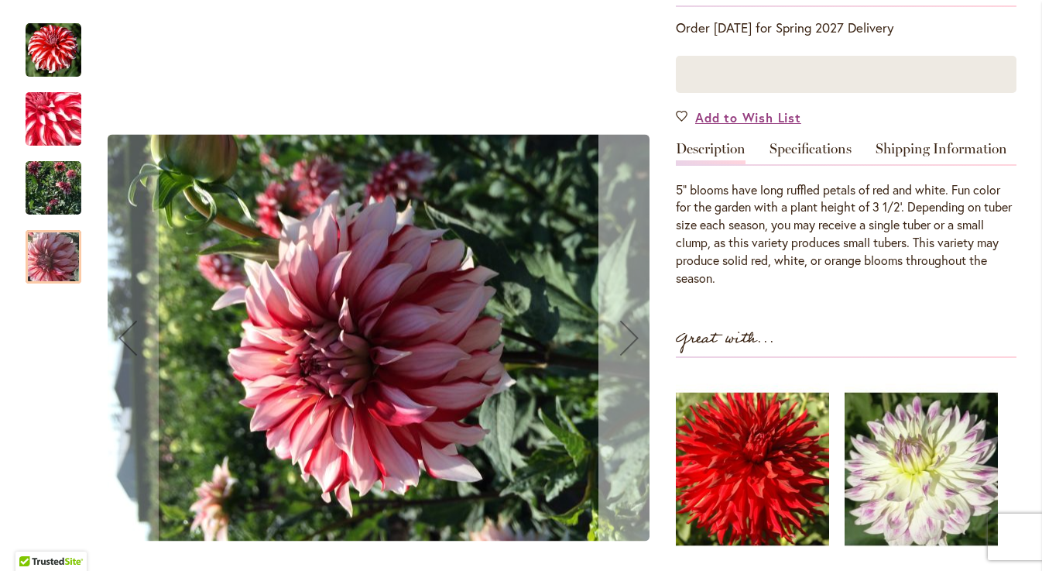
click at [612, 321] on div "Next" at bounding box center [630, 338] width 62 height 62
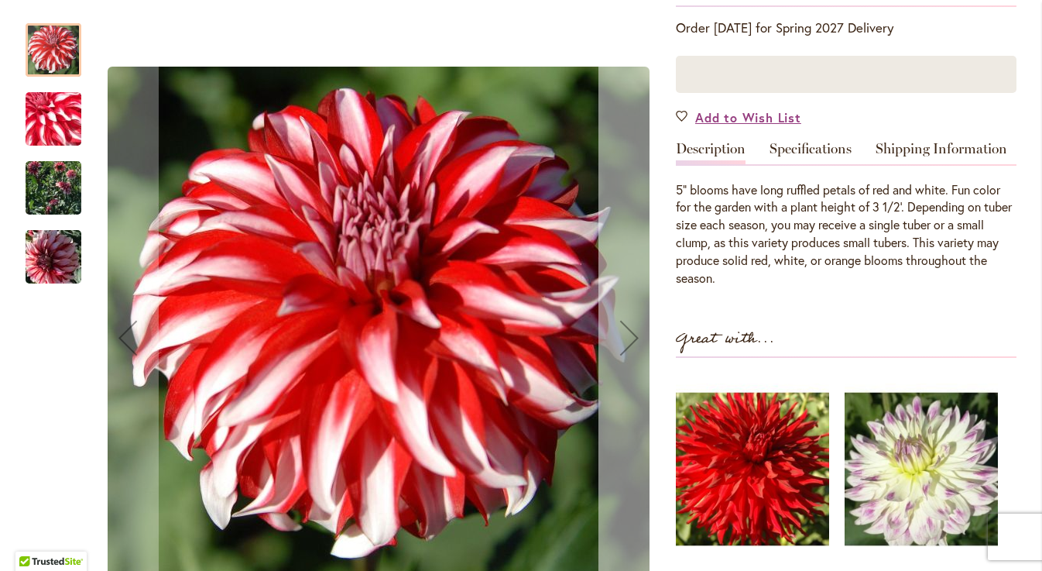
click at [623, 326] on div "Next" at bounding box center [630, 338] width 62 height 62
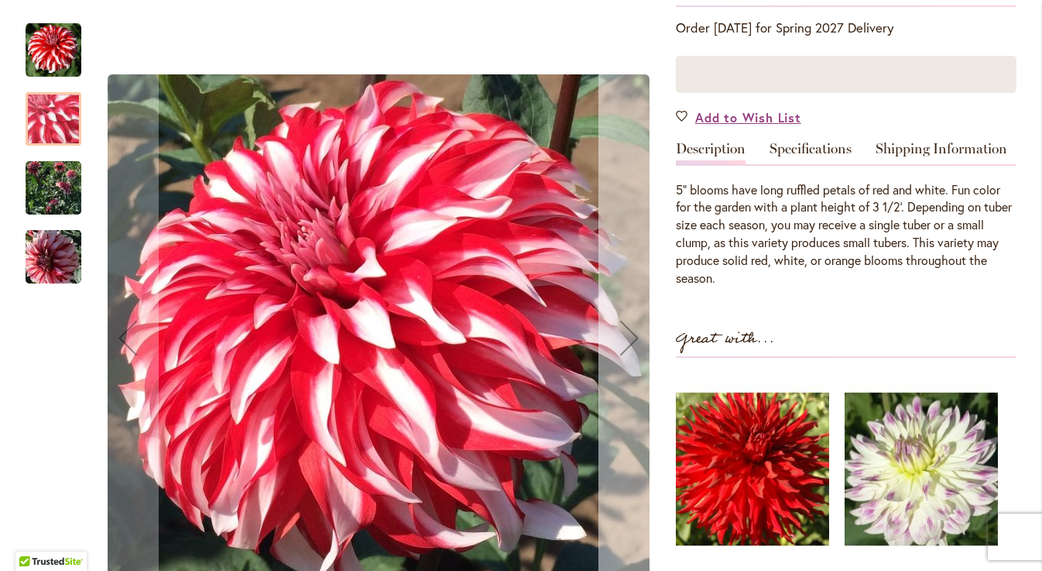
click at [623, 326] on div "Next" at bounding box center [630, 338] width 62 height 62
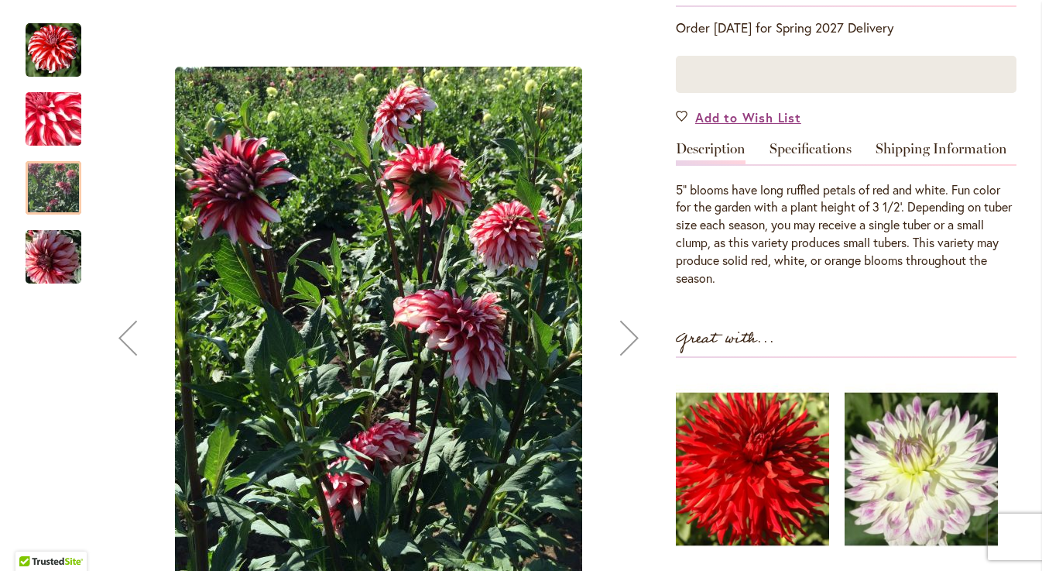
click at [623, 326] on div "Next" at bounding box center [630, 338] width 62 height 62
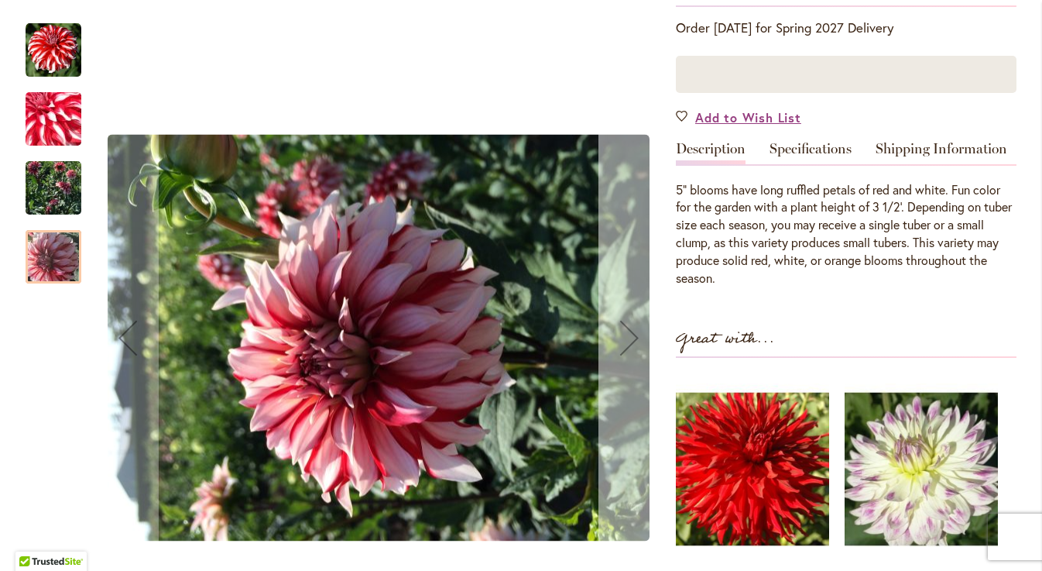
click at [623, 326] on div "Next" at bounding box center [630, 338] width 62 height 62
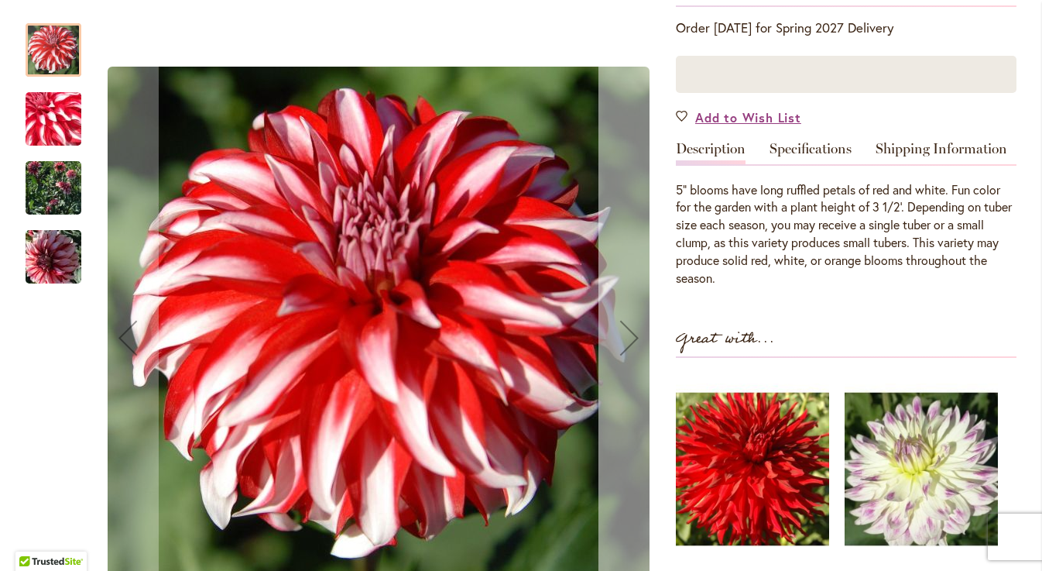
click at [623, 326] on div "Next" at bounding box center [630, 338] width 62 height 62
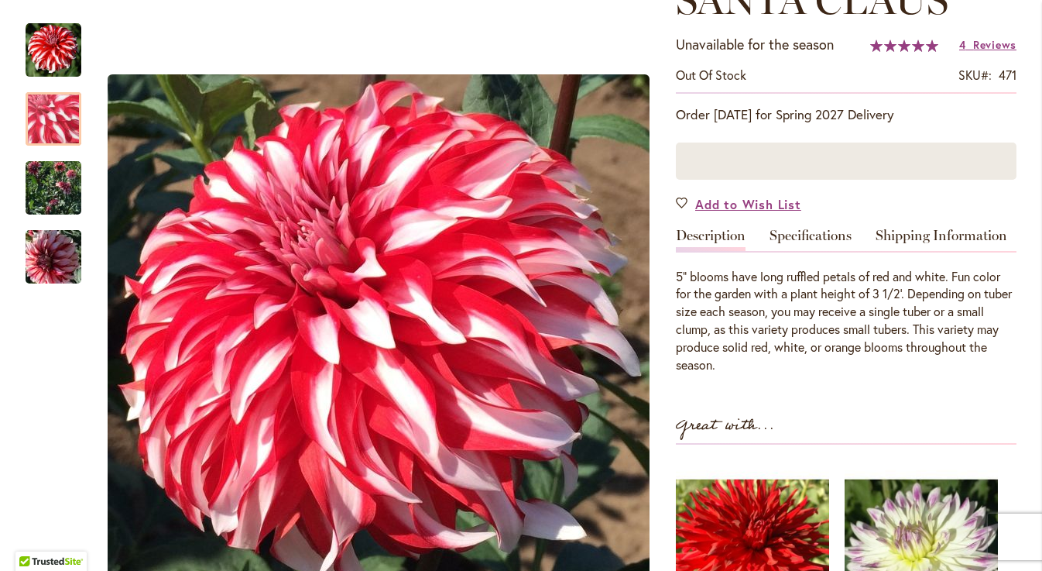
scroll to position [265, 0]
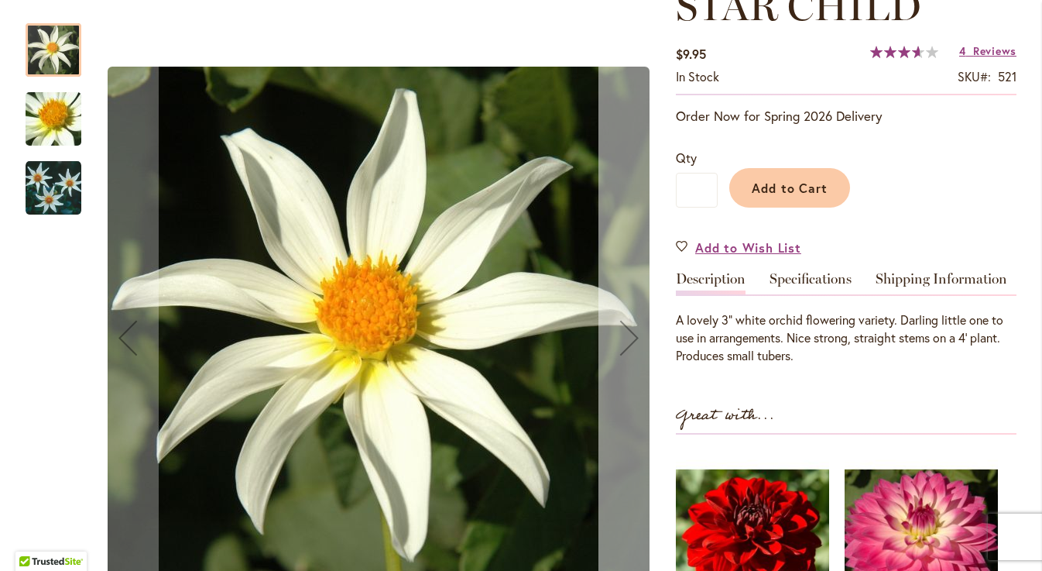
scroll to position [246, 0]
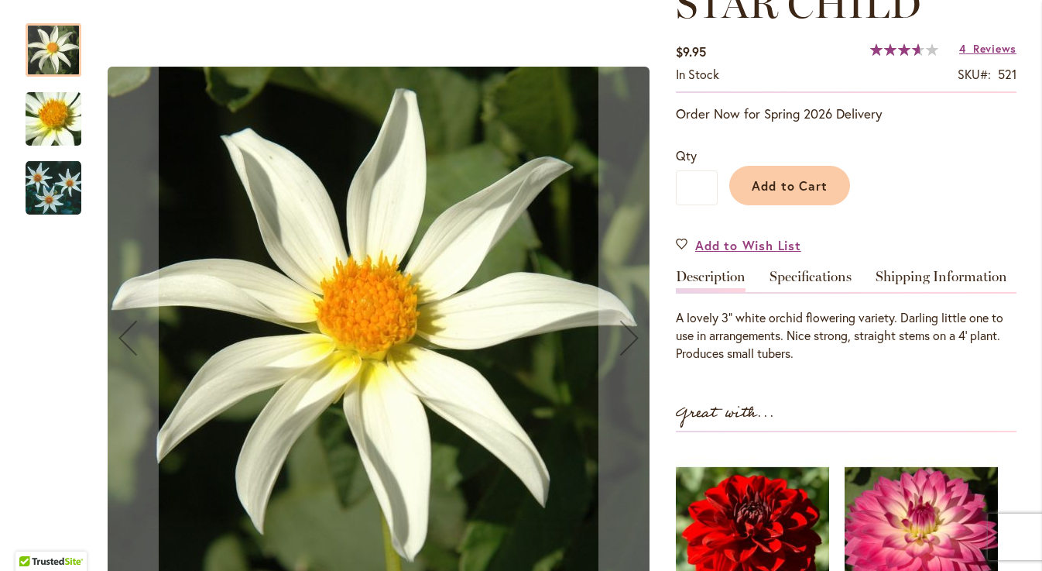
click at [51, 118] on img "STAR CHILD" at bounding box center [53, 119] width 111 height 84
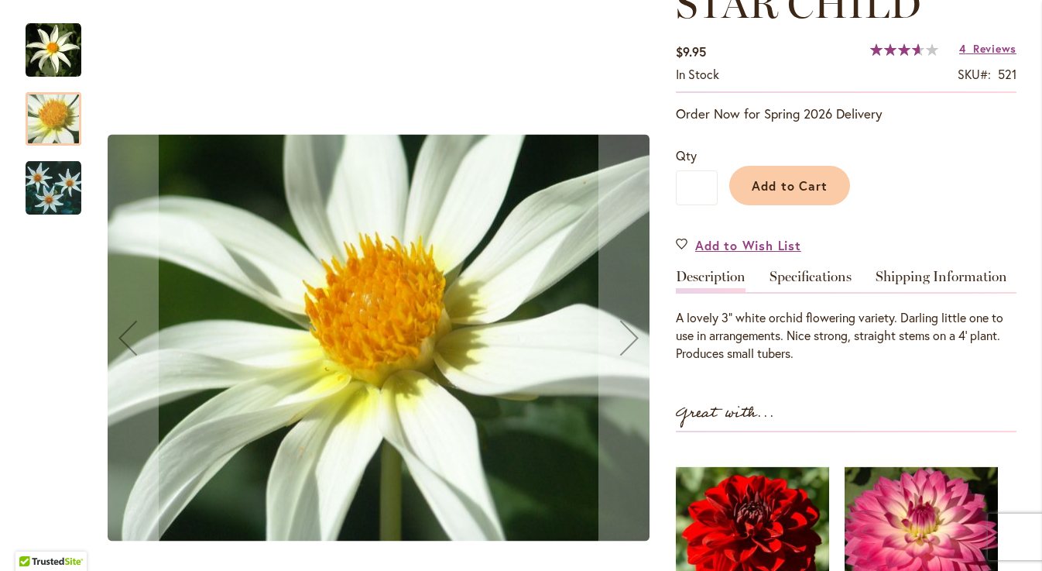
click at [50, 184] on img "STAR CHILD" at bounding box center [54, 188] width 56 height 57
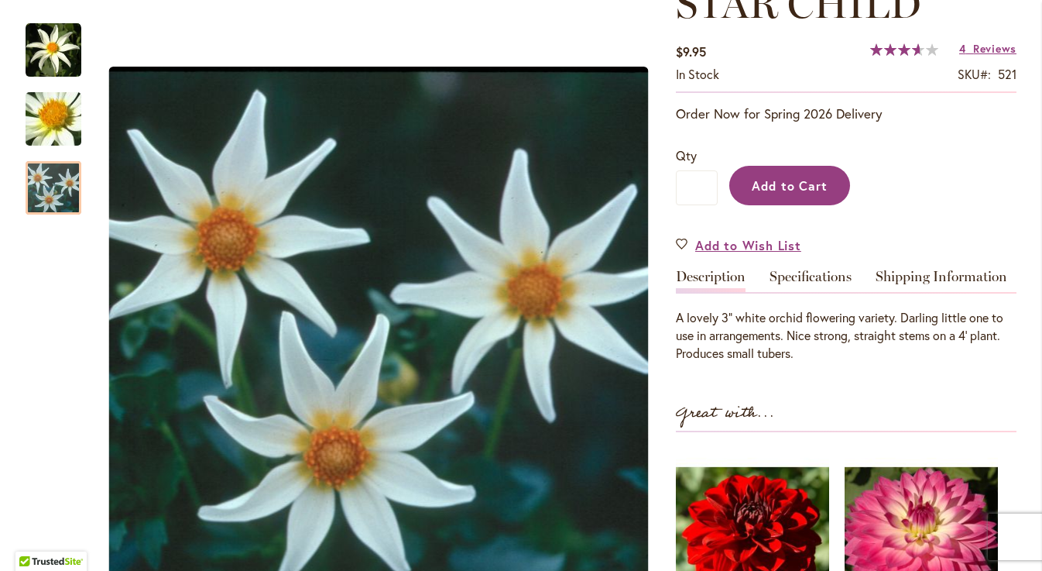
click at [786, 184] on span "Add to Cart" at bounding box center [790, 185] width 77 height 16
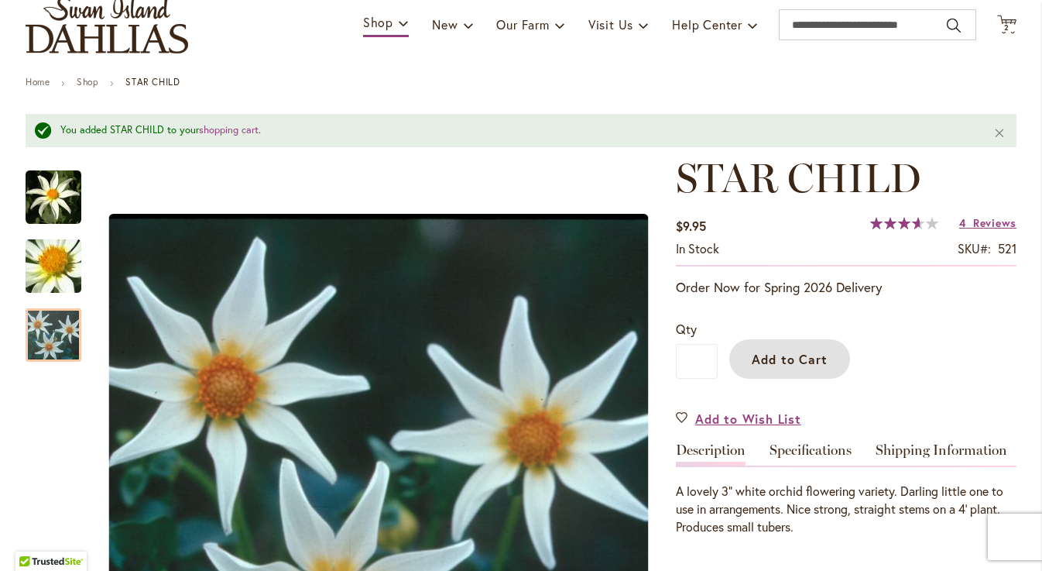
scroll to position [111, 0]
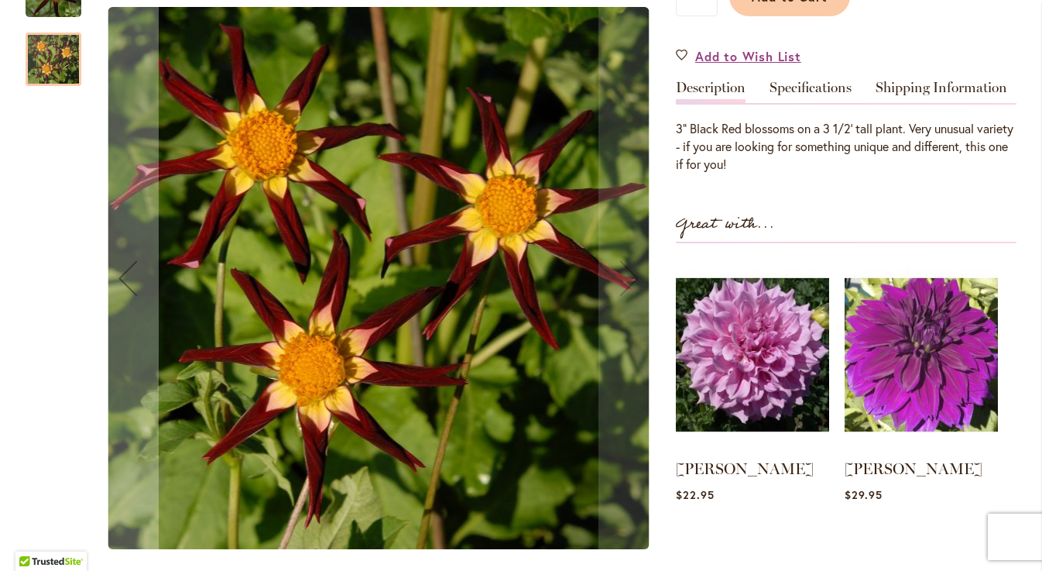
scroll to position [445, 0]
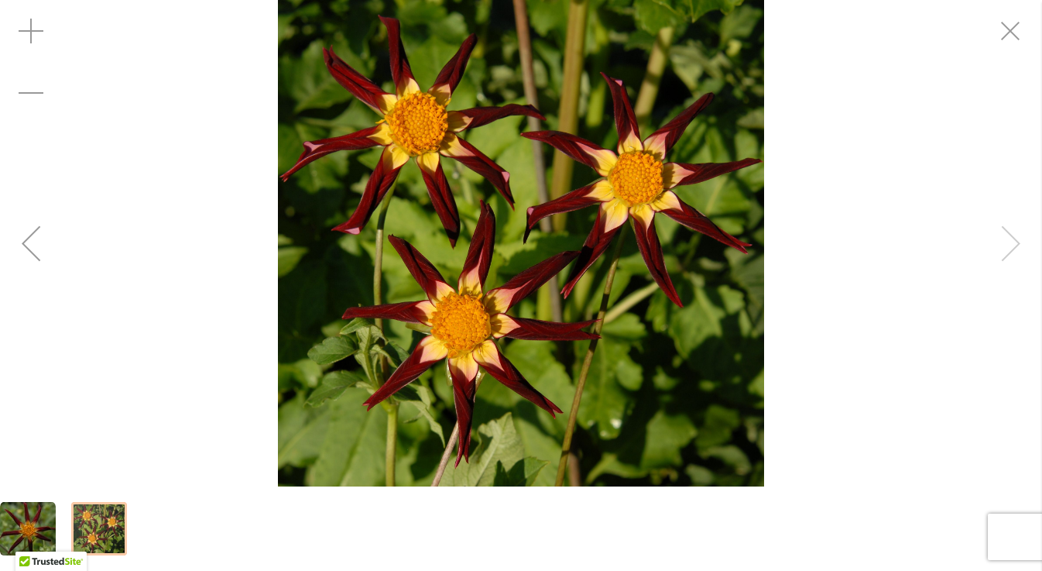
click at [1022, 245] on div "TAHOMA MOONSHOT" at bounding box center [521, 243] width 1042 height 486
click at [1007, 247] on div "TAHOMA MOONSHOT" at bounding box center [521, 243] width 1042 height 486
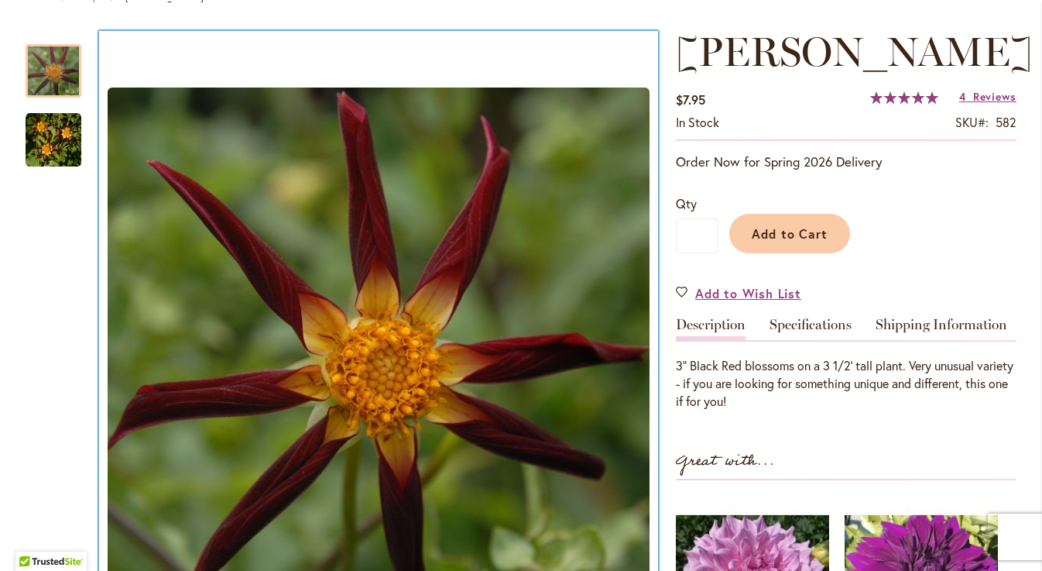
scroll to position [192, 0]
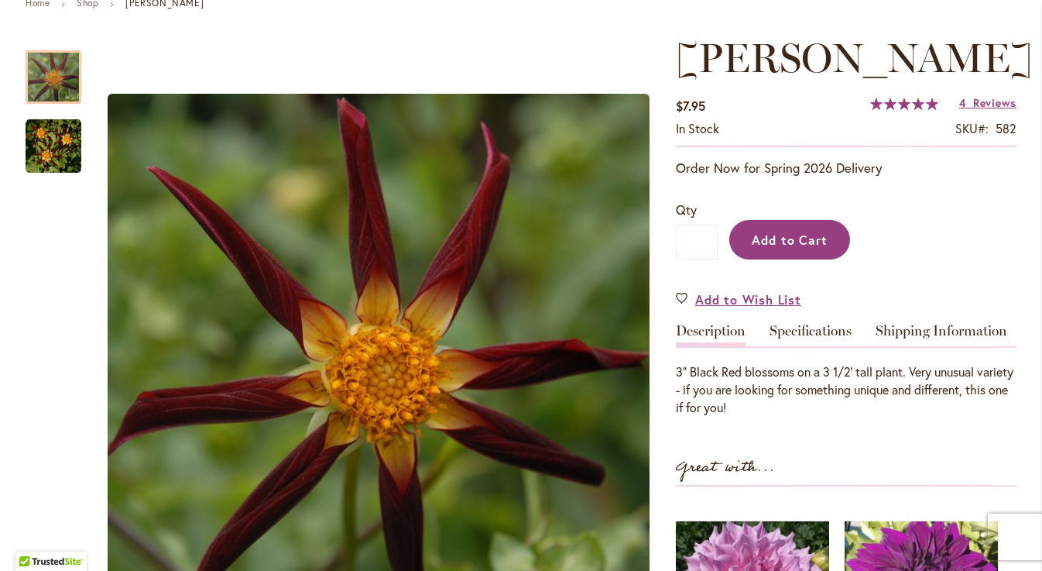
click at [785, 248] on span "Add to Cart" at bounding box center [790, 240] width 77 height 16
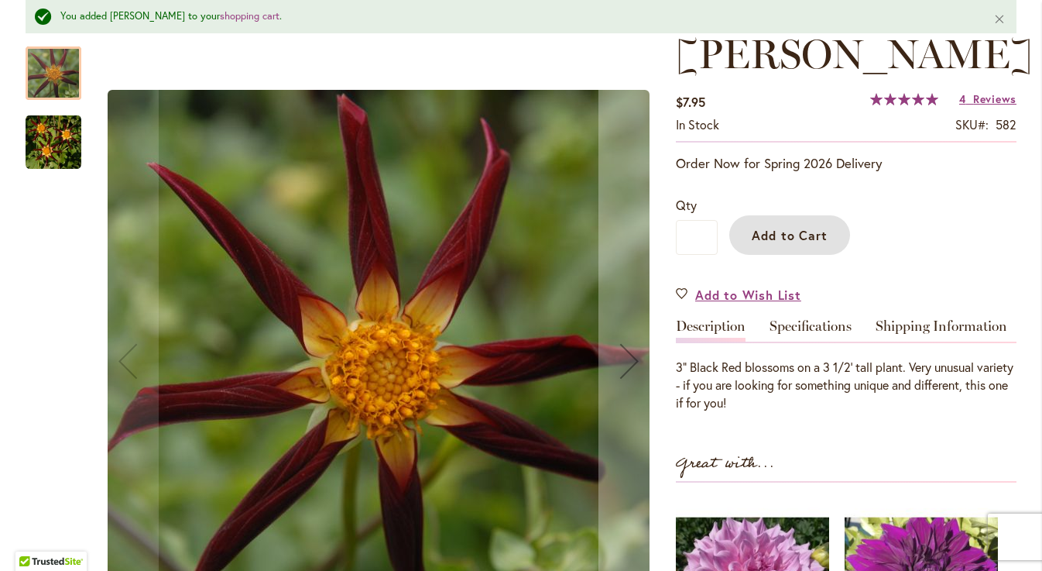
scroll to position [236, 0]
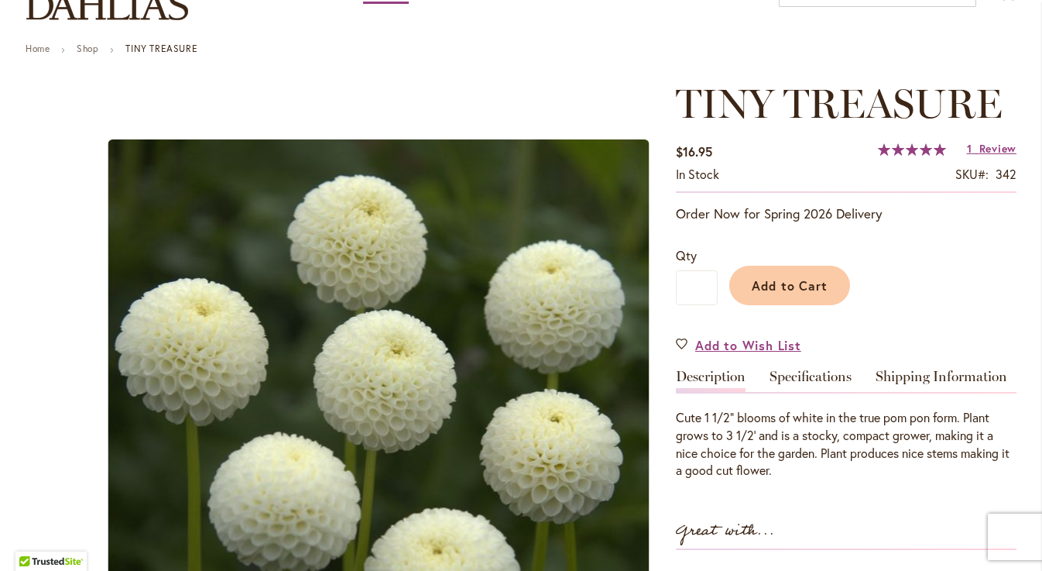
scroll to position [67, 0]
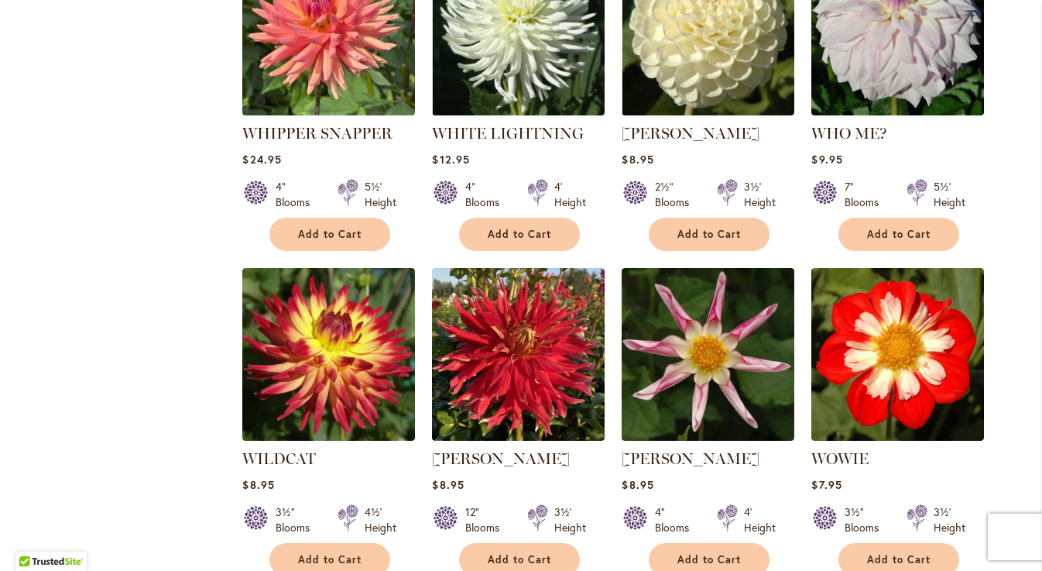
scroll to position [1443, 0]
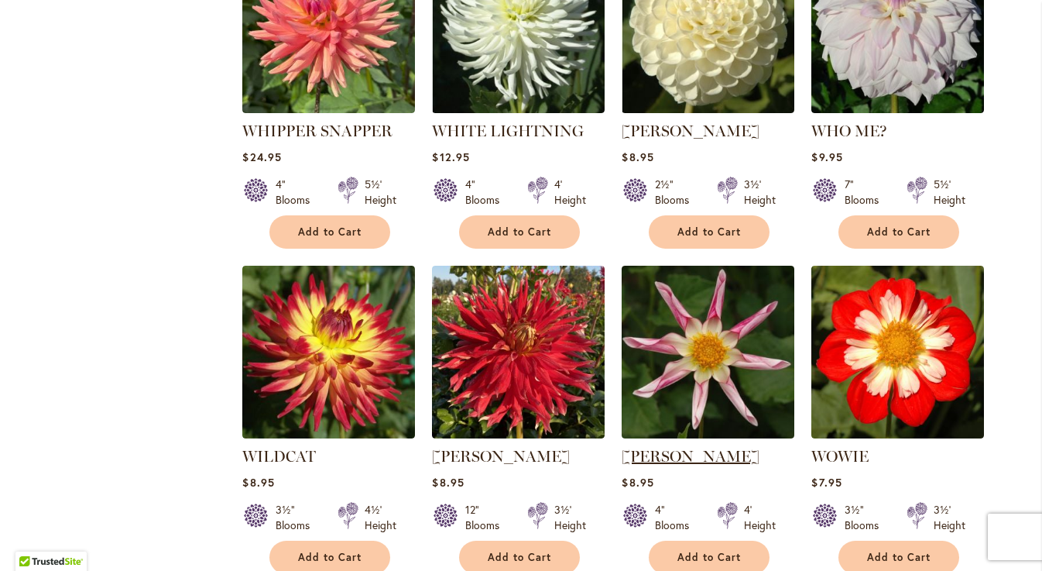
click at [655, 447] on link "[PERSON_NAME]" at bounding box center [691, 456] width 138 height 19
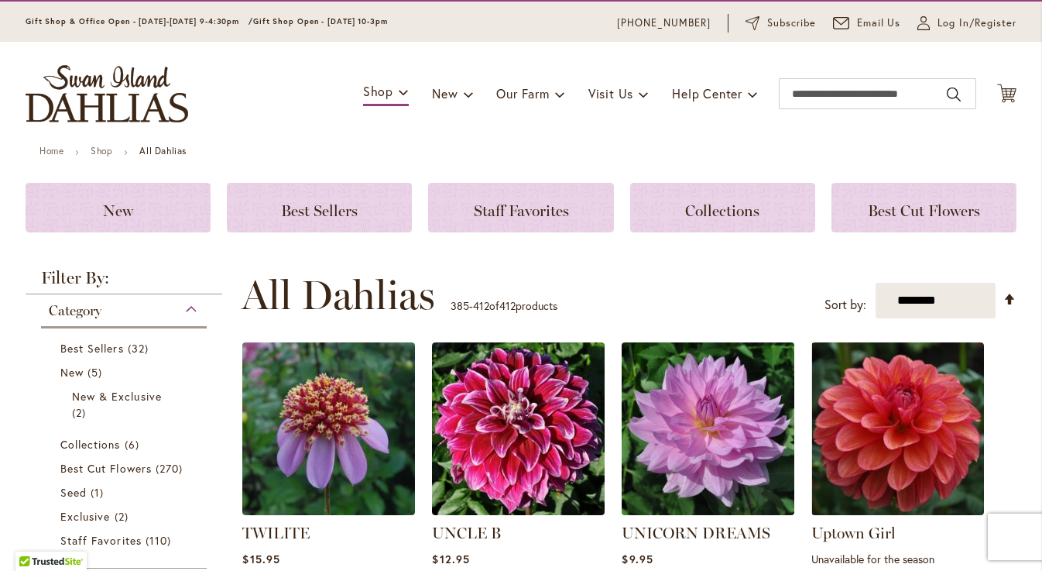
scroll to position [50, 0]
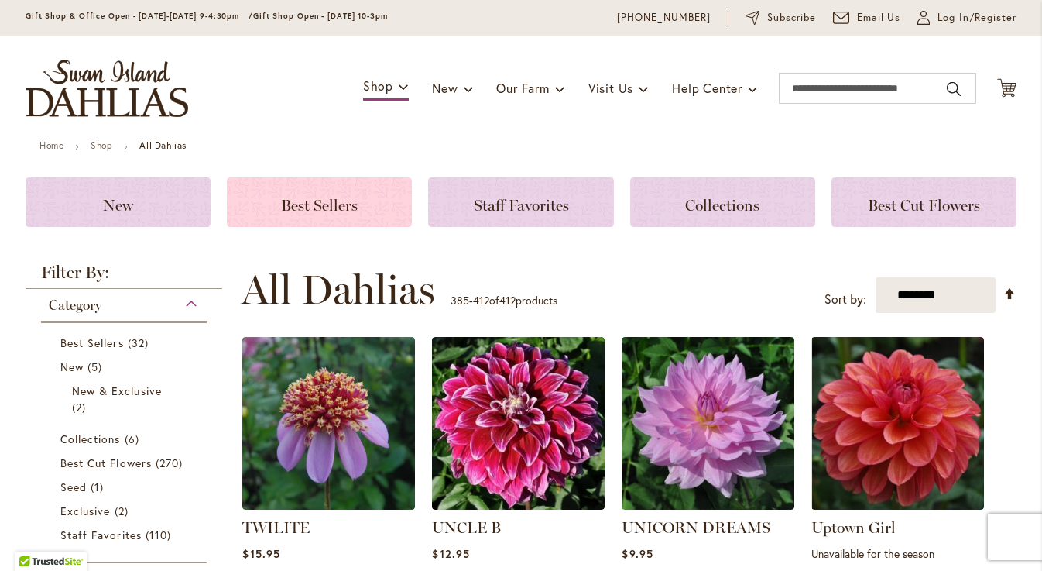
click at [314, 201] on span "Best Sellers" at bounding box center [319, 205] width 77 height 19
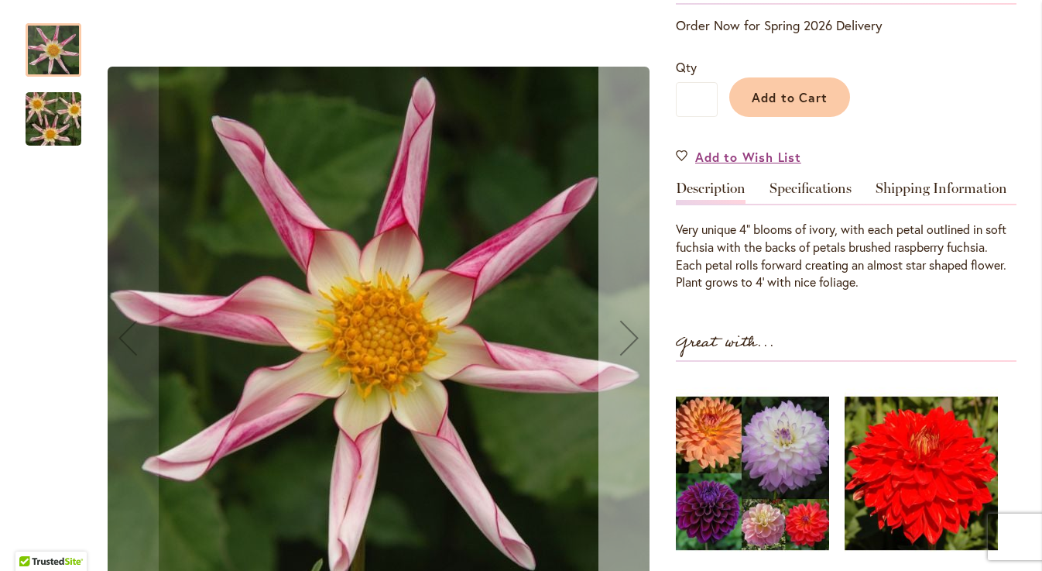
scroll to position [337, 0]
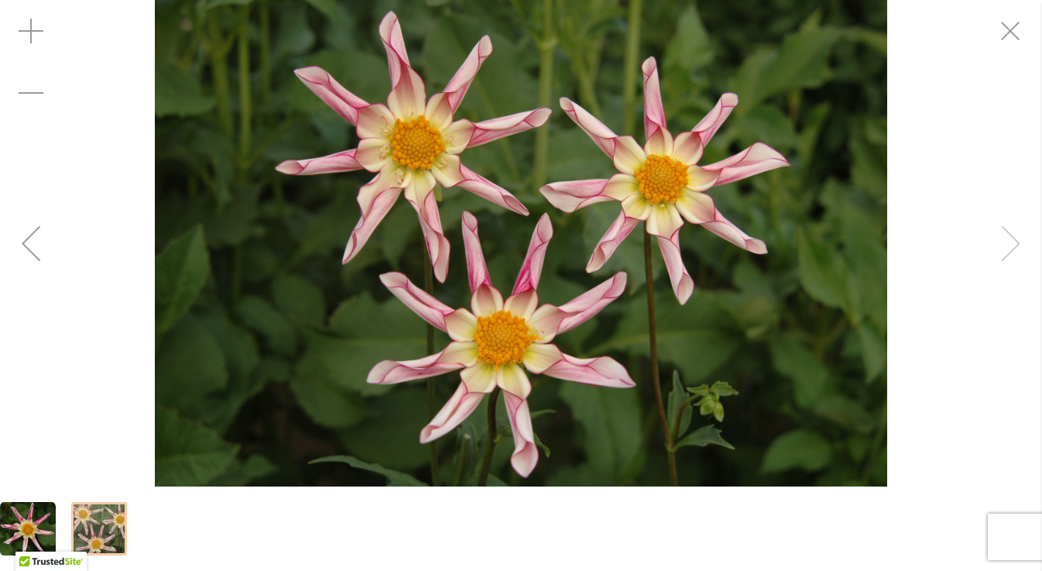
click at [1009, 255] on div "WILLIE WILLIE" at bounding box center [521, 243] width 1042 height 486
click at [1010, 259] on div "WILLIE WILLIE" at bounding box center [521, 243] width 1042 height 486
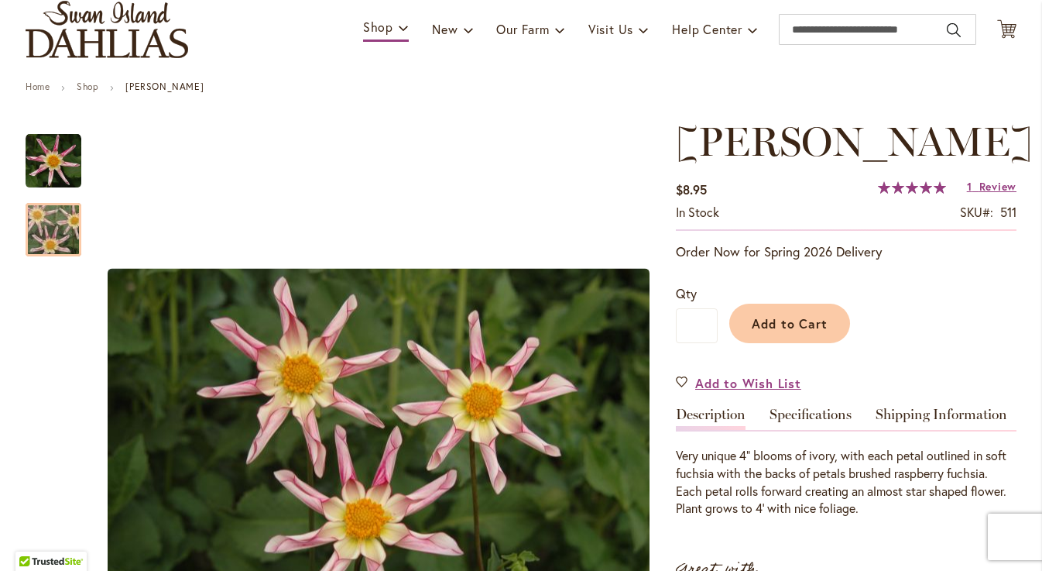
scroll to position [109, 0]
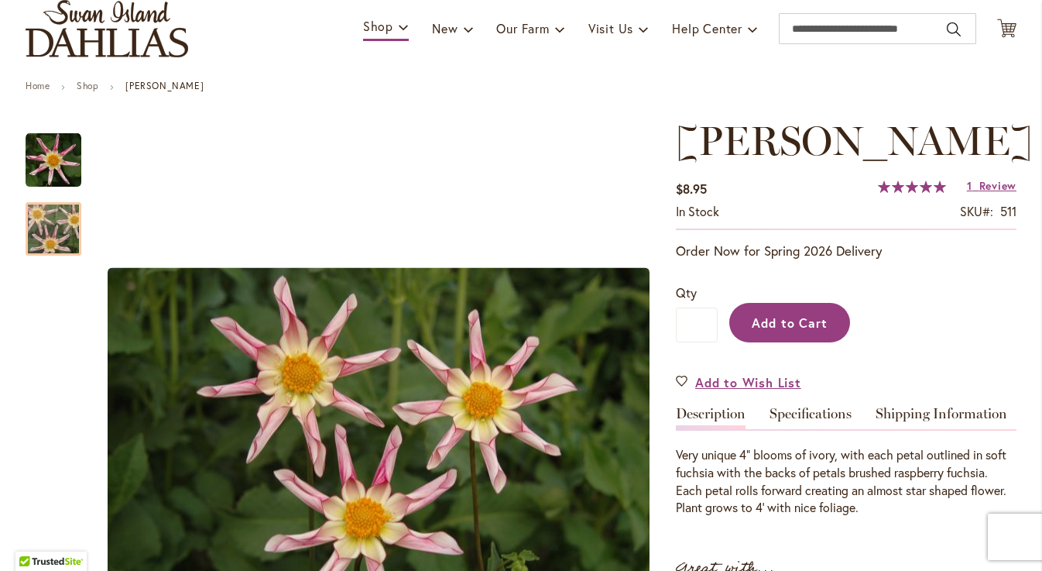
click at [778, 314] on span "Add to Cart" at bounding box center [790, 322] width 77 height 16
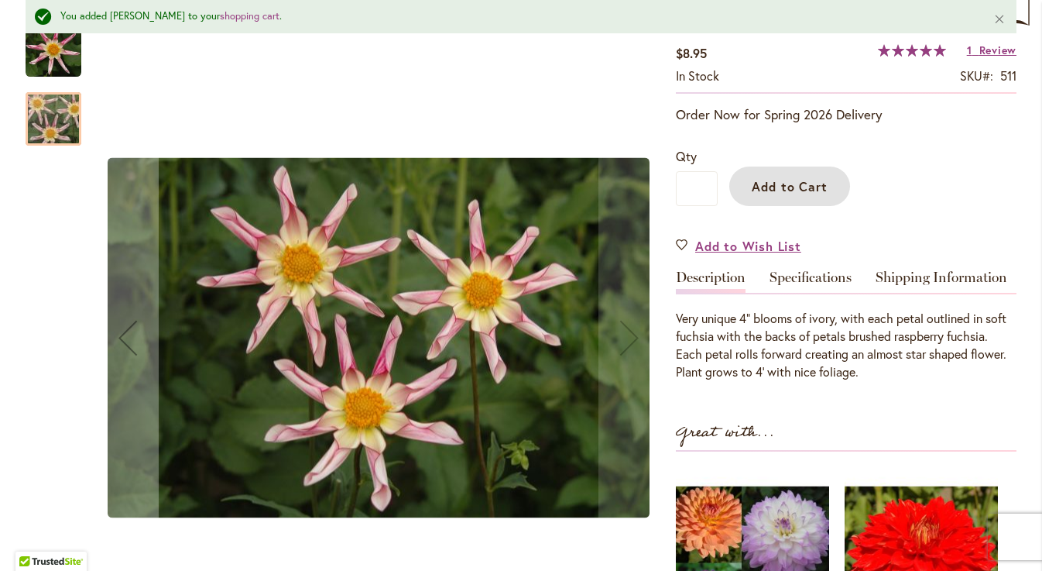
scroll to position [290, 0]
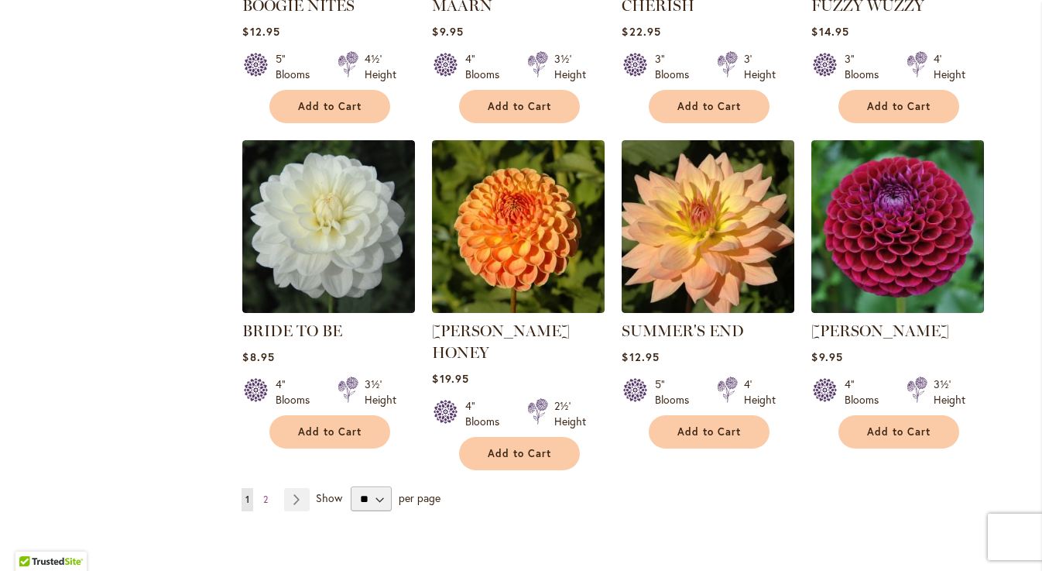
scroll to position [1182, 0]
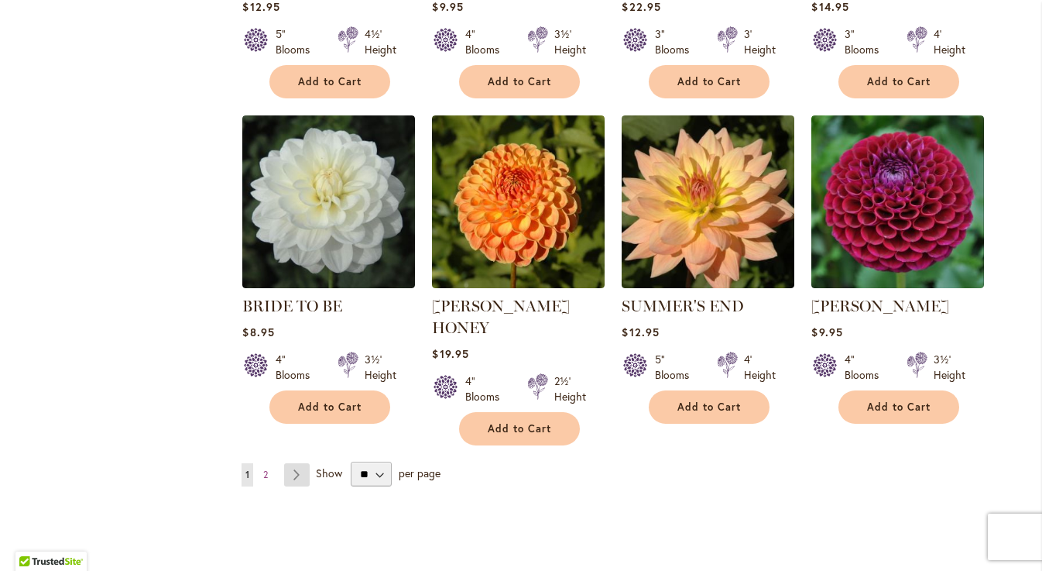
click at [288, 463] on link "Page Next" at bounding box center [297, 474] width 26 height 23
